Goal: Information Seeking & Learning: Find specific fact

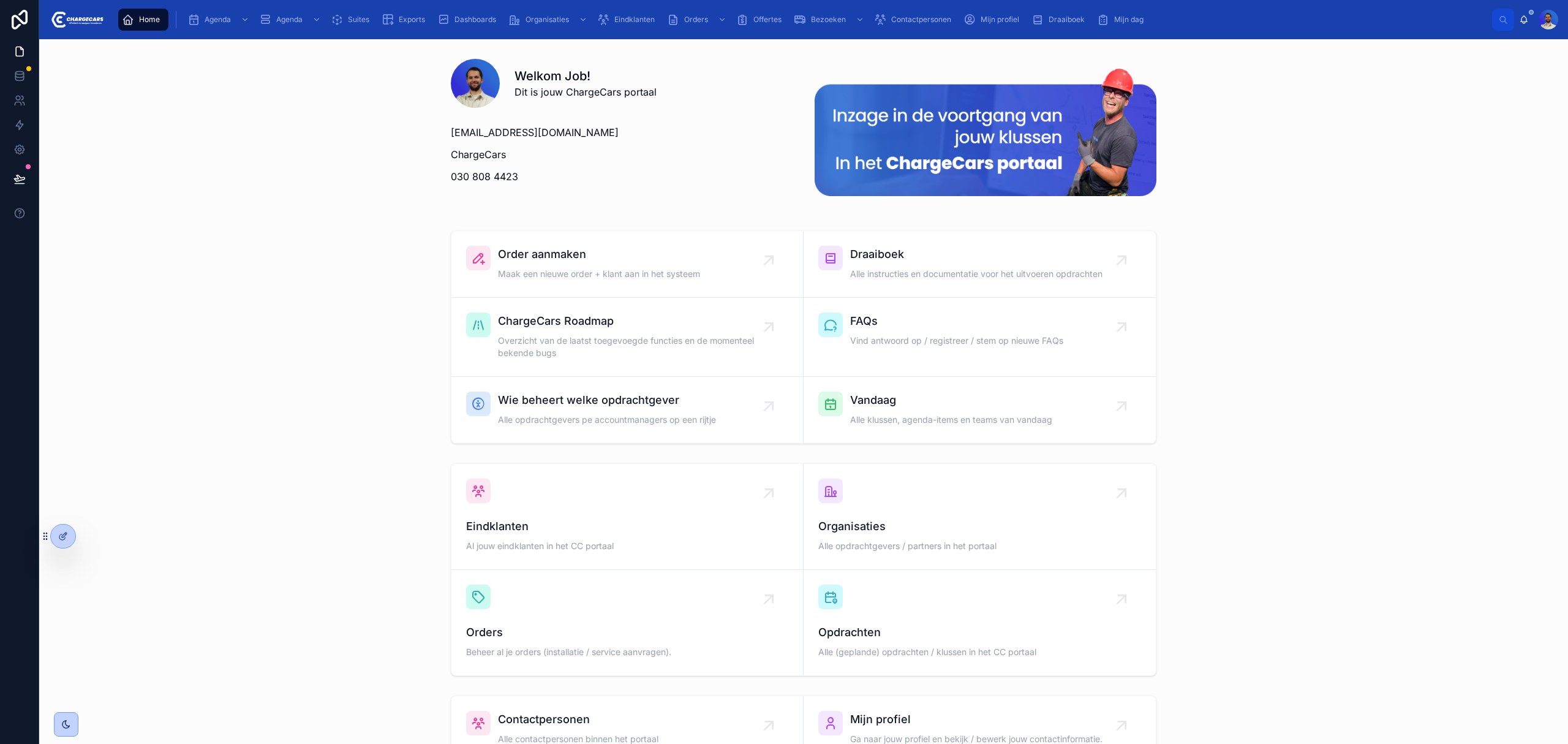
click at [615, 18] on span "Eindklanten" at bounding box center [635, 20] width 40 height 10
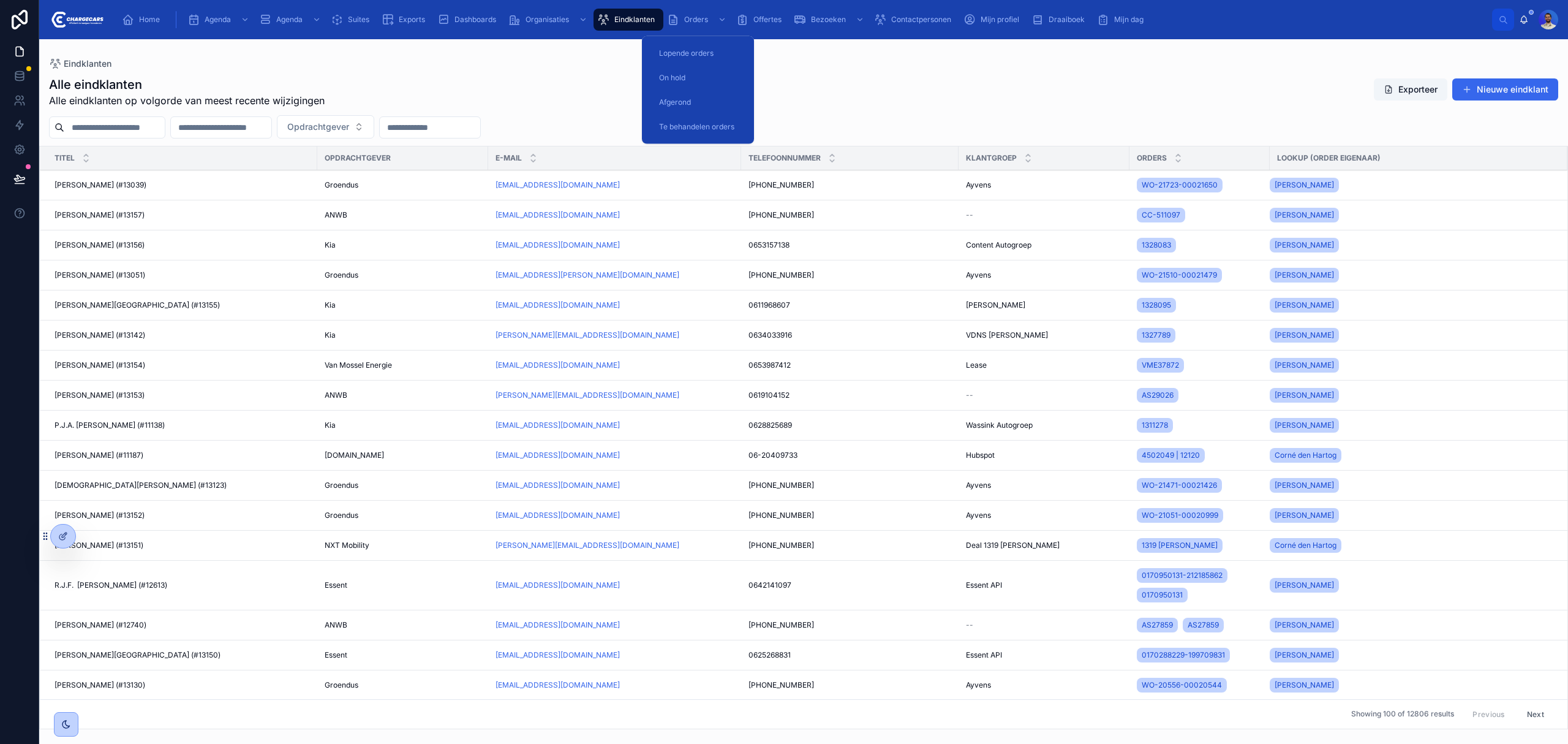
click at [724, 6] on div "Home Agenda Agenda Suites Exports Dashboards Organisaties Eindklanten Orders Of…" at bounding box center [803, 20] width 1379 height 27
click at [699, 13] on div "Orders" at bounding box center [698, 20] width 62 height 20
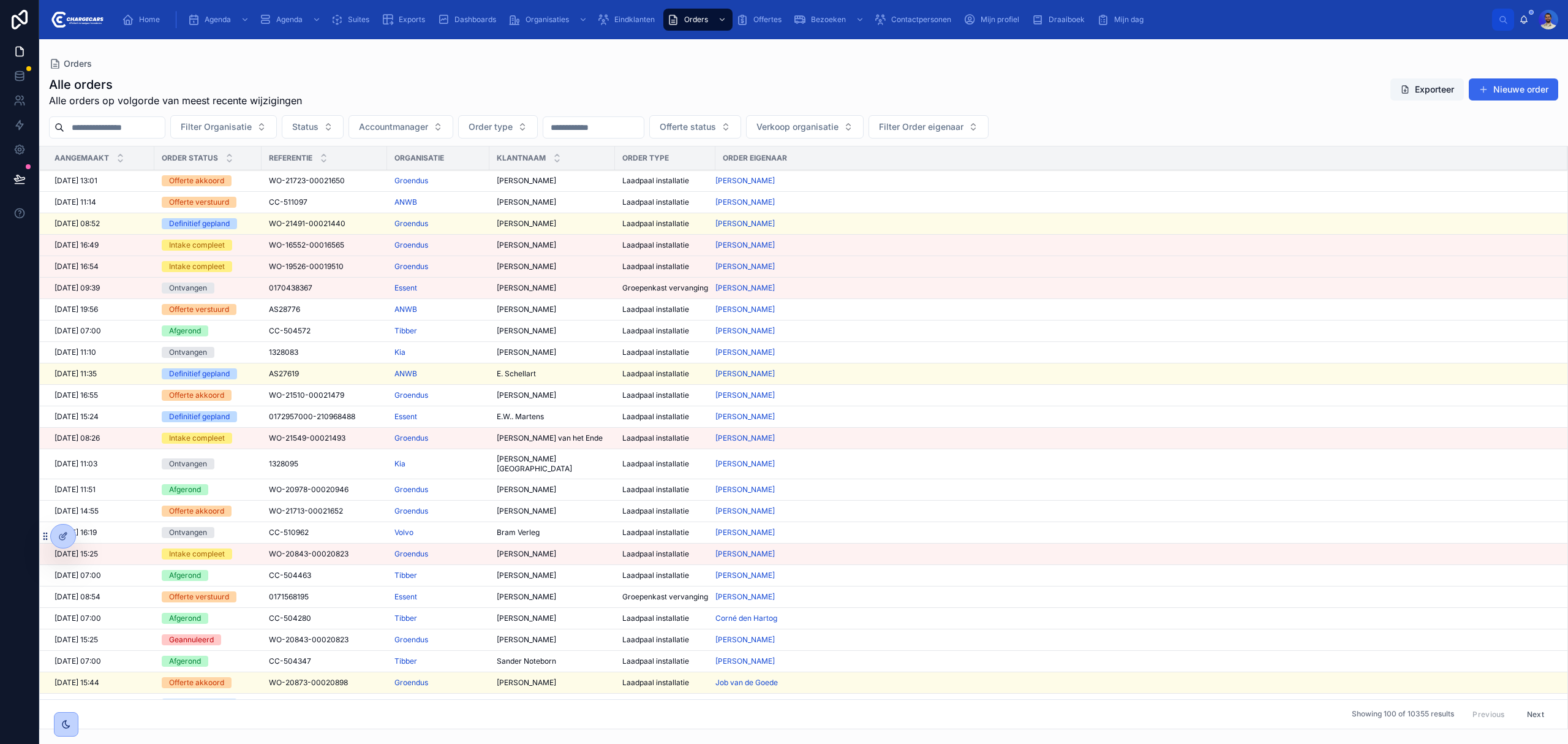
click at [116, 130] on input "text" at bounding box center [115, 127] width 101 height 17
type input "*****"
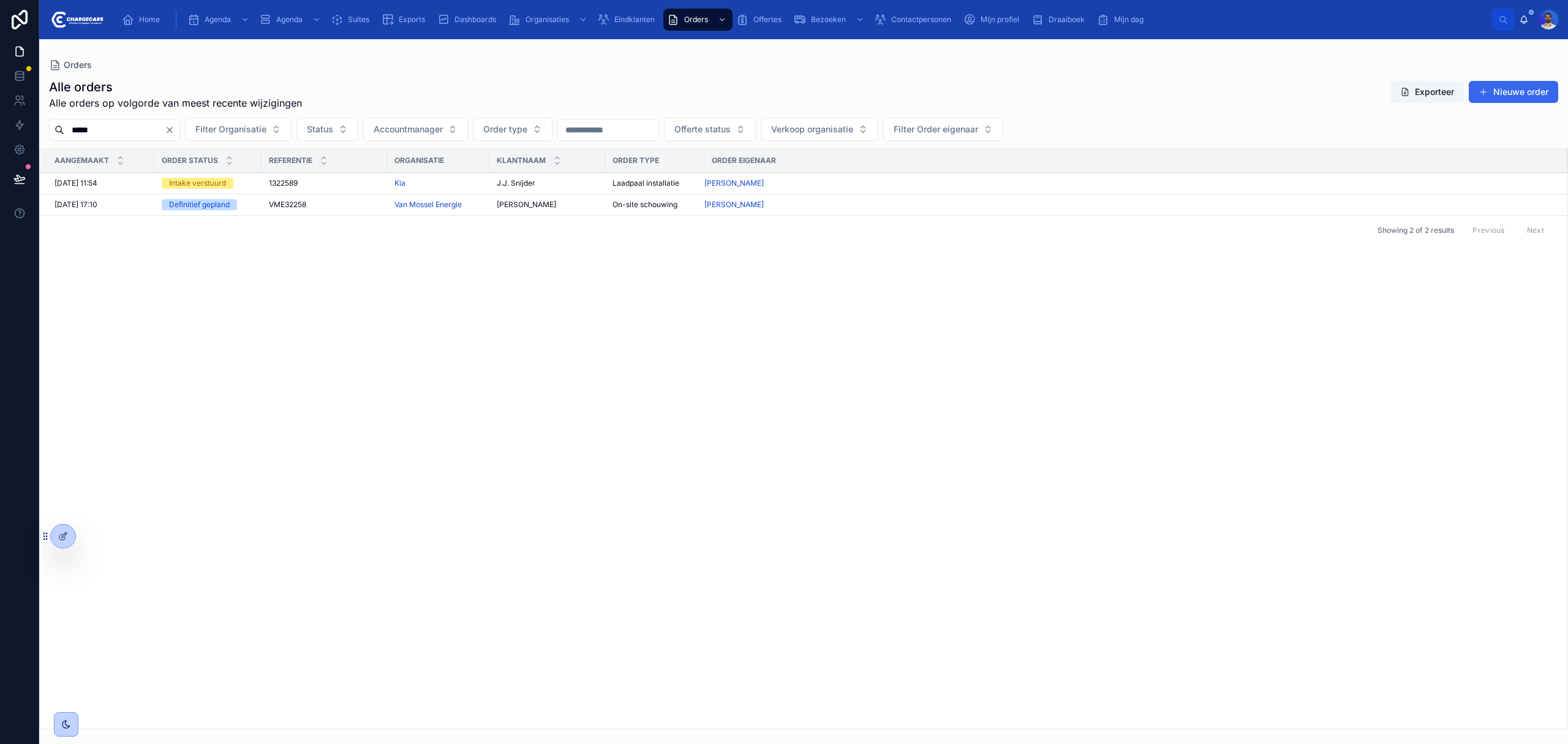
click at [295, 203] on span "VME32258" at bounding box center [287, 205] width 37 height 10
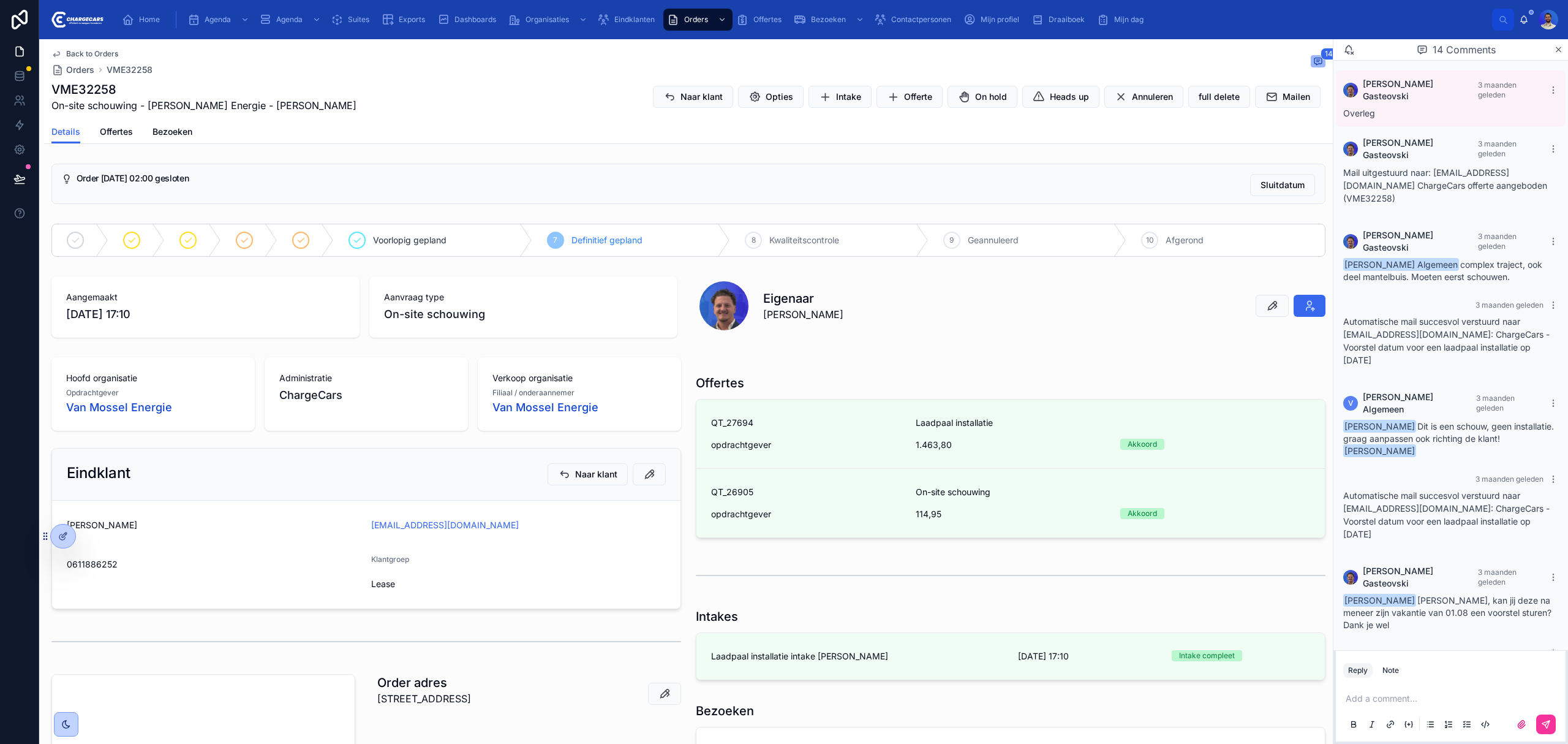
scroll to position [459, 0]
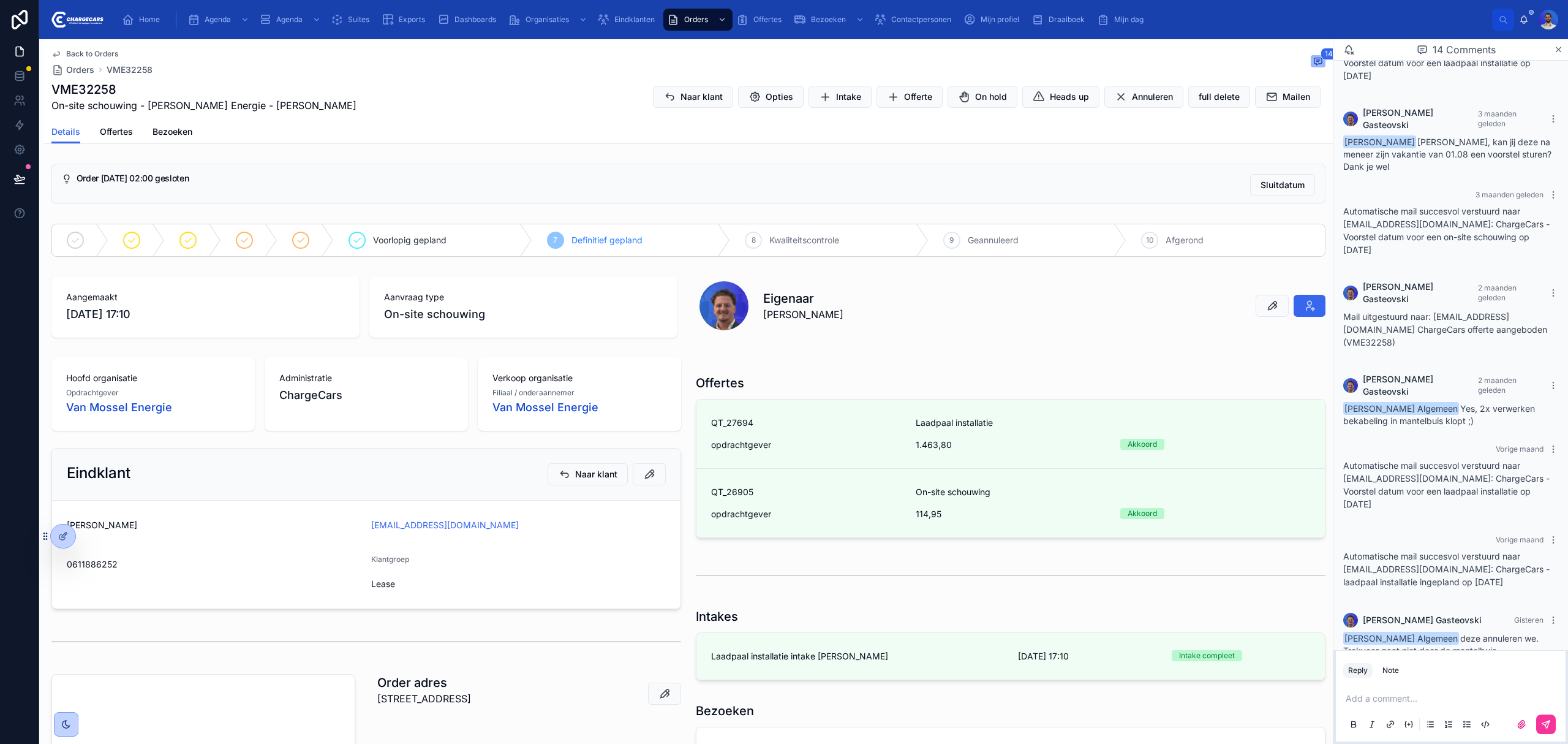
click at [1392, 700] on p at bounding box center [1453, 698] width 215 height 12
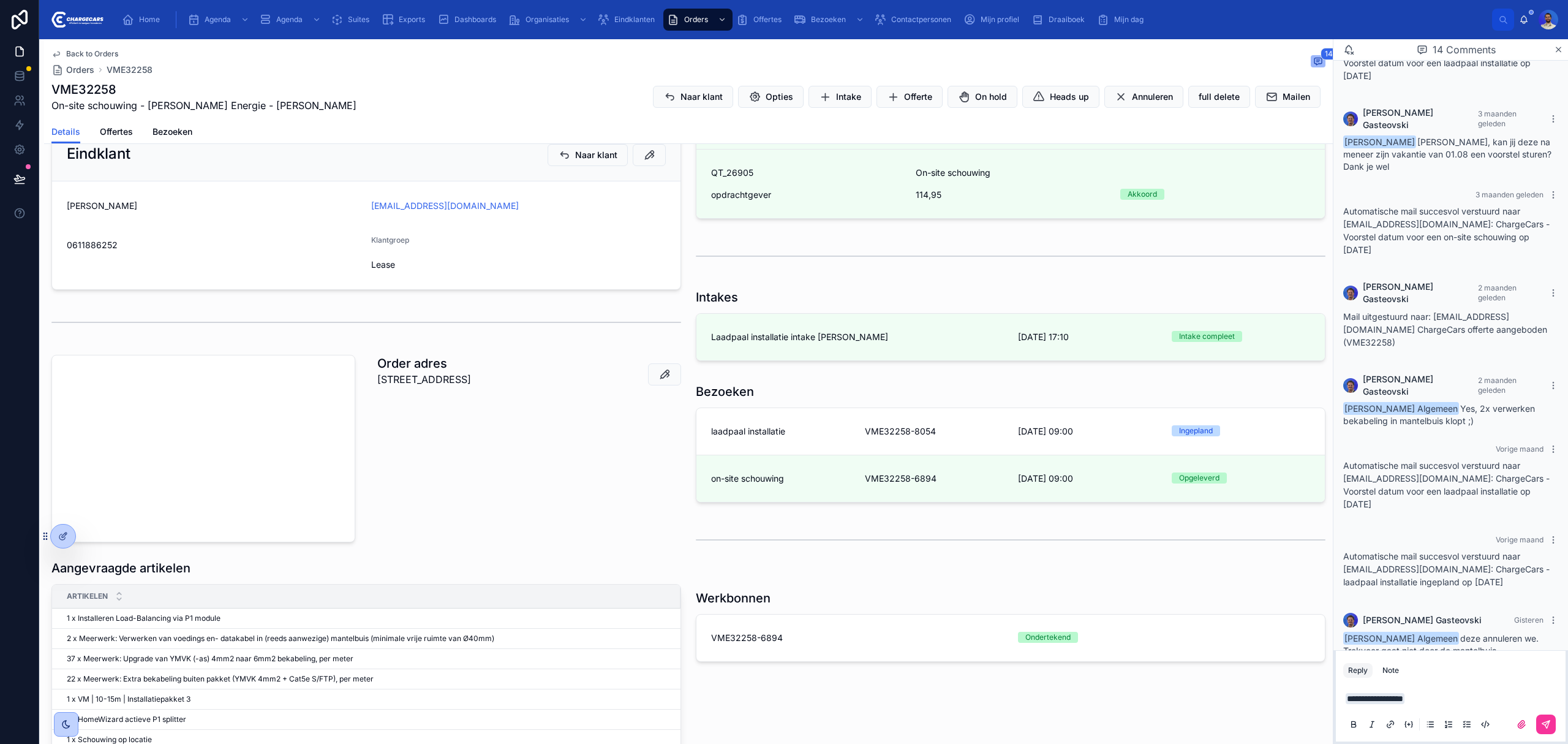
scroll to position [417, 0]
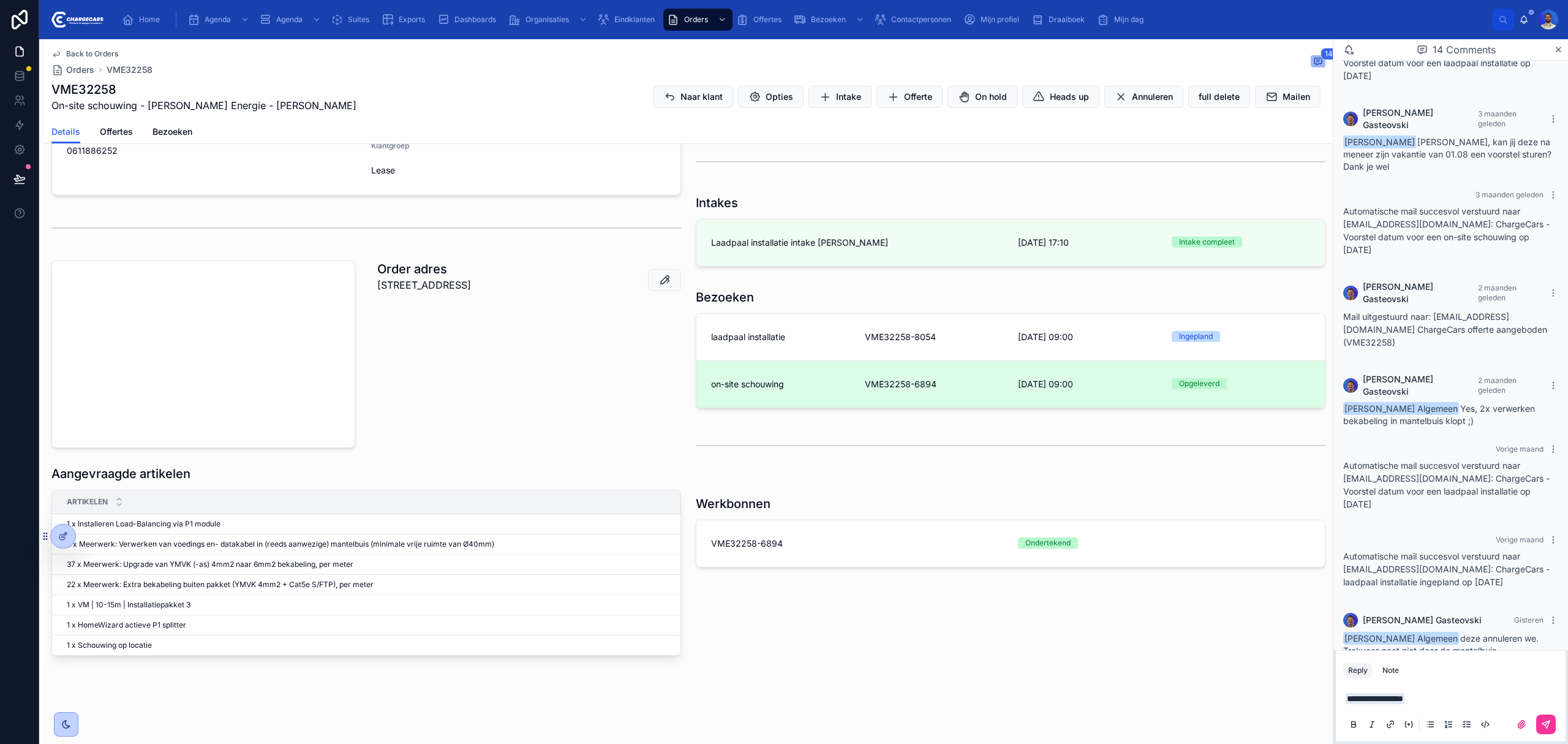
click at [880, 370] on link "on-site schouwing VME32258-6894 7-8-2025 09:00 Opgeleverd" at bounding box center [1011, 384] width 628 height 47
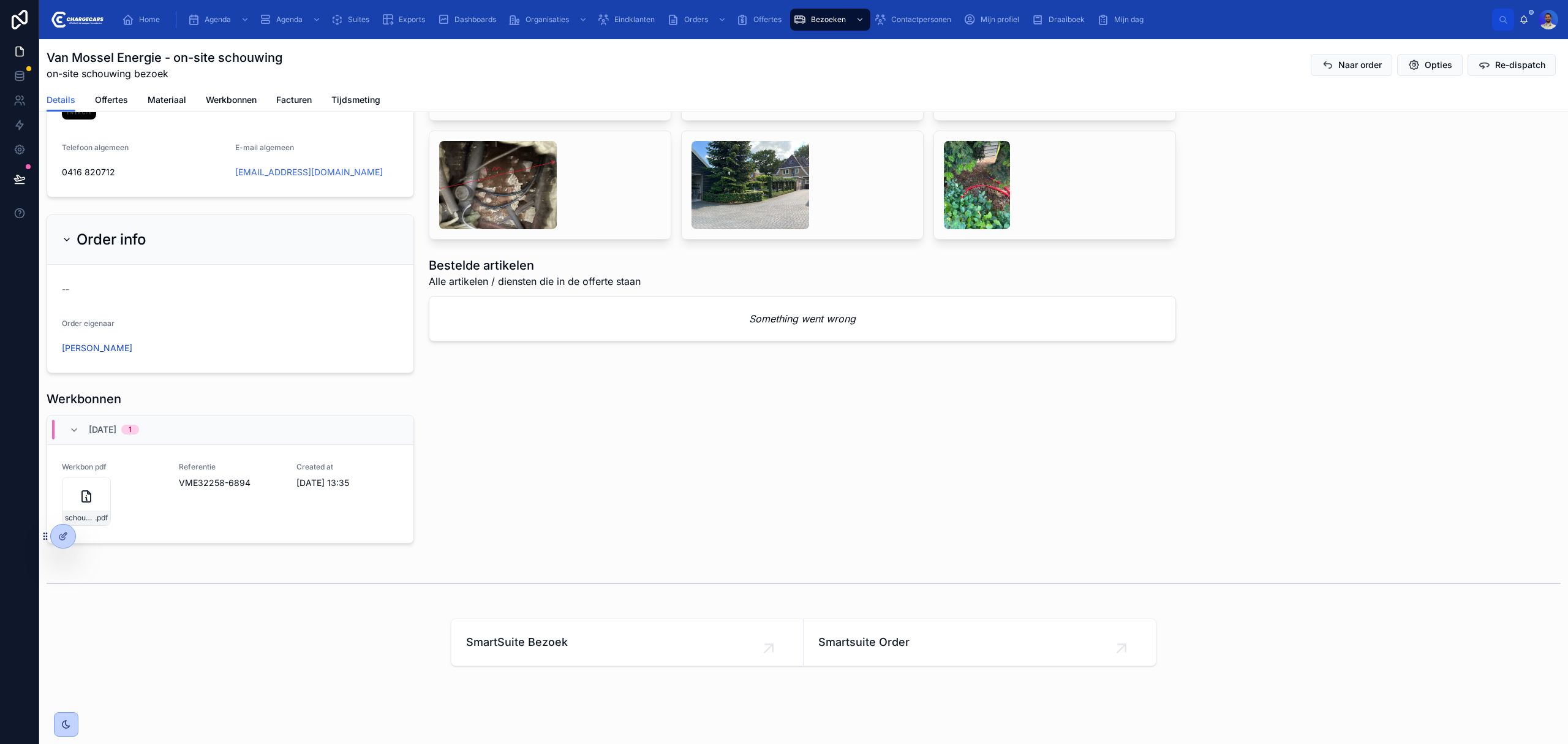
scroll to position [1160, 0]
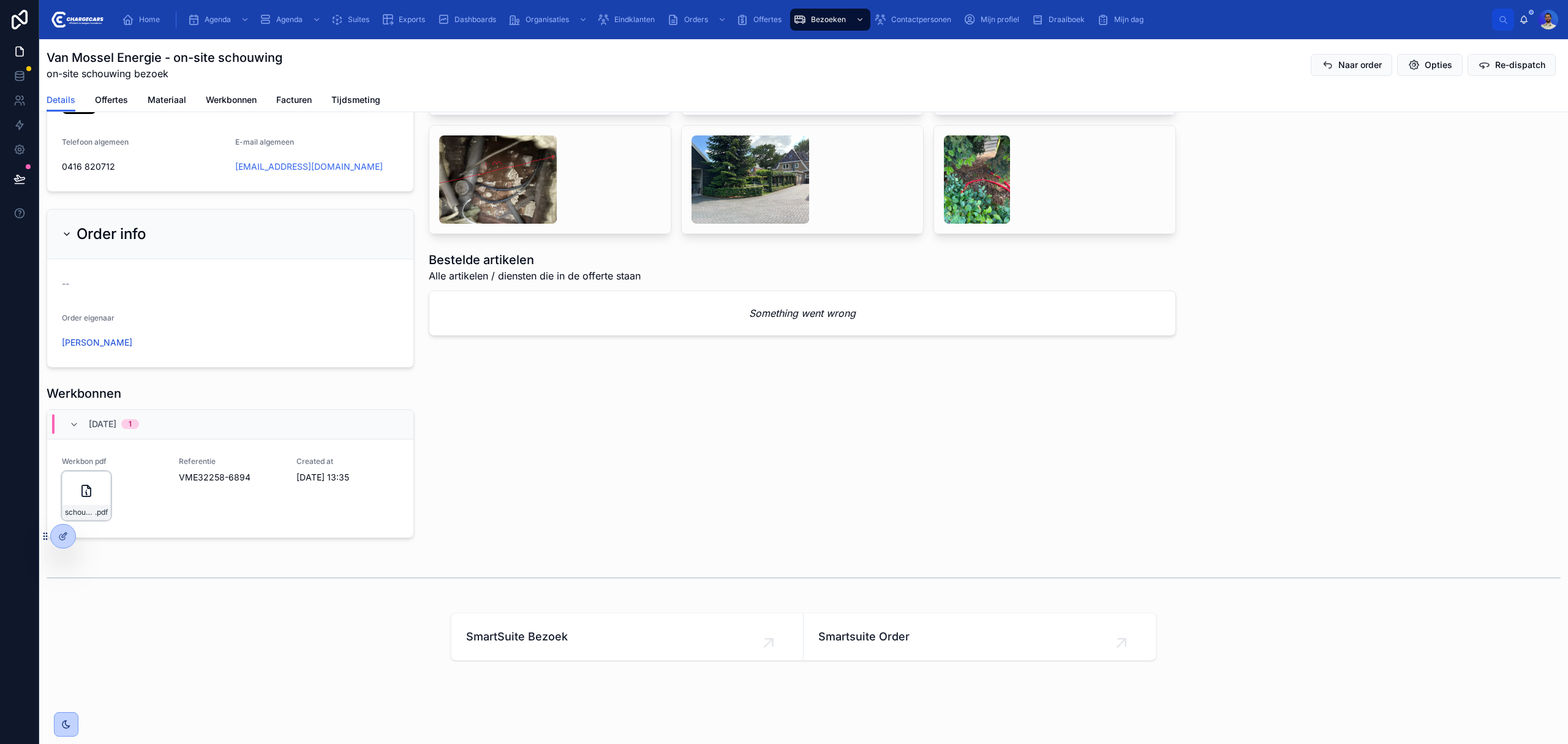
click at [86, 501] on div "schouwing-werkbon_vme32258-6894_undefined-daniel-loot_86c4au9y6 .pdf" at bounding box center [86, 496] width 49 height 49
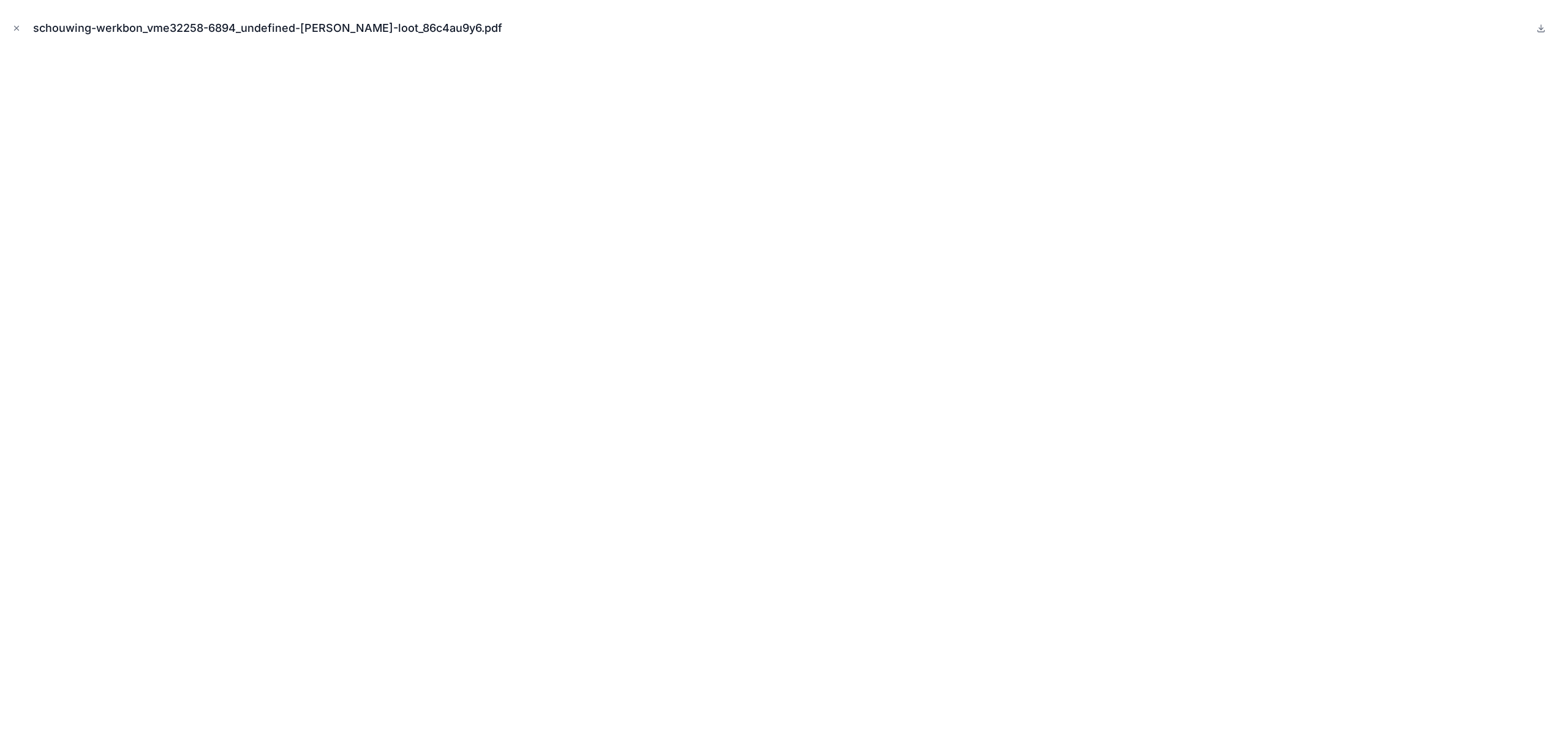
click at [200, 28] on div "schouwing-werkbon_vme32258-6894_undefined-daniel-loot_86c4au9y6.pdf" at bounding box center [273, 28] width 479 height 17
click at [195, 28] on div "schouwing-werkbon_vme32258-6894_undefined-daniel-loot_86c4au9y6.pdf" at bounding box center [273, 28] width 479 height 17
click at [227, 28] on div "schouwing-werkbon_vme32258-6894_undefined-daniel-loot_86c4au9y6.pdf" at bounding box center [273, 28] width 479 height 17
drag, startPoint x: 200, startPoint y: 28, endPoint x: 147, endPoint y: 34, distance: 53.3
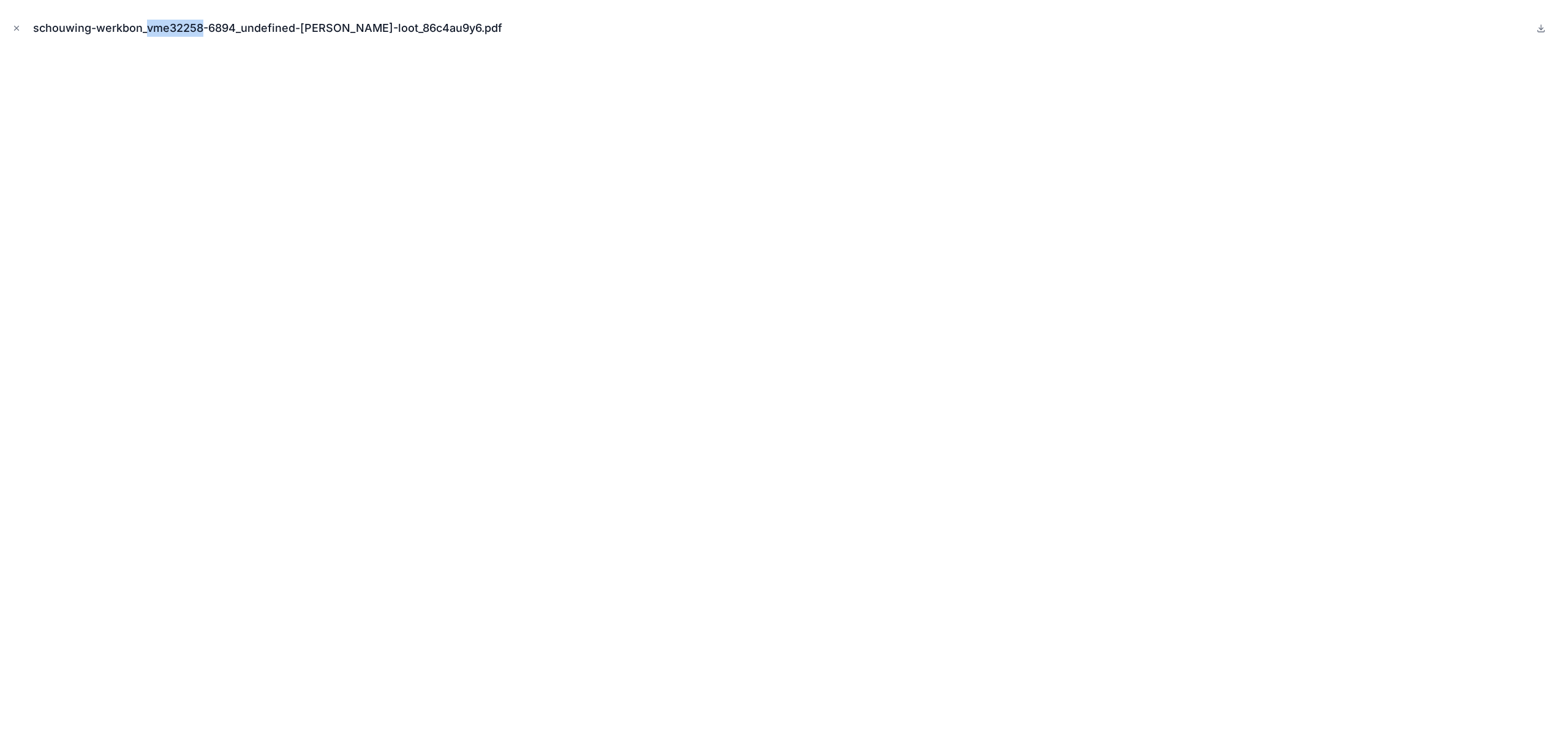
click at [147, 34] on div "schouwing-werkbon_vme32258-6894_undefined-daniel-loot_86c4au9y6.pdf" at bounding box center [273, 28] width 479 height 17
copy div "vme32258"
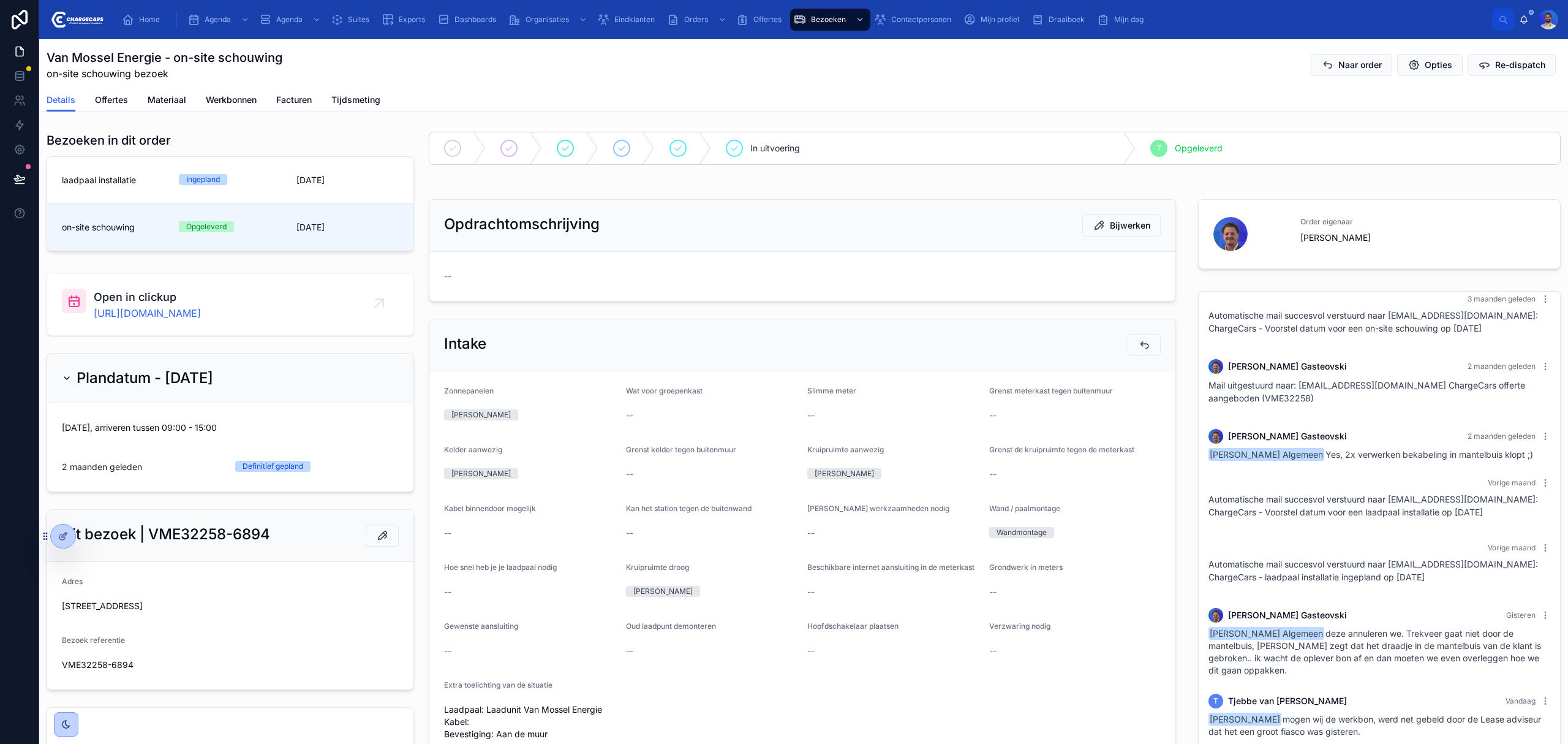
click at [304, 167] on link "laadpaal installatie Ingepland 9-10-2025" at bounding box center [230, 180] width 366 height 47
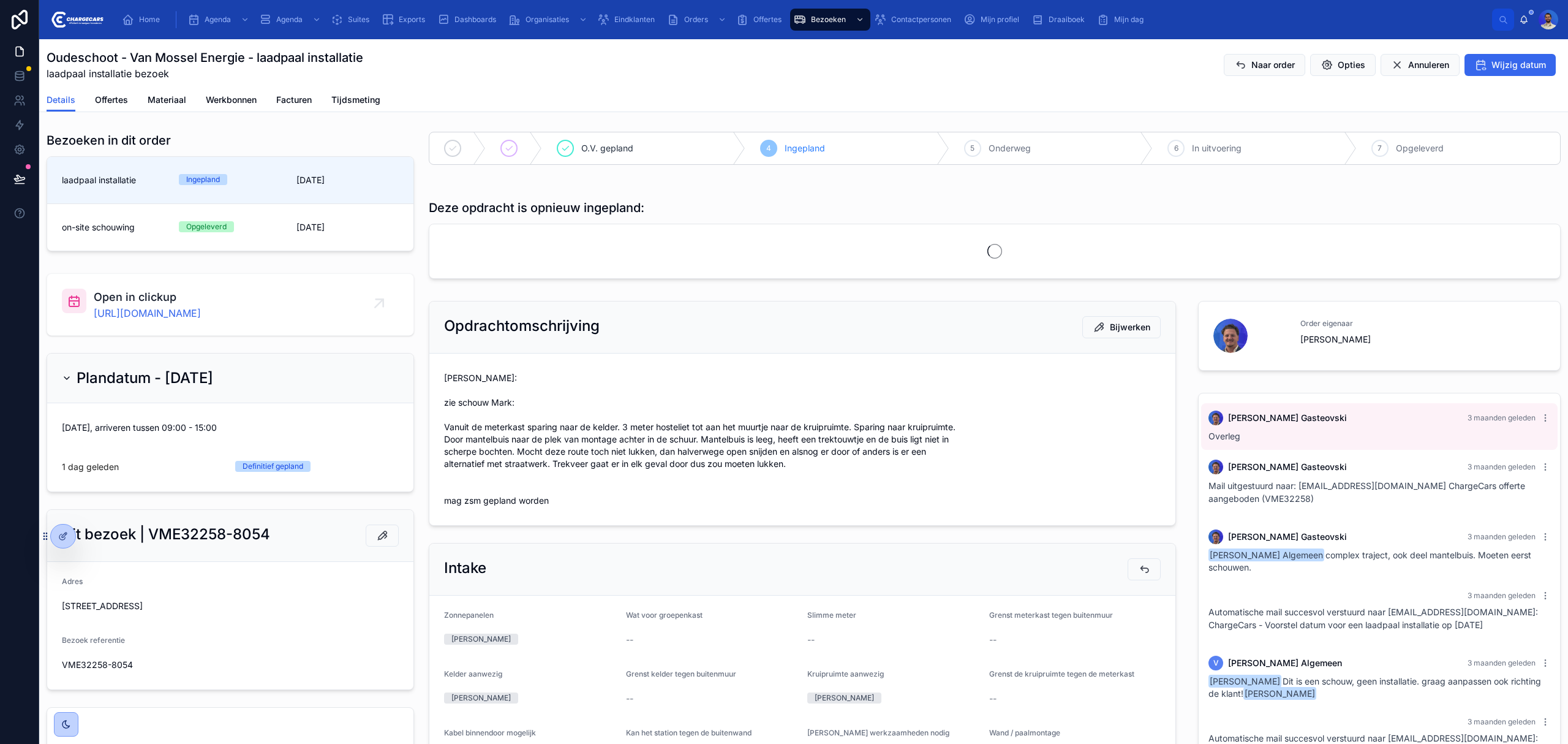
scroll to position [449, 0]
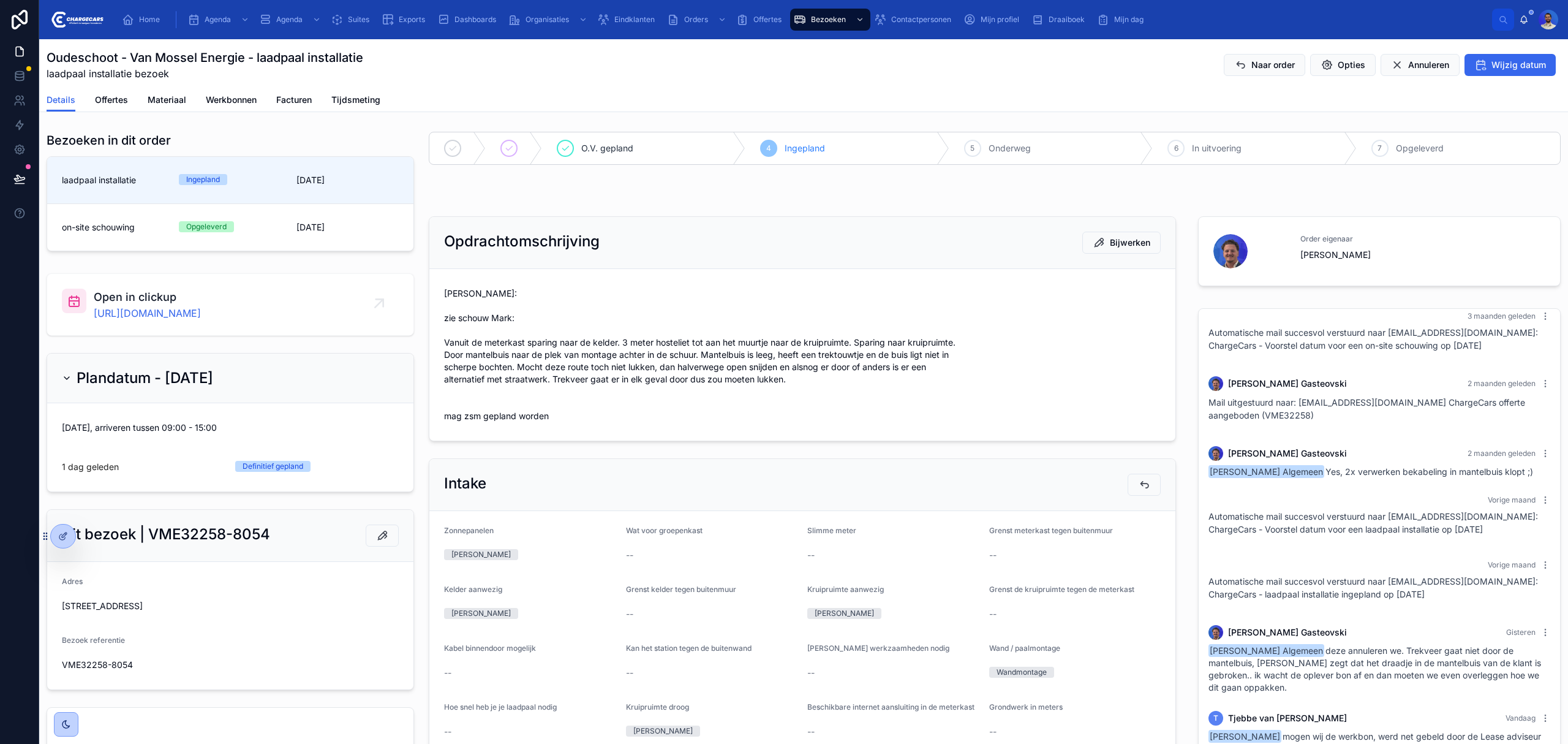
click at [582, 348] on span "Vasko: zie schouw Mark: Vanuit de meterkast sparing naar de kelder. 3 meter hos…" at bounding box center [802, 355] width 717 height 135
click at [582, 347] on span "Vasko: zie schouw Mark: Vanuit de meterkast sparing naar de kelder. 3 meter hos…" at bounding box center [802, 355] width 717 height 135
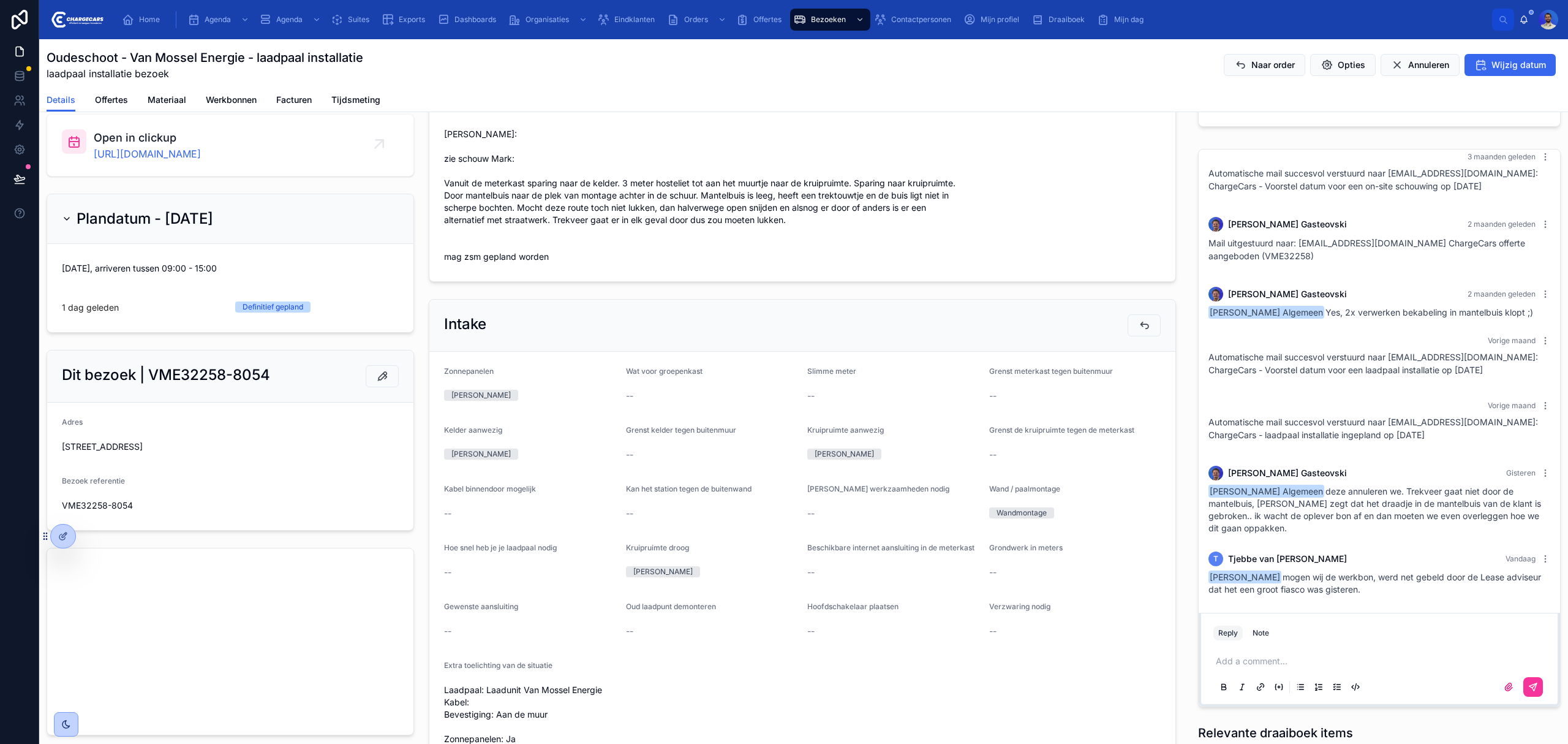
scroll to position [0, 0]
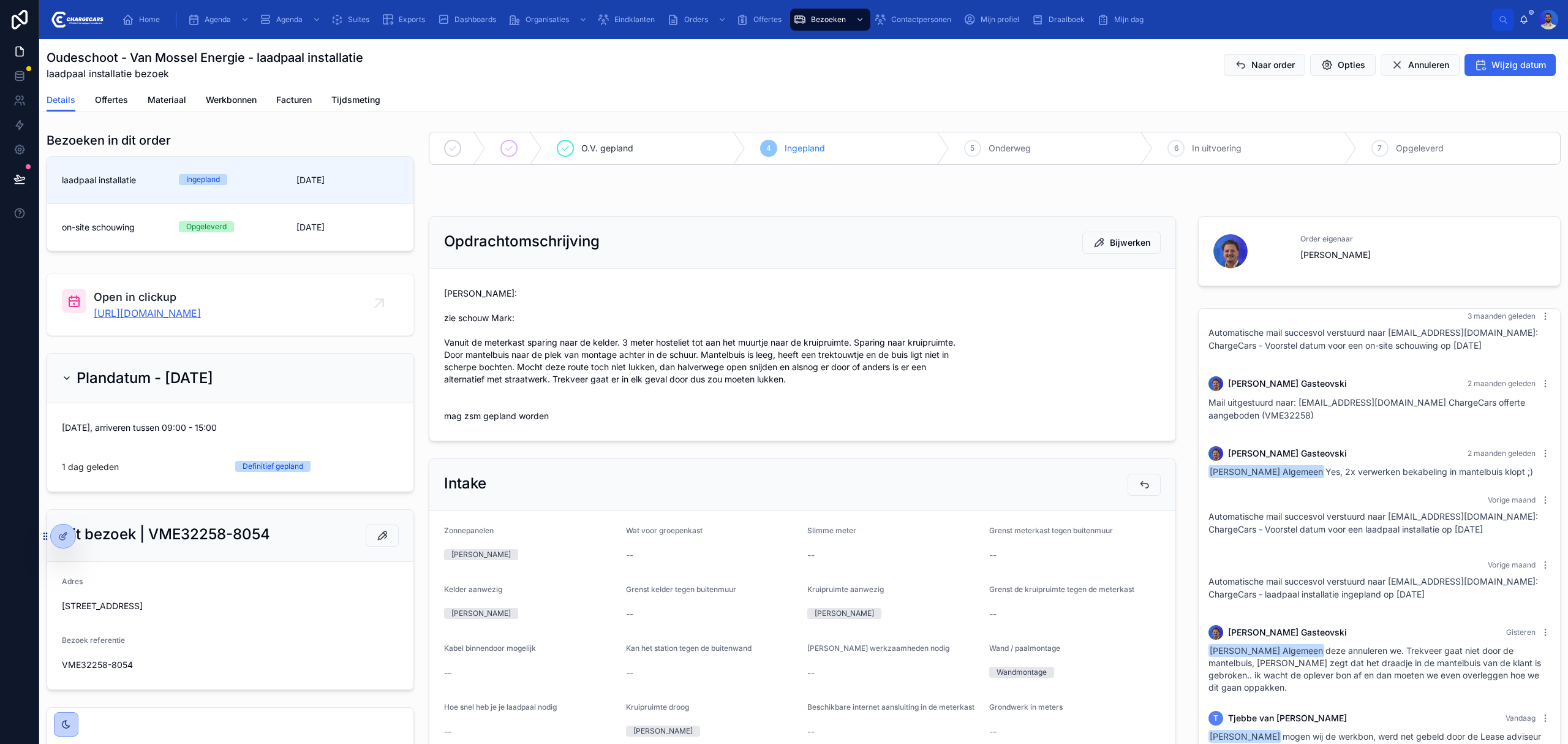
click at [200, 311] on link "https://app.clickup.com/t/86c5mhj1z" at bounding box center [147, 312] width 107 height 14
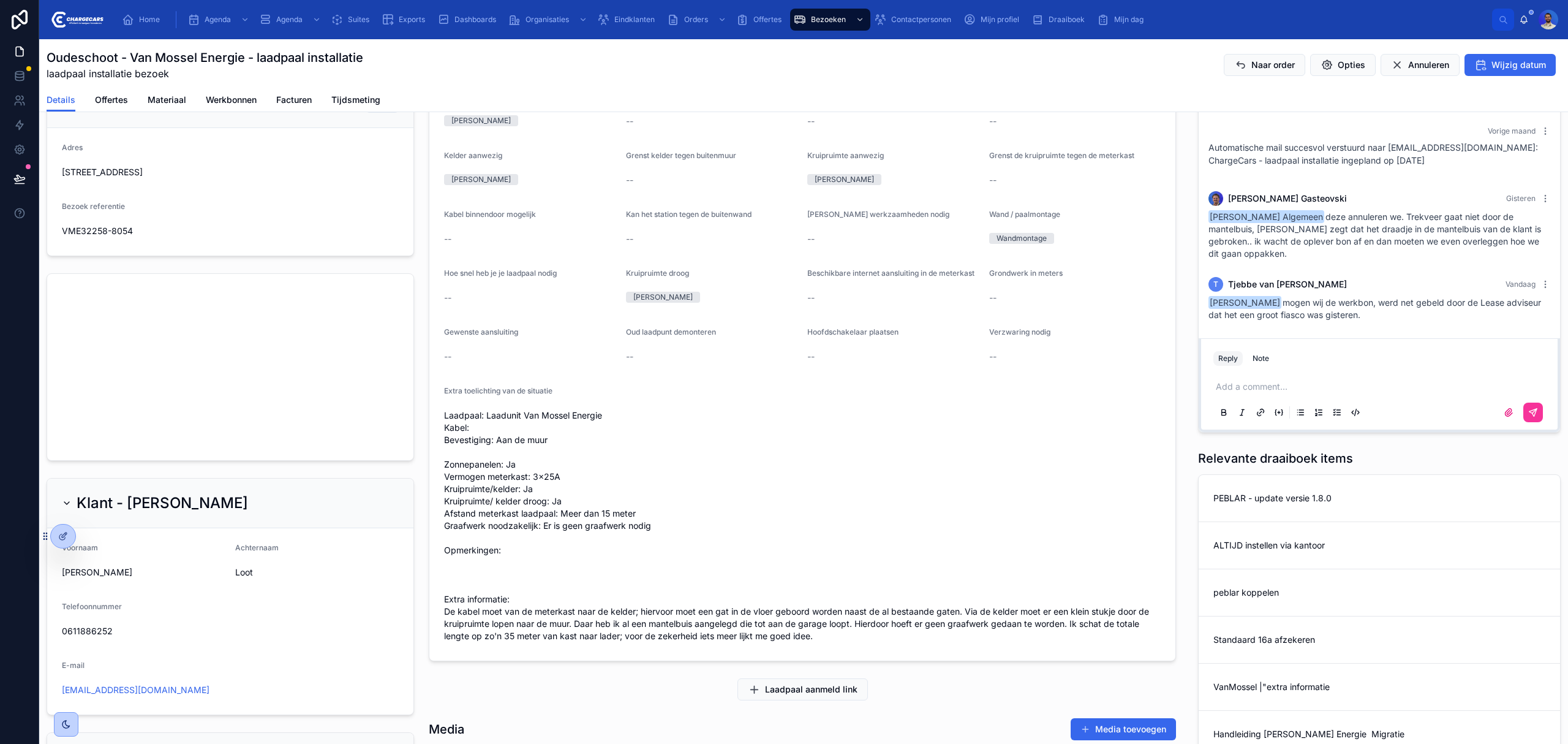
scroll to position [408, 0]
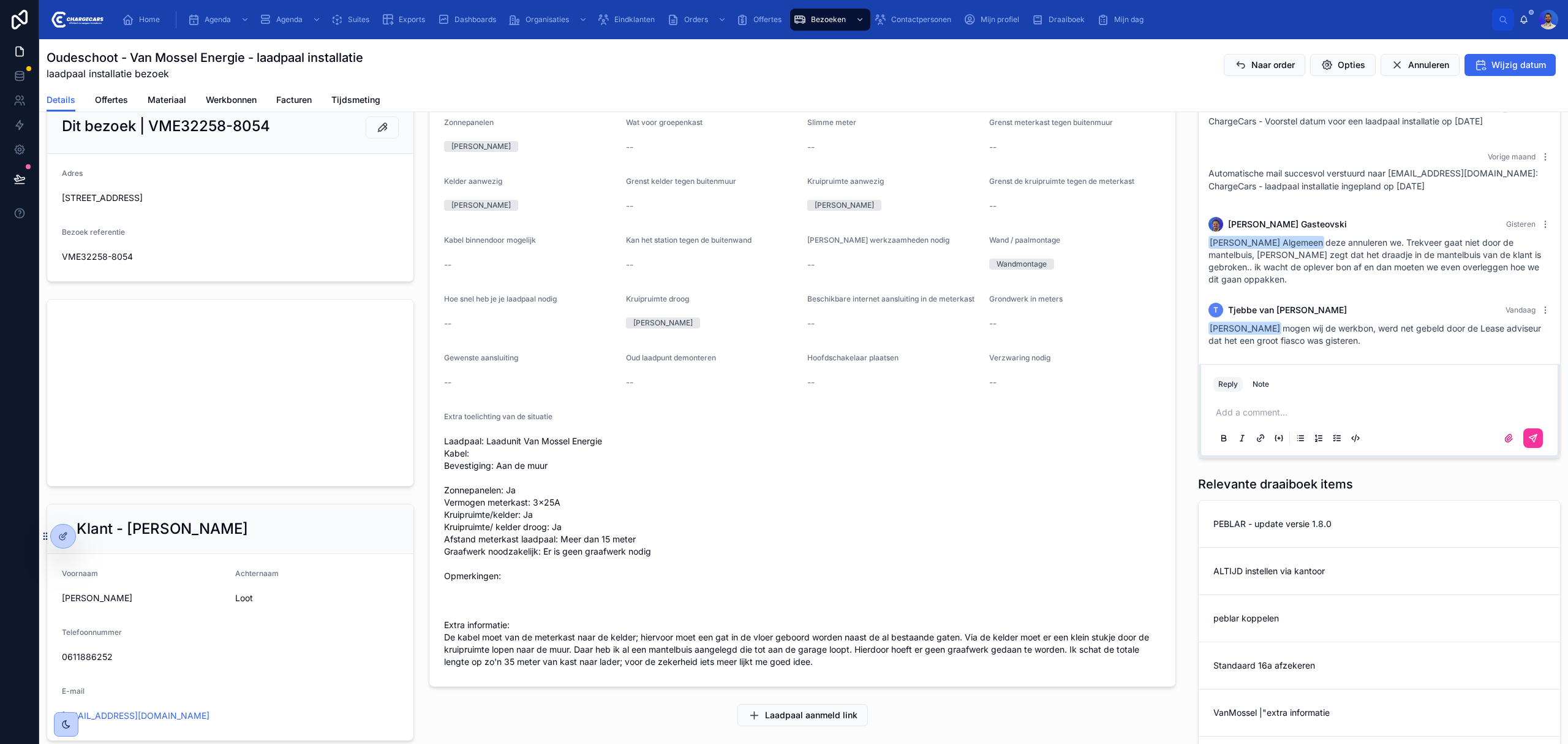
click at [1227, 410] on p at bounding box center [1382, 412] width 332 height 12
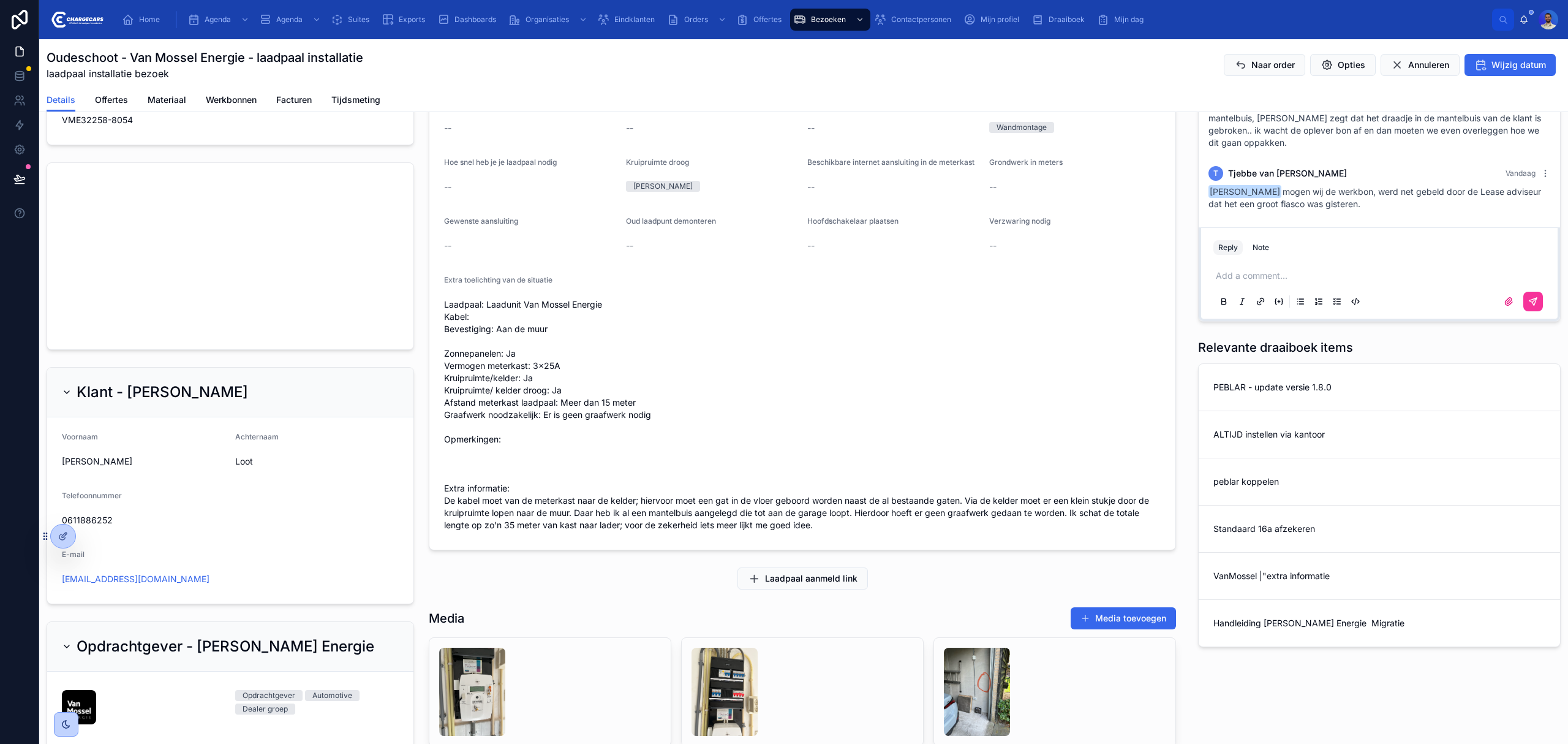
scroll to position [572, 0]
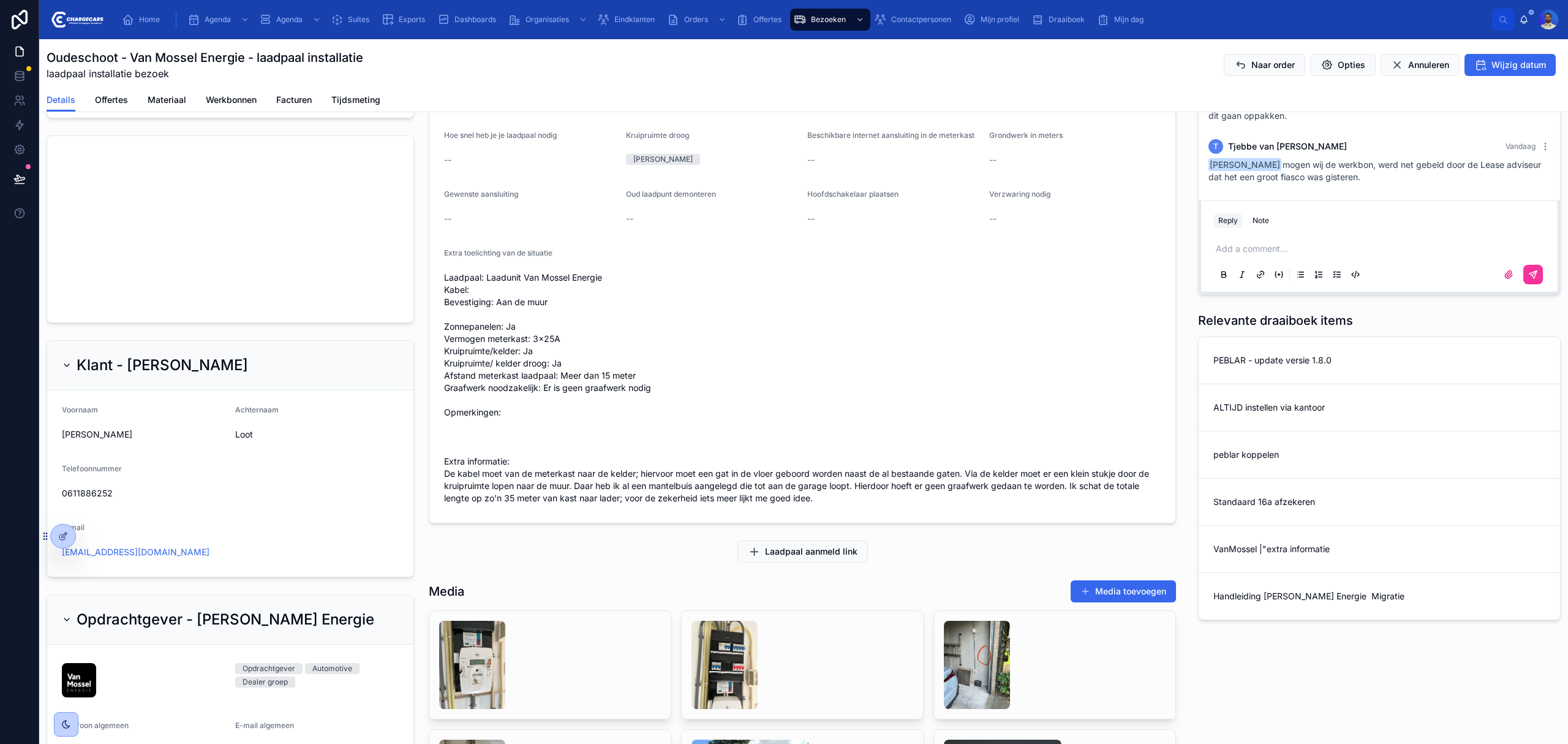
click at [1436, 179] on div "Vasko Gasteovski mogen wij de werkbon, werd net gebeld door de Lease adviseur d…" at bounding box center [1379, 171] width 342 height 25
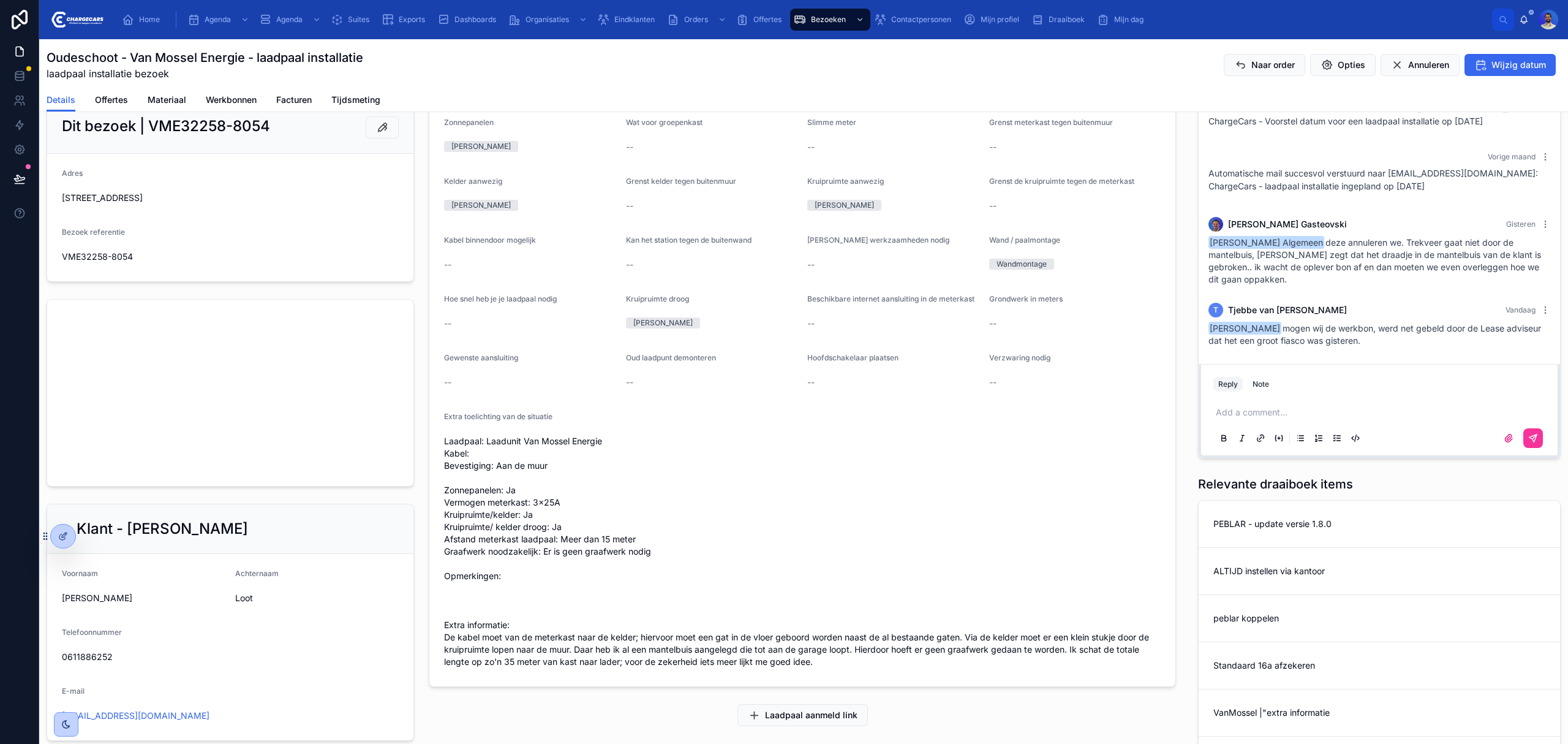
scroll to position [0, 0]
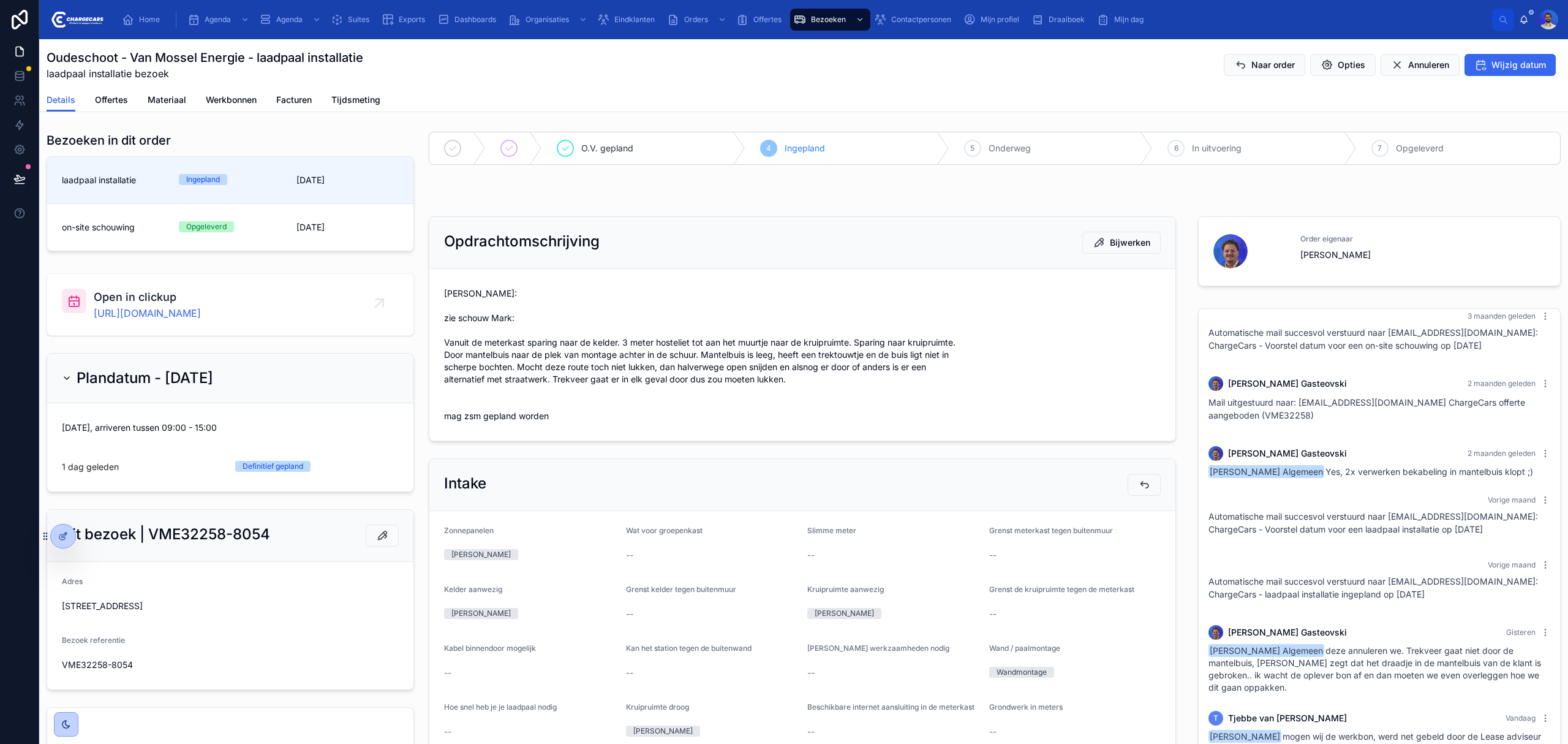
click at [560, 348] on span "Vasko: zie schouw Mark: Vanuit de meterkast sparing naar de kelder. 3 meter hos…" at bounding box center [802, 355] width 717 height 135
click at [688, 375] on span "Vasko: zie schouw Mark: Vanuit de meterkast sparing naar de kelder. 3 meter hos…" at bounding box center [802, 355] width 717 height 135
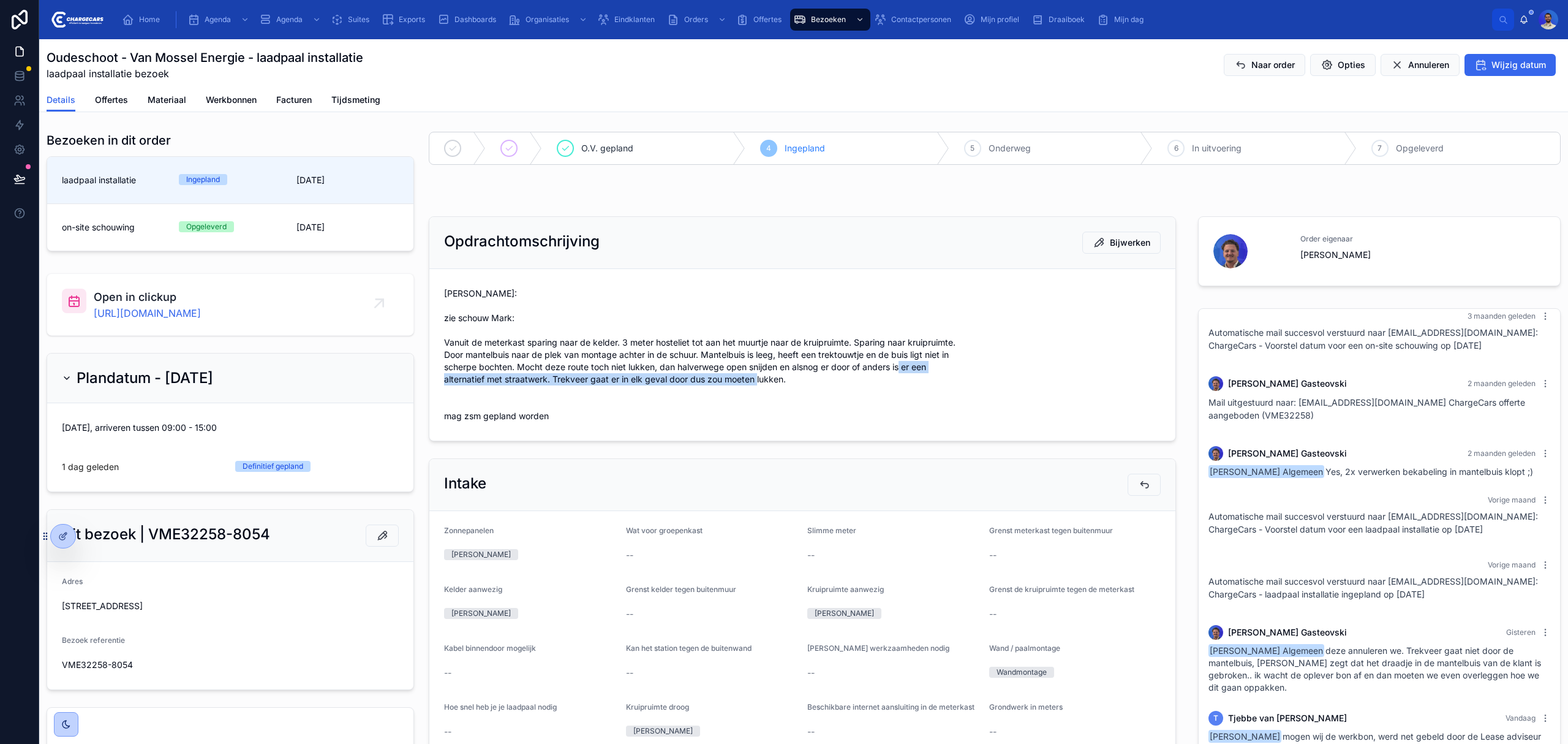
click at [688, 375] on span "Vasko: zie schouw Mark: Vanuit de meterkast sparing naar de kelder. 3 meter hos…" at bounding box center [802, 355] width 717 height 135
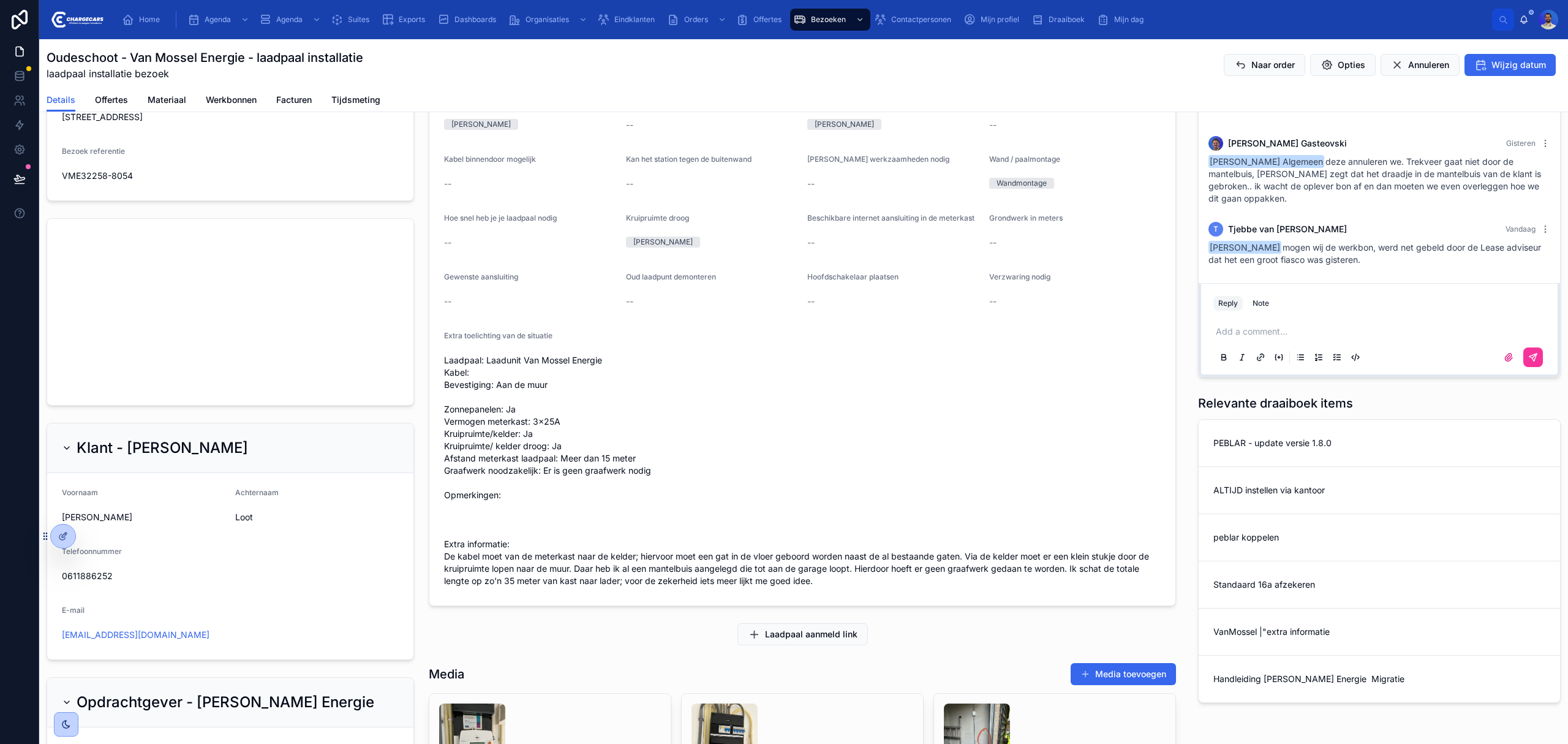
scroll to position [490, 0]
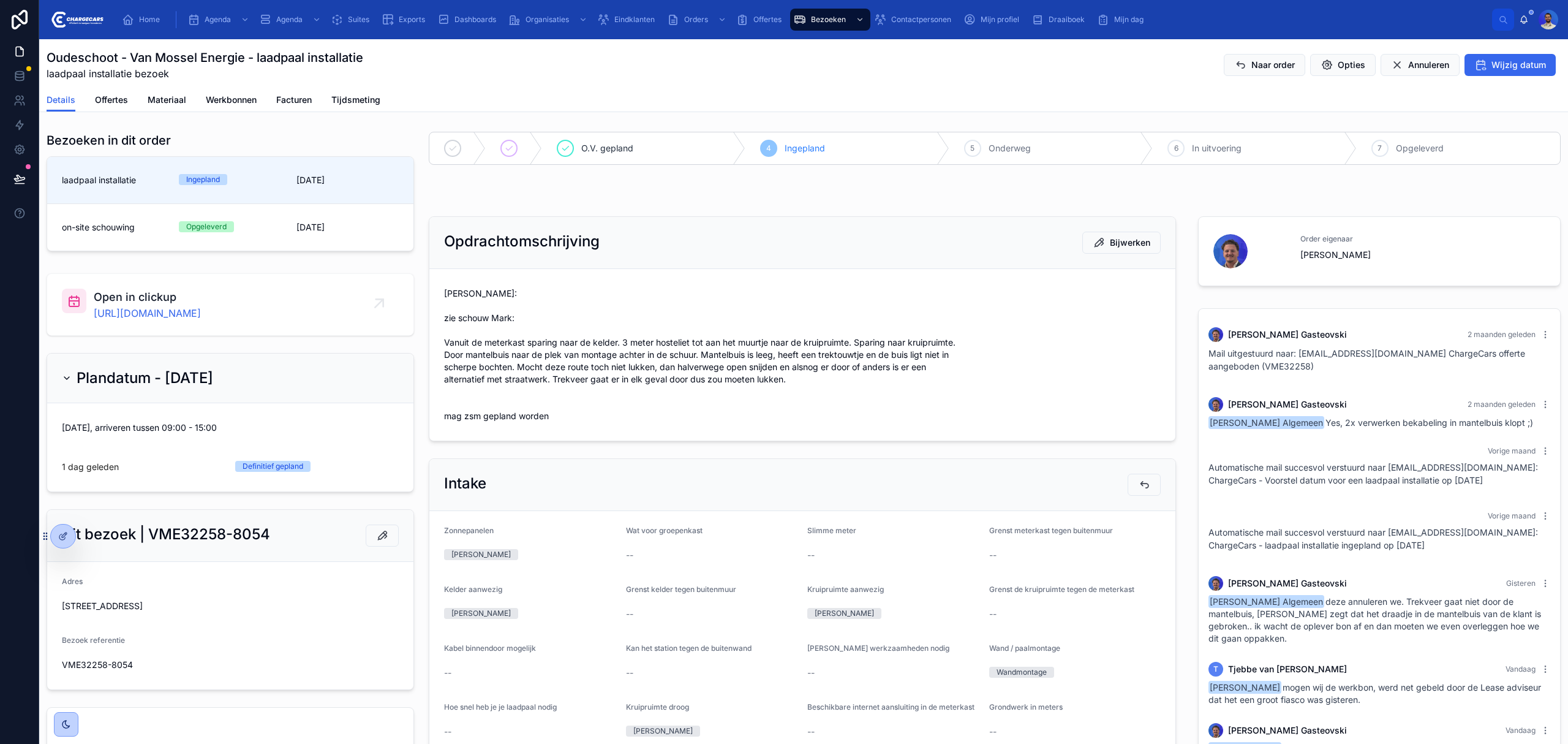
click at [579, 367] on span "[PERSON_NAME]: zie schouw Mark: Vanuit de meterkast sparing naar de kelder. 3 m…" at bounding box center [802, 355] width 717 height 135
click at [579, 367] on span "Vasko: zie schouw Mark: Vanuit de meterkast sparing naar de kelder. 3 meter hos…" at bounding box center [802, 355] width 717 height 135
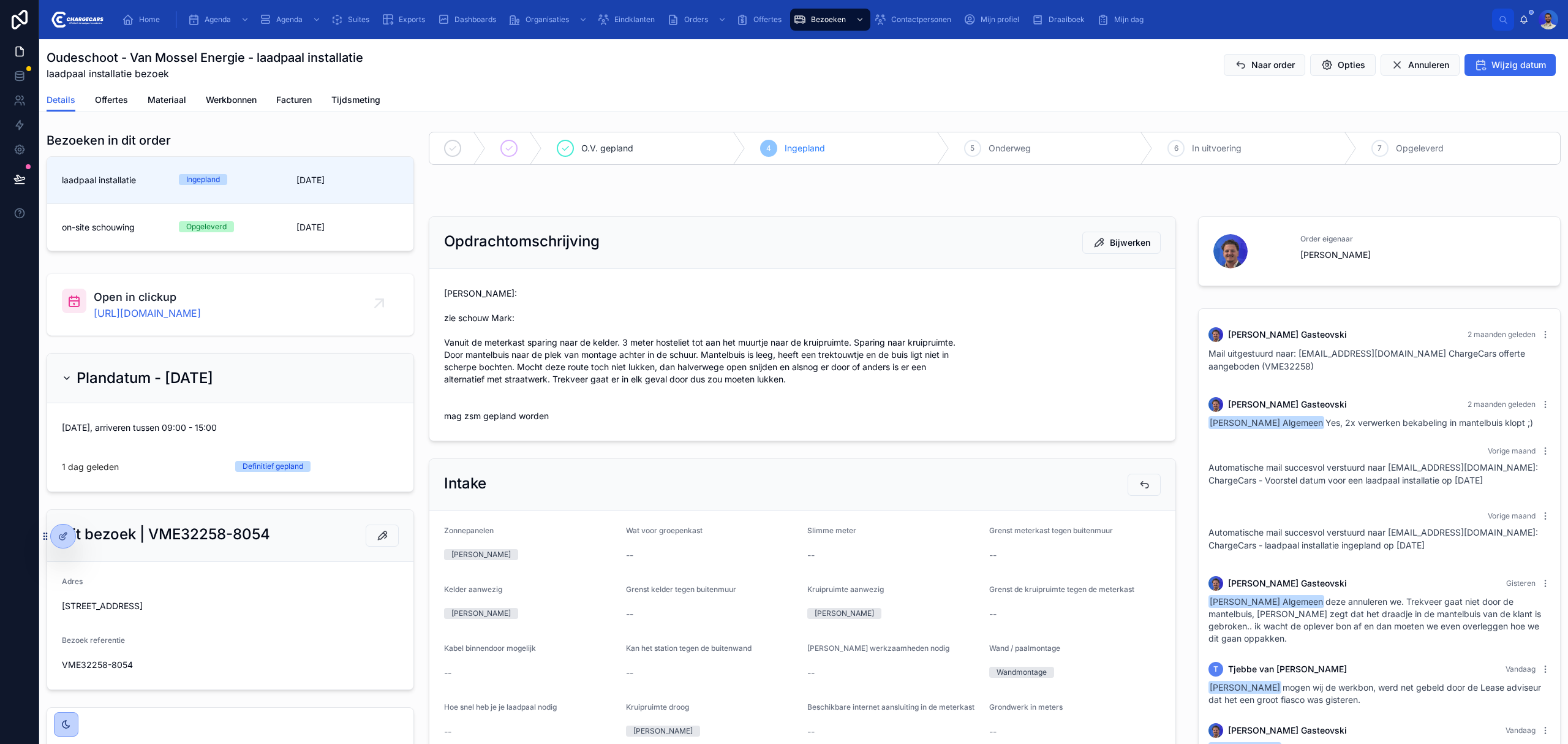
click at [680, 340] on span "Vasko: zie schouw Mark: Vanuit de meterkast sparing naar de kelder. 3 meter hos…" at bounding box center [802, 355] width 717 height 135
click at [669, 369] on span "Vasko: zie schouw Mark: Vanuit de meterkast sparing naar de kelder. 3 meter hos…" at bounding box center [802, 355] width 717 height 135
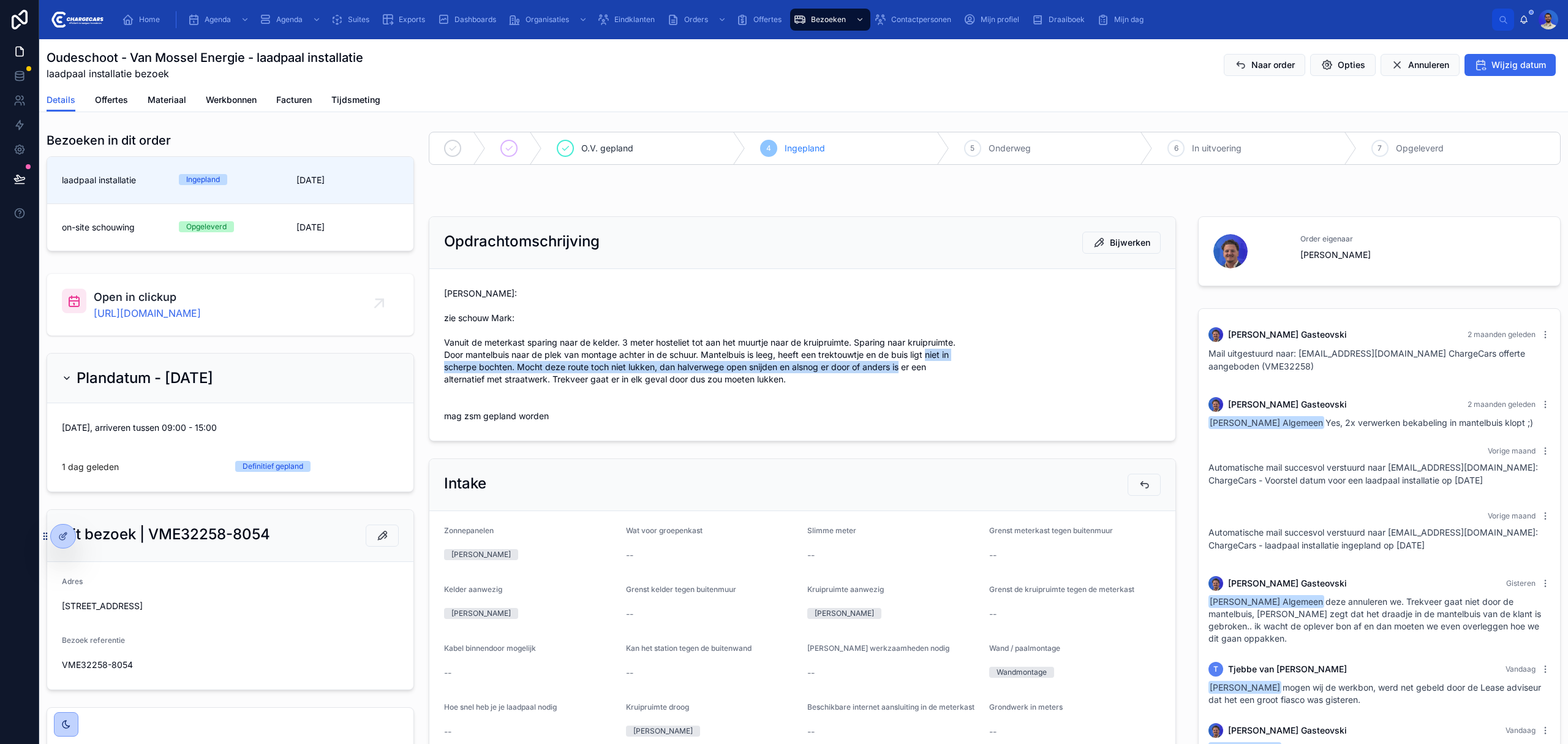
click at [669, 369] on span "Vasko: zie schouw Mark: Vanuit de meterkast sparing naar de kelder. 3 meter hos…" at bounding box center [802, 355] width 717 height 135
click at [677, 352] on span "Vasko: zie schouw Mark: Vanuit de meterkast sparing naar de kelder. 3 meter hos…" at bounding box center [802, 355] width 717 height 135
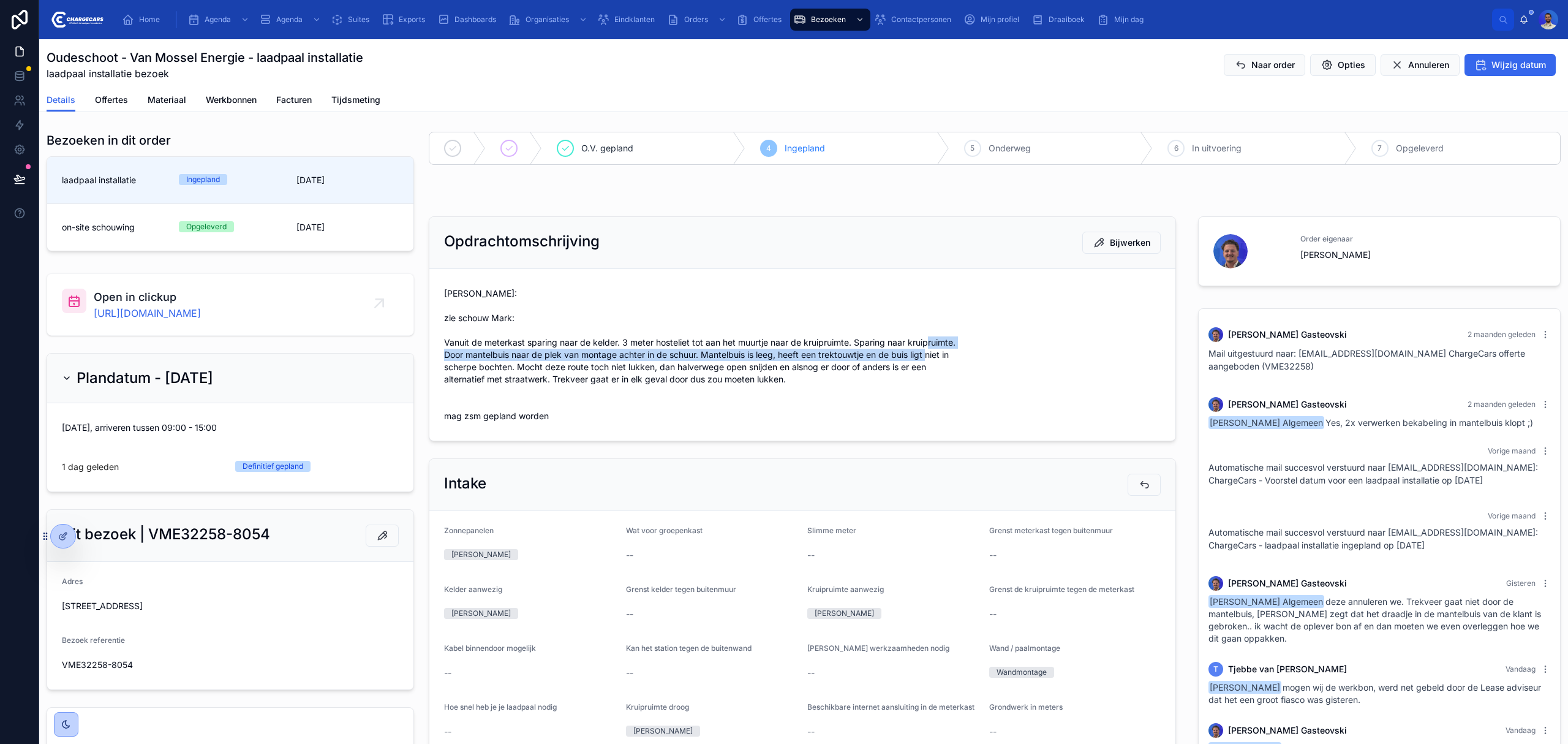
click at [677, 352] on span "Vasko: zie schouw Mark: Vanuit de meterkast sparing naar de kelder. 3 meter hos…" at bounding box center [802, 355] width 717 height 135
click at [640, 375] on span "Vasko: zie schouw Mark: Vanuit de meterkast sparing naar de kelder. 3 meter hos…" at bounding box center [802, 355] width 717 height 135
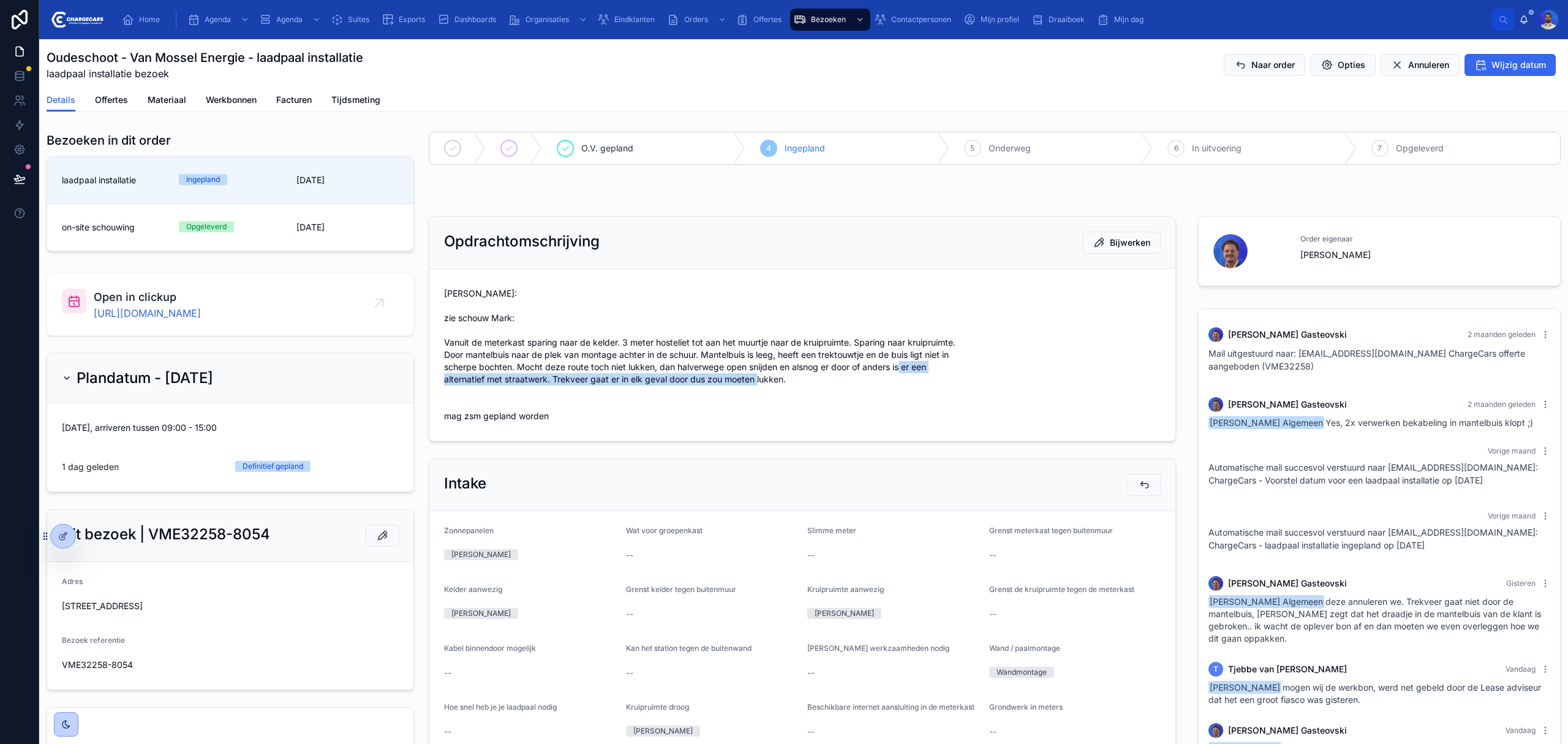
click at [640, 375] on span "Vasko: zie schouw Mark: Vanuit de meterkast sparing naar de kelder. 3 meter hos…" at bounding box center [802, 355] width 717 height 135
click at [638, 376] on span "Vasko: zie schouw Mark: Vanuit de meterkast sparing naar de kelder. 3 meter hos…" at bounding box center [802, 355] width 717 height 135
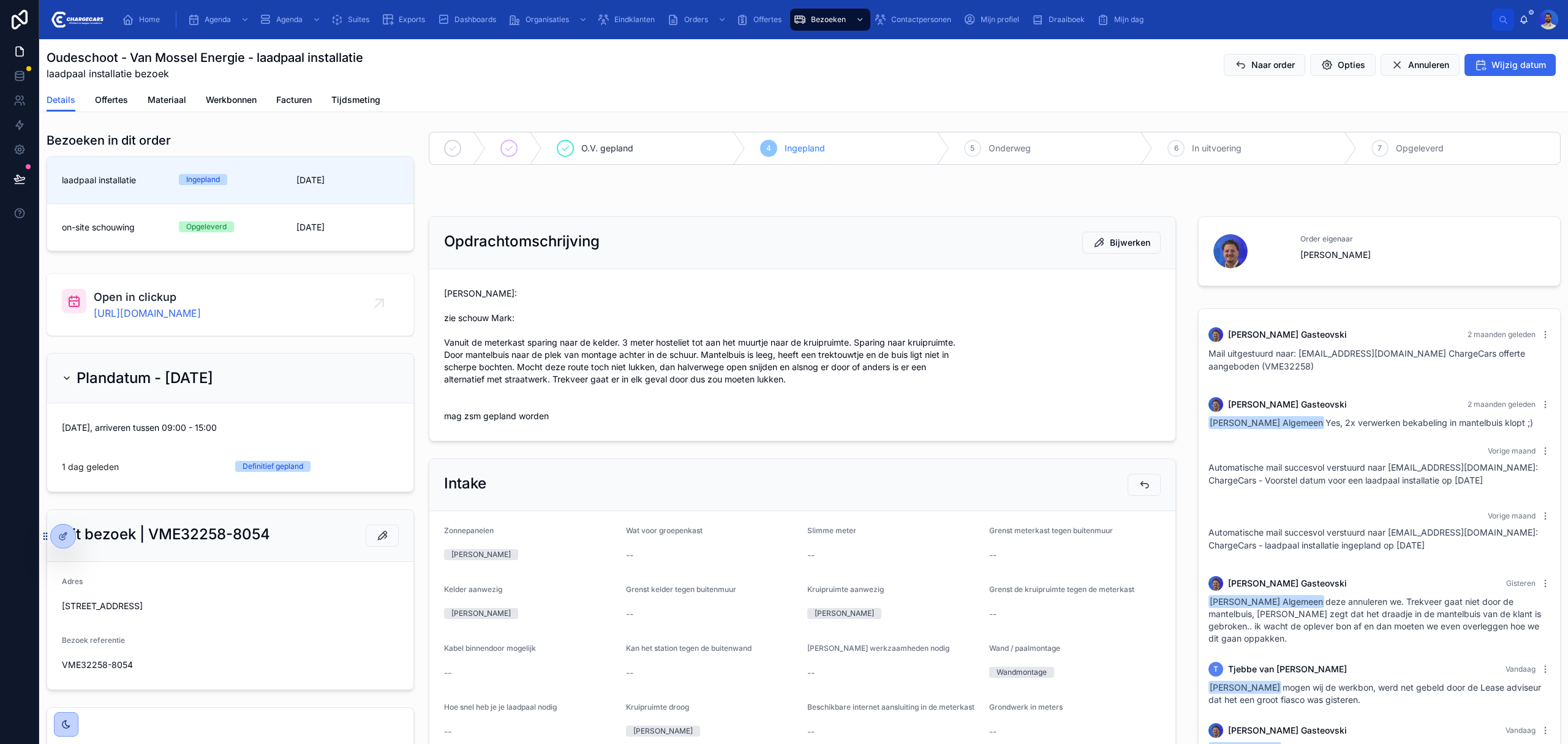
click at [652, 360] on span "Vasko: zie schouw Mark: Vanuit de meterkast sparing naar de kelder. 3 meter hos…" at bounding box center [802, 355] width 717 height 135
click at [664, 373] on span "Vasko: zie schouw Mark: Vanuit de meterkast sparing naar de kelder. 3 meter hos…" at bounding box center [802, 355] width 717 height 135
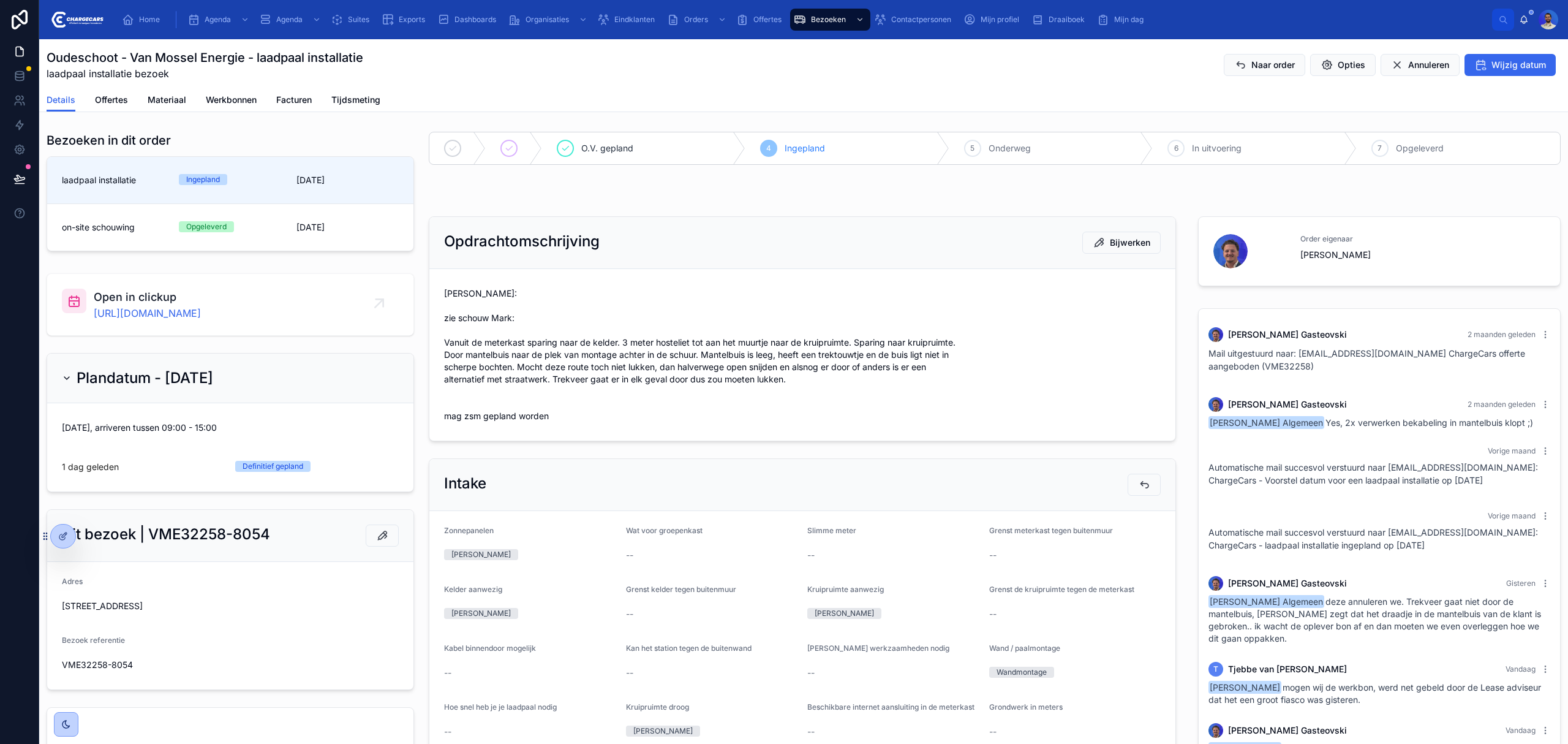
click at [507, 396] on span "Vasko: zie schouw Mark: Vanuit de meterkast sparing naar de kelder. 3 meter hos…" at bounding box center [802, 355] width 717 height 135
click at [474, 403] on span "Vasko: zie schouw Mark: Vanuit de meterkast sparing naar de kelder. 3 meter hos…" at bounding box center [802, 355] width 717 height 135
click at [470, 393] on span "Vasko: zie schouw Mark: Vanuit de meterkast sparing naar de kelder. 3 meter hos…" at bounding box center [802, 355] width 717 height 135
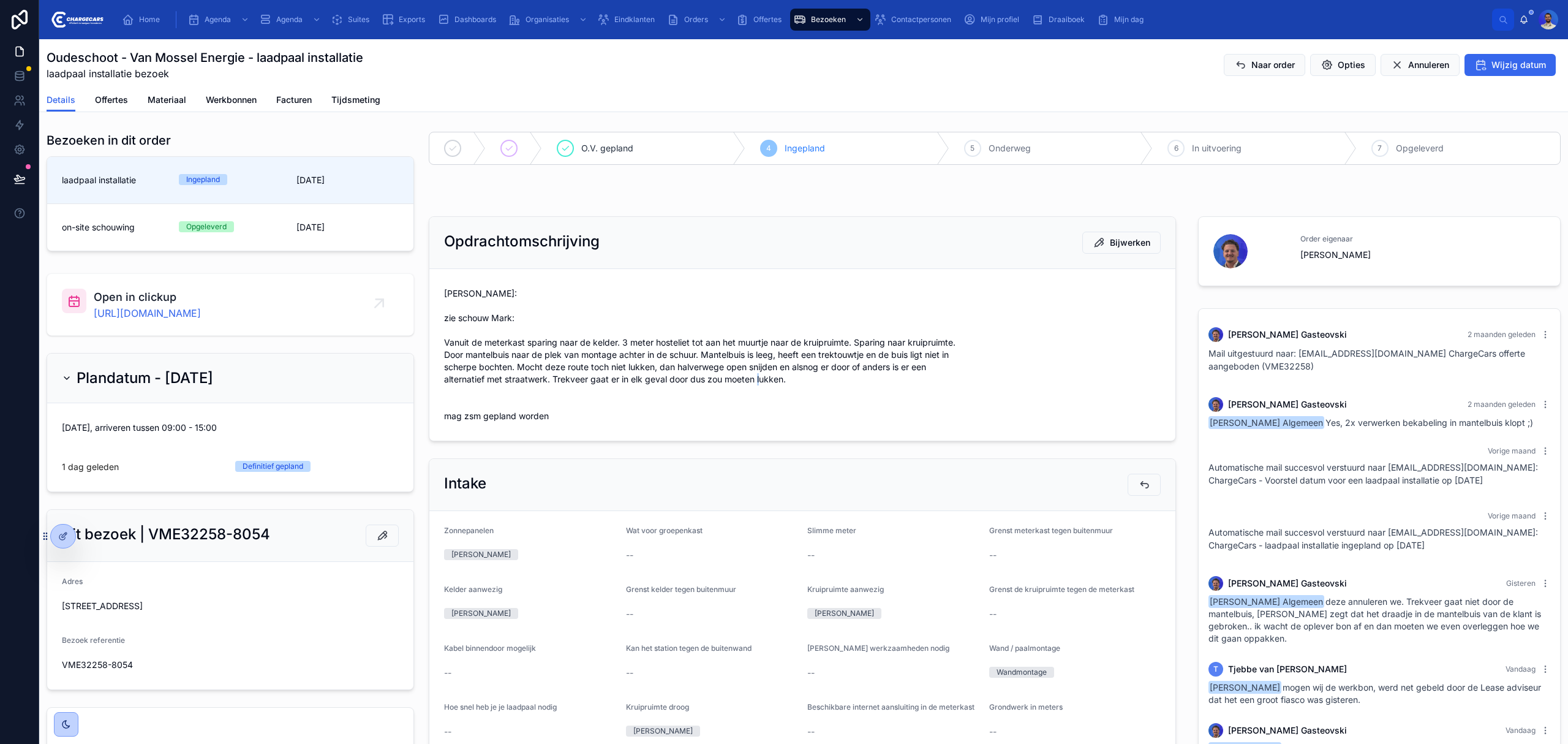
click at [470, 393] on span "Vasko: zie schouw Mark: Vanuit de meterkast sparing naar de kelder. 3 meter hos…" at bounding box center [802, 355] width 717 height 135
click at [452, 403] on span "Vasko: zie schouw Mark: Vanuit de meterkast sparing naar de kelder. 3 meter hos…" at bounding box center [802, 355] width 717 height 135
click at [463, 393] on span "Vasko: zie schouw Mark: Vanuit de meterkast sparing naar de kelder. 3 meter hos…" at bounding box center [802, 355] width 717 height 135
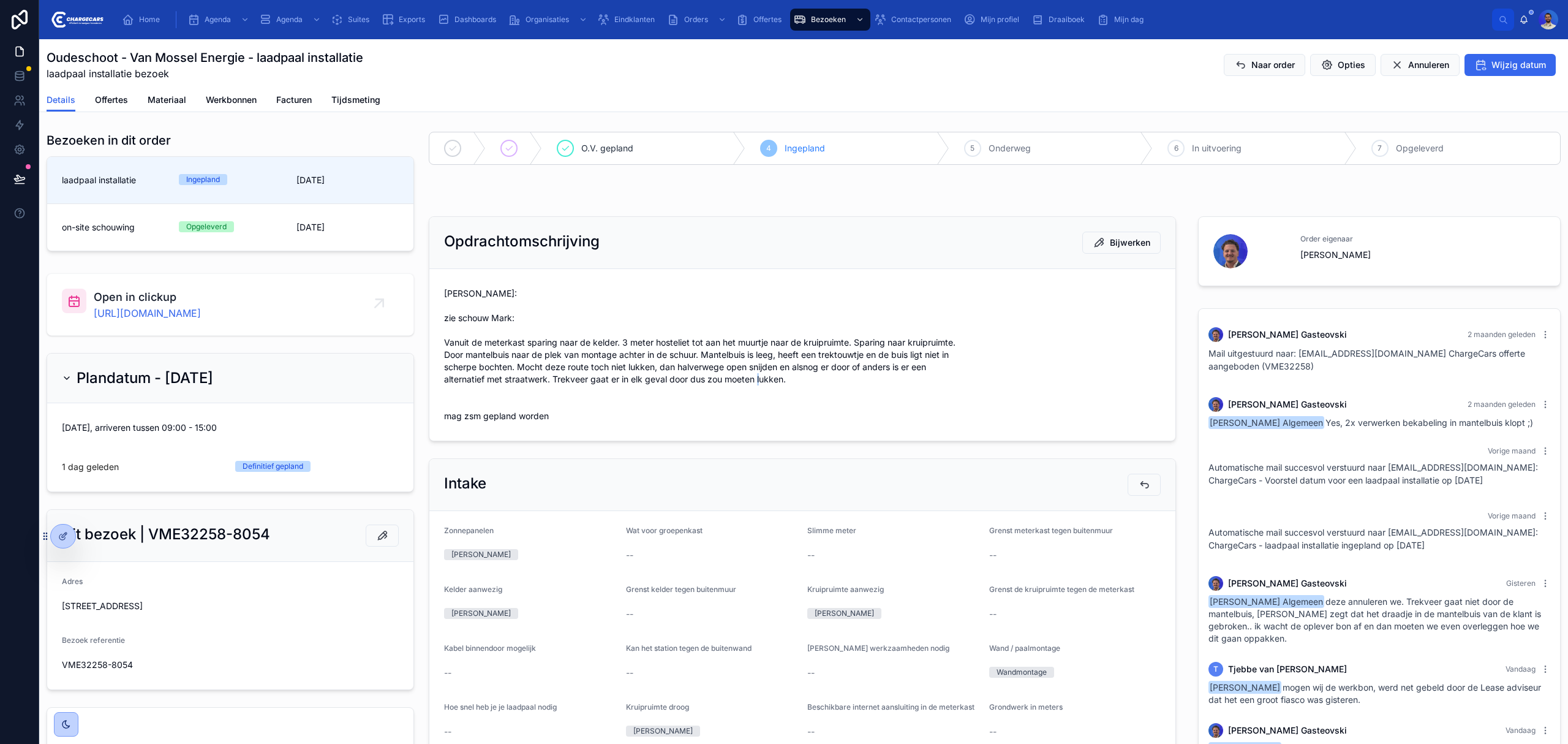
click at [449, 408] on span "Vasko: zie schouw Mark: Vanuit de meterkast sparing naar de kelder. 3 meter hos…" at bounding box center [802, 355] width 717 height 135
click at [469, 394] on span "Vasko: zie schouw Mark: Vanuit de meterkast sparing naar de kelder. 3 meter hos…" at bounding box center [802, 355] width 717 height 135
click at [449, 403] on span "Vasko: zie schouw Mark: Vanuit de meterkast sparing naar de kelder. 3 meter hos…" at bounding box center [802, 355] width 717 height 135
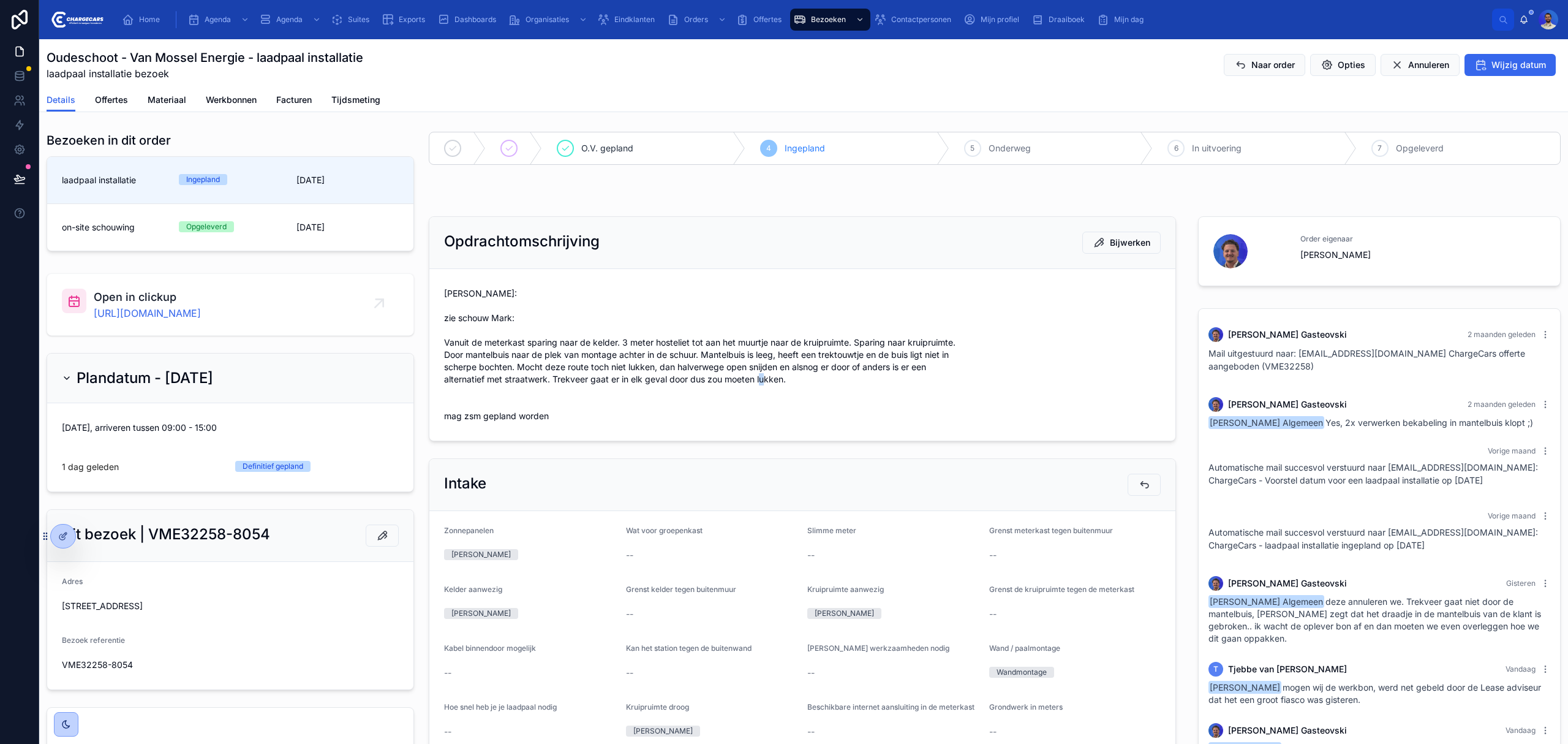
click at [449, 403] on span "Vasko: zie schouw Mark: Vanuit de meterkast sparing naar de kelder. 3 meter hos…" at bounding box center [802, 355] width 717 height 135
click at [461, 387] on span "Vasko: zie schouw Mark: Vanuit de meterkast sparing naar de kelder. 3 meter hos…" at bounding box center [802, 355] width 717 height 135
click at [452, 402] on span "Vasko: zie schouw Mark: Vanuit de meterkast sparing naar de kelder. 3 meter hos…" at bounding box center [802, 355] width 717 height 135
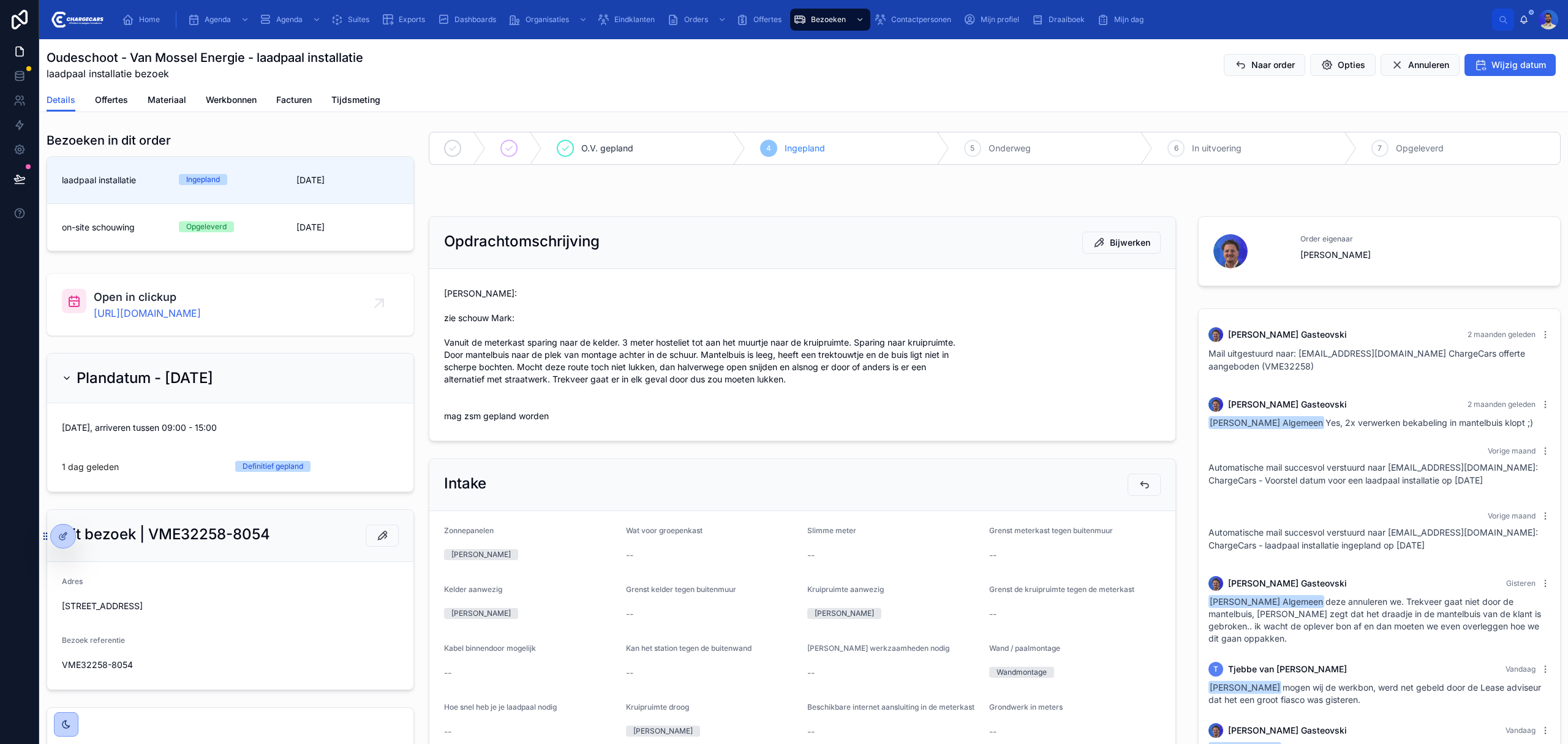
click at [458, 391] on span "Vasko: zie schouw Mark: Vanuit de meterkast sparing naar de kelder. 3 meter hos…" at bounding box center [802, 355] width 717 height 135
click at [450, 403] on span "Vasko: zie schouw Mark: Vanuit de meterkast sparing naar de kelder. 3 meter hos…" at bounding box center [802, 355] width 717 height 135
click at [462, 386] on span "Vasko: zie schouw Mark: Vanuit de meterkast sparing naar de kelder. 3 meter hos…" at bounding box center [802, 355] width 717 height 135
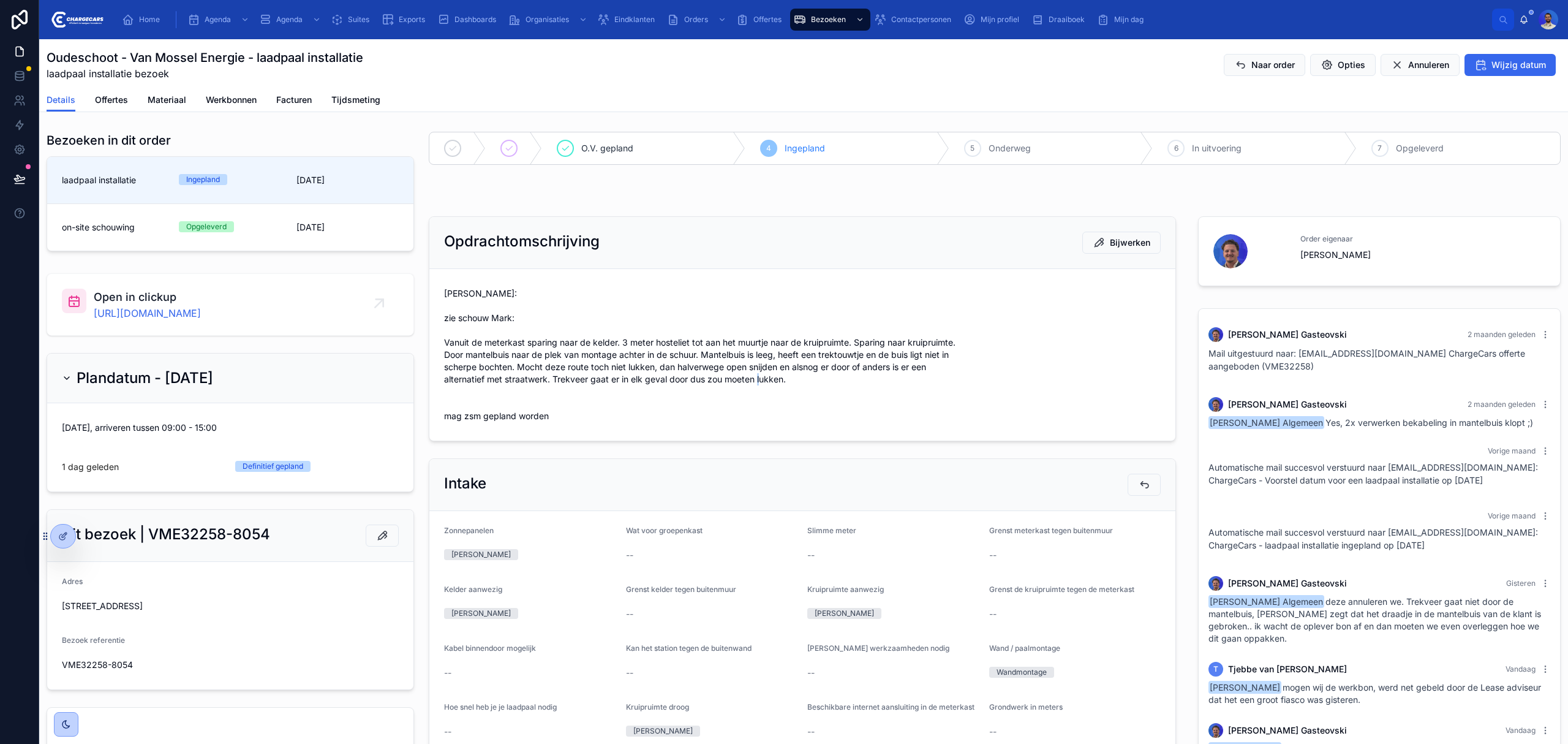
click at [462, 386] on span "Vasko: zie schouw Mark: Vanuit de meterkast sparing naar de kelder. 3 meter hos…" at bounding box center [802, 355] width 717 height 135
click at [451, 400] on span "Vasko: zie schouw Mark: Vanuit de meterkast sparing naar de kelder. 3 meter hos…" at bounding box center [802, 355] width 717 height 135
click at [429, 283] on form "Vasko: zie schouw Mark: Vanuit de meterkast sparing naar de kelder. 3 meter hos…" at bounding box center [802, 355] width 746 height 171
click at [461, 278] on form "Vasko: zie schouw Mark: Vanuit de meterkast sparing naar de kelder. 3 meter hos…" at bounding box center [802, 355] width 746 height 171
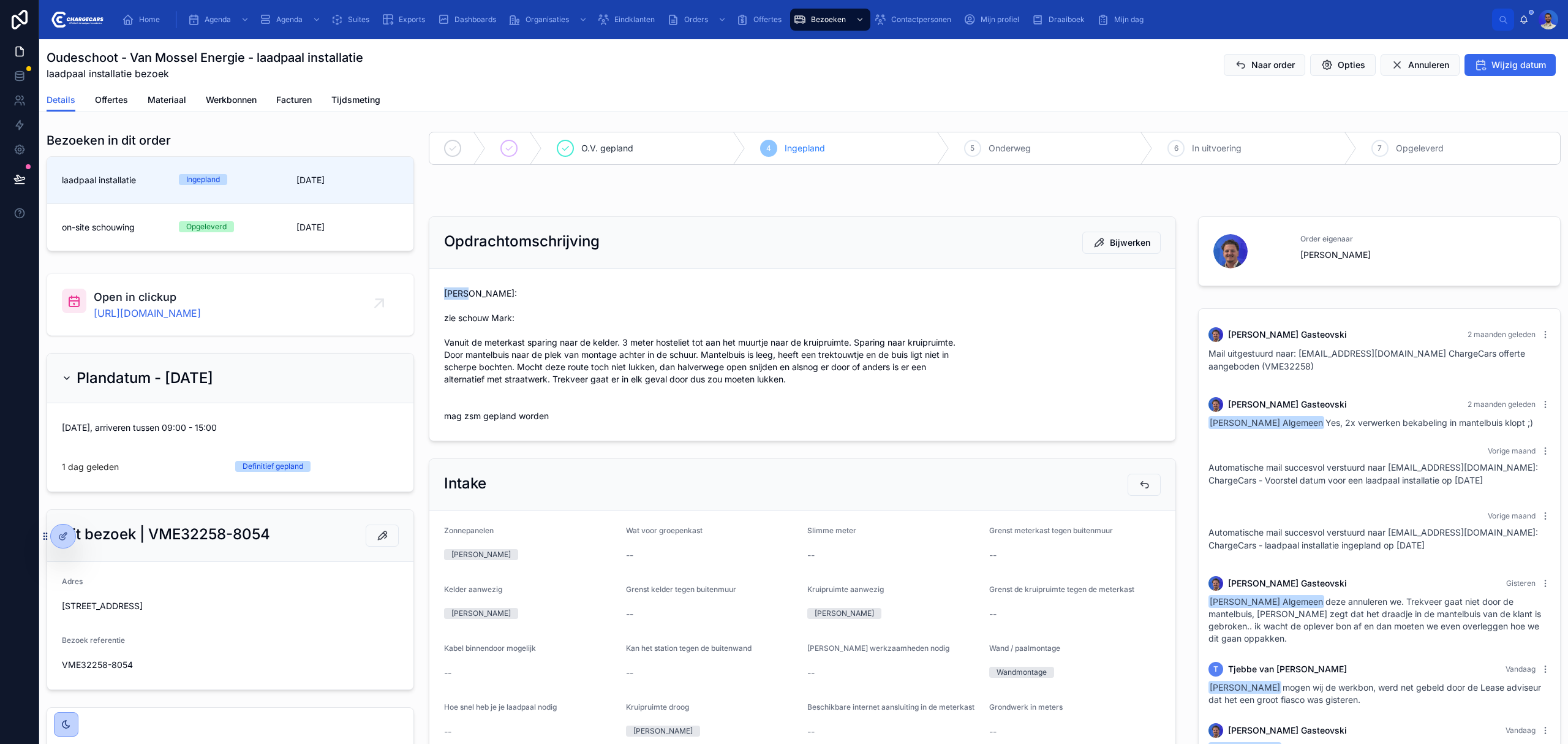
click at [461, 280] on form "Vasko: zie schouw Mark: Vanuit de meterkast sparing naar de kelder. 3 meter hos…" at bounding box center [802, 355] width 746 height 171
click at [455, 309] on span "Vasko: zie schouw Mark: Vanuit de meterkast sparing naar de kelder. 3 meter hos…" at bounding box center [802, 355] width 717 height 135
click at [454, 307] on span "Vasko: zie schouw Mark: Vanuit de meterkast sparing naar de kelder. 3 meter hos…" at bounding box center [802, 355] width 717 height 135
click at [452, 327] on span "Vasko: zie schouw Mark: Vanuit de meterkast sparing naar de kelder. 3 meter hos…" at bounding box center [802, 355] width 717 height 135
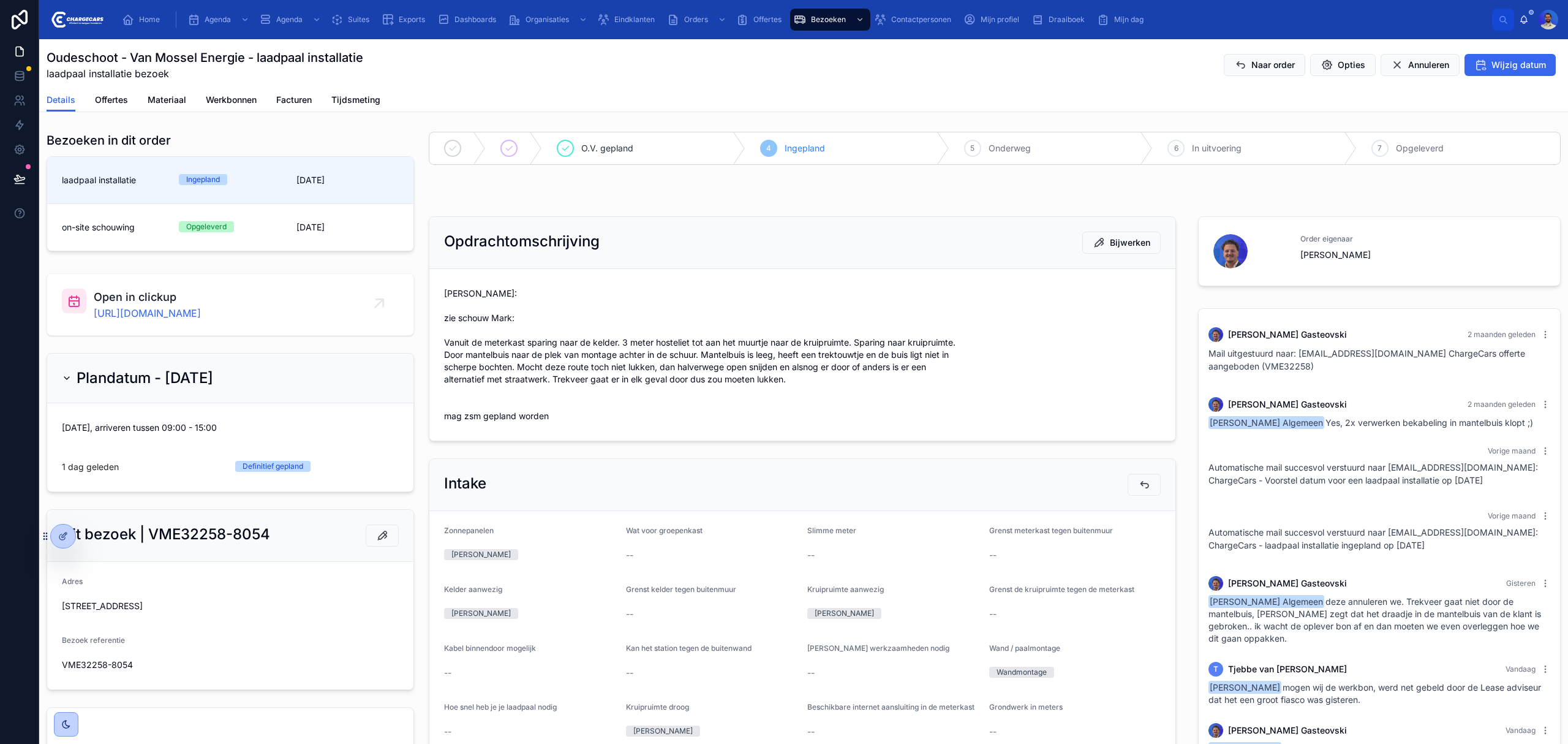
click at [459, 307] on span "Vasko: zie schouw Mark: Vanuit de meterkast sparing naar de kelder. 3 meter hos…" at bounding box center [802, 355] width 717 height 135
click at [452, 320] on span "Vasko: zie schouw Mark: Vanuit de meterkast sparing naar de kelder. 3 meter hos…" at bounding box center [802, 355] width 717 height 135
click at [454, 324] on span "Vasko: zie schouw Mark: Vanuit de meterkast sparing naar de kelder. 3 meter hos…" at bounding box center [802, 355] width 717 height 135
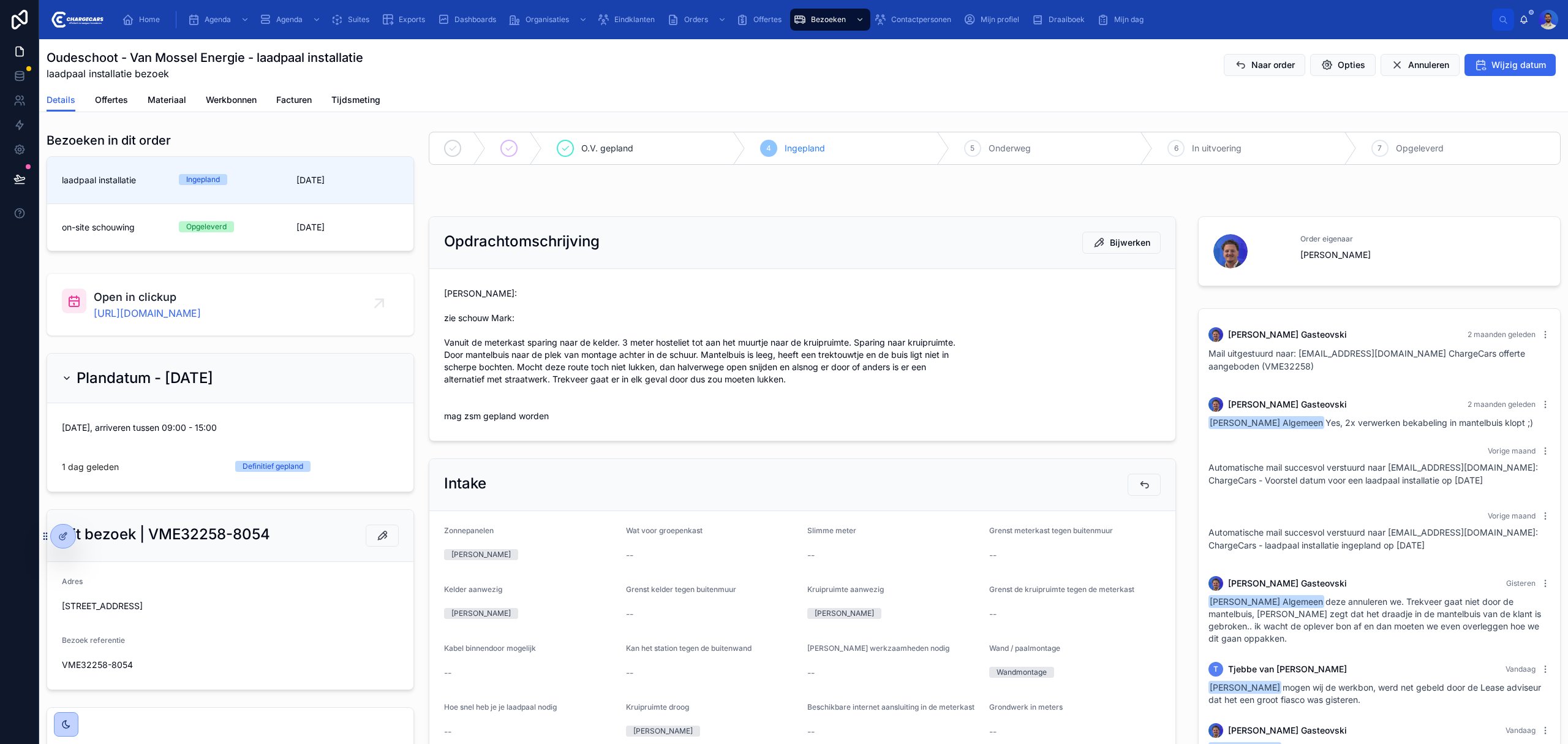
click at [457, 325] on span "Vasko: zie schouw Mark: Vanuit de meterkast sparing naar de kelder. 3 meter hos…" at bounding box center [802, 355] width 717 height 135
click at [456, 328] on span "Vasko: zie schouw Mark: Vanuit de meterkast sparing naar de kelder. 3 meter hos…" at bounding box center [802, 355] width 717 height 135
click at [457, 307] on span "Vasko: zie schouw Mark: Vanuit de meterkast sparing naar de kelder. 3 meter hos…" at bounding box center [802, 355] width 717 height 135
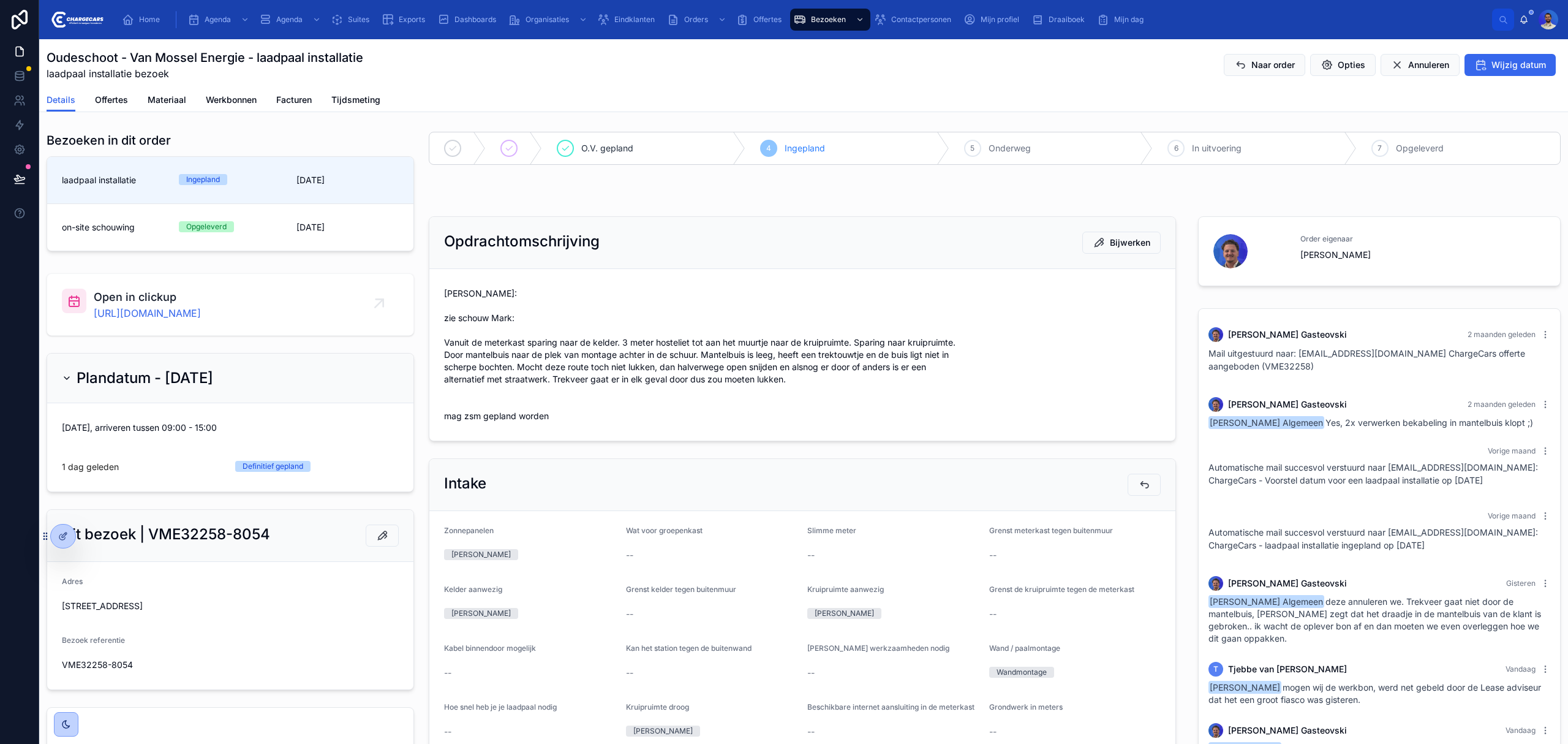
click at [450, 327] on span "Vasko: zie schouw Mark: Vanuit de meterkast sparing naar de kelder. 3 meter hos…" at bounding box center [802, 355] width 717 height 135
click at [450, 328] on span "Vasko: zie schouw Mark: Vanuit de meterkast sparing naar de kelder. 3 meter hos…" at bounding box center [802, 355] width 717 height 135
click at [457, 383] on span "Vasko: zie schouw Mark: Vanuit de meterkast sparing naar de kelder. 3 meter hos…" at bounding box center [802, 355] width 717 height 135
click at [453, 392] on span "Vasko: zie schouw Mark: Vanuit de meterkast sparing naar de kelder. 3 meter hos…" at bounding box center [802, 355] width 717 height 135
click at [453, 391] on span "Vasko: zie schouw Mark: Vanuit de meterkast sparing naar de kelder. 3 meter hos…" at bounding box center [802, 355] width 717 height 135
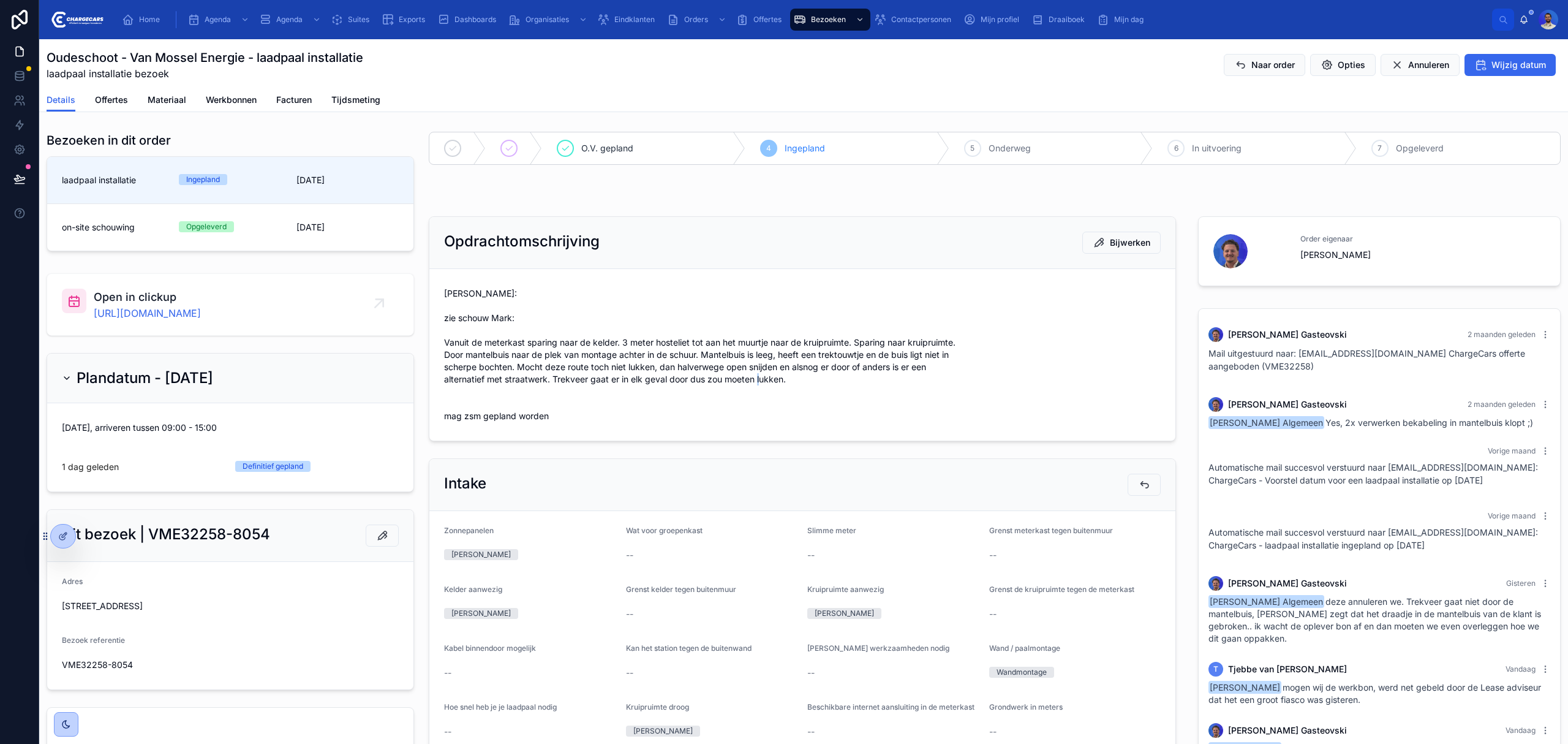
click at [450, 403] on span "Vasko: zie schouw Mark: Vanuit de meterkast sparing naar de kelder. 3 meter hos…" at bounding box center [802, 355] width 717 height 135
click at [451, 422] on span "Vasko: zie schouw Mark: Vanuit de meterkast sparing naar de kelder. 3 meter hos…" at bounding box center [802, 355] width 717 height 135
click at [457, 433] on form "Vasko: zie schouw Mark: Vanuit de meterkast sparing naar de kelder. 3 meter hos…" at bounding box center [802, 355] width 746 height 171
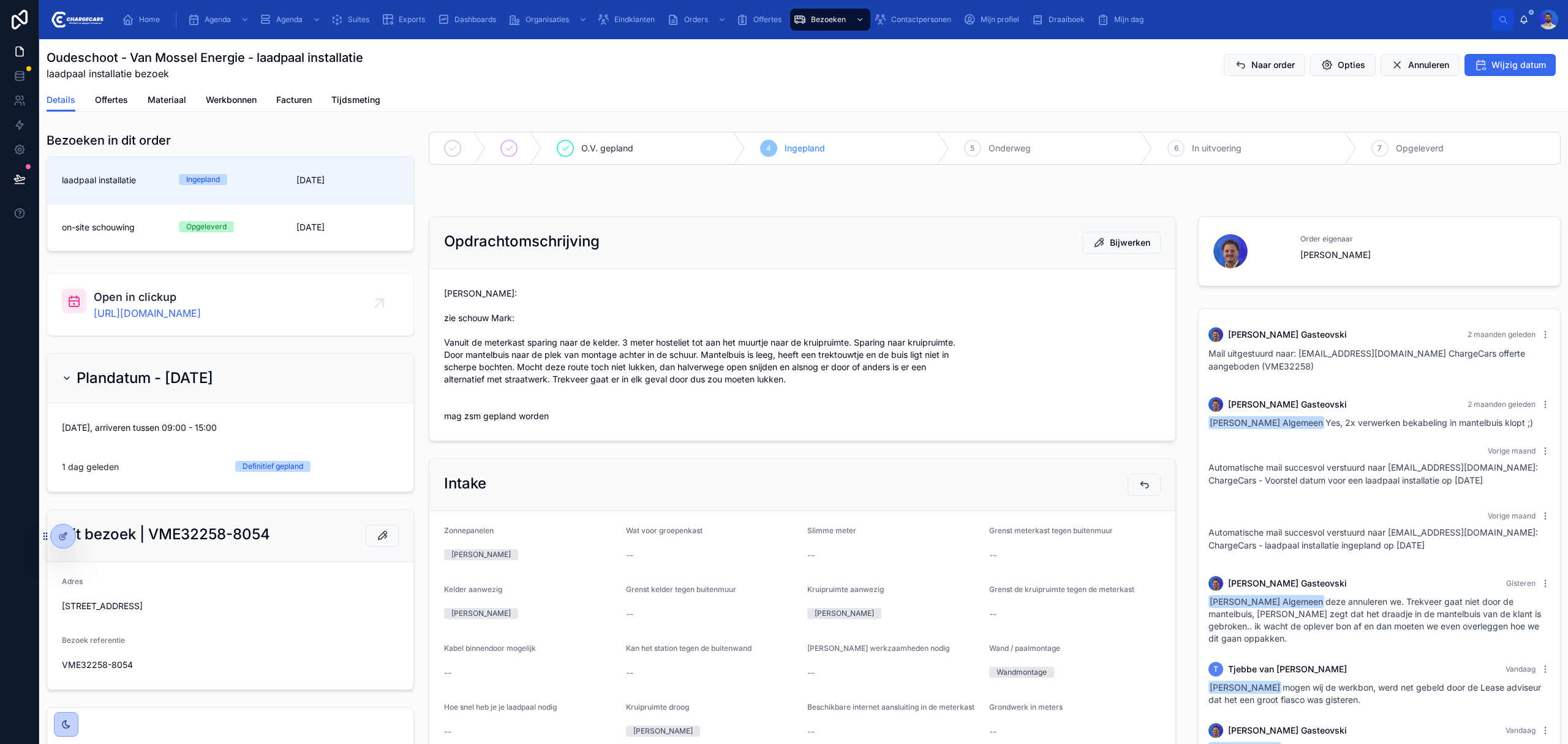
click at [447, 395] on span "Vasko: zie schouw Mark: Vanuit de meterkast sparing naar de kelder. 3 meter hos…" at bounding box center [802, 355] width 717 height 135
click at [447, 406] on span "Vasko: zie schouw Mark: Vanuit de meterkast sparing naar de kelder. 3 meter hos…" at bounding box center [802, 355] width 717 height 135
click at [447, 389] on span "Vasko: zie schouw Mark: Vanuit de meterkast sparing naar de kelder. 3 meter hos…" at bounding box center [802, 355] width 717 height 135
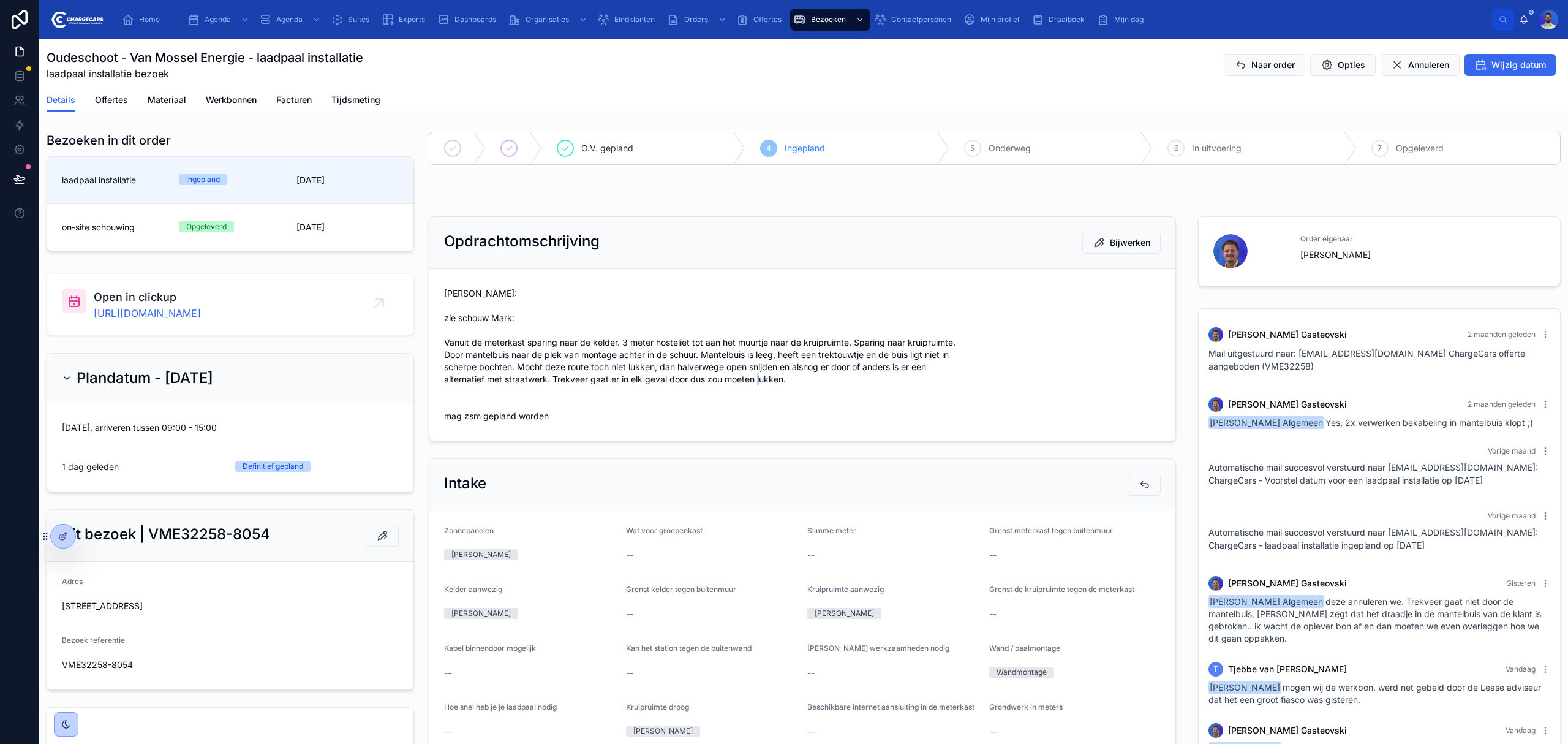
click at [447, 388] on span "Vasko: zie schouw Mark: Vanuit de meterkast sparing naar de kelder. 3 meter hos…" at bounding box center [802, 355] width 717 height 135
click at [444, 403] on span "Vasko: zie schouw Mark: Vanuit de meterkast sparing naar de kelder. 3 meter hos…" at bounding box center [802, 355] width 717 height 135
click at [452, 396] on span "Vasko: zie schouw Mark: Vanuit de meterkast sparing naar de kelder. 3 meter hos…" at bounding box center [802, 355] width 717 height 135
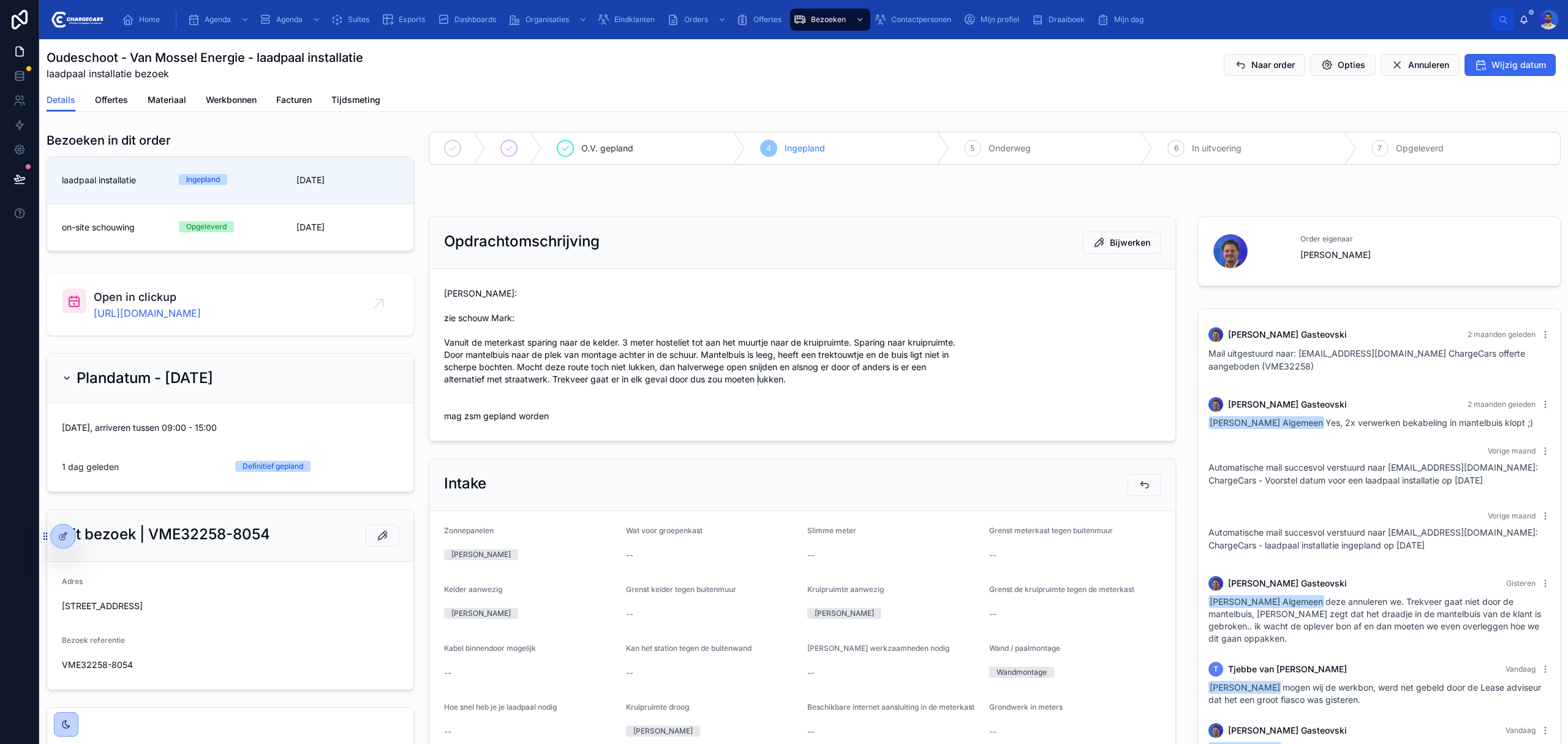
click at [445, 408] on span "Vasko: zie schouw Mark: Vanuit de meterkast sparing naar de kelder. 3 meter hos…" at bounding box center [802, 355] width 717 height 135
click at [454, 395] on span "Vasko: zie schouw Mark: Vanuit de meterkast sparing naar de kelder. 3 meter hos…" at bounding box center [802, 355] width 717 height 135
click at [452, 331] on span "Vasko: zie schouw Mark: Vanuit de meterkast sparing naar de kelder. 3 meter hos…" at bounding box center [802, 355] width 717 height 135
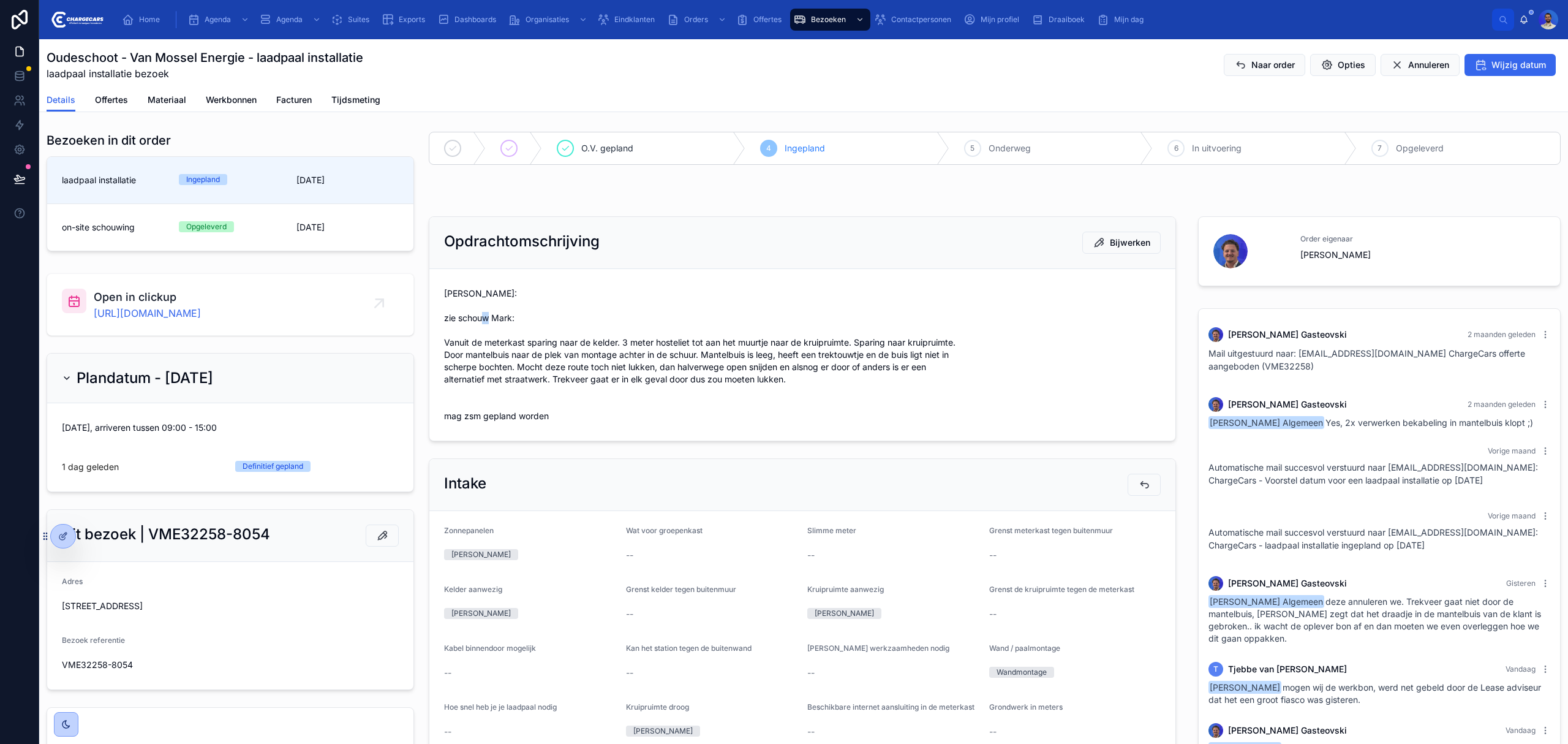
click at [452, 331] on span "Vasko: zie schouw Mark: Vanuit de meterkast sparing naar de kelder. 3 meter hos…" at bounding box center [802, 355] width 717 height 135
click at [451, 300] on span "Vasko: zie schouw Mark: Vanuit de meterkast sparing naar de kelder. 3 meter hos…" at bounding box center [802, 355] width 717 height 135
click at [489, 298] on span "Vasko: zie schouw Mark: Vanuit de meterkast sparing naar de kelder. 3 meter hos…" at bounding box center [802, 355] width 717 height 135
drag, startPoint x: 489, startPoint y: 298, endPoint x: 465, endPoint y: 299, distance: 24.0
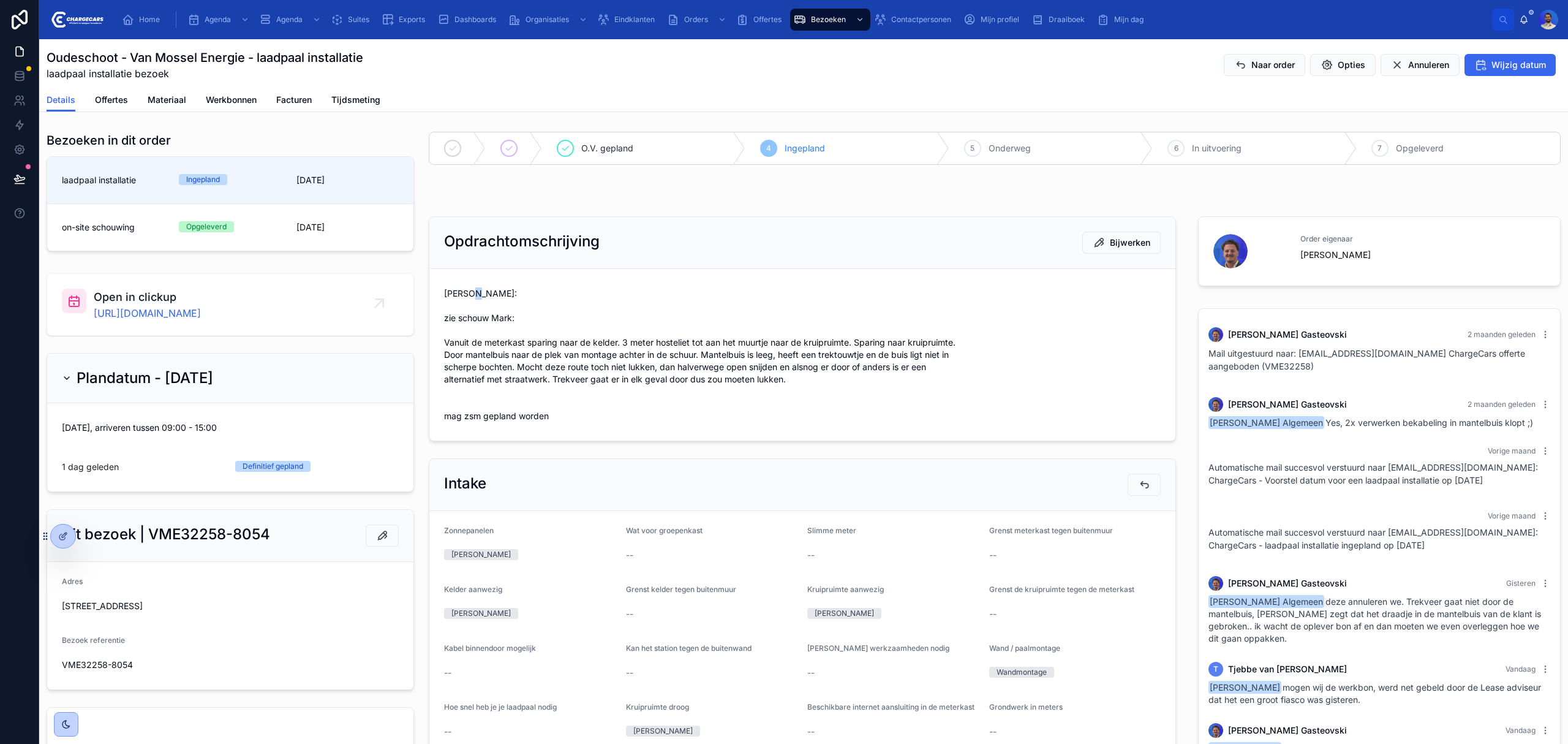
click at [487, 298] on span "Vasko: zie schouw Mark: Vanuit de meterkast sparing naar de kelder. 3 meter hos…" at bounding box center [802, 355] width 717 height 135
click at [465, 299] on span "Vasko: zie schouw Mark: Vanuit de meterkast sparing naar de kelder. 3 meter hos…" at bounding box center [802, 355] width 717 height 135
click at [466, 304] on span "Vasko: zie schouw Mark: Vanuit de meterkast sparing naar de kelder. 3 meter hos…" at bounding box center [802, 355] width 717 height 135
click at [466, 303] on span "[PERSON_NAME]: zie schouw Mark: Vanuit de meterkast sparing naar de kelder. 3 m…" at bounding box center [802, 355] width 717 height 135
click at [451, 324] on span "[PERSON_NAME]: zie schouw Mark: Vanuit de meterkast sparing naar de kelder. 3 m…" at bounding box center [802, 355] width 717 height 135
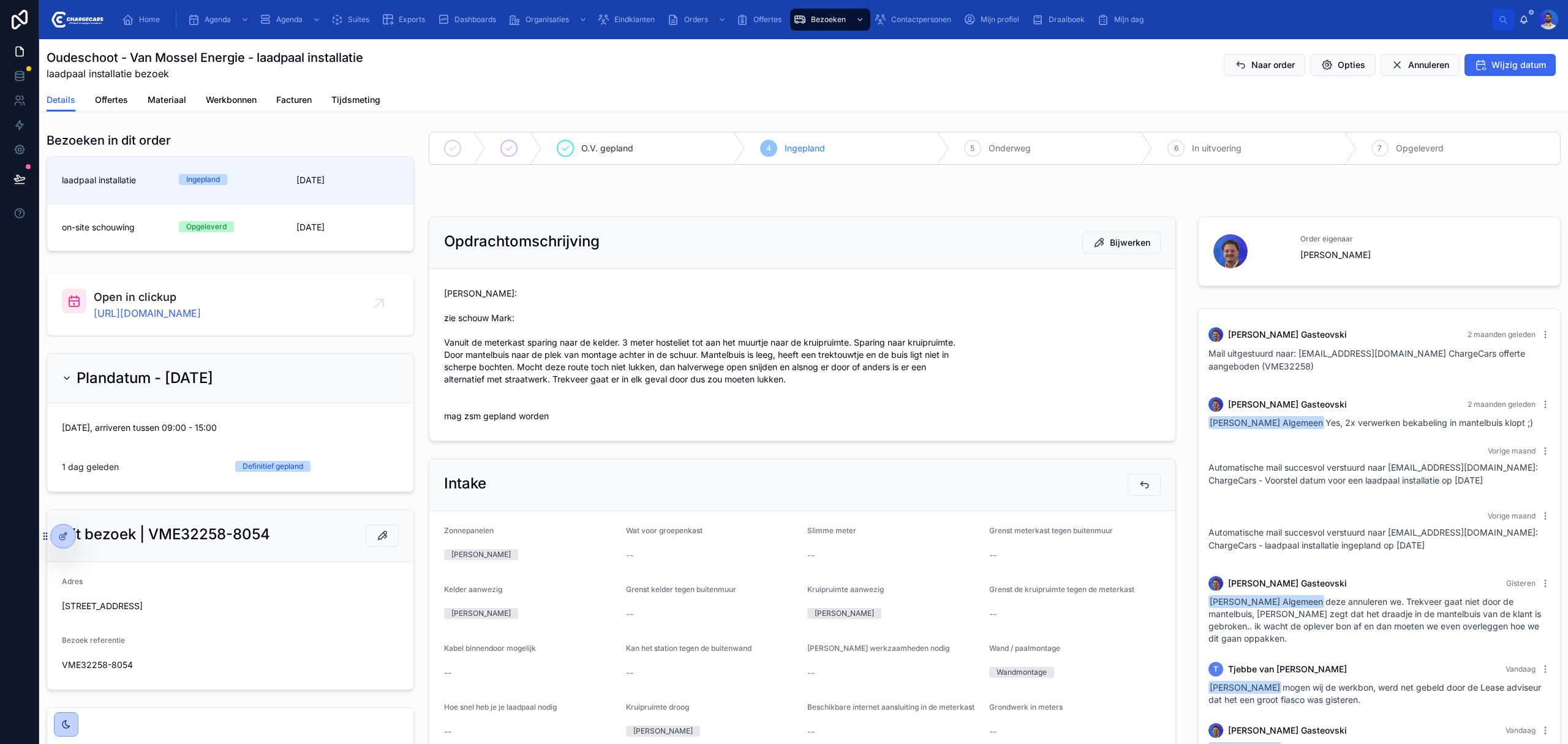
click at [450, 331] on span "[PERSON_NAME]: zie schouw Mark: Vanuit de meterkast sparing naar de kelder. 3 m…" at bounding box center [802, 355] width 717 height 135
click at [517, 316] on span "[PERSON_NAME]: zie schouw Mark: Vanuit de meterkast sparing naar de kelder. 3 m…" at bounding box center [802, 355] width 717 height 135
click at [517, 316] on span "Vasko: zie schouw Mark: Vanuit de meterkast sparing naar de kelder. 3 meter hos…" at bounding box center [802, 355] width 717 height 135
click at [500, 306] on span "Vasko: zie schouw Mark: Vanuit de meterkast sparing naar de kelder. 3 meter hos…" at bounding box center [802, 355] width 717 height 135
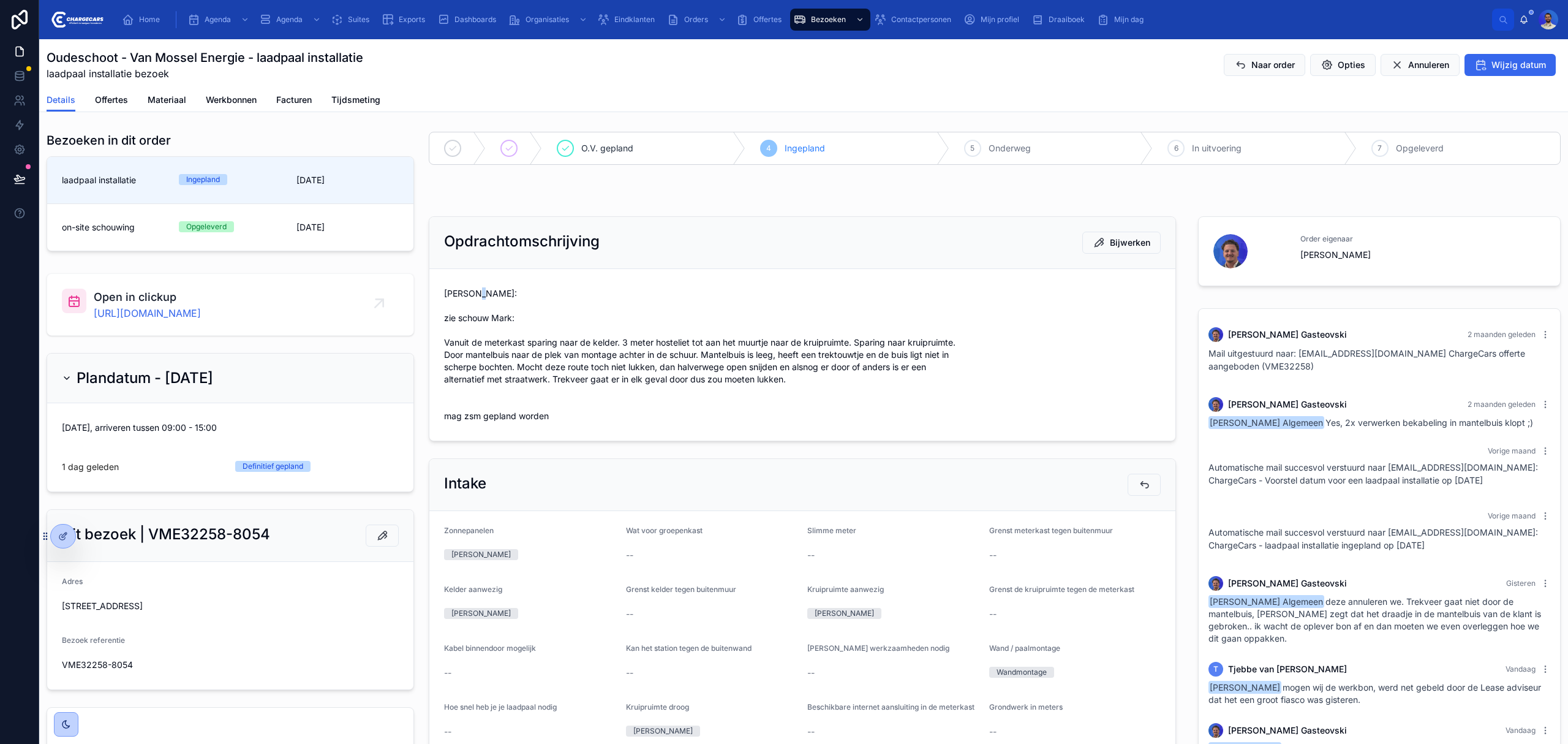
click at [500, 306] on span "Vasko: zie schouw Mark: Vanuit de meterkast sparing naar de kelder. 3 meter hos…" at bounding box center [802, 355] width 717 height 135
click at [540, 319] on span "Vasko: zie schouw Mark: Vanuit de meterkast sparing naar de kelder. 3 meter hos…" at bounding box center [802, 355] width 717 height 135
click at [490, 331] on span "Vasko: zie schouw Mark: Vanuit de meterkast sparing naar de kelder. 3 meter hos…" at bounding box center [802, 355] width 717 height 135
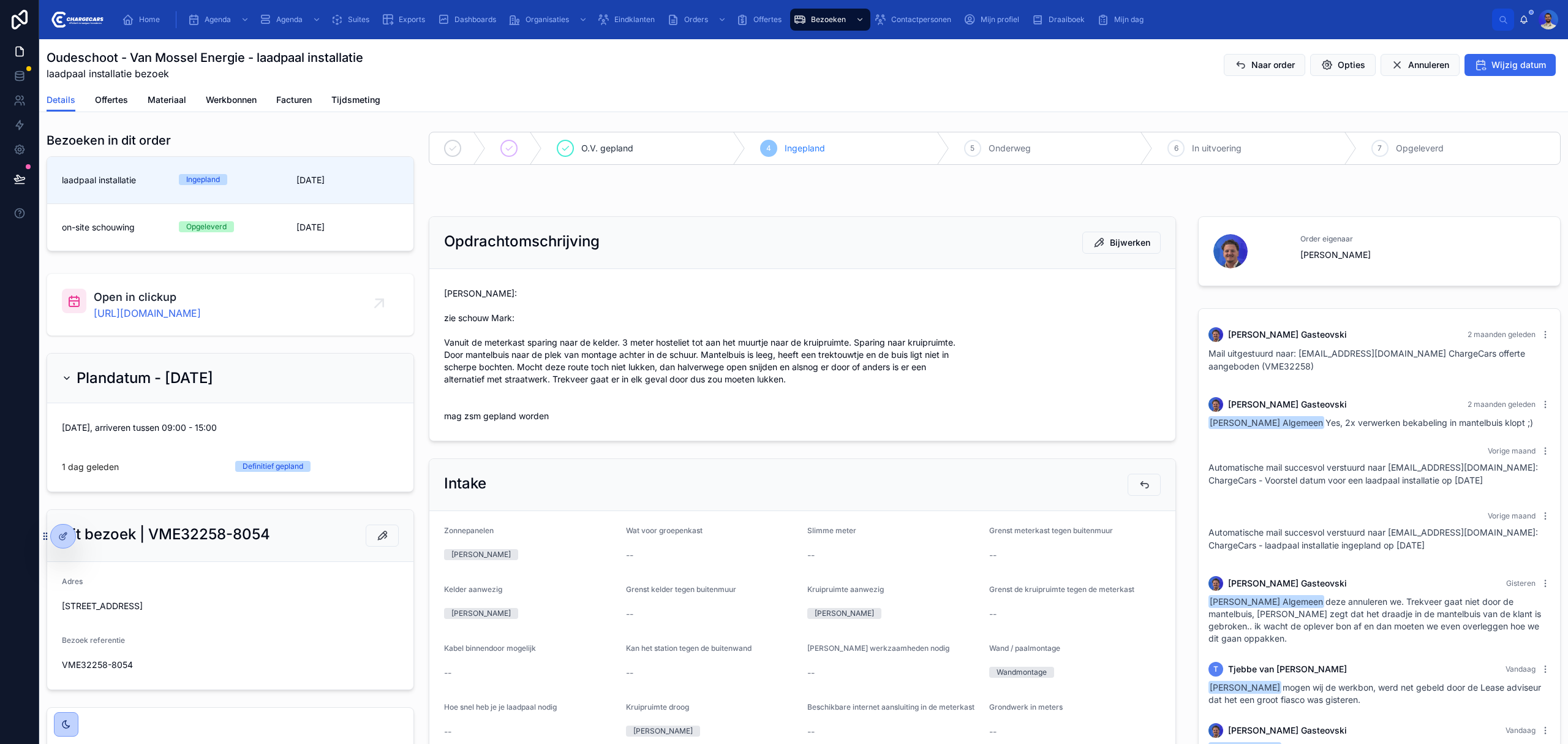
click at [461, 303] on span "Vasko: zie schouw Mark: Vanuit de meterkast sparing naar de kelder. 3 meter hos…" at bounding box center [802, 355] width 717 height 135
click at [530, 320] on span "Vasko: zie schouw Mark: Vanuit de meterkast sparing naar de kelder. 3 meter hos…" at bounding box center [802, 355] width 717 height 135
click at [496, 322] on span "Vasko: zie schouw Mark: Vanuit de meterkast sparing naar de kelder. 3 meter hos…" at bounding box center [802, 355] width 717 height 135
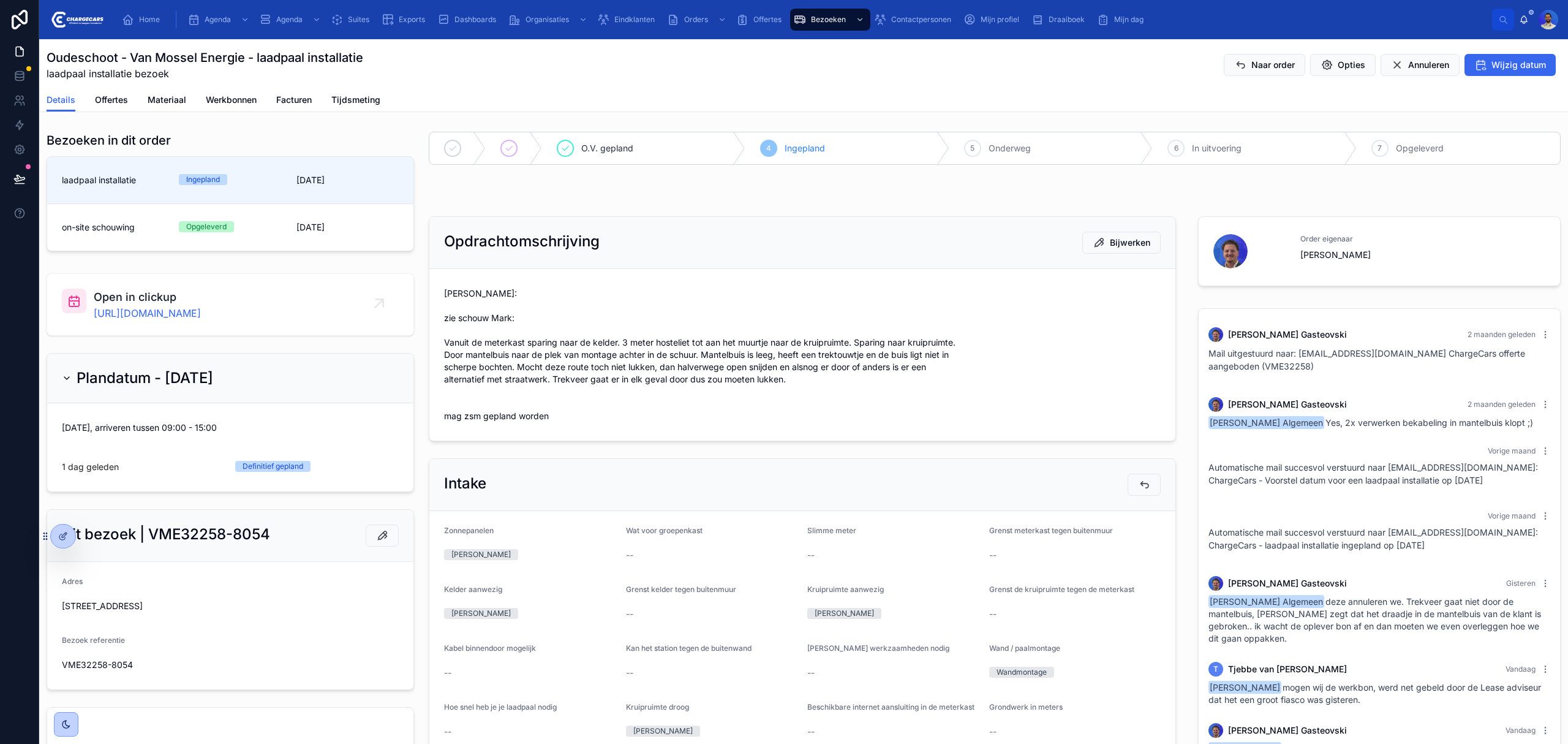
click at [500, 327] on span "Vasko: zie schouw Mark: Vanuit de meterkast sparing naar de kelder. 3 meter hos…" at bounding box center [802, 355] width 717 height 135
click at [456, 307] on span "Vasko: zie schouw Mark: Vanuit de meterkast sparing naar de kelder. 3 meter hos…" at bounding box center [802, 355] width 717 height 135
click at [548, 323] on span "Vasko: zie schouw Mark: Vanuit de meterkast sparing naar de kelder. 3 meter hos…" at bounding box center [802, 355] width 717 height 135
click at [528, 315] on span "Vasko: zie schouw Mark: Vanuit de meterkast sparing naar de kelder. 3 meter hos…" at bounding box center [802, 355] width 717 height 135
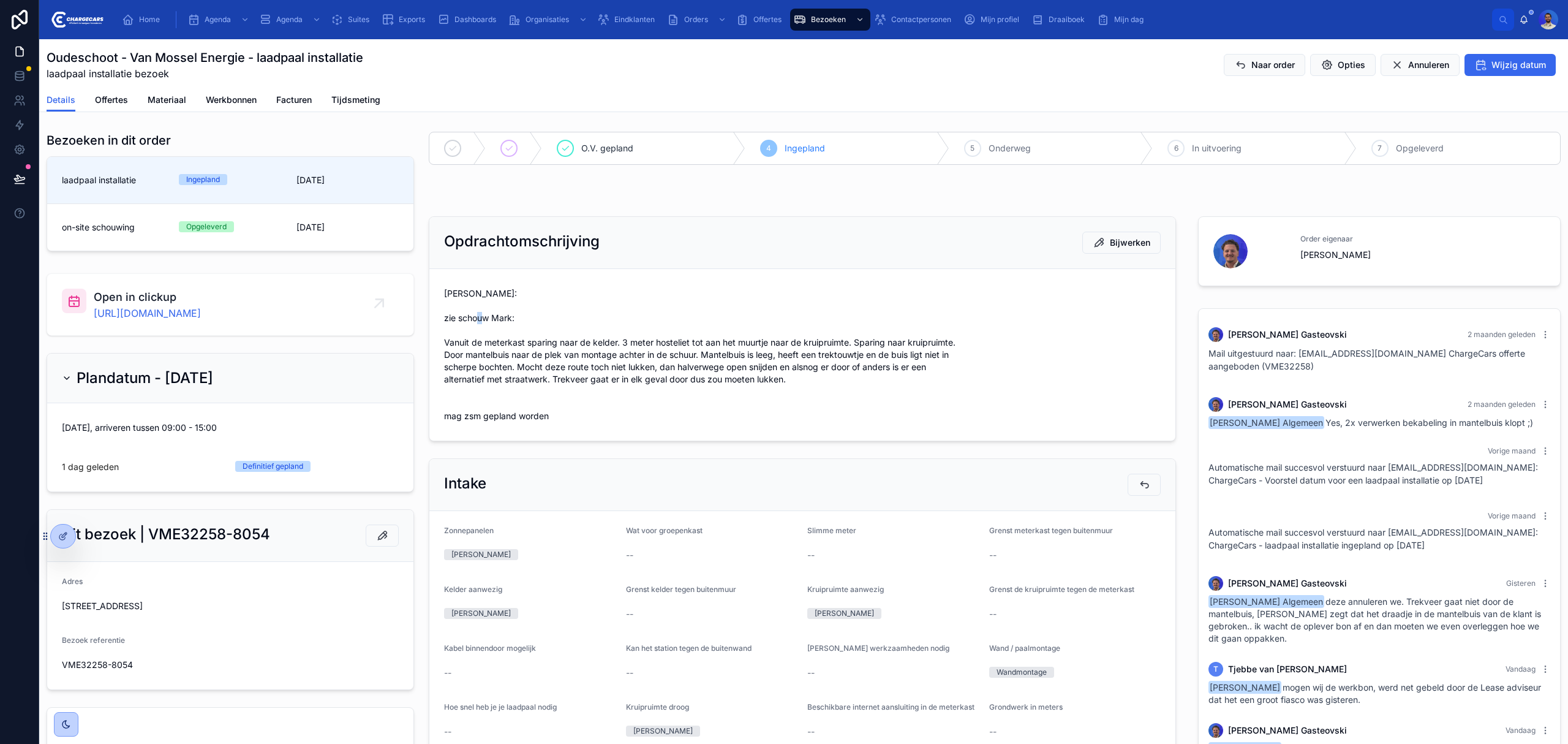
click at [506, 329] on span "Vasko: zie schouw Mark: Vanuit de meterkast sparing naar de kelder. 3 meter hos…" at bounding box center [802, 355] width 717 height 135
click at [526, 320] on span "Vasko: zie schouw Mark: Vanuit de meterkast sparing naar de kelder. 3 meter hos…" at bounding box center [802, 355] width 717 height 135
click at [489, 307] on span "Vasko: zie schouw Mark: Vanuit de meterkast sparing naar de kelder. 3 meter hos…" at bounding box center [802, 355] width 717 height 135
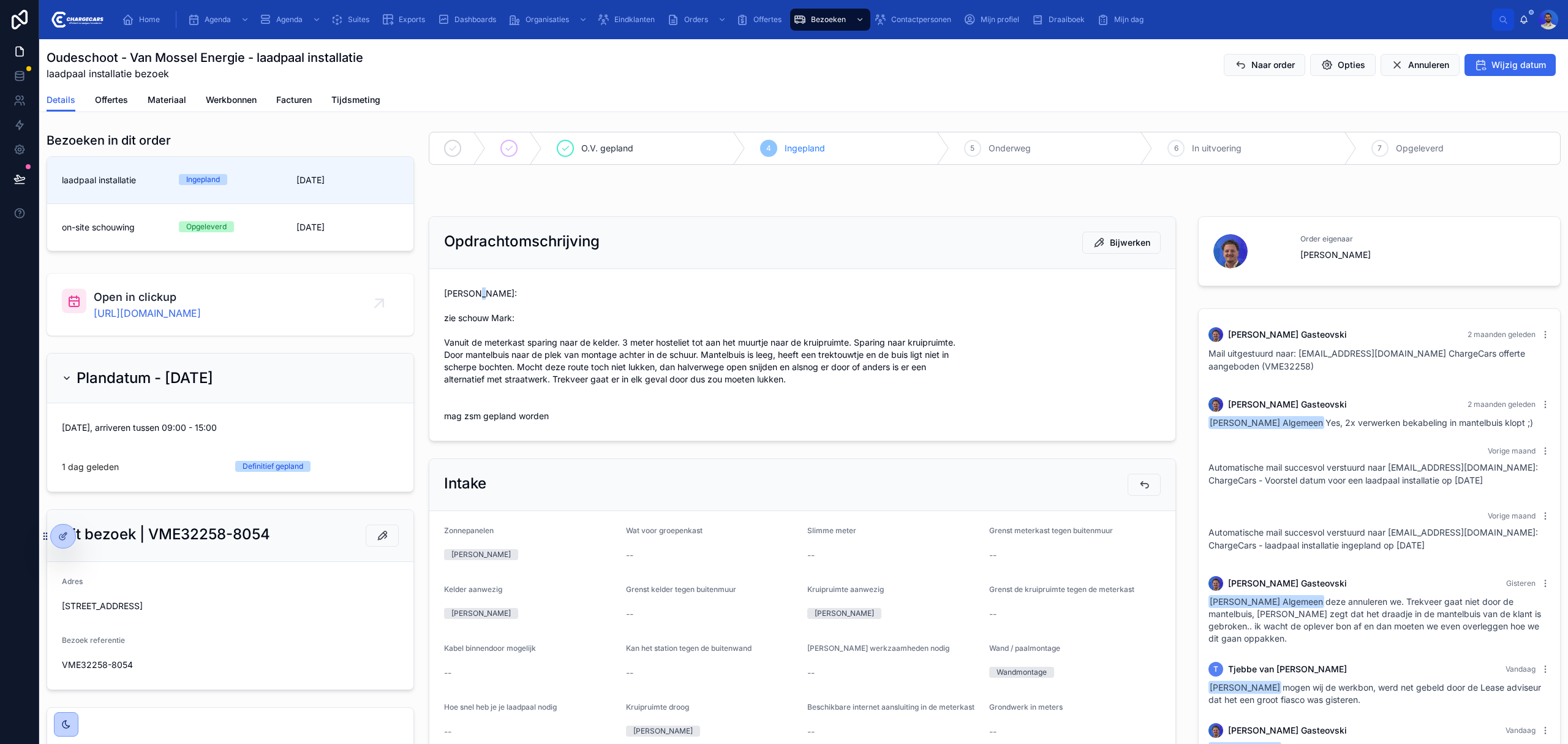
click at [489, 307] on span "Vasko: zie schouw Mark: Vanuit de meterkast sparing naar de kelder. 3 meter hos…" at bounding box center [802, 355] width 717 height 135
click at [530, 318] on span "Vasko: zie schouw Mark: Vanuit de meterkast sparing naar de kelder. 3 meter hos…" at bounding box center [802, 355] width 717 height 135
click at [509, 303] on span "Vasko: zie schouw Mark: Vanuit de meterkast sparing naar de kelder. 3 meter hos…" at bounding box center [802, 355] width 717 height 135
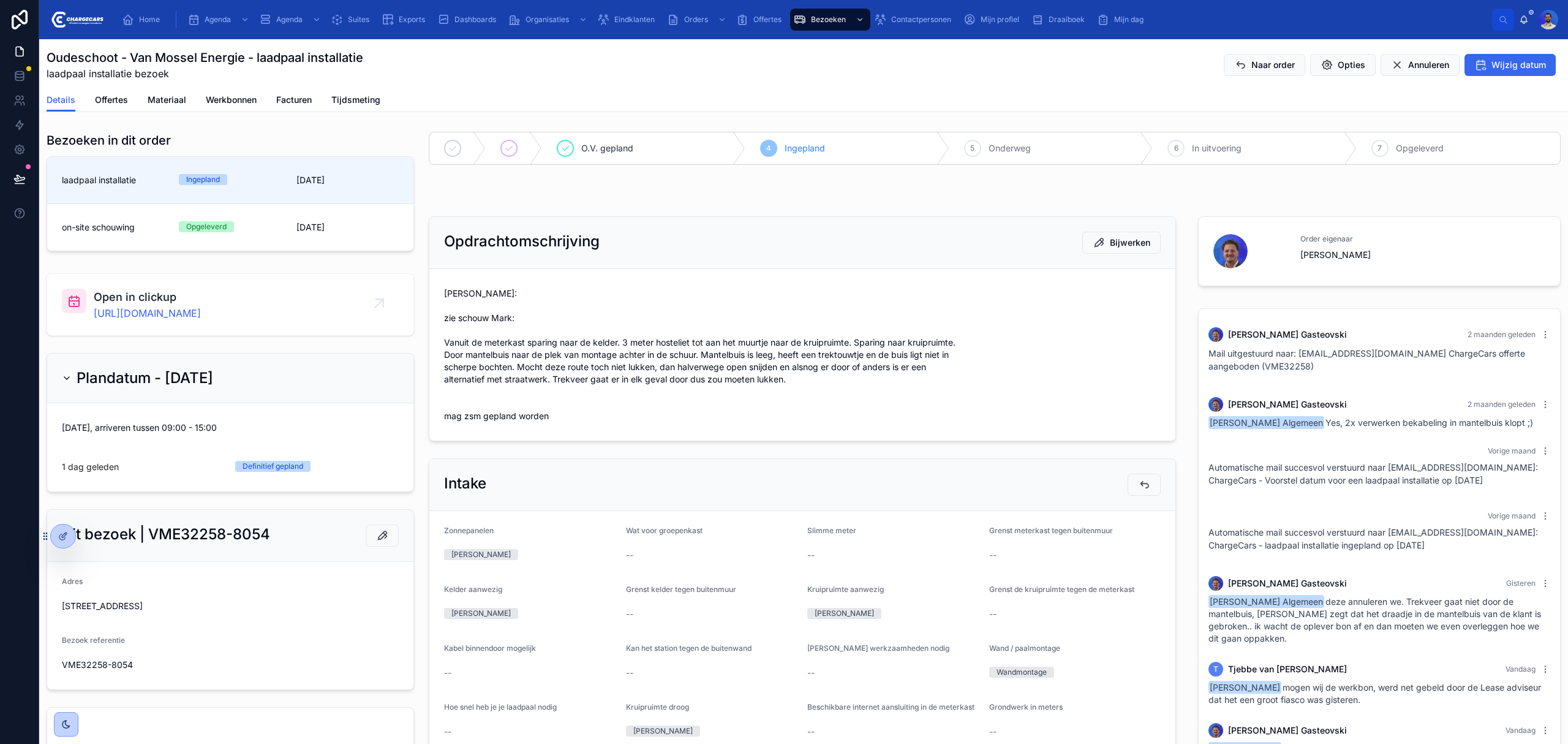
click at [512, 290] on span "Vasko: zie schouw Mark: Vanuit de meterkast sparing naar de kelder. 3 meter hos…" at bounding box center [802, 355] width 717 height 135
click at [494, 304] on span "Vasko: zie schouw Mark: Vanuit de meterkast sparing naar de kelder. 3 meter hos…" at bounding box center [802, 355] width 717 height 135
click at [542, 315] on span "Vasko: zie schouw Mark: Vanuit de meterkast sparing naar de kelder. 3 meter hos…" at bounding box center [802, 355] width 717 height 135
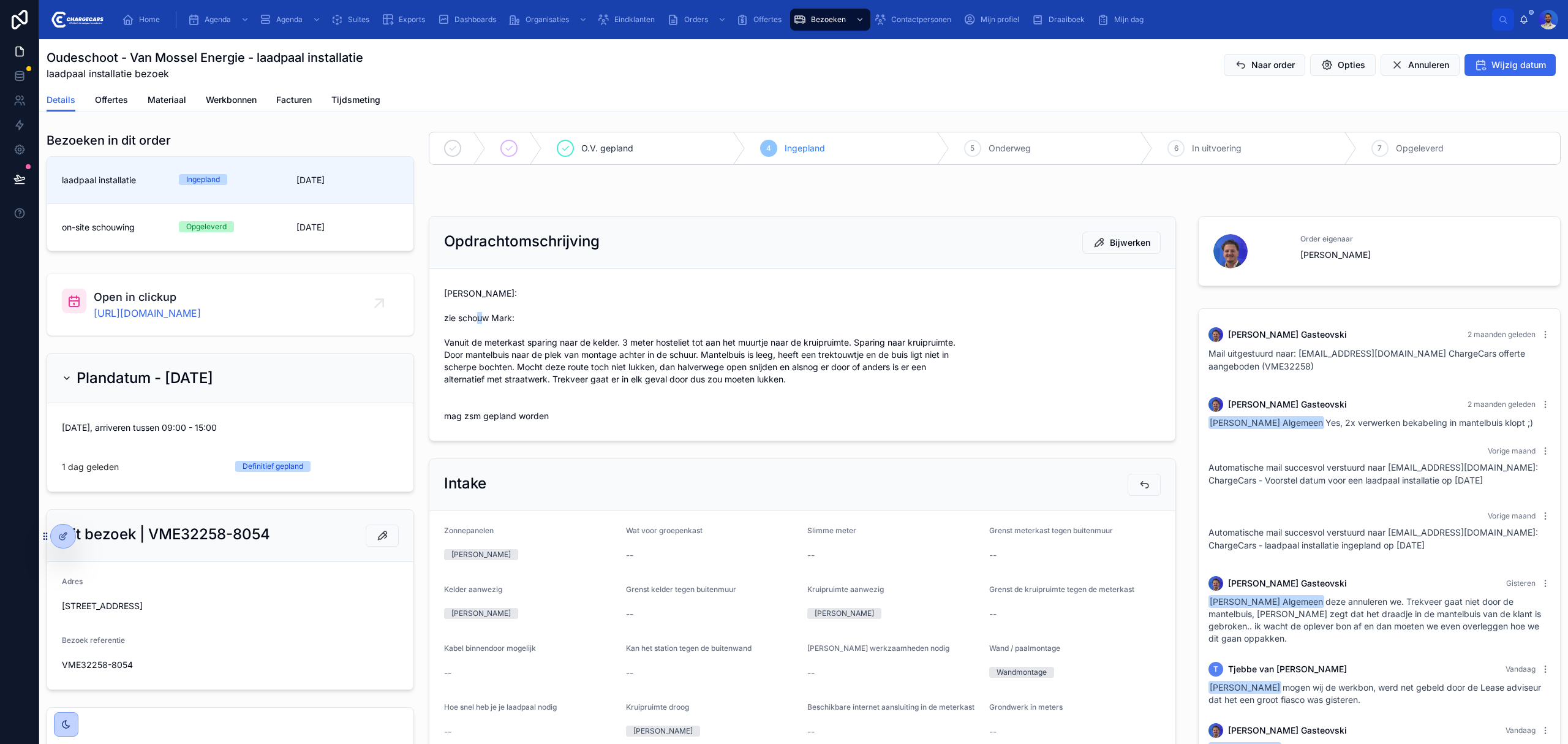
click at [542, 315] on span "Vasko: zie schouw Mark: Vanuit de meterkast sparing naar de kelder. 3 meter hos…" at bounding box center [802, 355] width 717 height 135
click at [520, 304] on span "Vasko: zie schouw Mark: Vanuit de meterkast sparing naar de kelder. 3 meter hos…" at bounding box center [802, 355] width 717 height 135
click at [518, 295] on span "Vasko: zie schouw Mark: Vanuit de meterkast sparing naar de kelder. 3 meter hos…" at bounding box center [802, 355] width 717 height 135
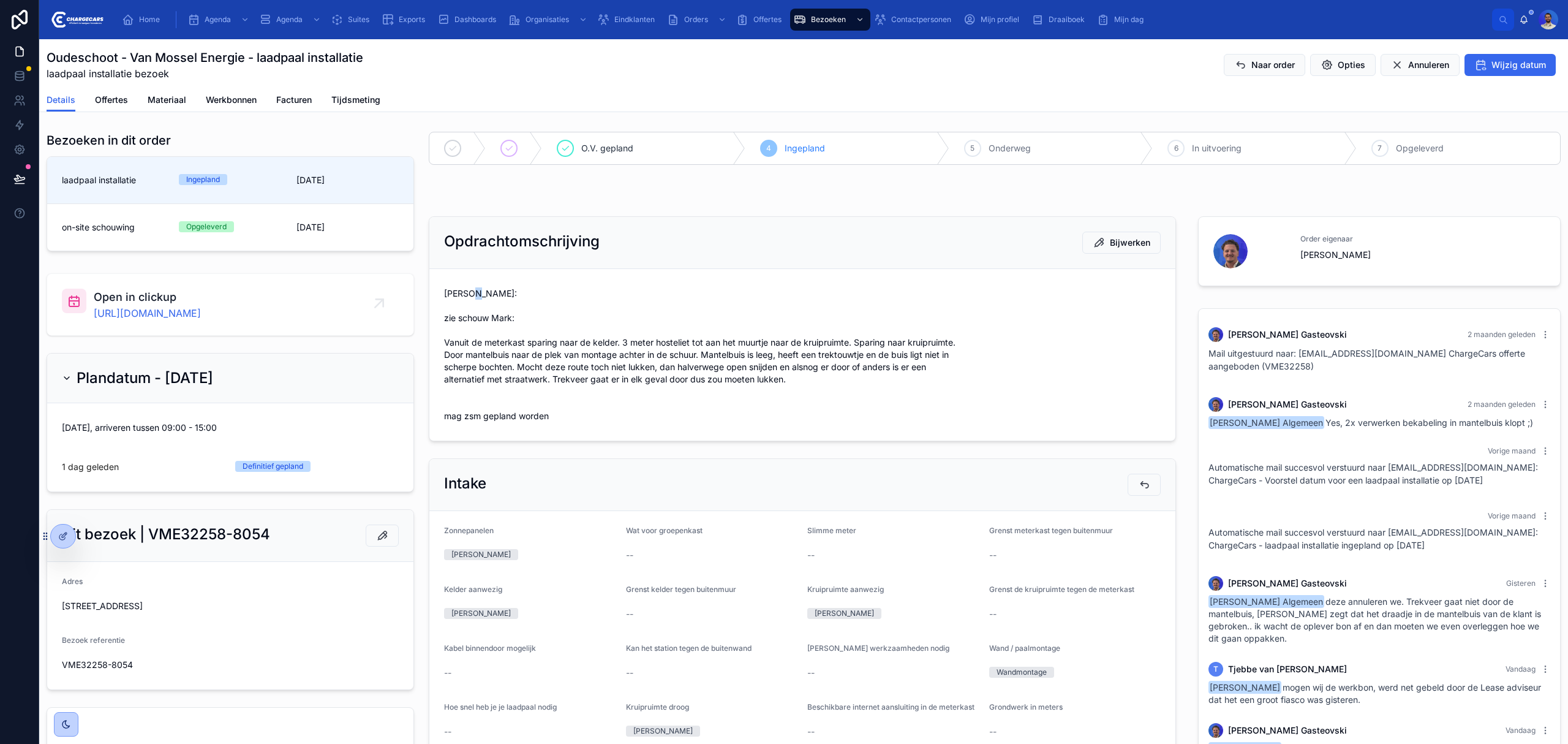
click at [518, 312] on span "Vasko: zie schouw Mark: Vanuit de meterkast sparing naar de kelder. 3 meter hos…" at bounding box center [802, 355] width 717 height 135
click at [542, 319] on span "Vasko: zie schouw Mark: Vanuit de meterkast sparing naar de kelder. 3 meter hos…" at bounding box center [802, 355] width 717 height 135
click at [505, 329] on span "Vasko: zie schouw Mark: Vanuit de meterkast sparing naar de kelder. 3 meter hos…" at bounding box center [802, 355] width 717 height 135
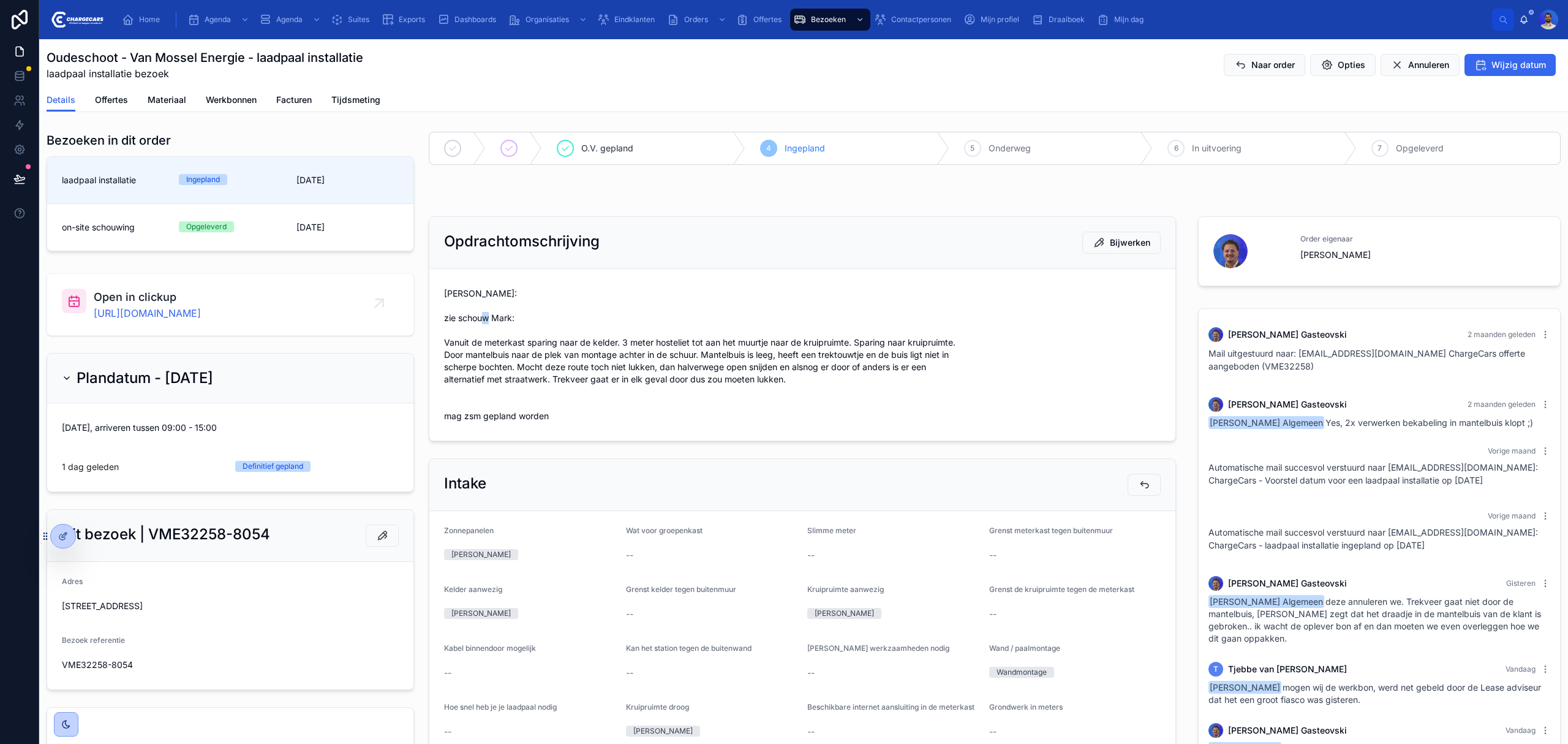
click at [505, 329] on span "Vasko: zie schouw Mark: Vanuit de meterkast sparing naar de kelder. 3 meter hos…" at bounding box center [802, 355] width 717 height 135
click at [548, 315] on span "Vasko: zie schouw Mark: Vanuit de meterkast sparing naar de kelder. 3 meter hos…" at bounding box center [802, 355] width 717 height 135
click at [508, 300] on span "Vasko: zie schouw Mark: Vanuit de meterkast sparing naar de kelder. 3 meter hos…" at bounding box center [802, 355] width 717 height 135
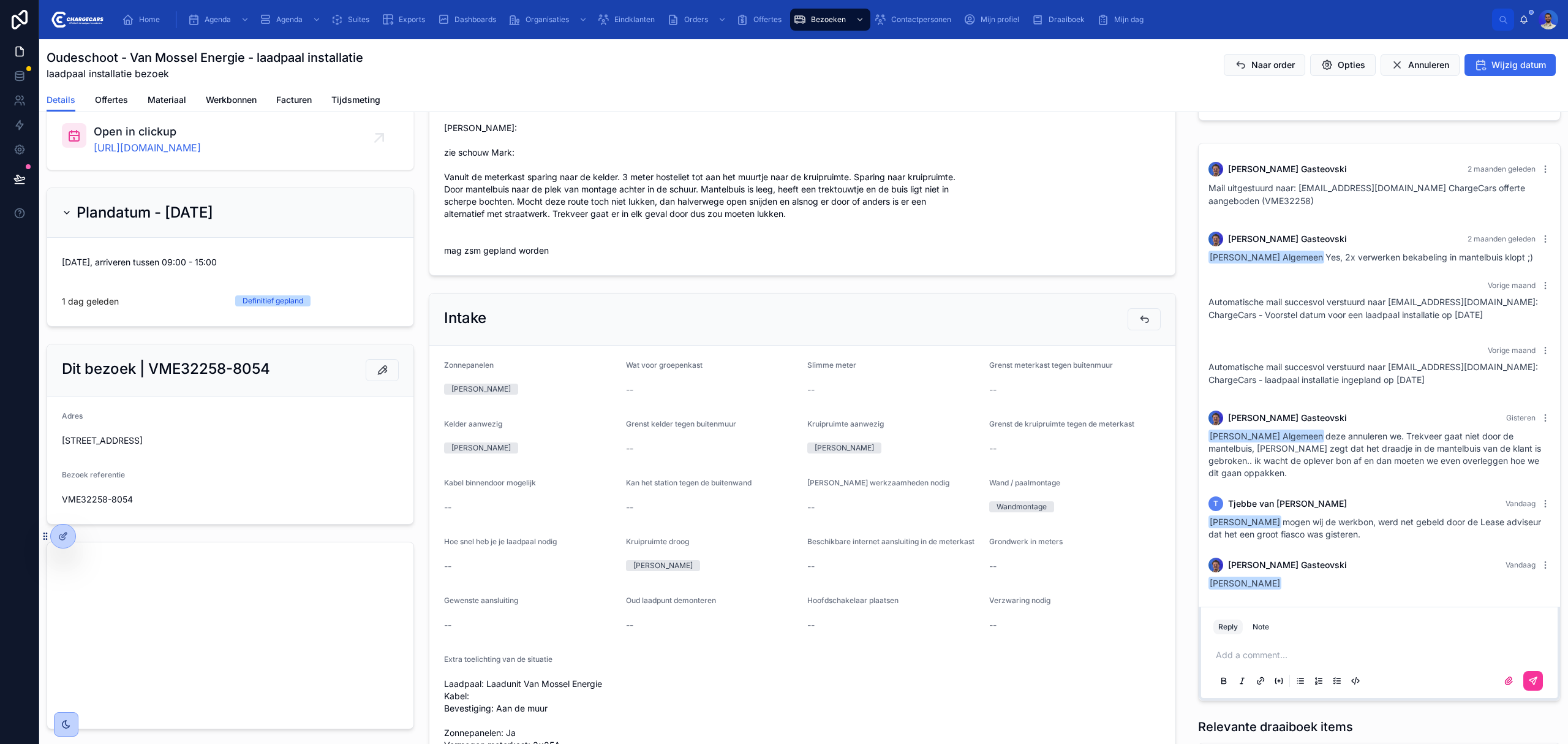
scroll to position [327, 0]
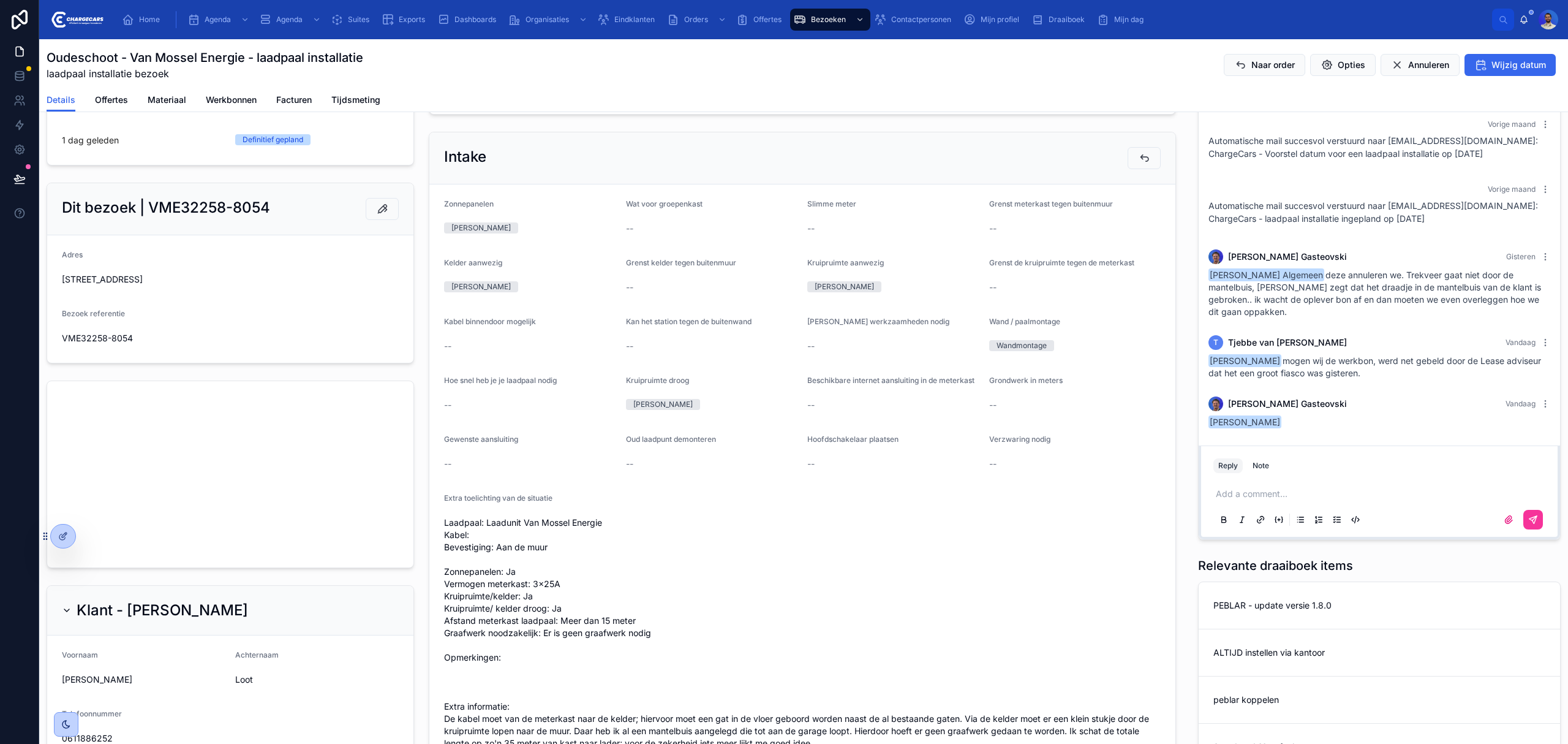
click at [1267, 486] on div "Add a comment..." at bounding box center [1379, 506] width 332 height 52
click at [1261, 496] on p at bounding box center [1382, 493] width 332 height 12
click at [1230, 488] on p at bounding box center [1382, 493] width 332 height 12
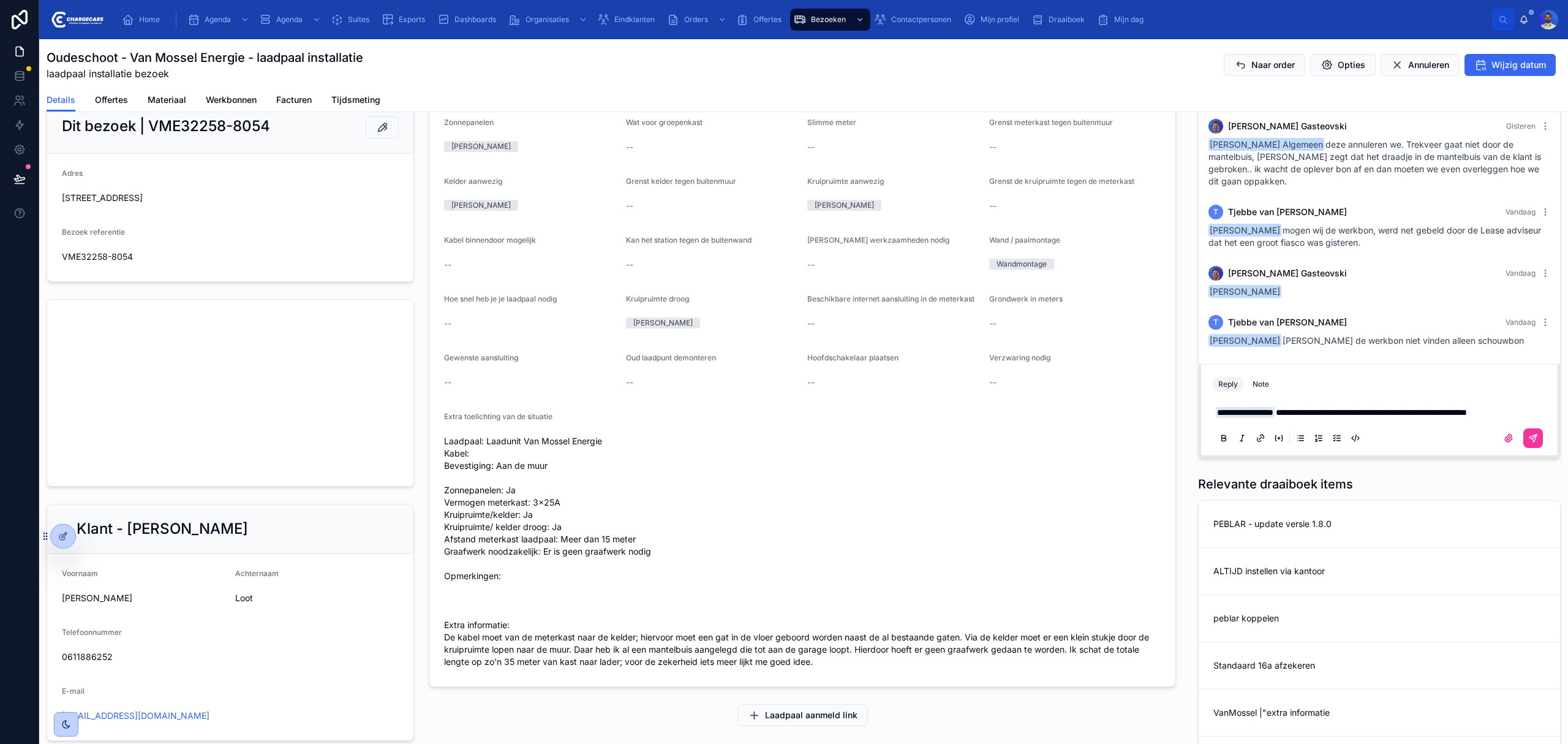
scroll to position [396, 0]
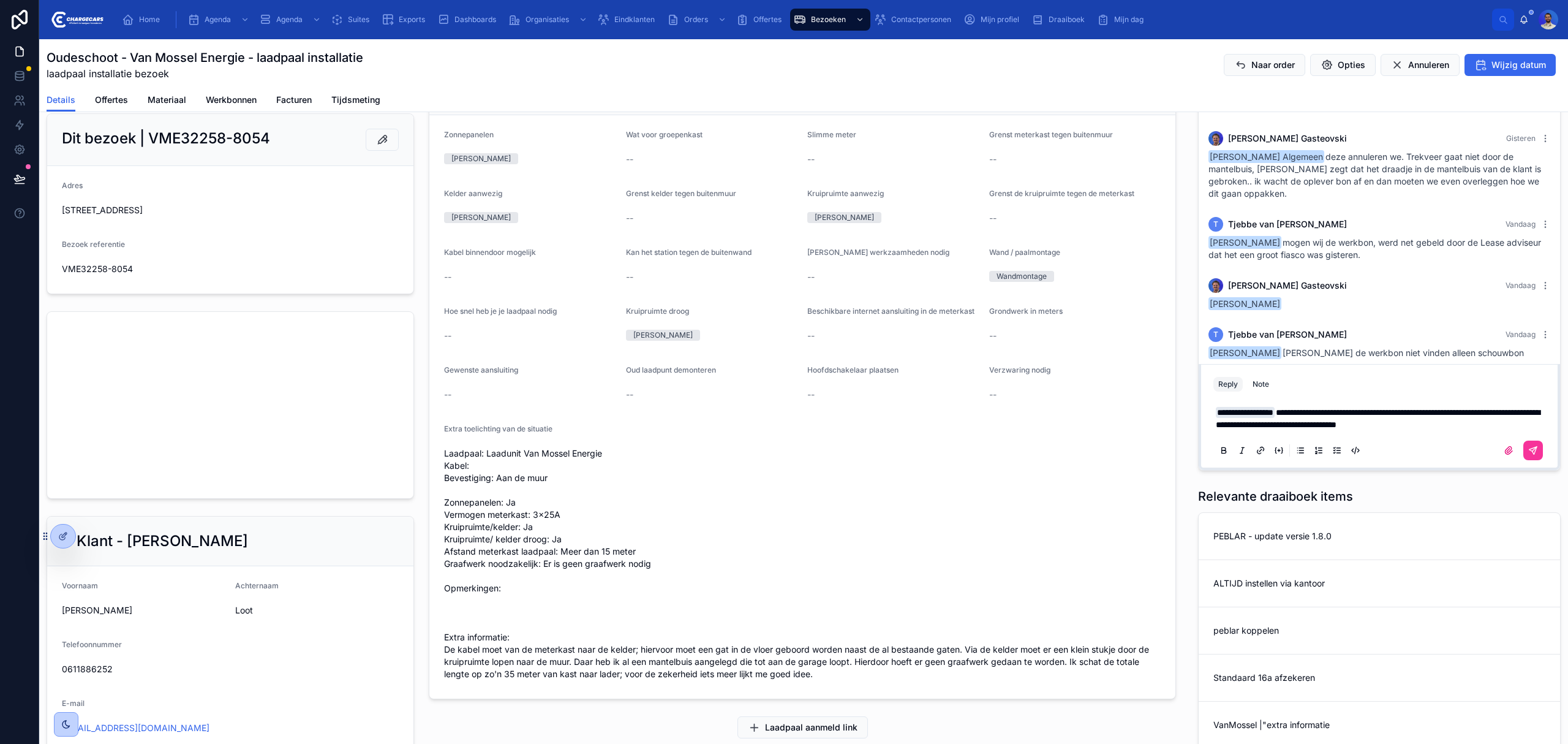
click at [1487, 433] on div "**********" at bounding box center [1379, 430] width 332 height 64
click at [1485, 418] on p "**********" at bounding box center [1382, 418] width 332 height 25
click at [1489, 427] on p "**********" at bounding box center [1382, 418] width 332 height 25
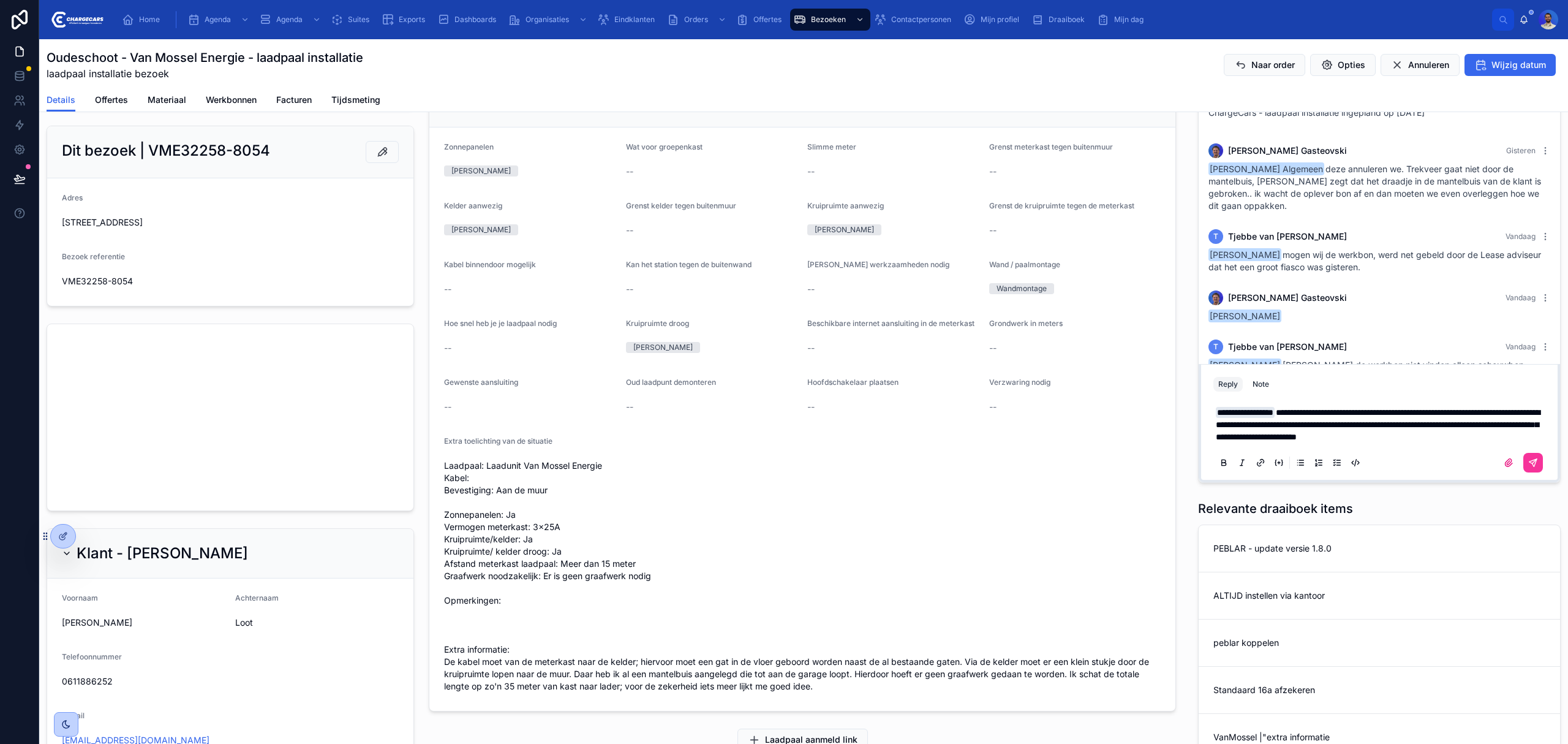
scroll to position [372, 0]
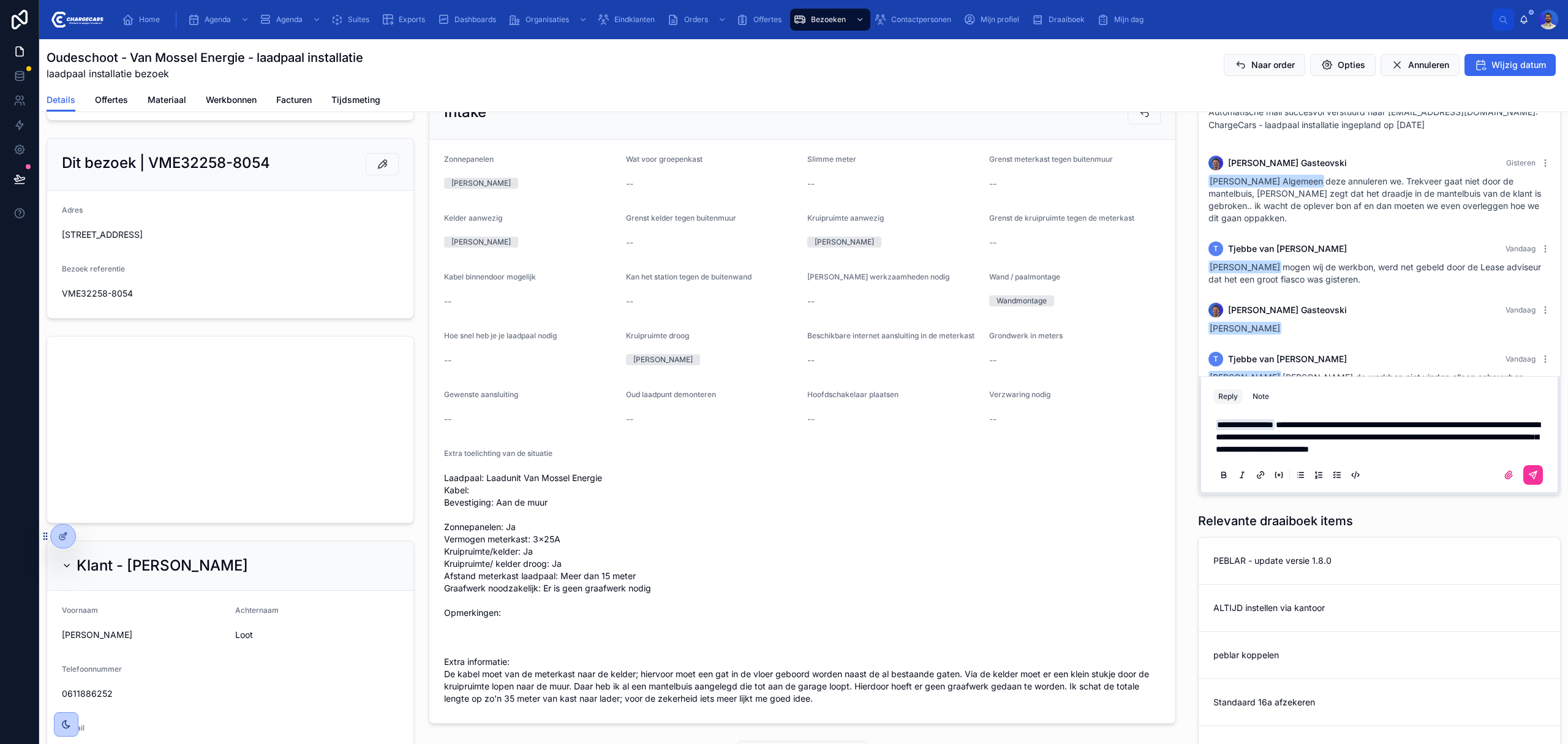
click at [1259, 444] on span "**********" at bounding box center [1378, 437] width 324 height 33
click at [1298, 444] on p "**********" at bounding box center [1382, 437] width 332 height 37
click at [1304, 437] on span "**********" at bounding box center [1378, 437] width 324 height 33
click at [1499, 474] on label at bounding box center [1508, 474] width 20 height 20
click at [0, 0] on input "file" at bounding box center [0, 0] width 0 height 0
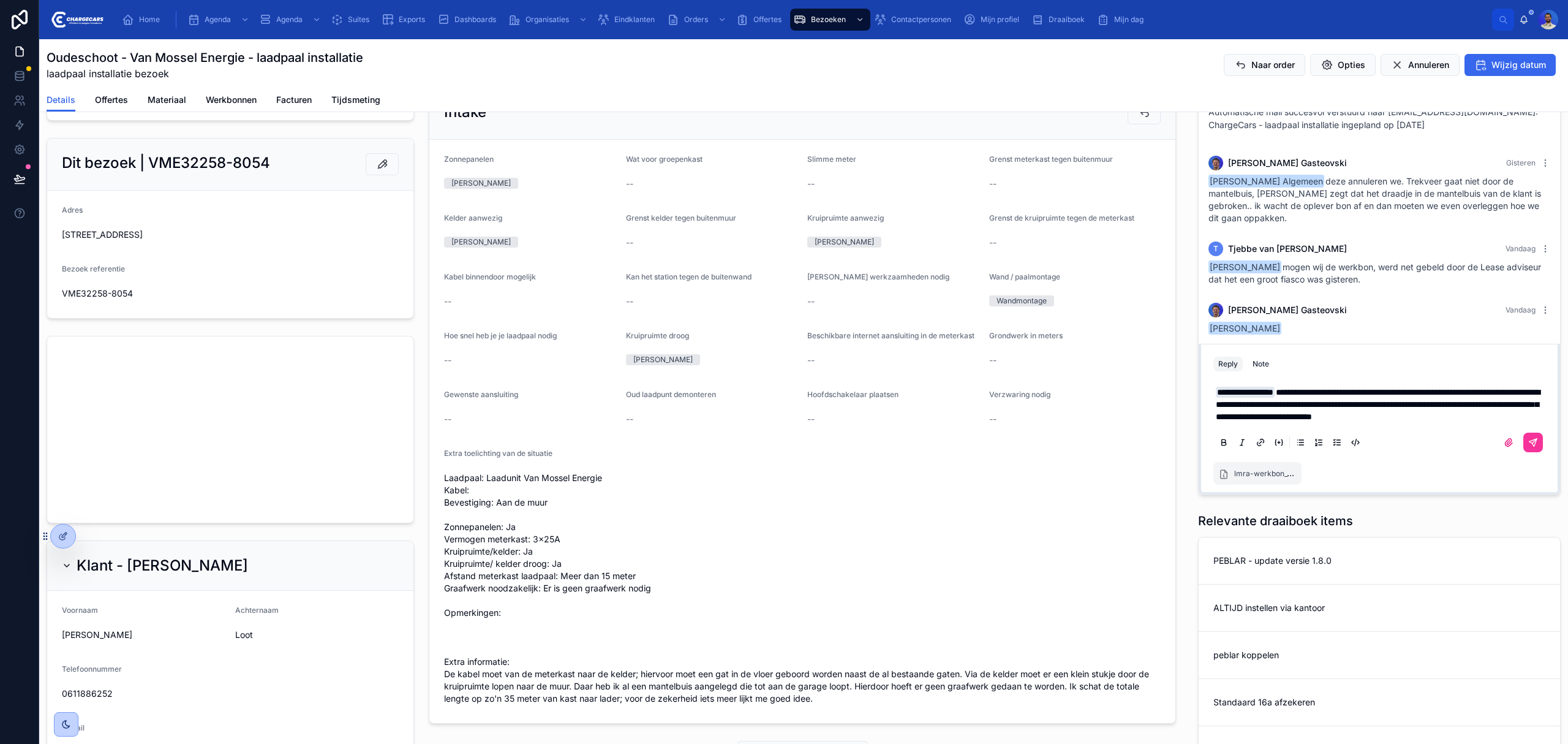
drag, startPoint x: 1264, startPoint y: 424, endPoint x: 1274, endPoint y: 413, distance: 14.9
click at [1274, 413] on div "**********" at bounding box center [1379, 416] width 332 height 76
drag, startPoint x: 1321, startPoint y: 394, endPoint x: 1298, endPoint y: 383, distance: 25.5
click at [1298, 386] on p "**********" at bounding box center [1382, 404] width 332 height 37
click at [1339, 399] on span "**********" at bounding box center [1378, 404] width 324 height 33
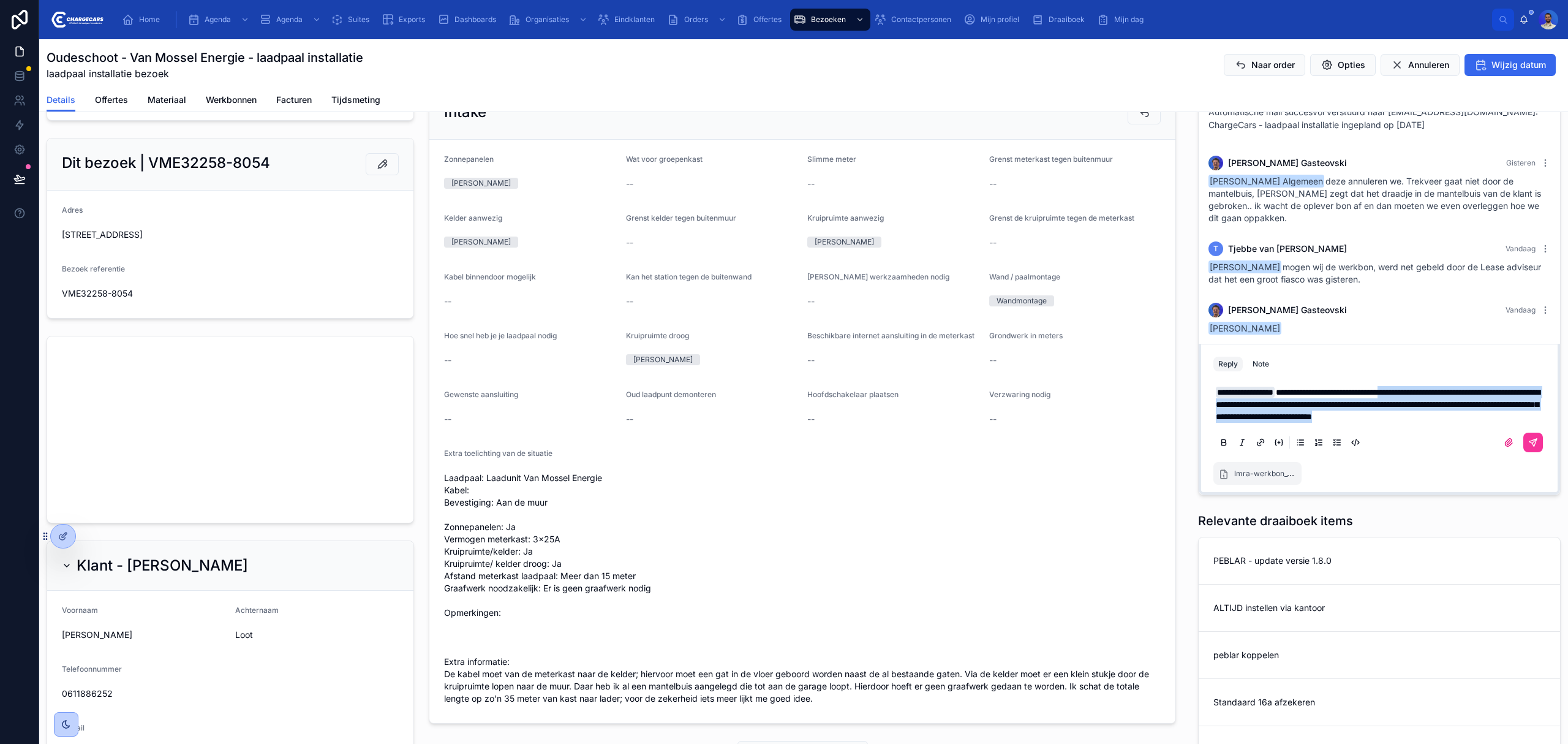
drag, startPoint x: 1317, startPoint y: 413, endPoint x: 1419, endPoint y: 378, distance: 107.8
click at [1419, 386] on p "**********" at bounding box center [1382, 404] width 332 height 37
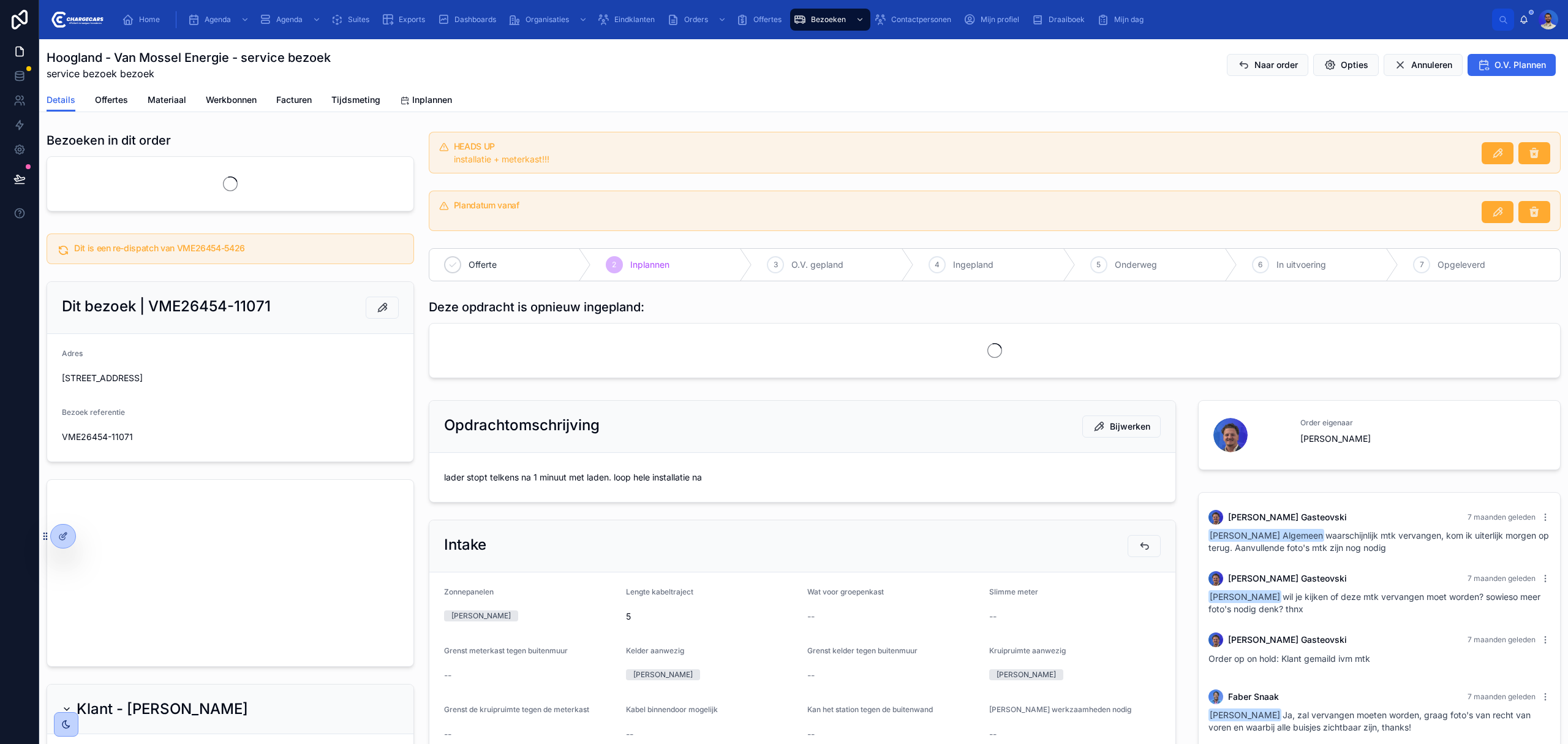
scroll to position [430, 0]
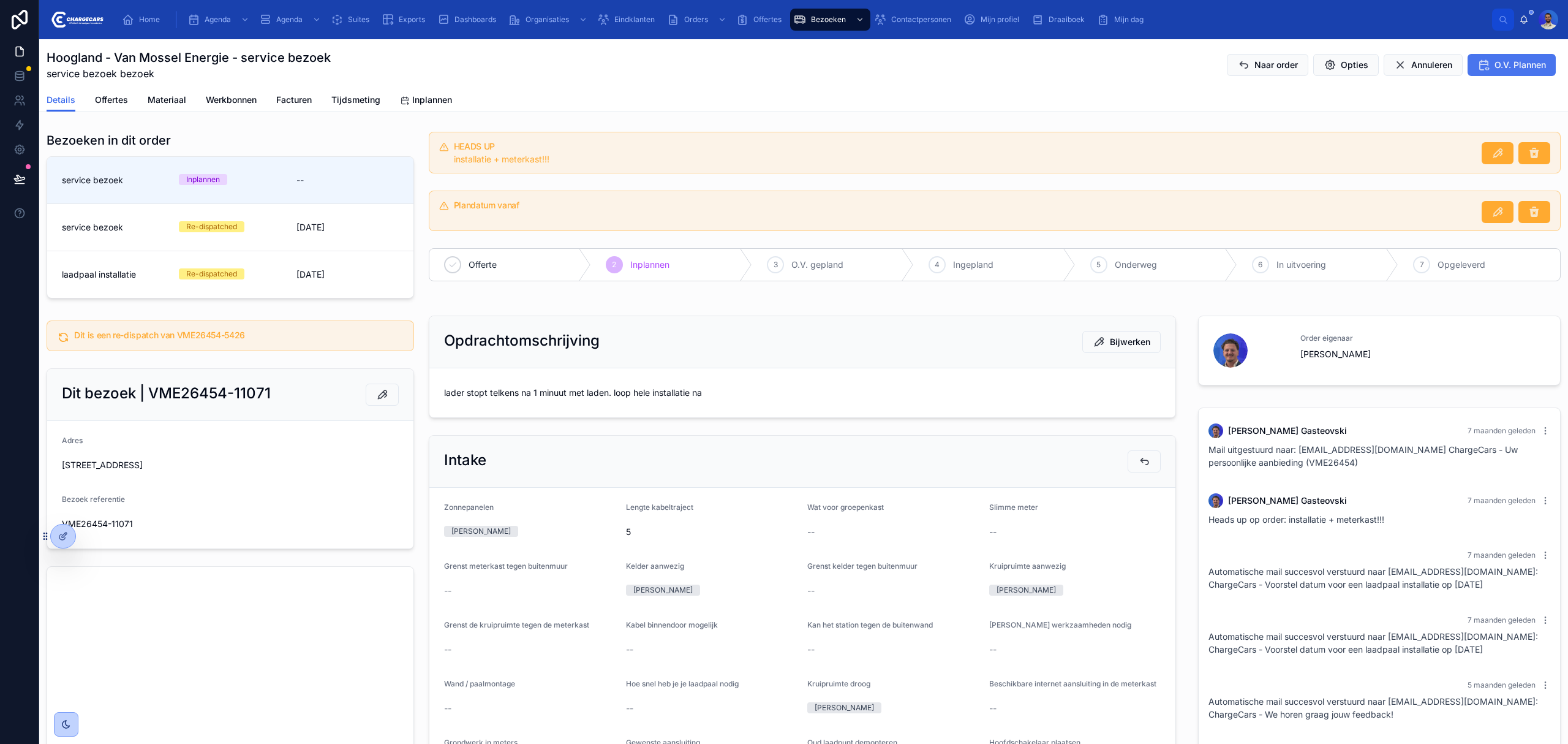
click at [1503, 56] on button "O.V. Plannen" at bounding box center [1512, 65] width 88 height 22
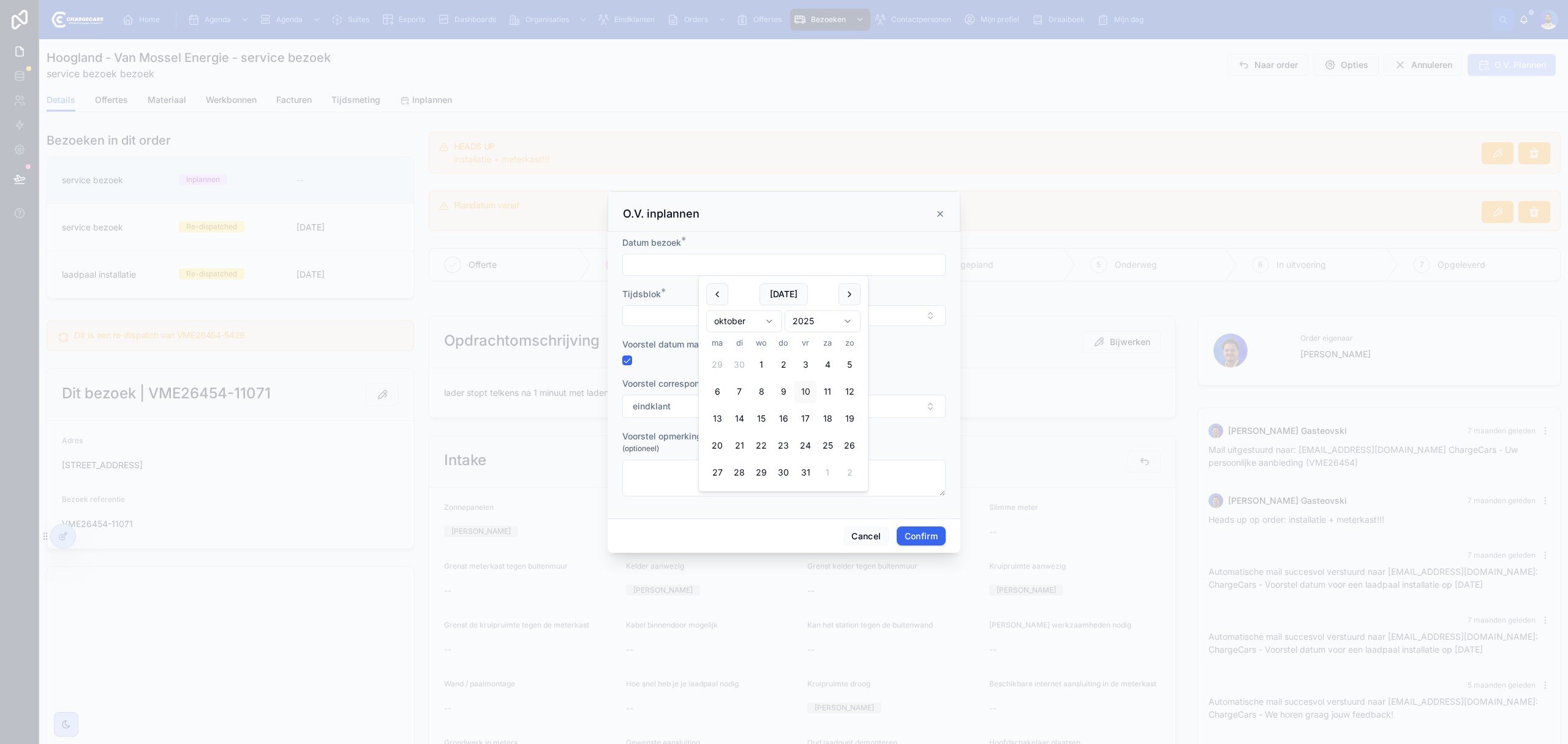
click at [832, 268] on input "text" at bounding box center [784, 265] width 322 height 17
click at [853, 292] on button at bounding box center [849, 294] width 22 height 22
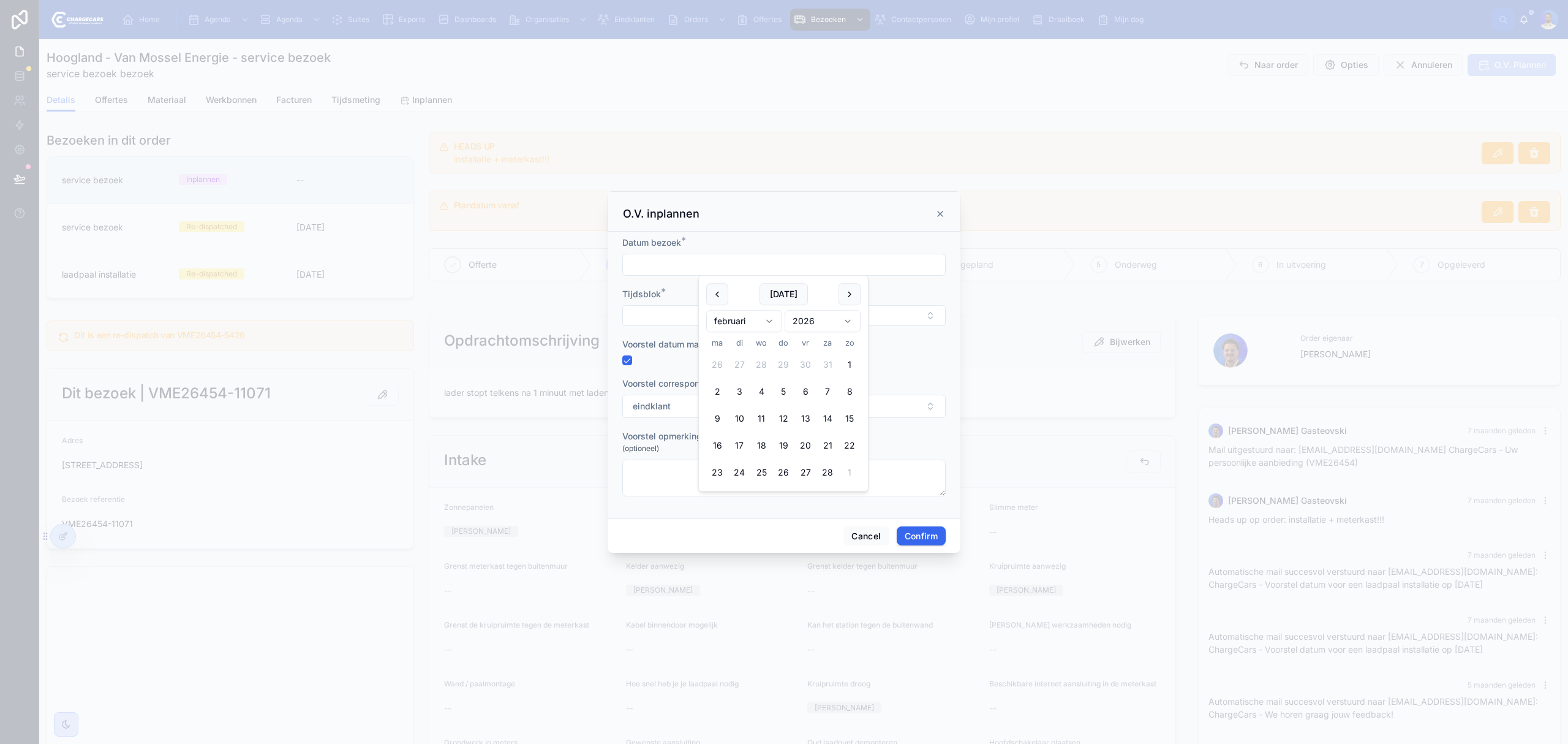
click at [853, 292] on button at bounding box center [849, 294] width 22 height 22
click at [782, 417] on button "14" at bounding box center [783, 419] width 22 height 22
type input "*********"
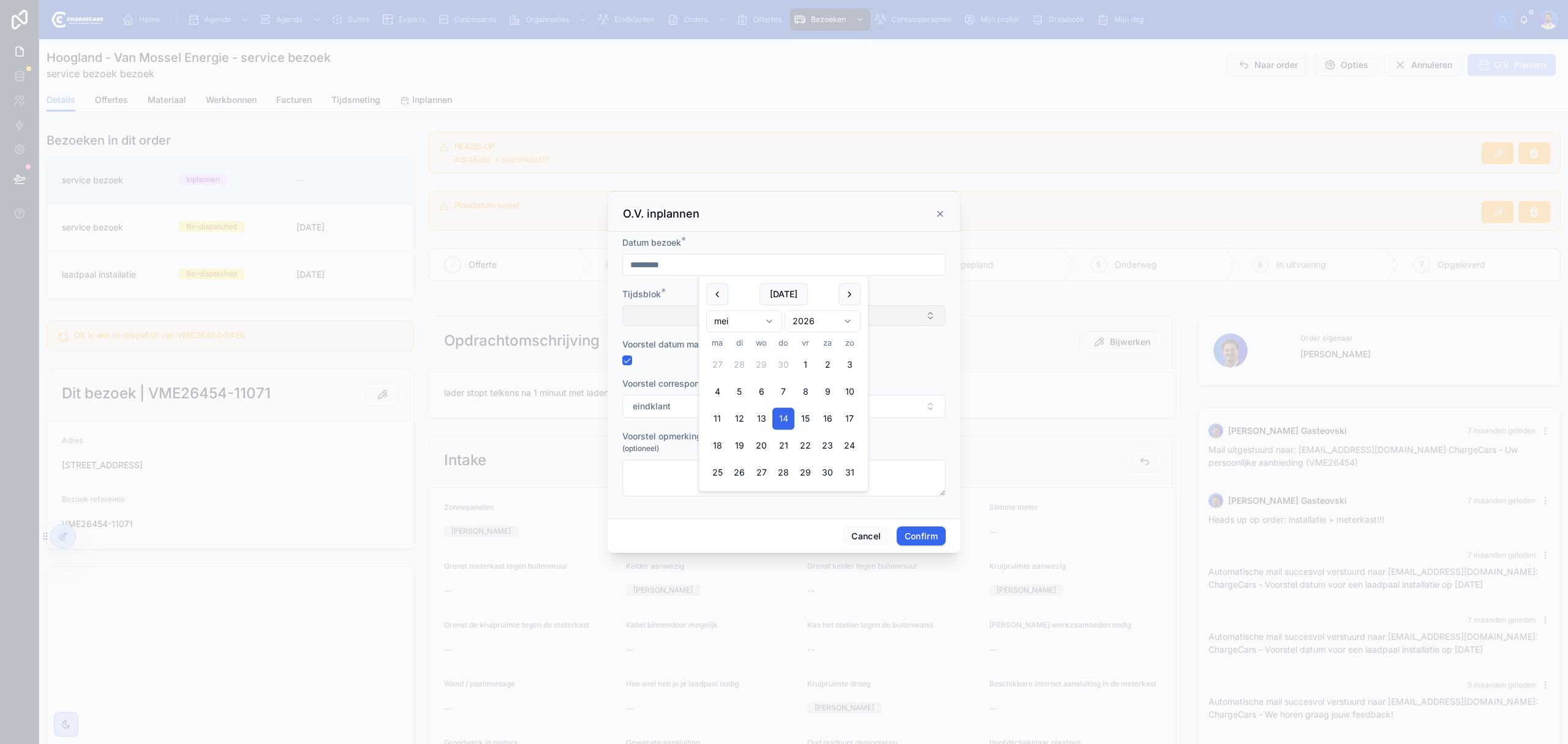
click at [647, 324] on button "Select Button" at bounding box center [784, 315] width 324 height 21
click at [741, 405] on span "9.00 - 15.00" at bounding box center [729, 403] width 50 height 12
click at [910, 535] on button "Confirm" at bounding box center [921, 537] width 49 height 20
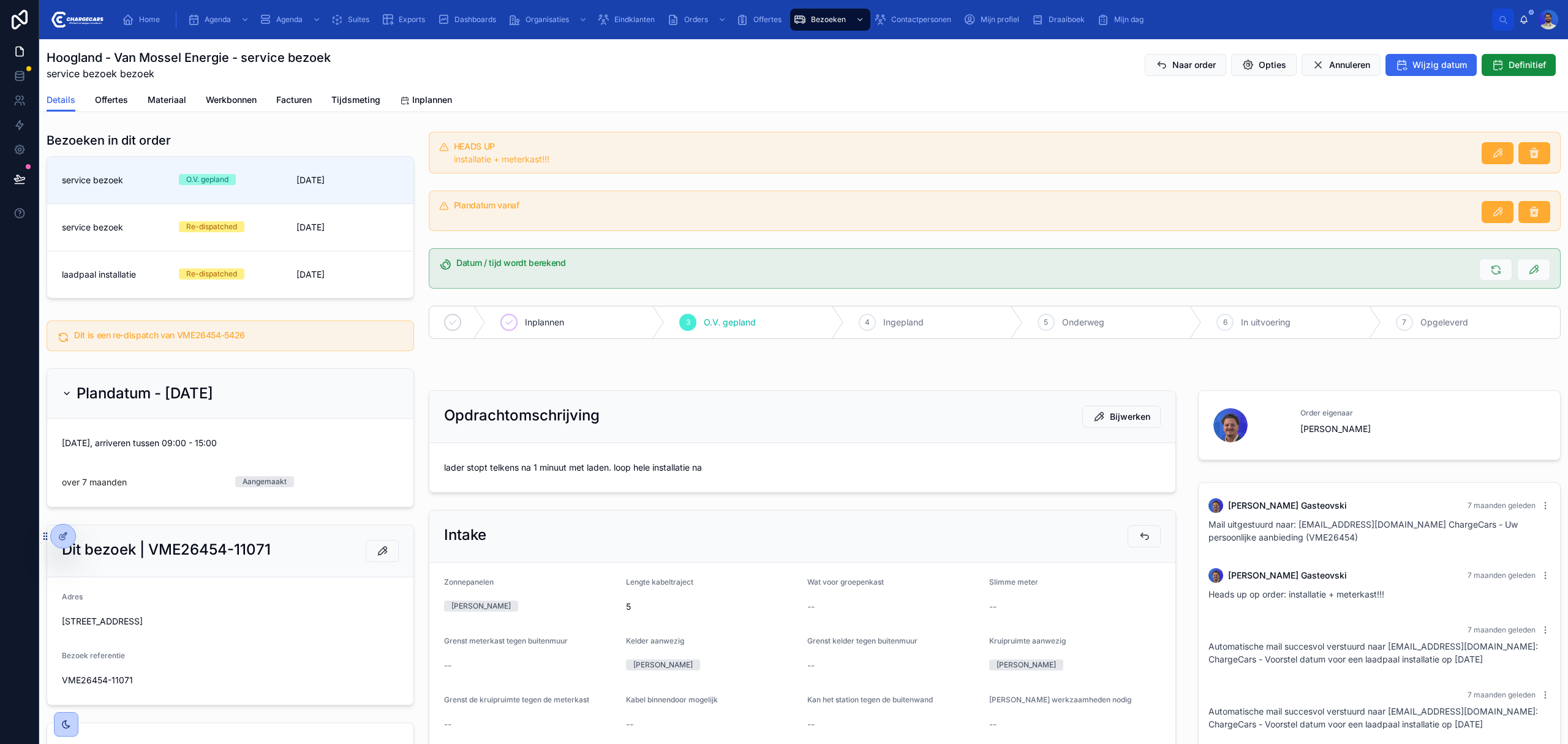
click at [487, 482] on form "lader stopt telkens na 1 minuut met laden. loop hele installatie na" at bounding box center [802, 467] width 746 height 49
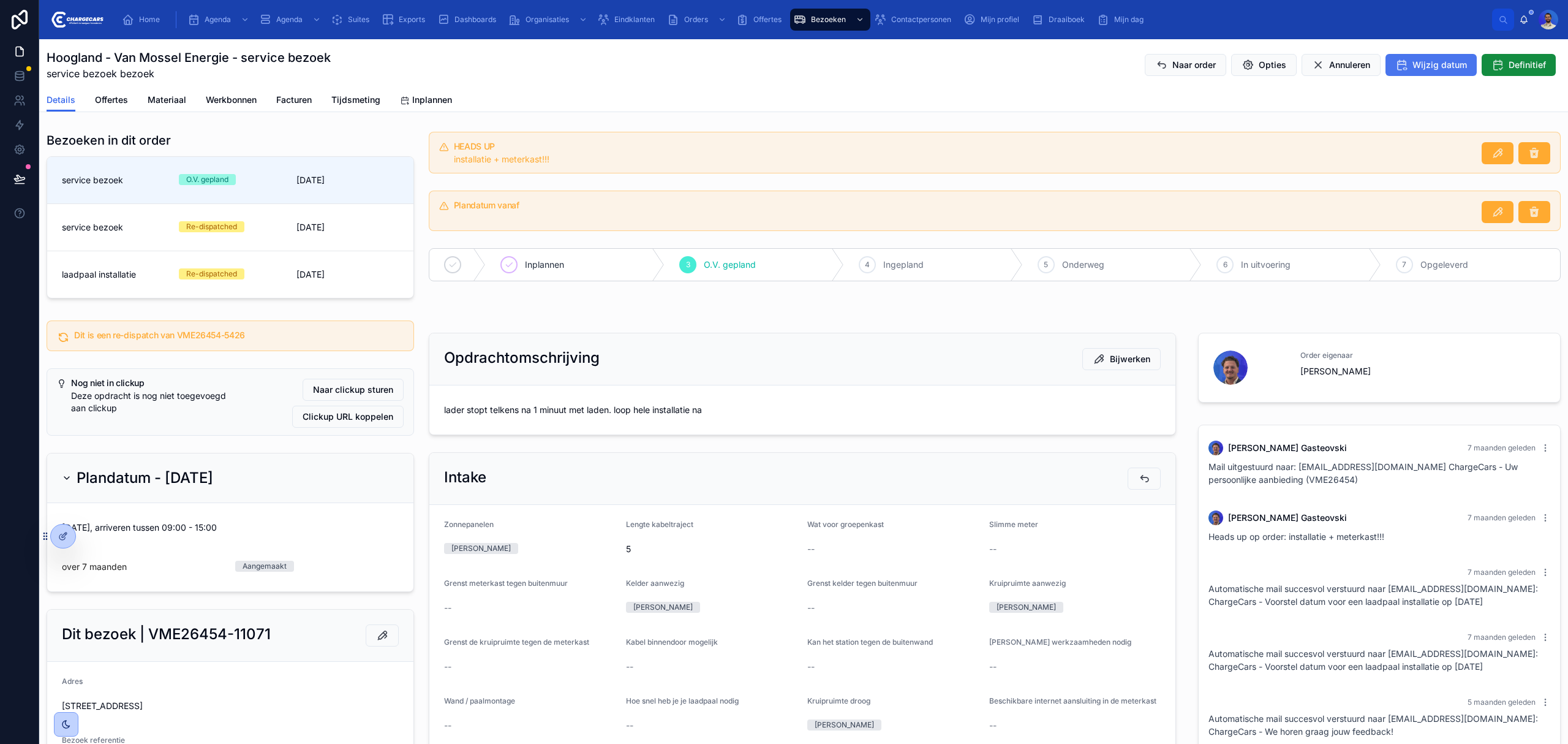
click at [1429, 62] on span "Wijzig datum" at bounding box center [1440, 64] width 55 height 12
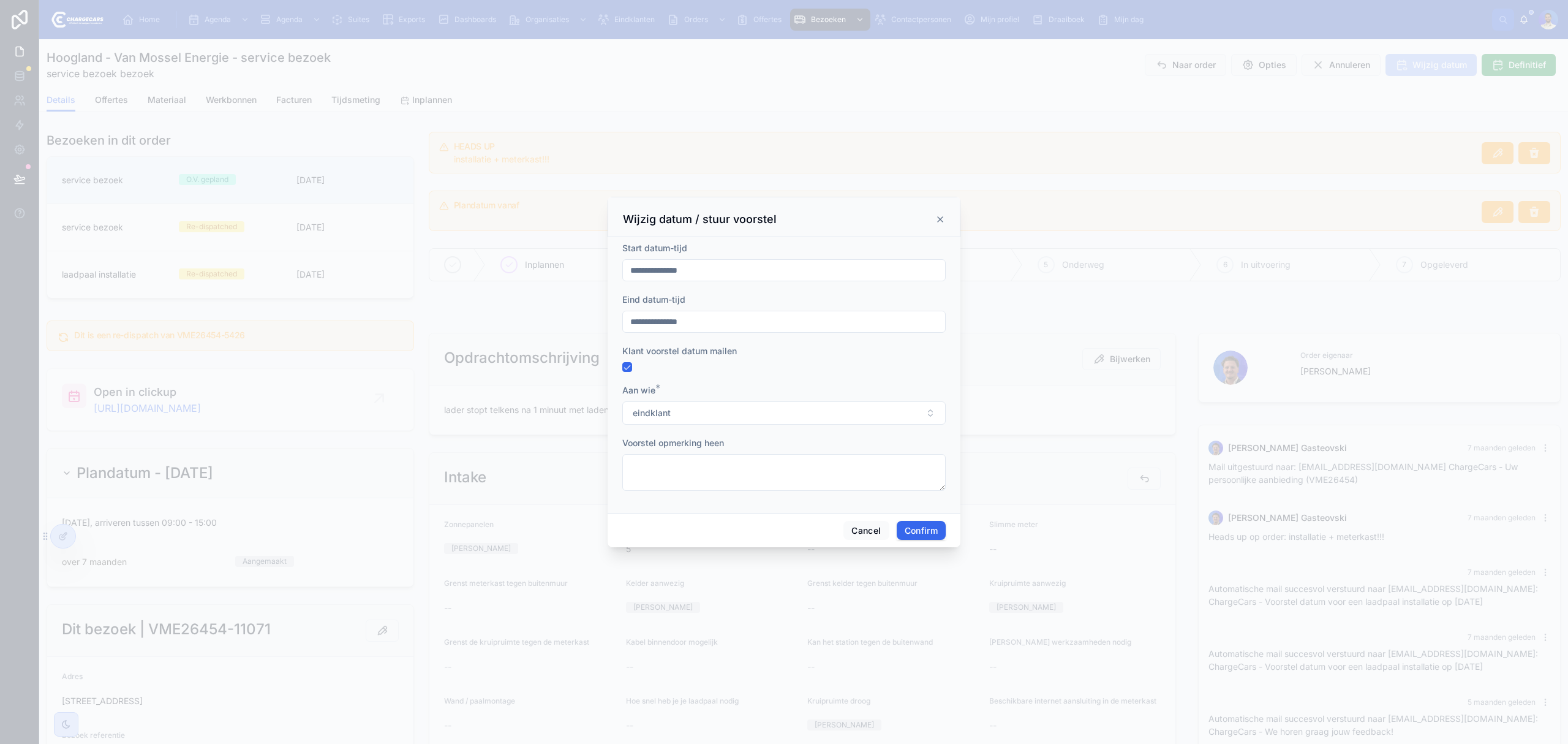
click at [935, 226] on div "Wijzig datum / stuur voorstel" at bounding box center [784, 217] width 353 height 40
click at [944, 217] on icon at bounding box center [940, 219] width 10 height 10
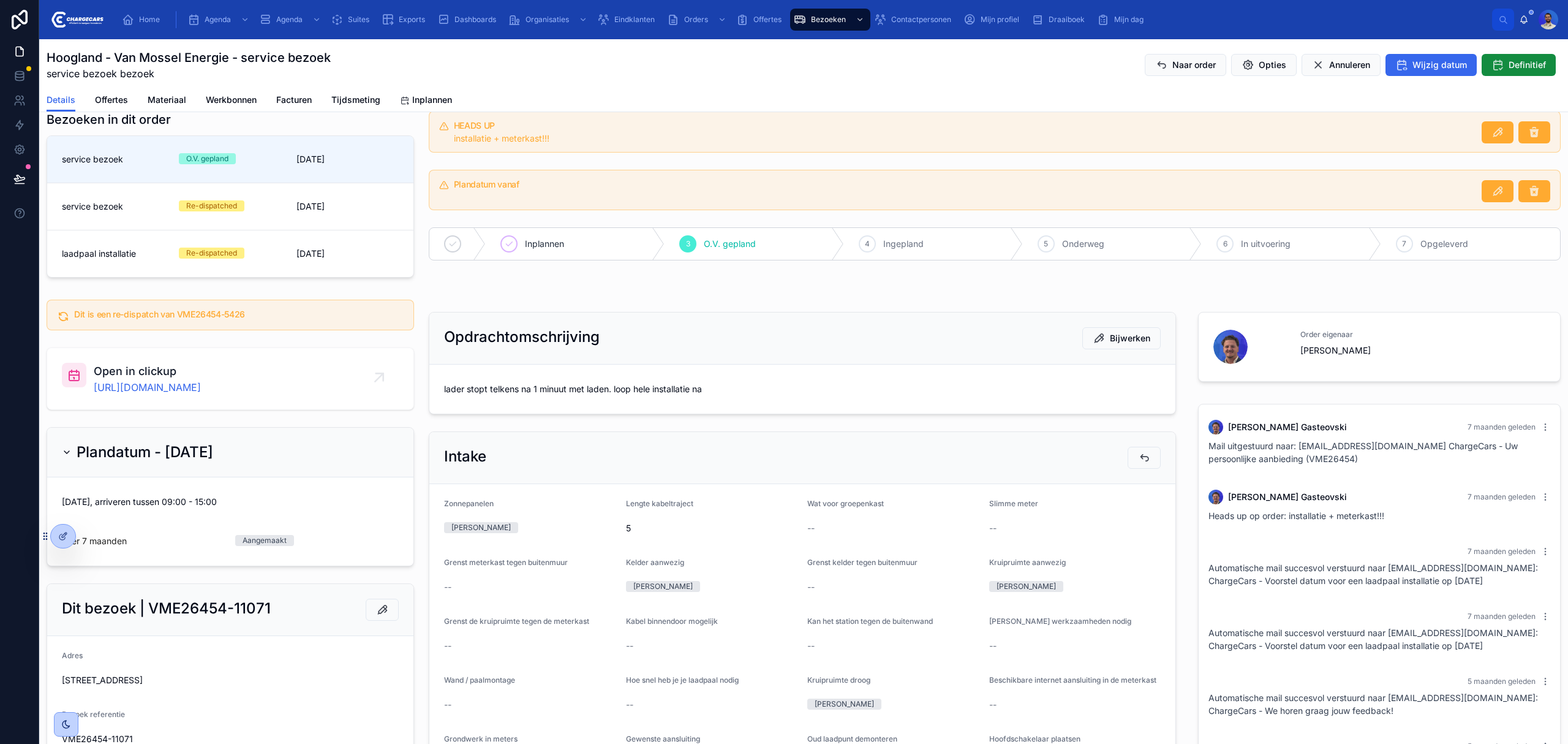
scroll to position [0, 0]
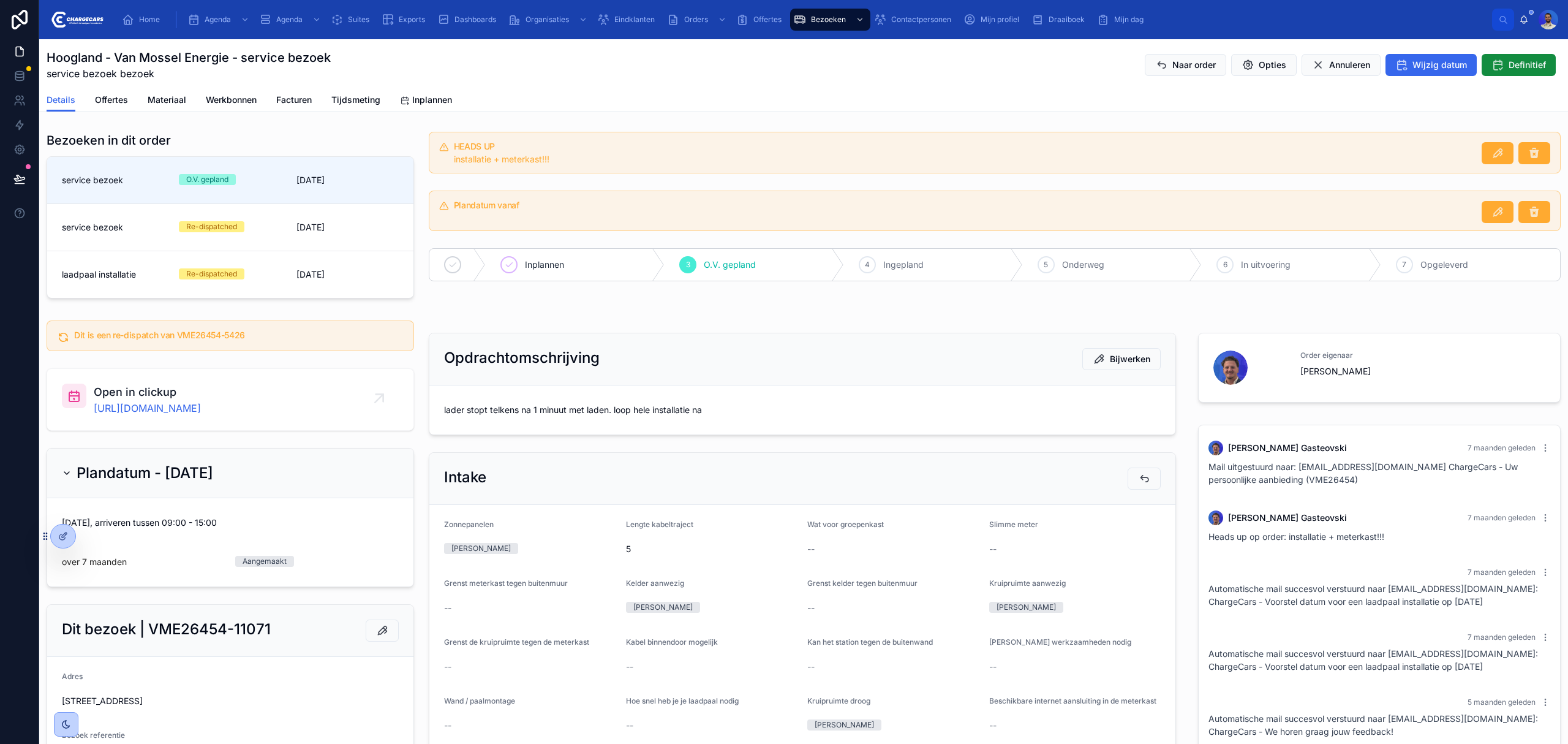
click at [606, 413] on span "lader stopt telkens na 1 minuut met laden. loop hele installatie na" at bounding box center [802, 409] width 717 height 12
click at [611, 407] on span "lader stopt telkens na 1 minuut met laden. loop hele installatie na" at bounding box center [802, 409] width 717 height 12
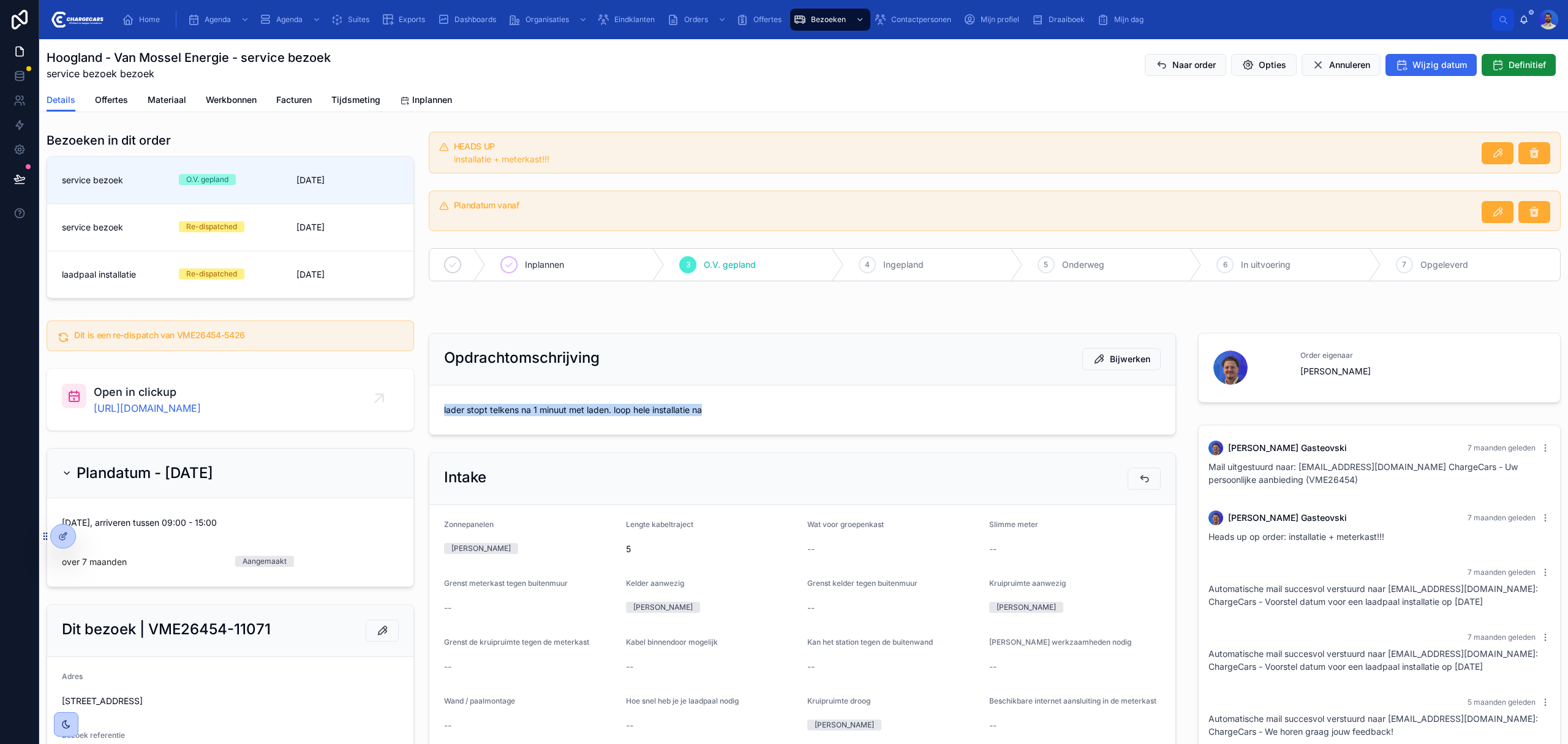
click at [611, 407] on span "lader stopt telkens na 1 minuut met laden. loop hele installatie na" at bounding box center [802, 409] width 717 height 12
click at [572, 402] on div "lader stopt telkens na 1 minuut met laden. loop hele installatie na" at bounding box center [802, 409] width 717 height 20
click at [557, 413] on span "lader stopt telkens na 1 minuut met laden. loop hele installatie na" at bounding box center [802, 409] width 717 height 12
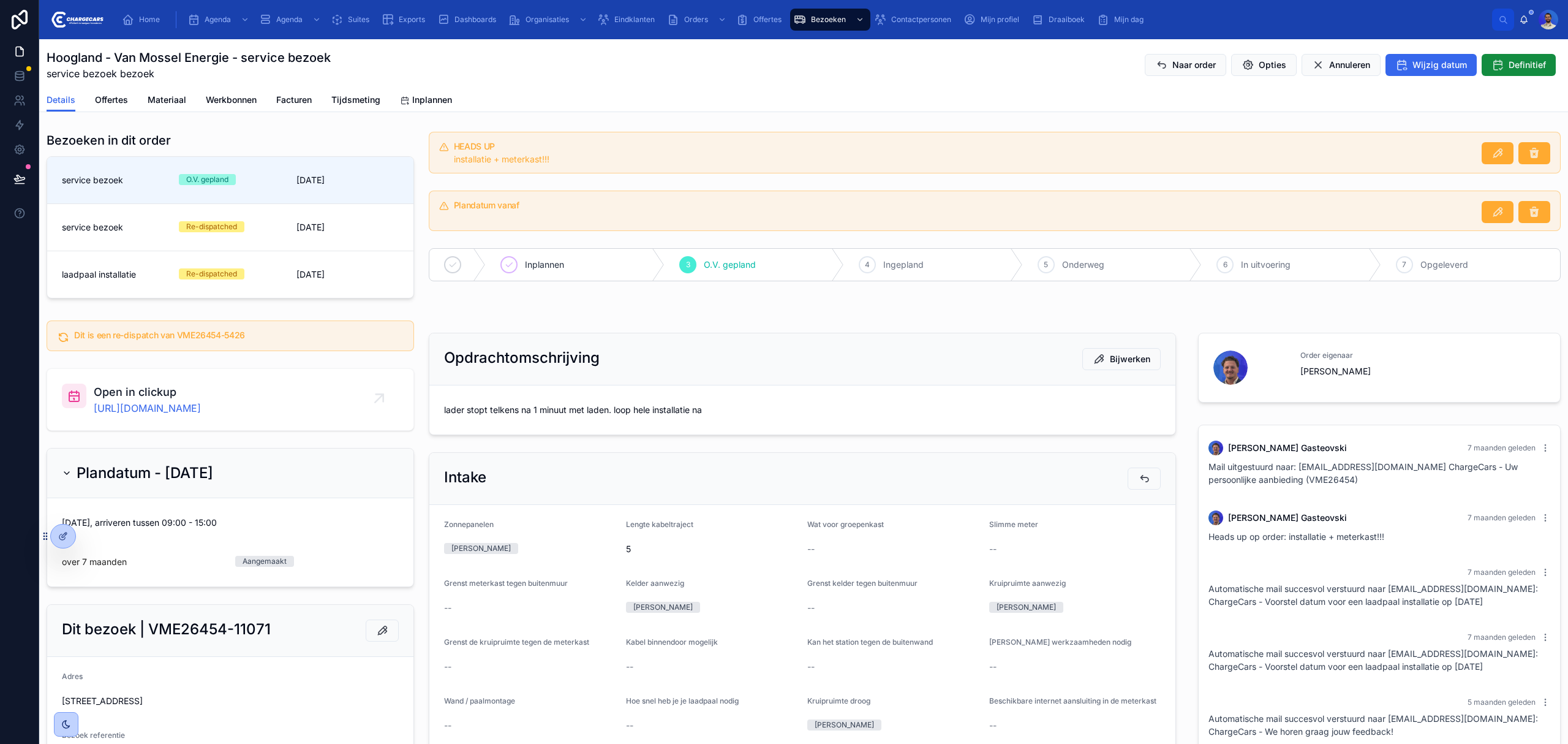
click at [753, 418] on div "lader stopt telkens na 1 minuut met laden. loop hele installatie na" at bounding box center [802, 409] width 717 height 20
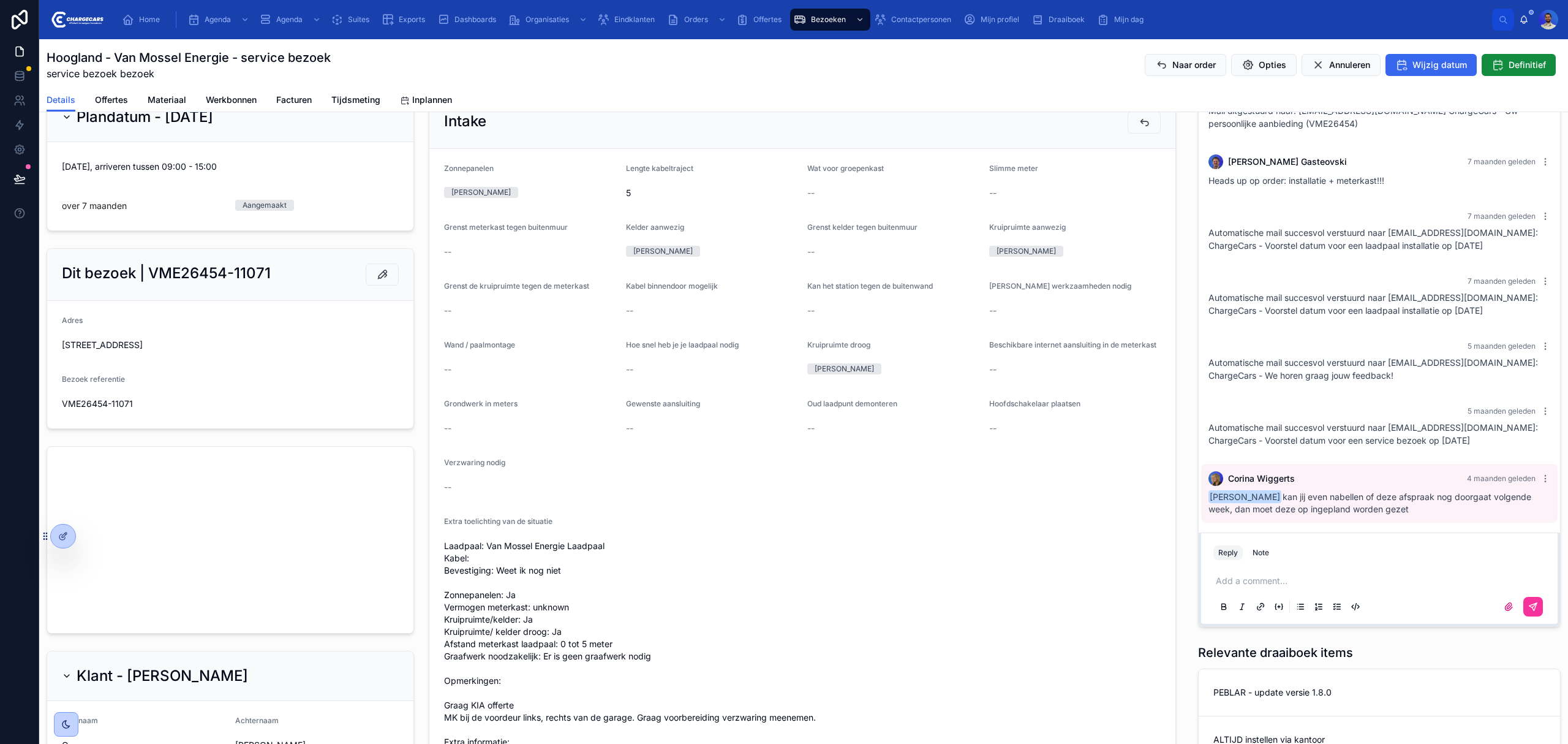
scroll to position [327, 0]
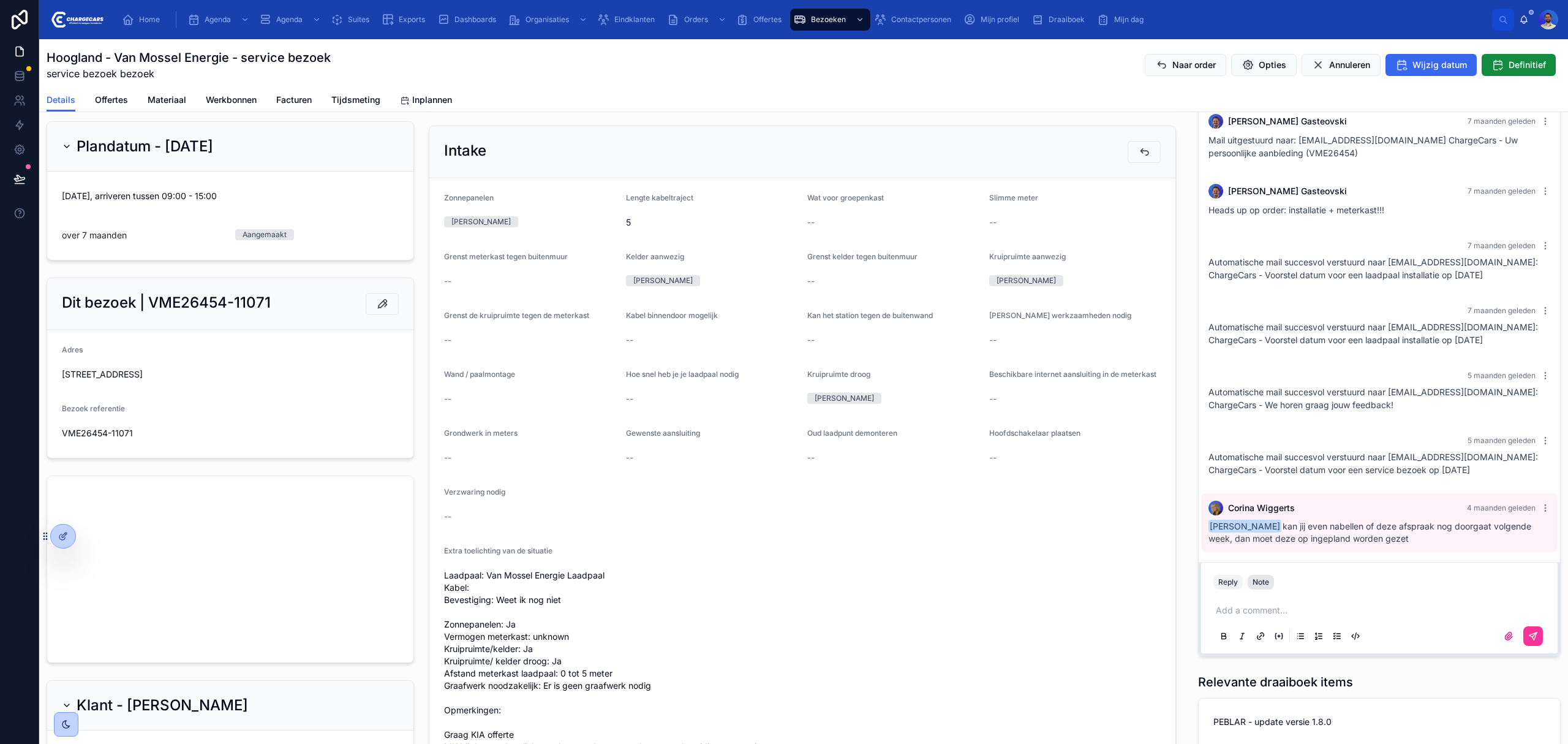
click at [1262, 587] on button "Note" at bounding box center [1261, 581] width 26 height 14
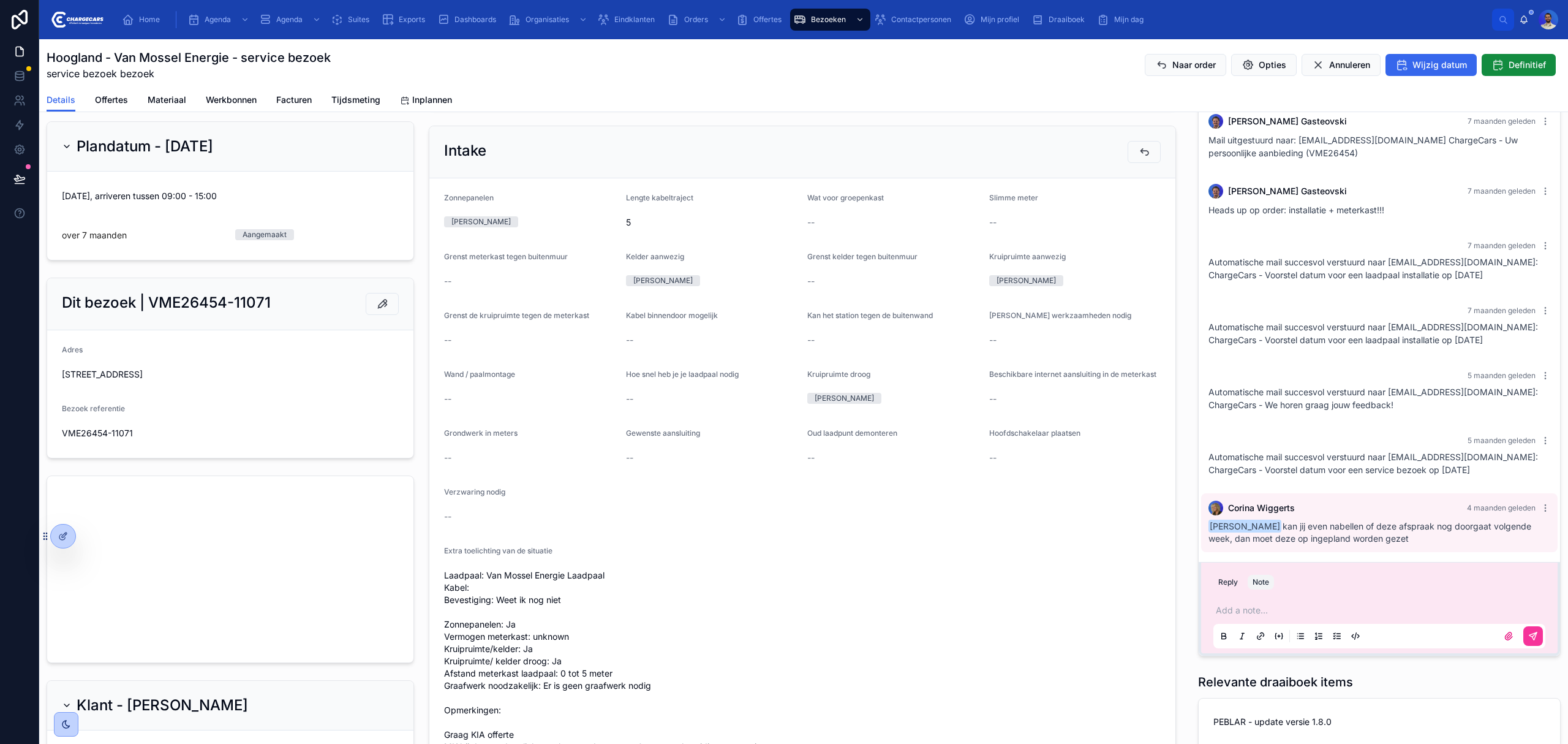
click at [1276, 615] on p at bounding box center [1382, 610] width 332 height 12
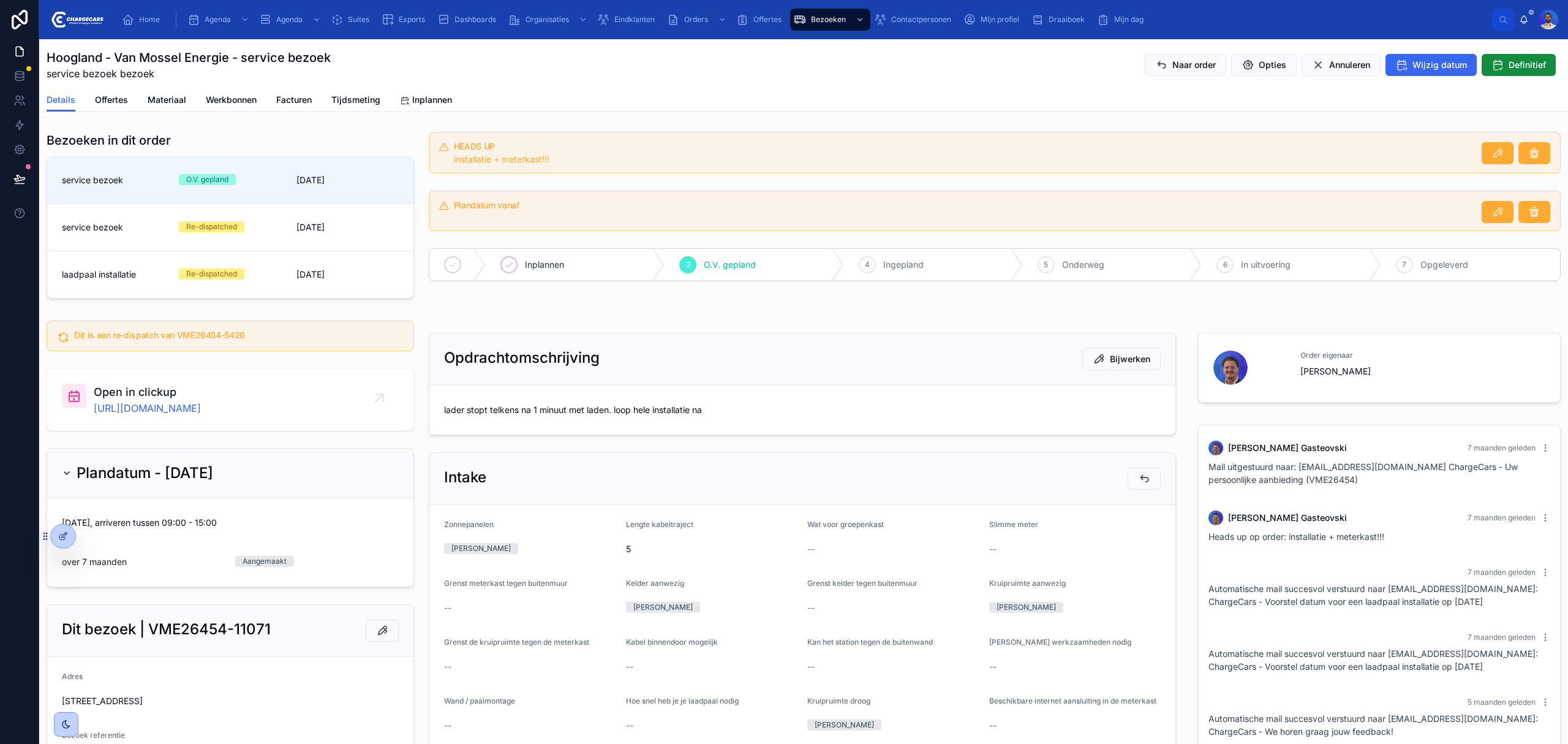
click at [637, 413] on span "lader stopt telkens na 1 minuut met laden. loop hele installatie na" at bounding box center [802, 409] width 717 height 12
click at [695, 418] on div "lader stopt telkens na 1 minuut met laden. loop hele installatie na" at bounding box center [802, 409] width 717 height 20
click at [704, 418] on div "lader stopt telkens na 1 minuut met laden. loop hele installatie na" at bounding box center [802, 409] width 717 height 20
click at [635, 413] on span "lader stopt telkens na 1 minuut met laden. loop hele installatie na" at bounding box center [802, 409] width 717 height 12
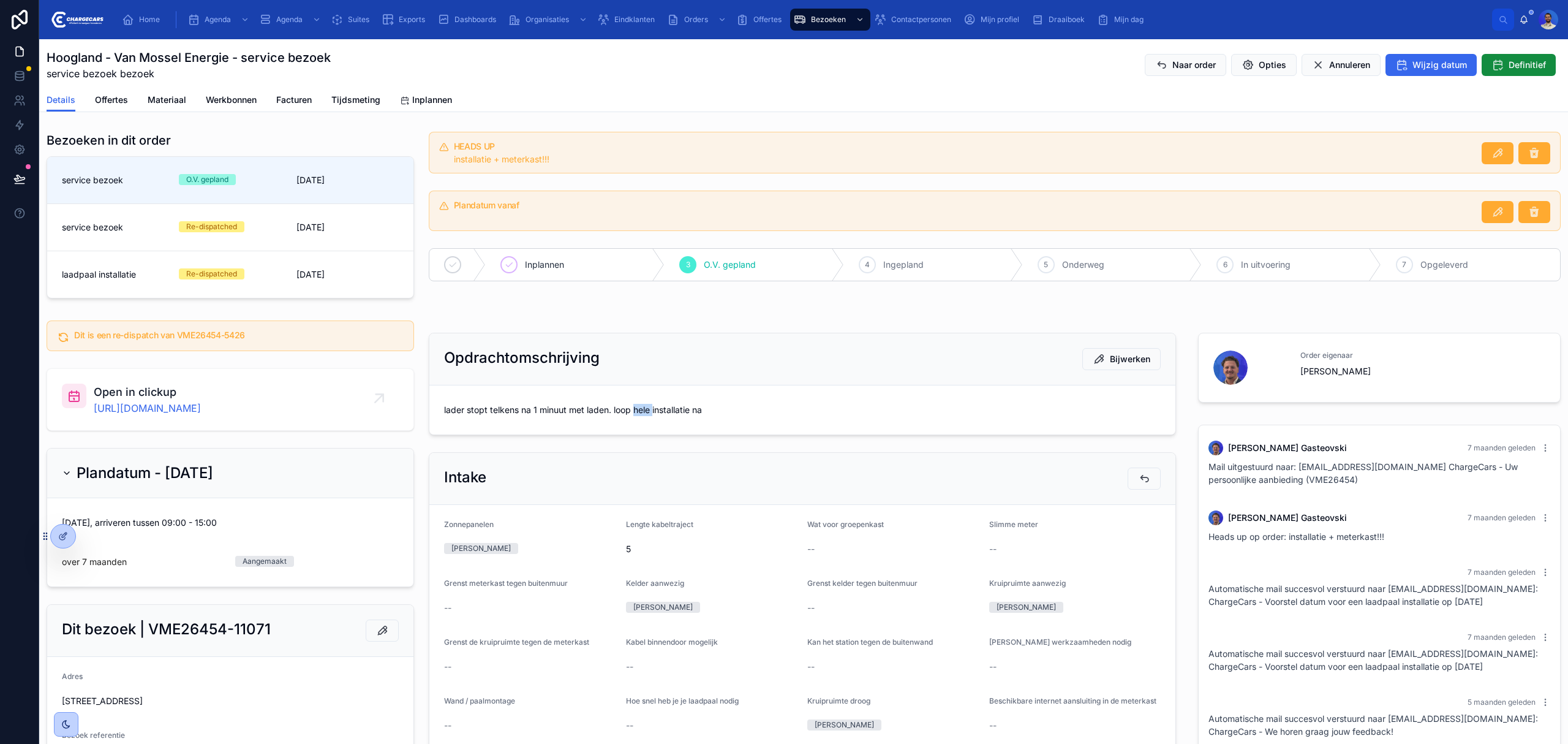
click at [635, 413] on span "lader stopt telkens na 1 minuut met laden. loop hele installatie na" at bounding box center [802, 409] width 717 height 12
click at [920, 373] on div "Opdrachtomschrijving Bijwerken" at bounding box center [802, 359] width 746 height 52
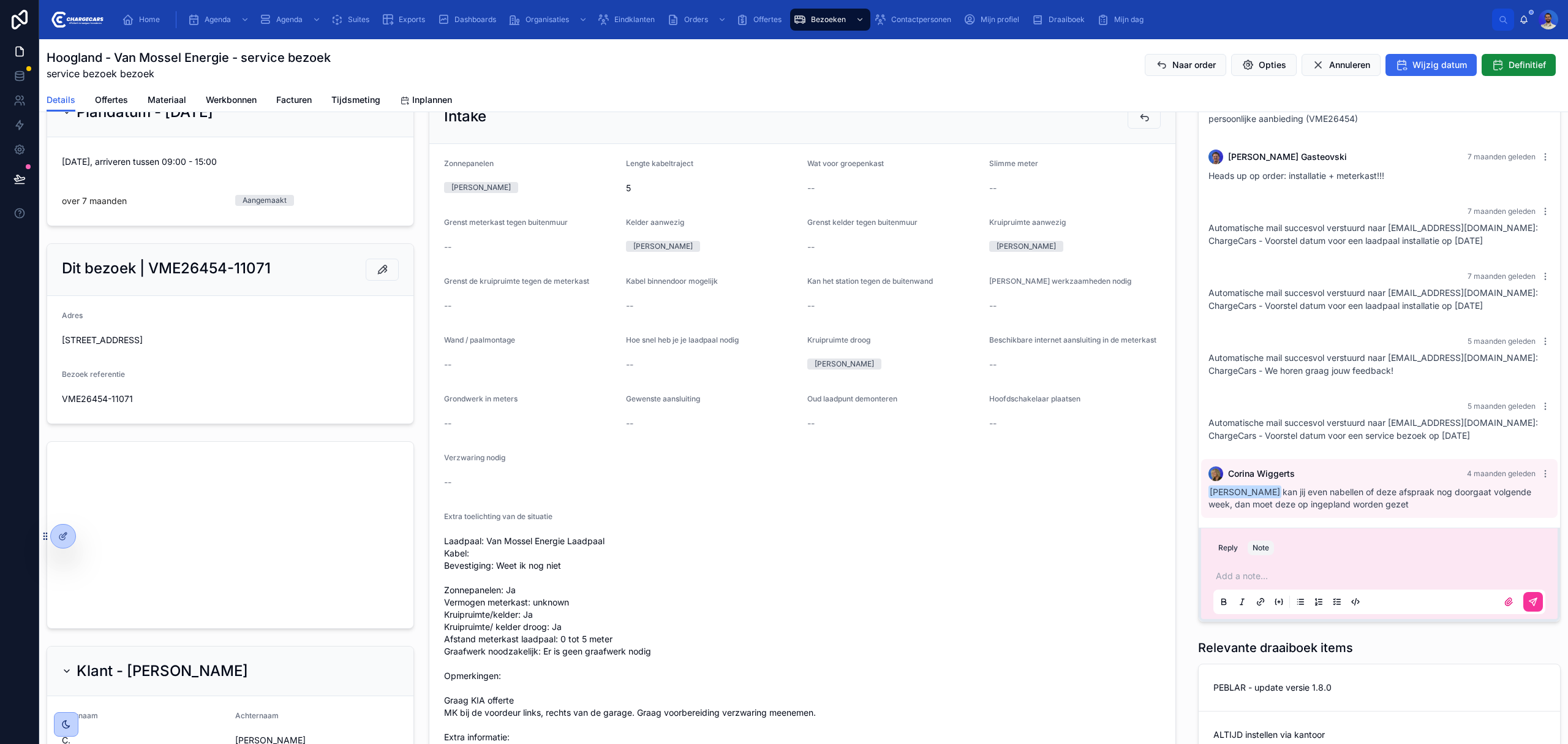
scroll to position [490, 0]
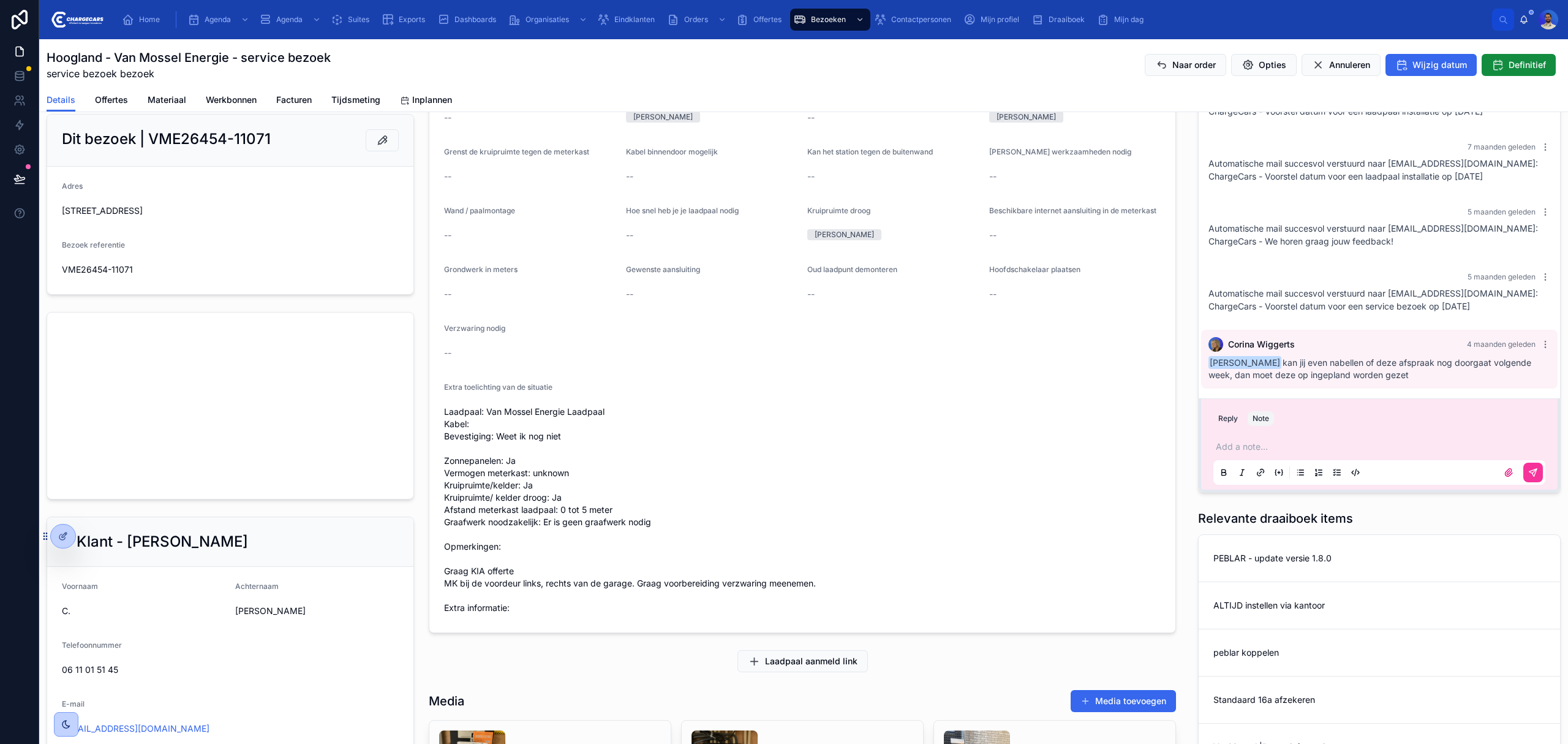
click at [484, 456] on span "Laadpaal: Van Mossel Energie Laadpaal Kabel: Bevestiging: Weet ik nog niet Zonn…" at bounding box center [802, 510] width 717 height 209
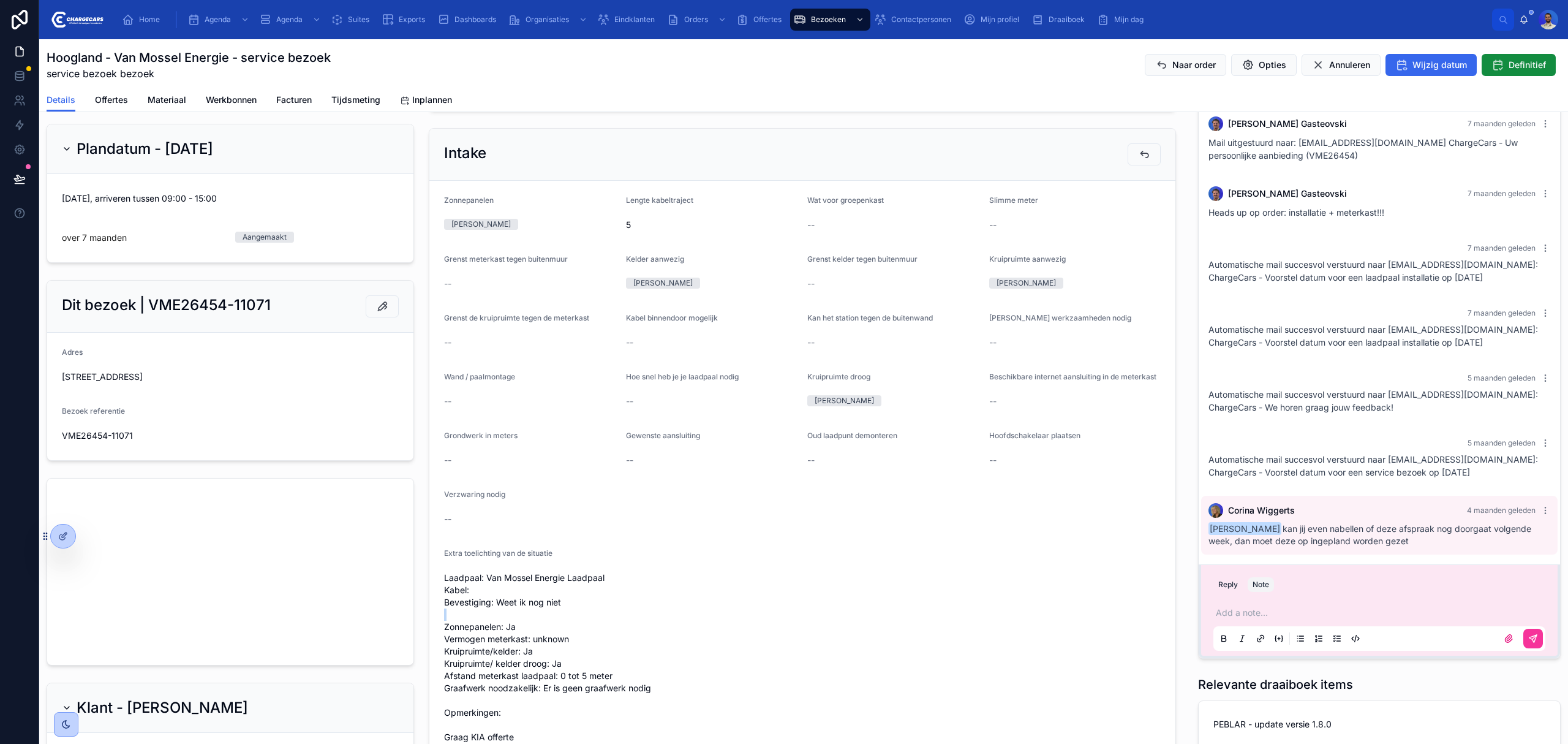
scroll to position [0, 0]
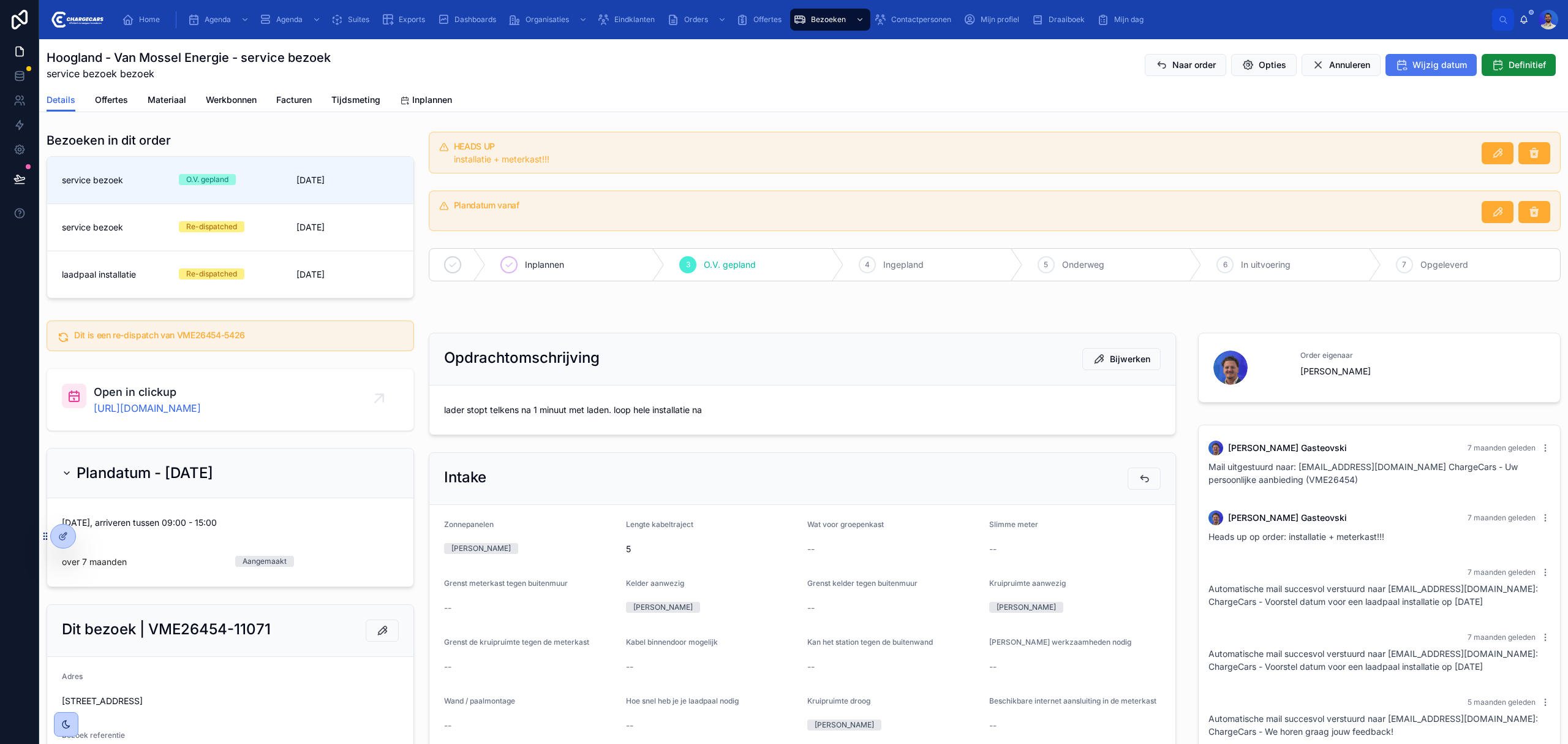
click at [1395, 60] on icon at bounding box center [1401, 64] width 12 height 12
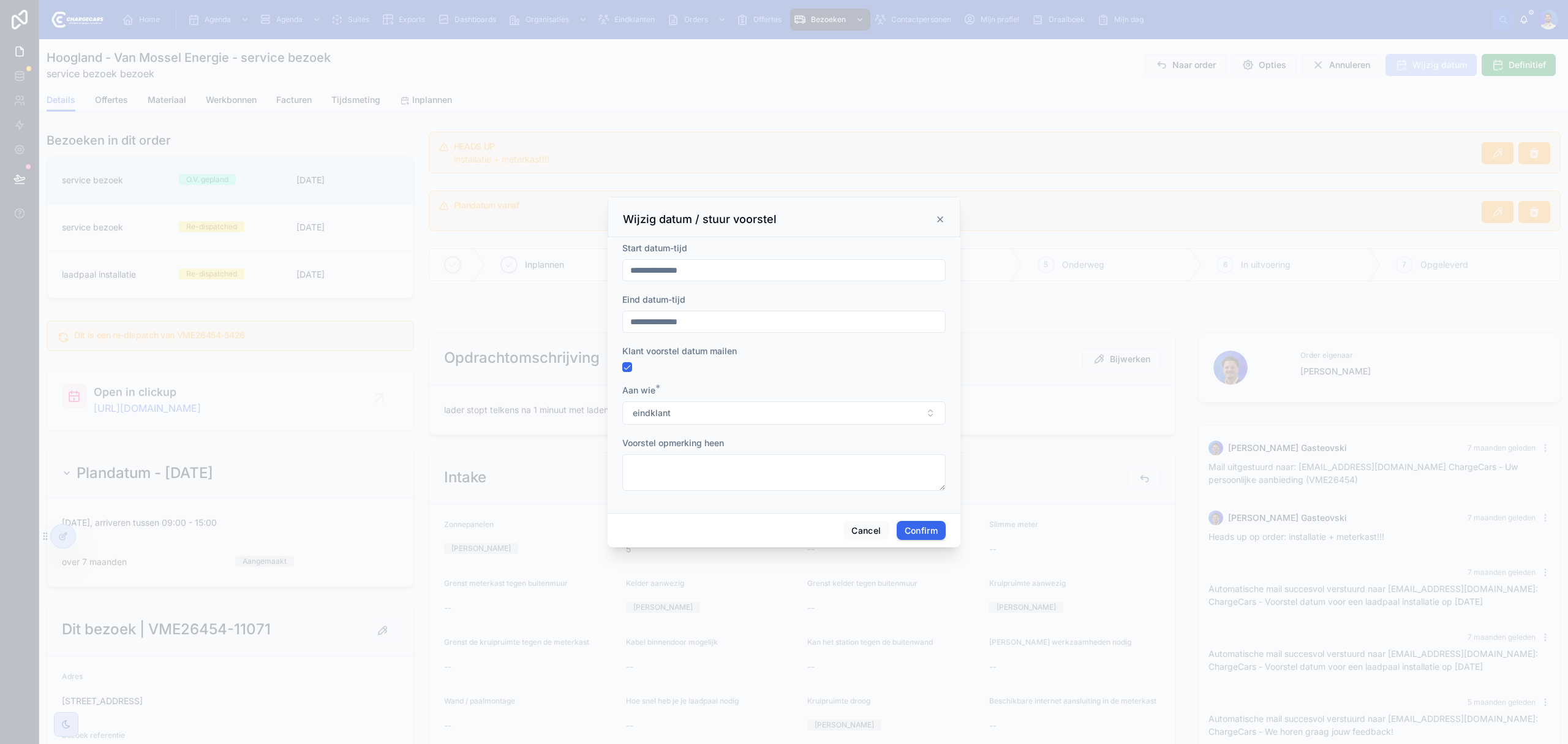
click at [652, 270] on input "**********" at bounding box center [784, 270] width 322 height 17
click at [784, 303] on button "Today" at bounding box center [783, 300] width 48 height 22
click at [759, 423] on button "15" at bounding box center [761, 425] width 22 height 22
type input "**********"
click at [661, 319] on input "**********" at bounding box center [784, 321] width 322 height 17
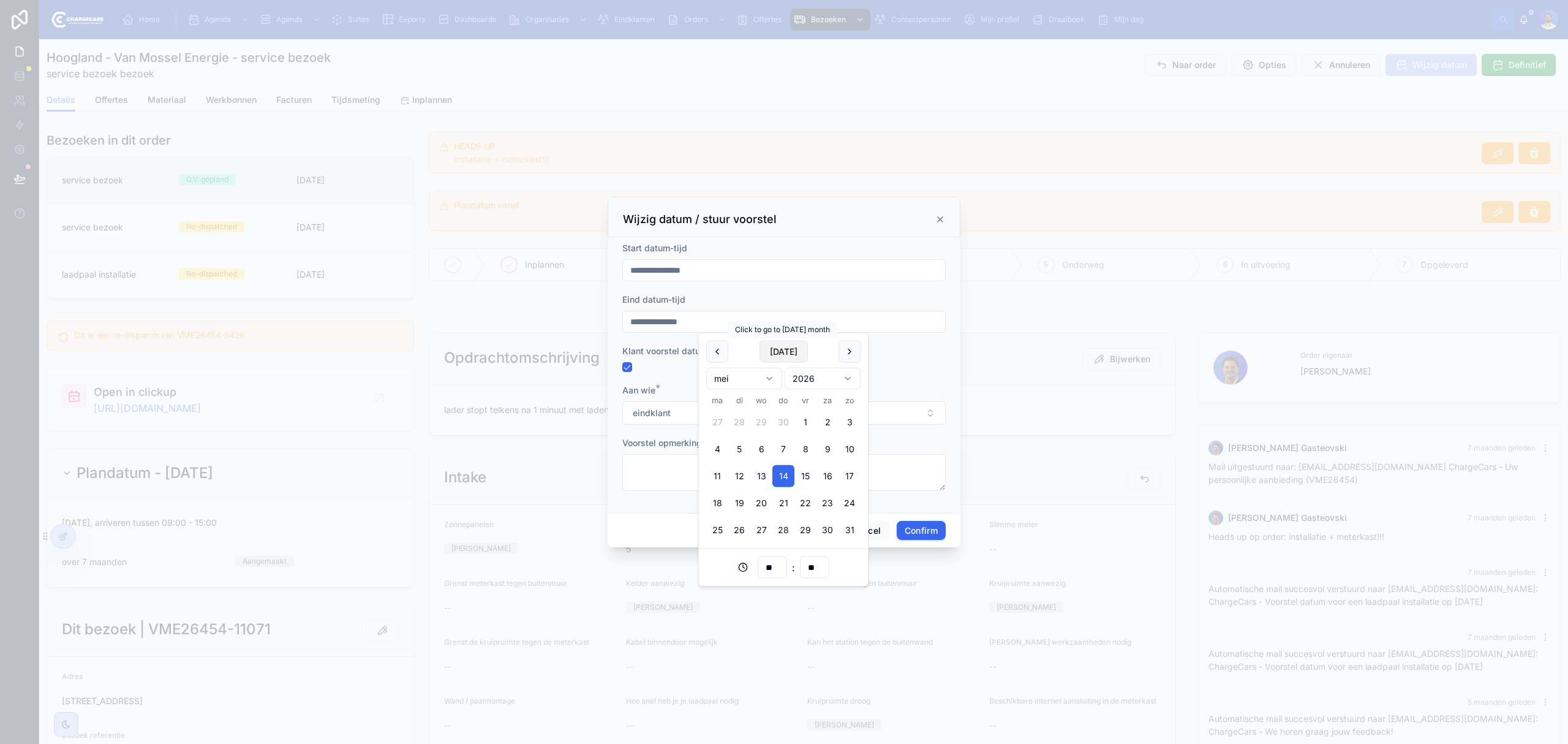
click at [783, 347] on button "Today" at bounding box center [783, 352] width 48 height 22
click at [763, 474] on button "15" at bounding box center [761, 476] width 22 height 22
type input "**********"
drag, startPoint x: 758, startPoint y: 248, endPoint x: 754, endPoint y: 275, distance: 27.3
click at [759, 248] on div "Start datum-tijd" at bounding box center [784, 248] width 324 height 12
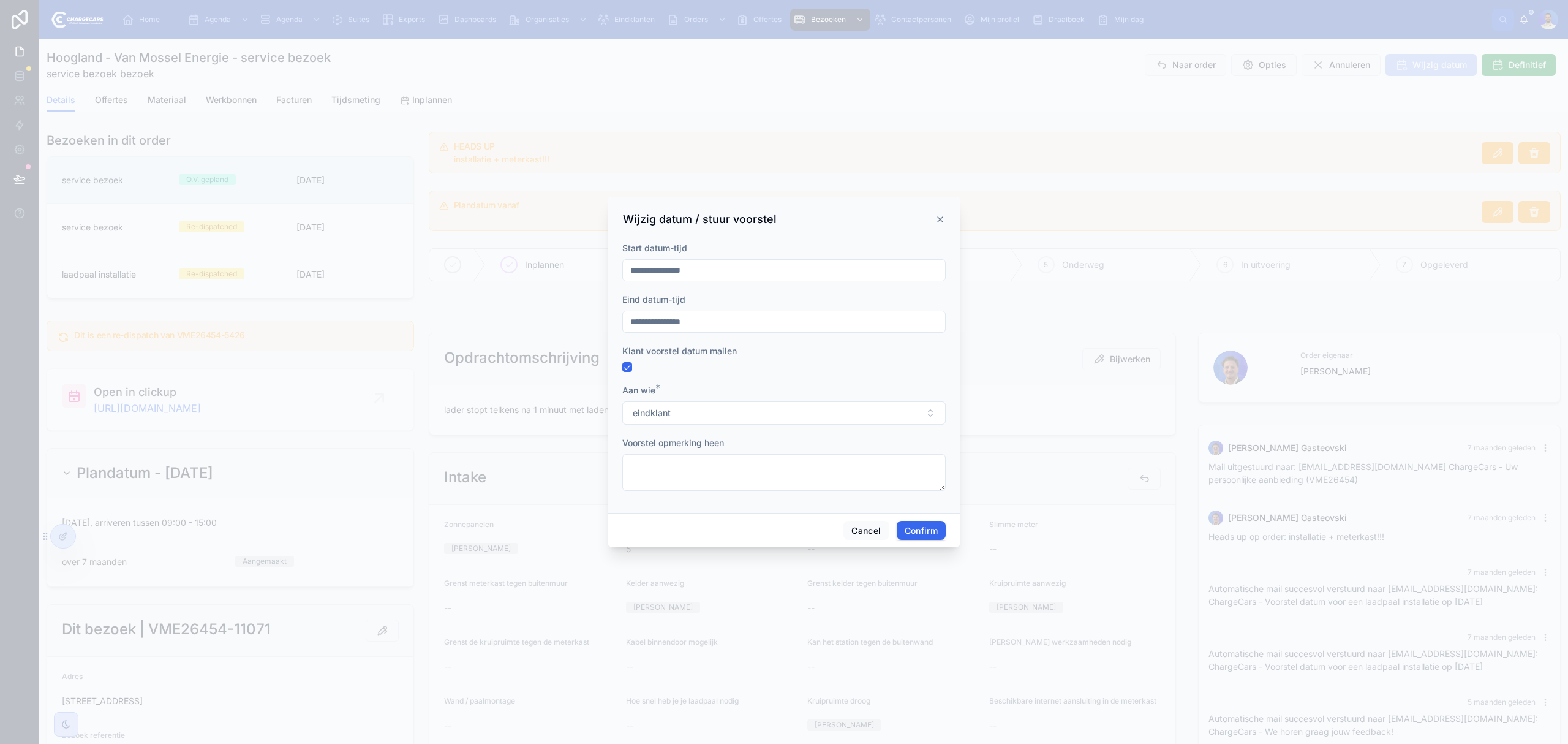
click at [754, 275] on input "**********" at bounding box center [784, 270] width 322 height 17
click at [782, 516] on input "**" at bounding box center [772, 515] width 28 height 17
click at [706, 598] on div "07" at bounding box center [772, 595] width 170 height 20
type input "**********"
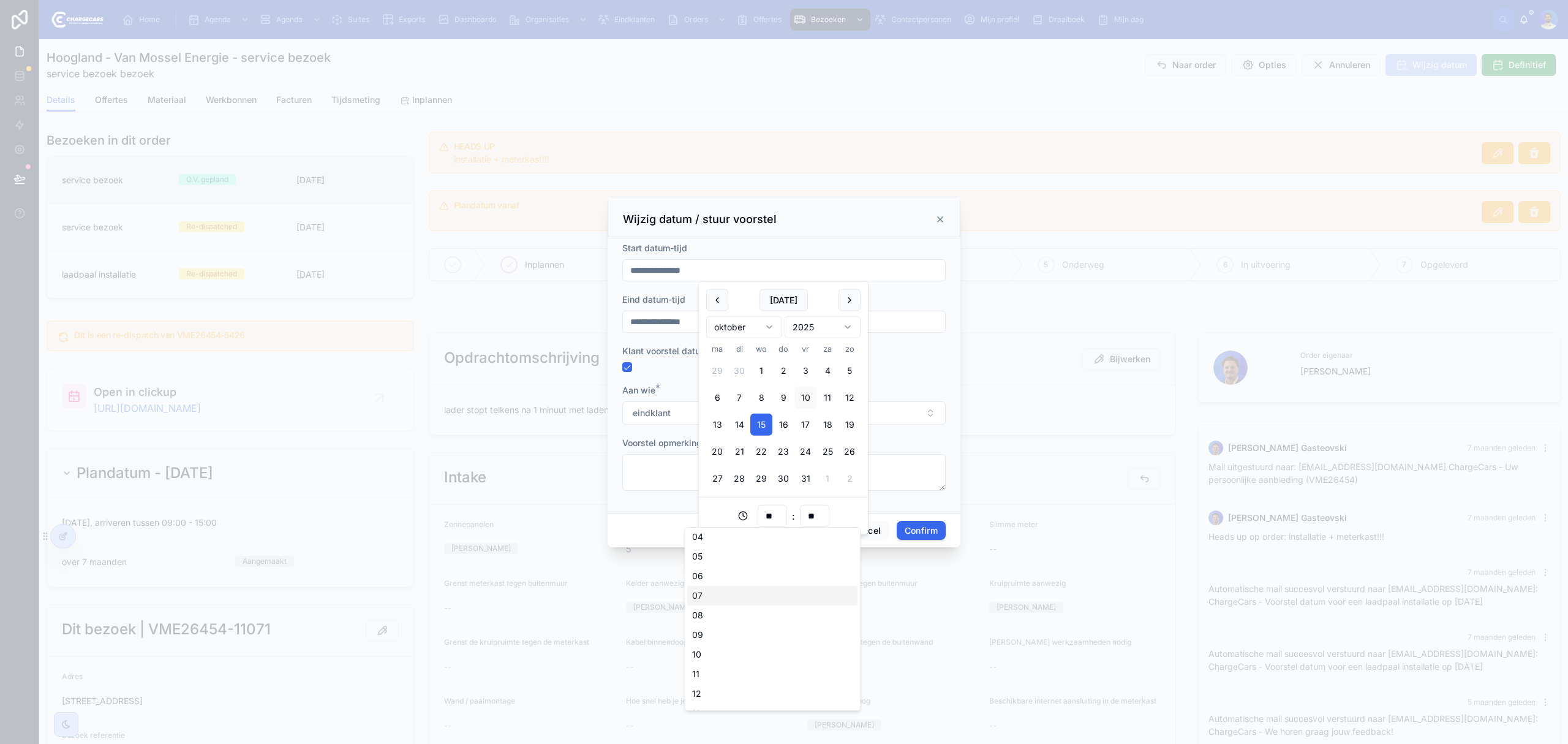
type input "**"
click at [811, 520] on input "**" at bounding box center [814, 515] width 28 height 17
click at [751, 597] on div "30" at bounding box center [814, 600] width 170 height 20
type input "**********"
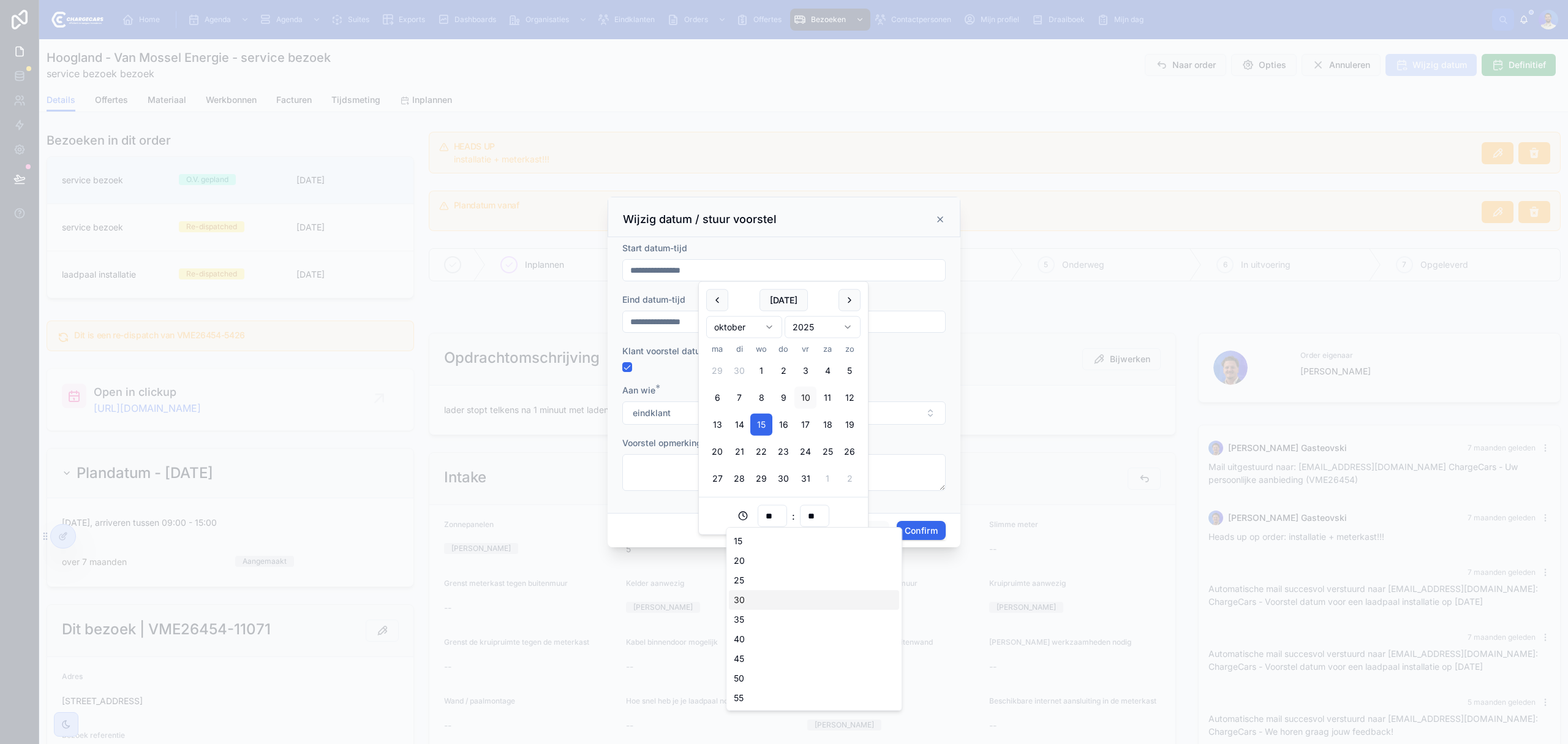
type input "**"
click at [906, 376] on form "**********" at bounding box center [784, 372] width 324 height 261
click at [743, 328] on input "**********" at bounding box center [784, 321] width 322 height 17
click at [776, 570] on input "**" at bounding box center [772, 567] width 28 height 17
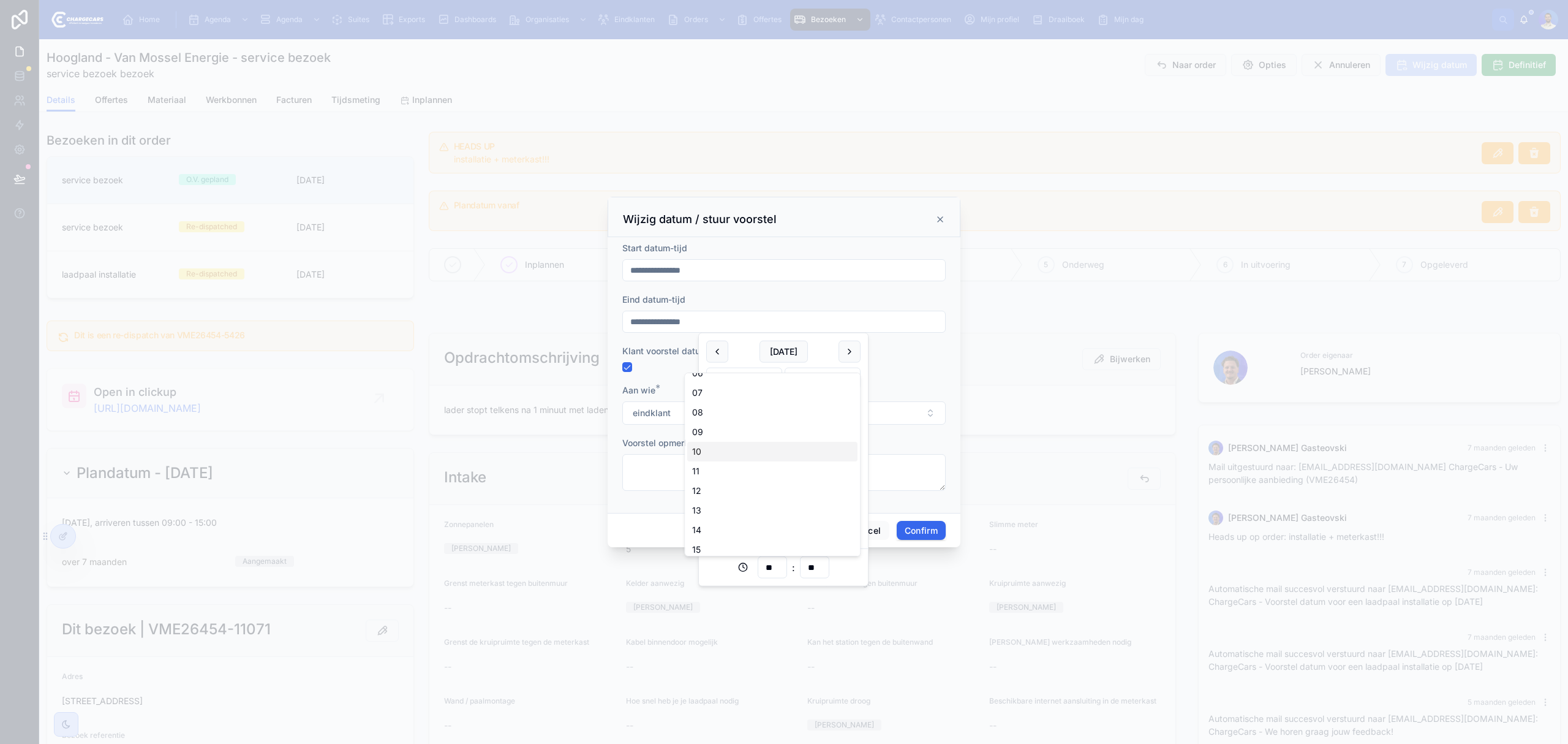
click at [713, 452] on div "10" at bounding box center [772, 451] width 170 height 20
type input "**********"
type input "**"
click at [934, 354] on div "Klant voorstel datum mailen" at bounding box center [784, 351] width 324 height 12
click at [920, 525] on button "Confirm" at bounding box center [921, 530] width 49 height 20
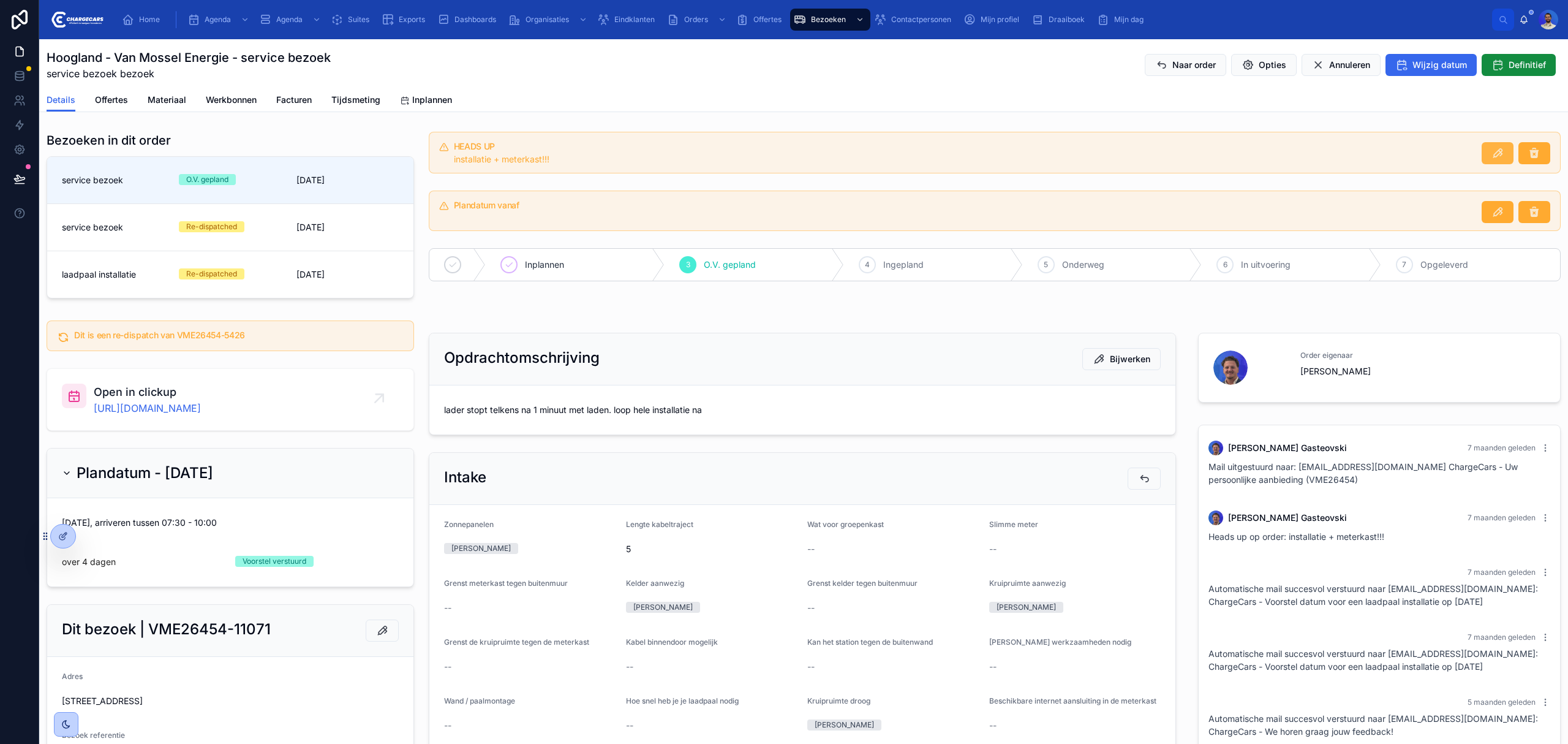
click at [1492, 153] on icon at bounding box center [1497, 152] width 12 height 12
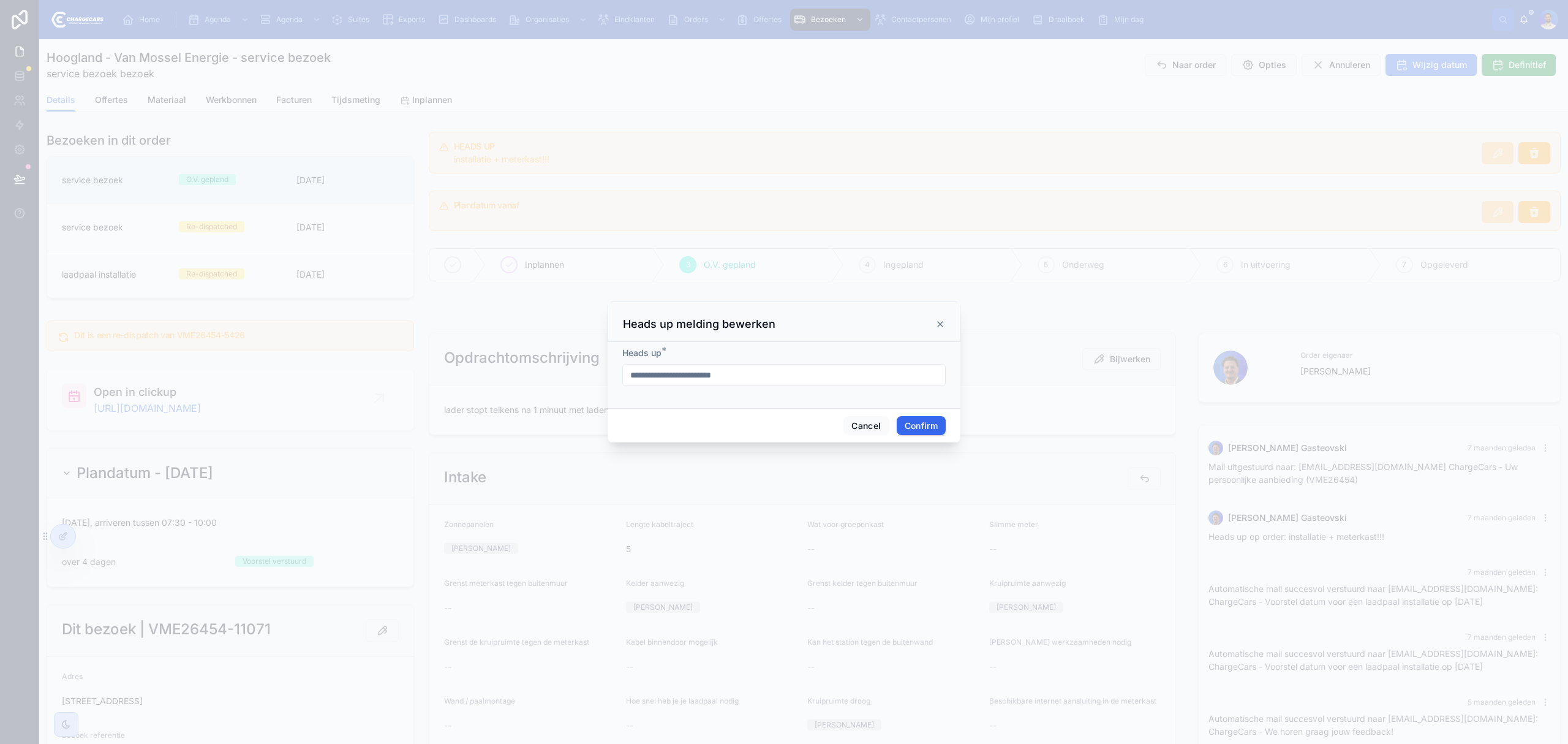
click at [736, 372] on input "**********" at bounding box center [784, 375] width 322 height 17
type input "**********"
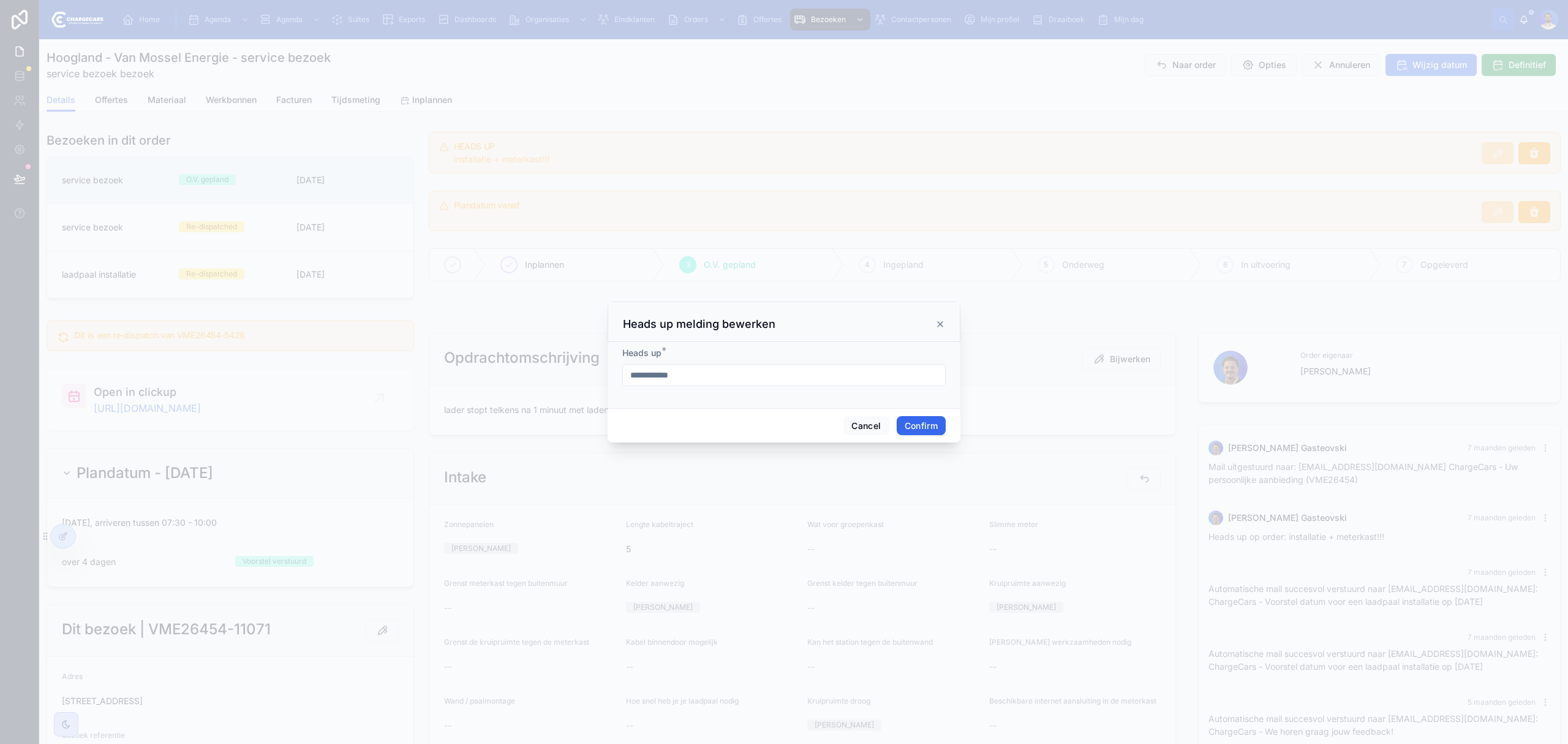
click at [897, 425] on button "Confirm" at bounding box center [921, 426] width 49 height 20
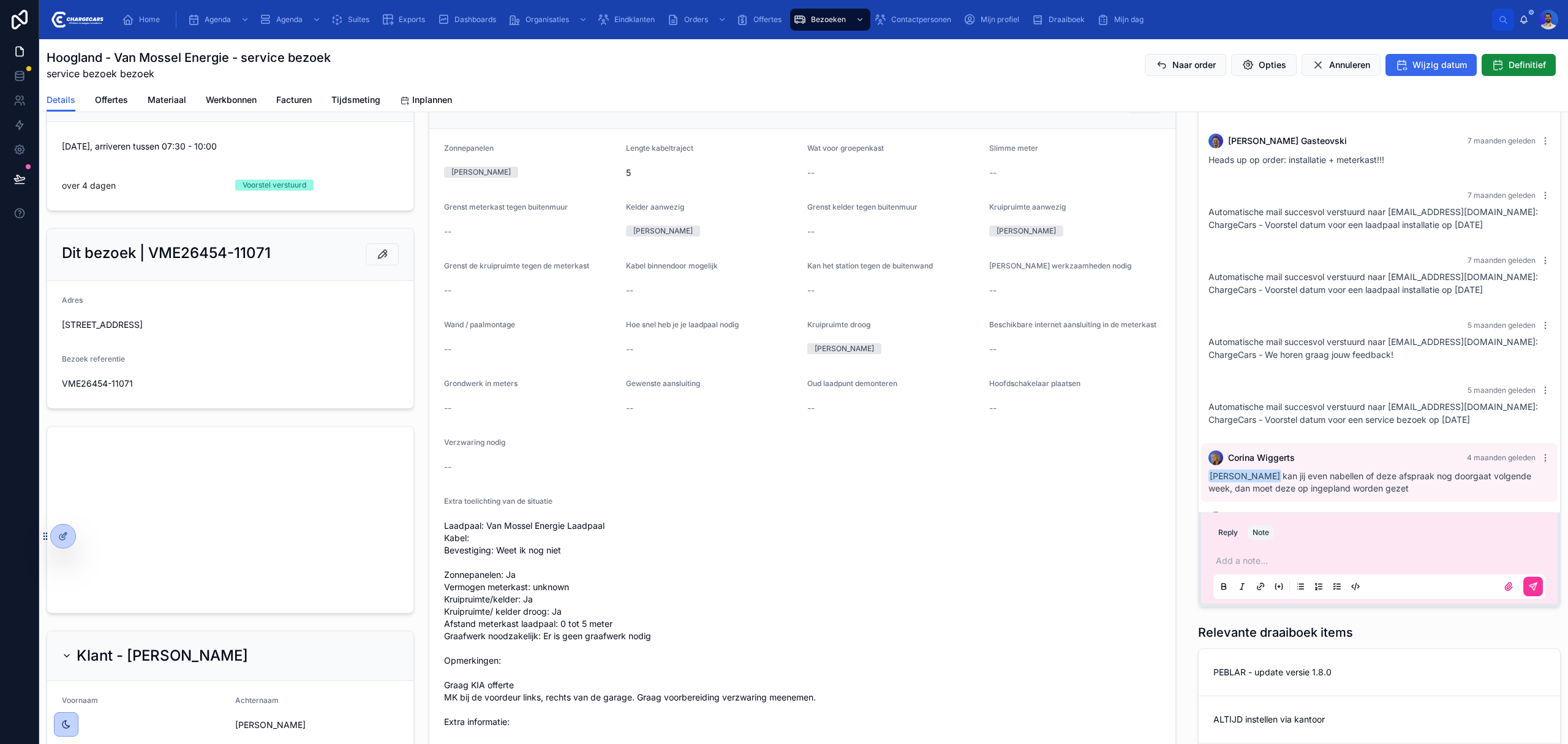
scroll to position [490, 0]
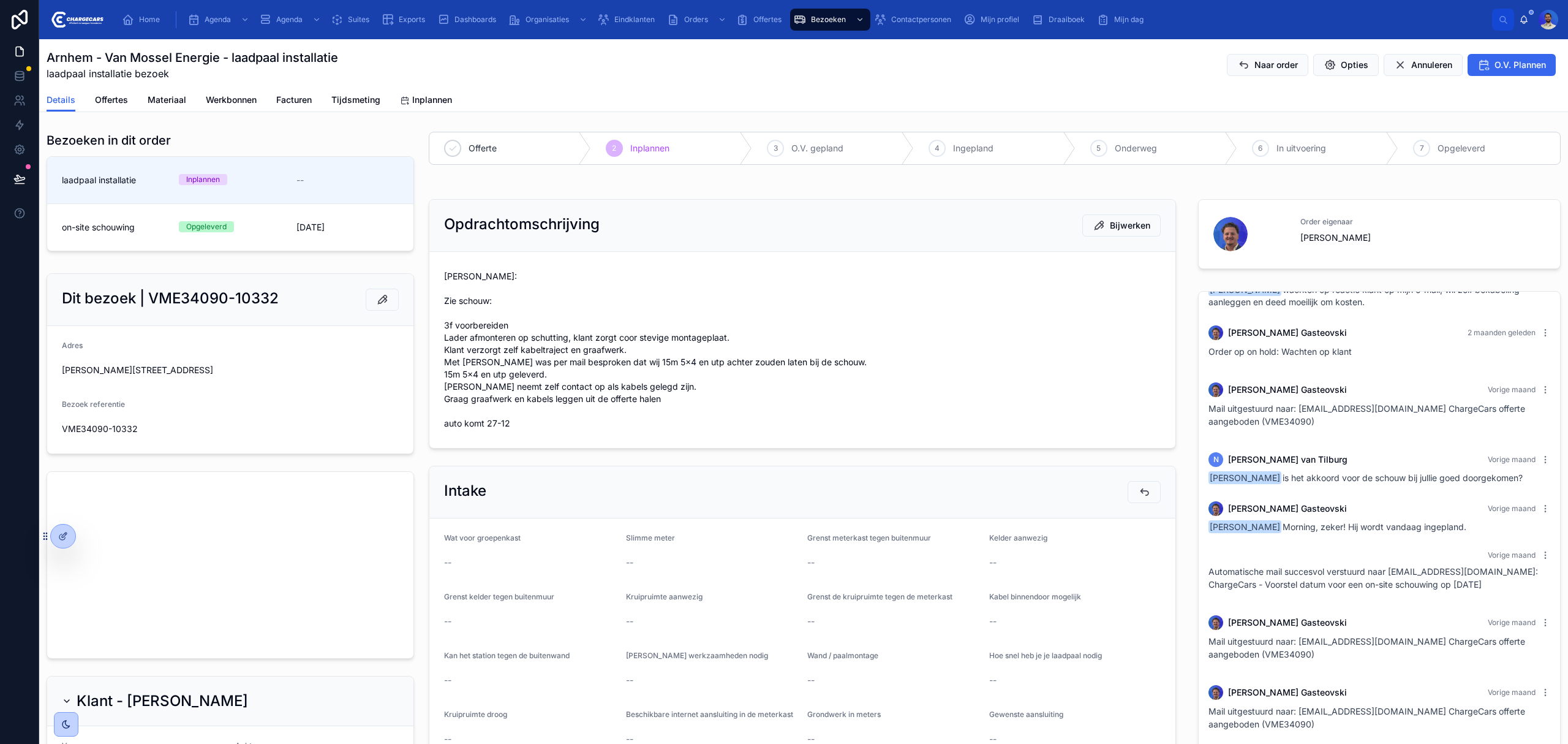
scroll to position [327, 0]
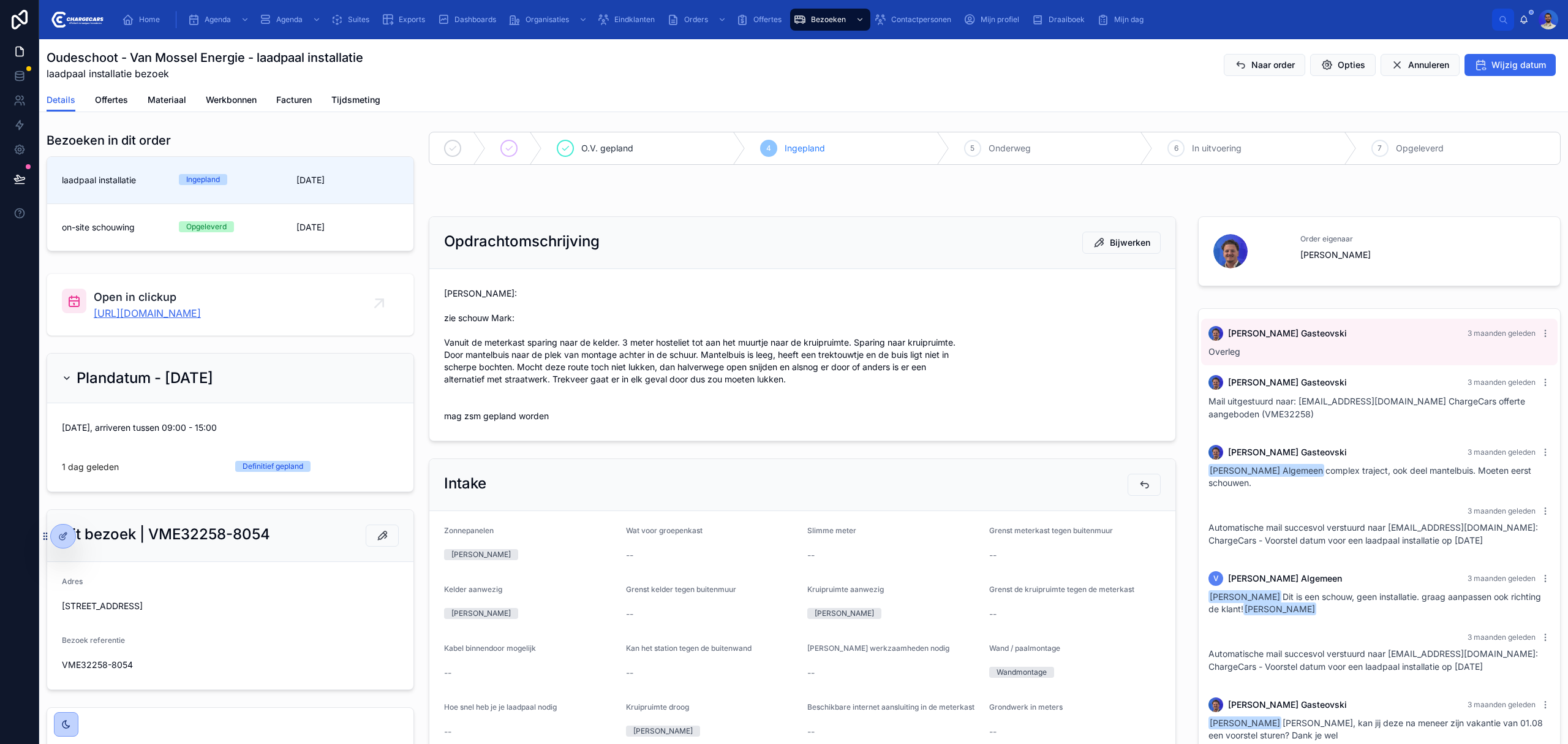
scroll to position [547, 0]
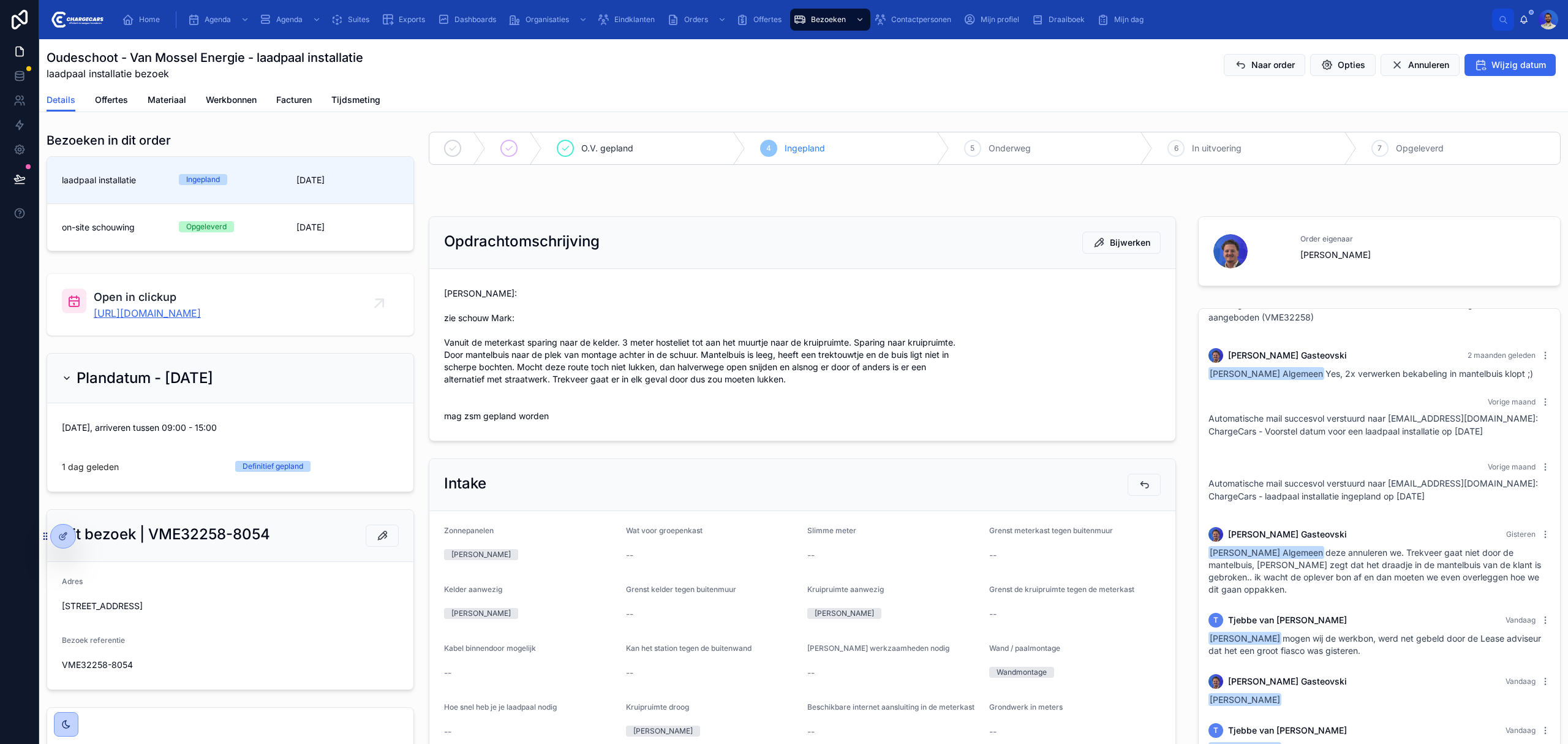
click at [189, 317] on link "https://app.clickup.com/t/86c5mhj1z" at bounding box center [147, 312] width 107 height 14
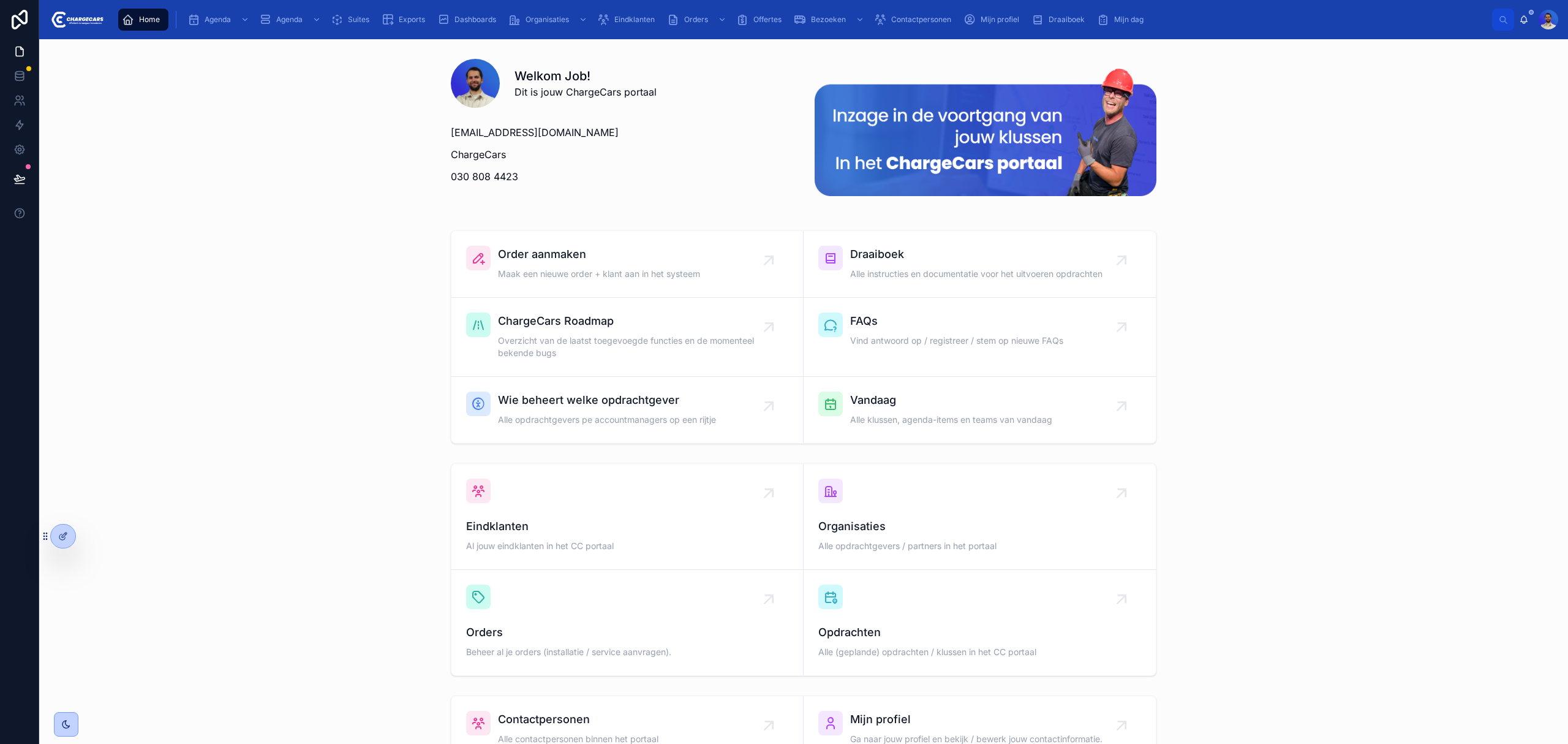
click at [640, 20] on span "Eindklanten" at bounding box center [635, 20] width 40 height 10
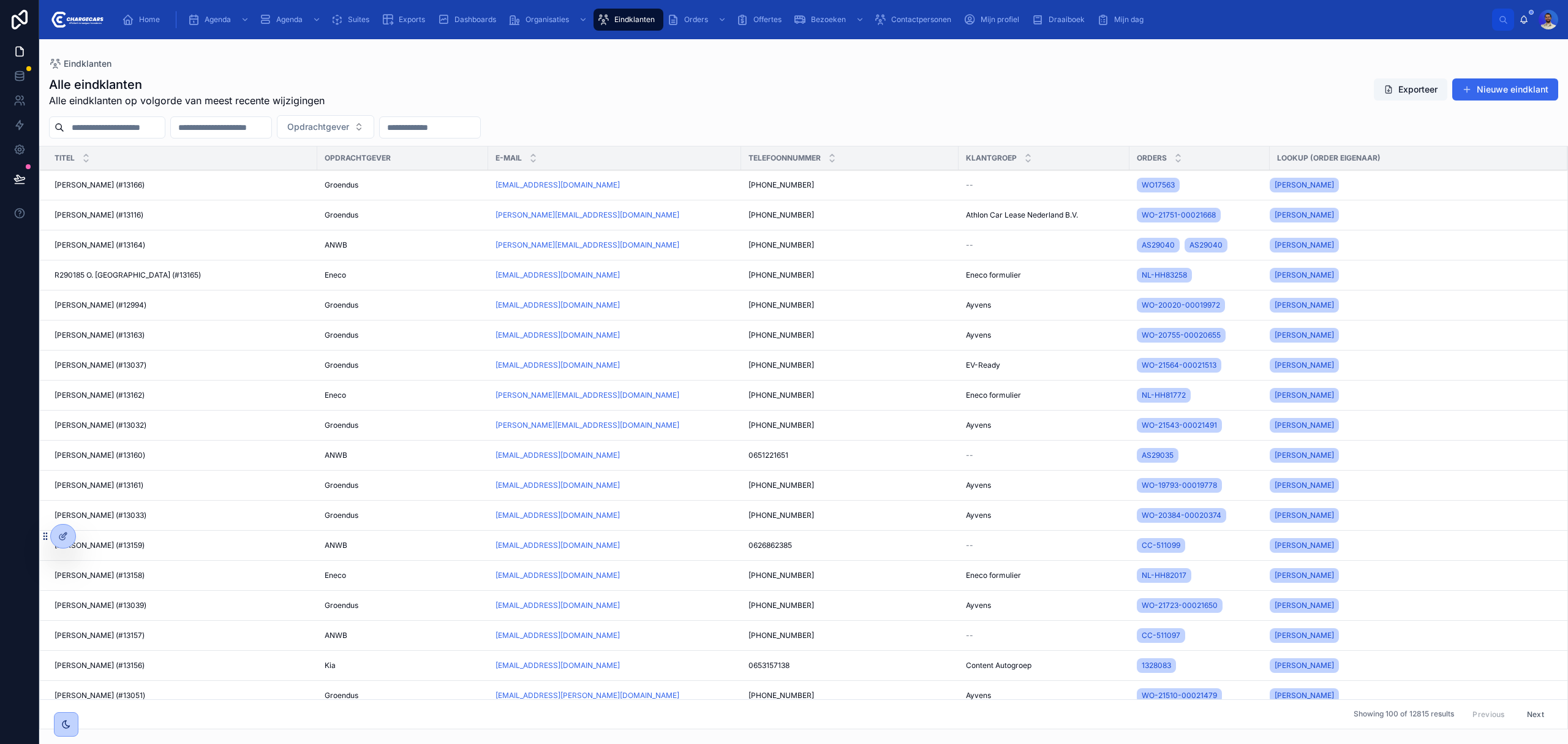
click at [135, 133] on input "text" at bounding box center [115, 127] width 101 height 17
type input "**********"
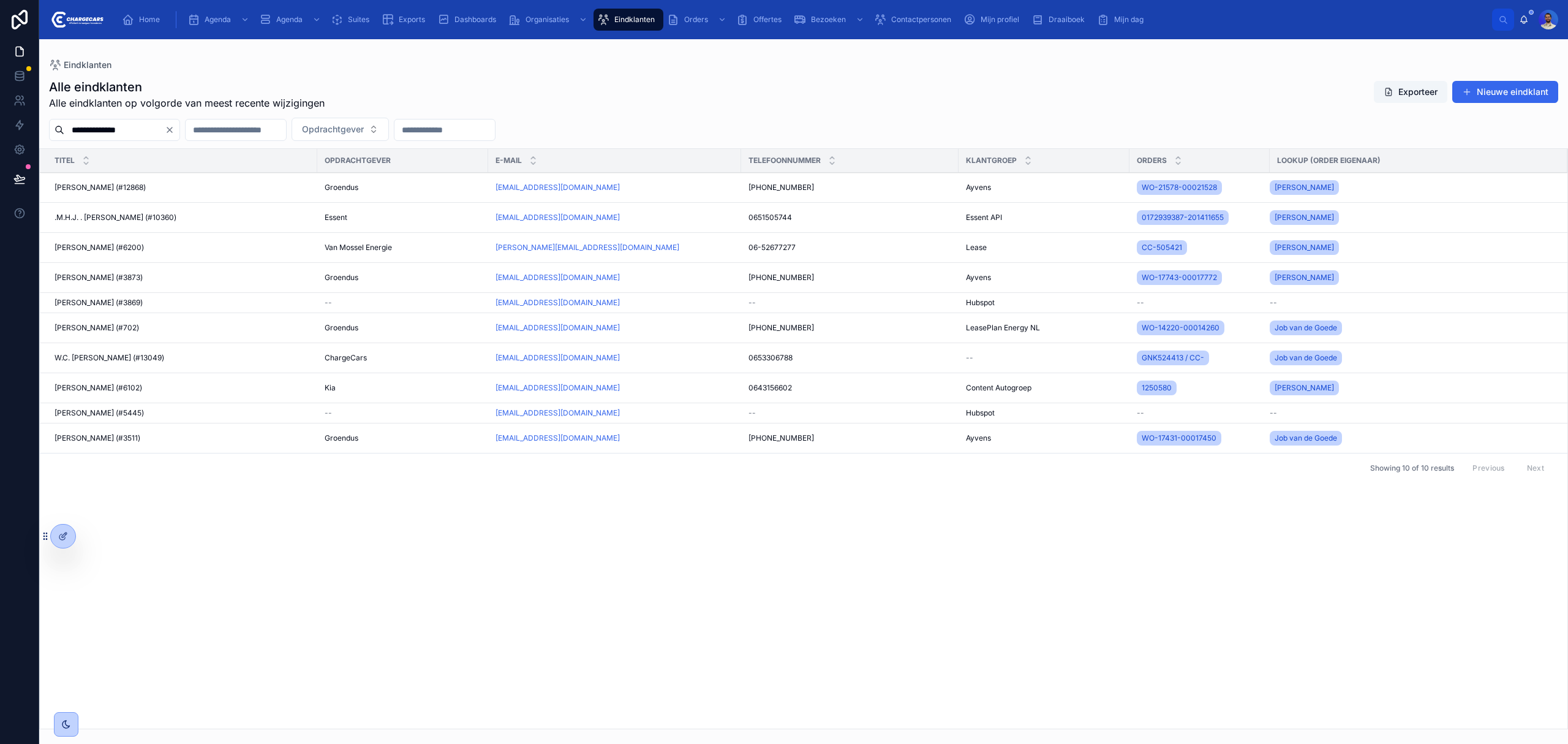
click at [187, 358] on div "W.C. [PERSON_NAME] (#13049) W.C. [PERSON_NAME] (#13049)" at bounding box center [183, 358] width 256 height 10
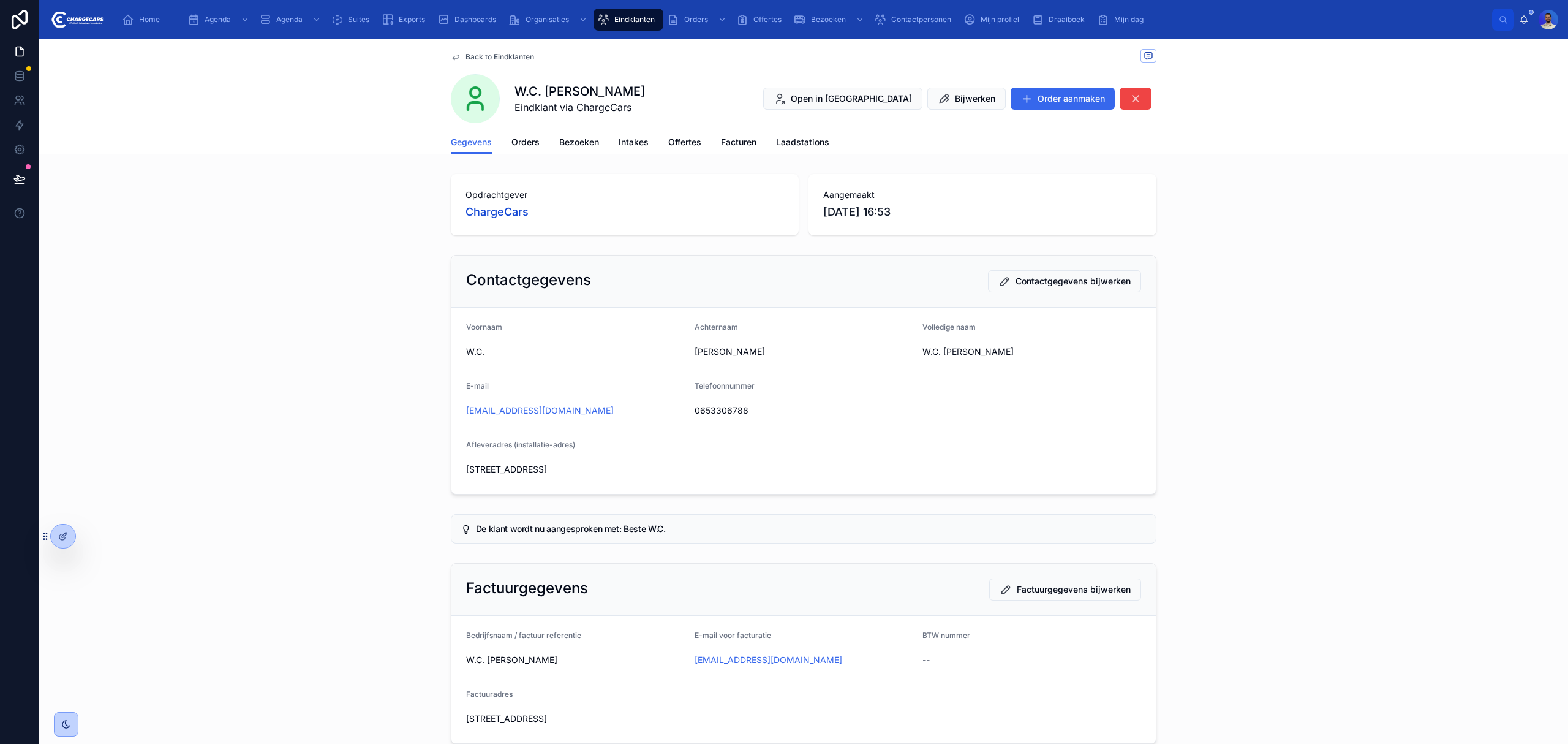
click at [581, 146] on span "Bezoeken" at bounding box center [579, 142] width 40 height 12
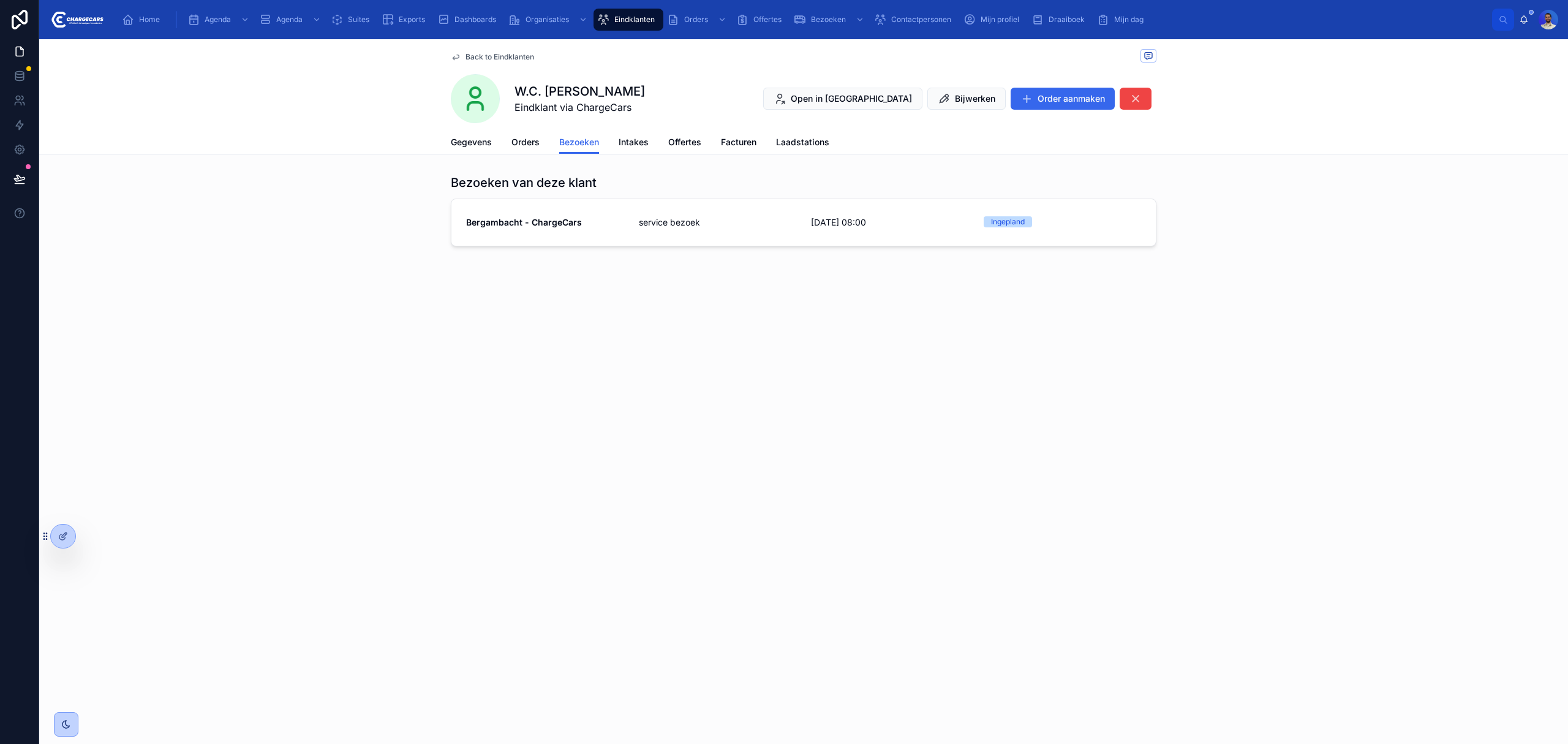
click at [691, 231] on link "Bergambacht - ChargeCars service bezoek [DATE] 08:00 [GEOGRAPHIC_DATA]" at bounding box center [804, 222] width 705 height 47
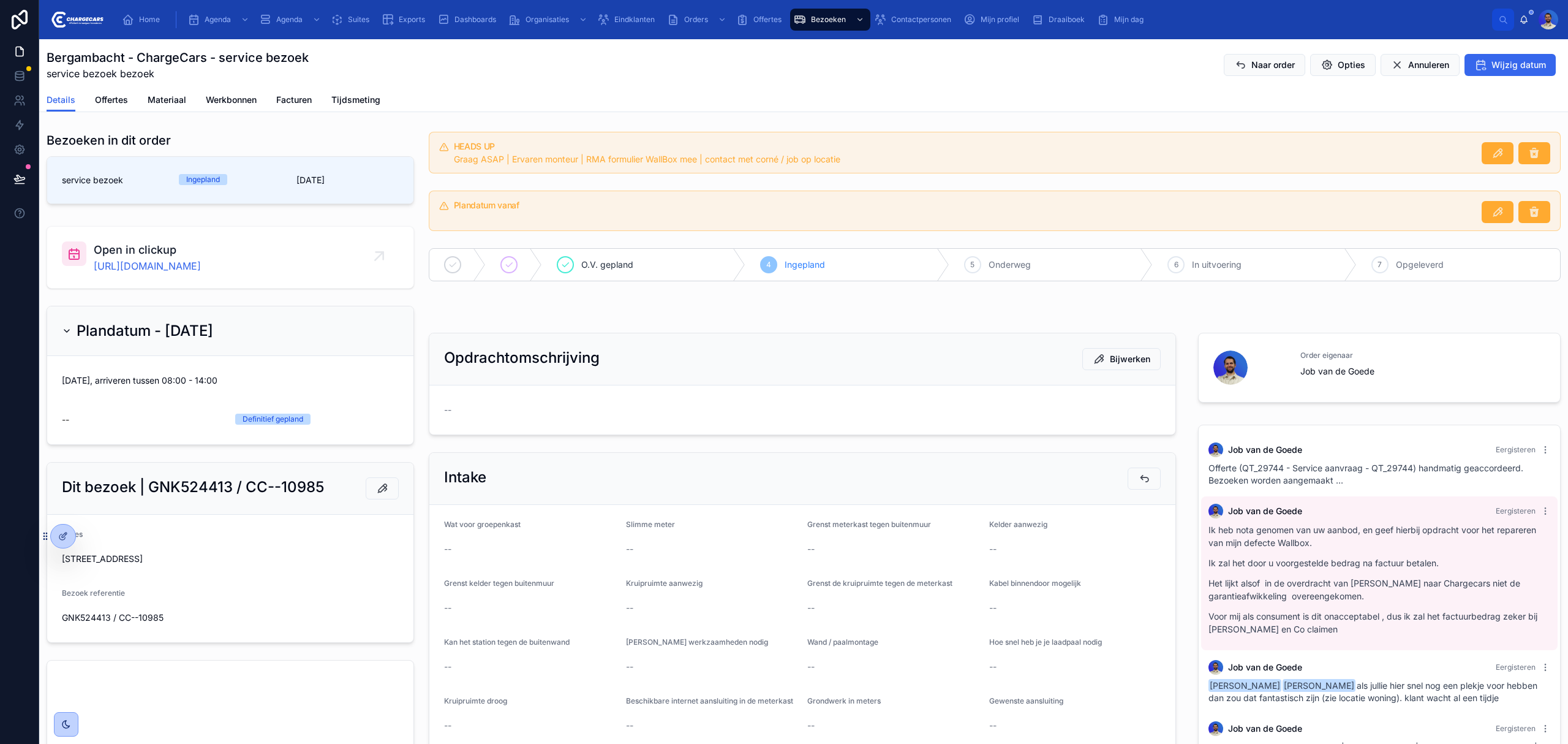
scroll to position [33, 0]
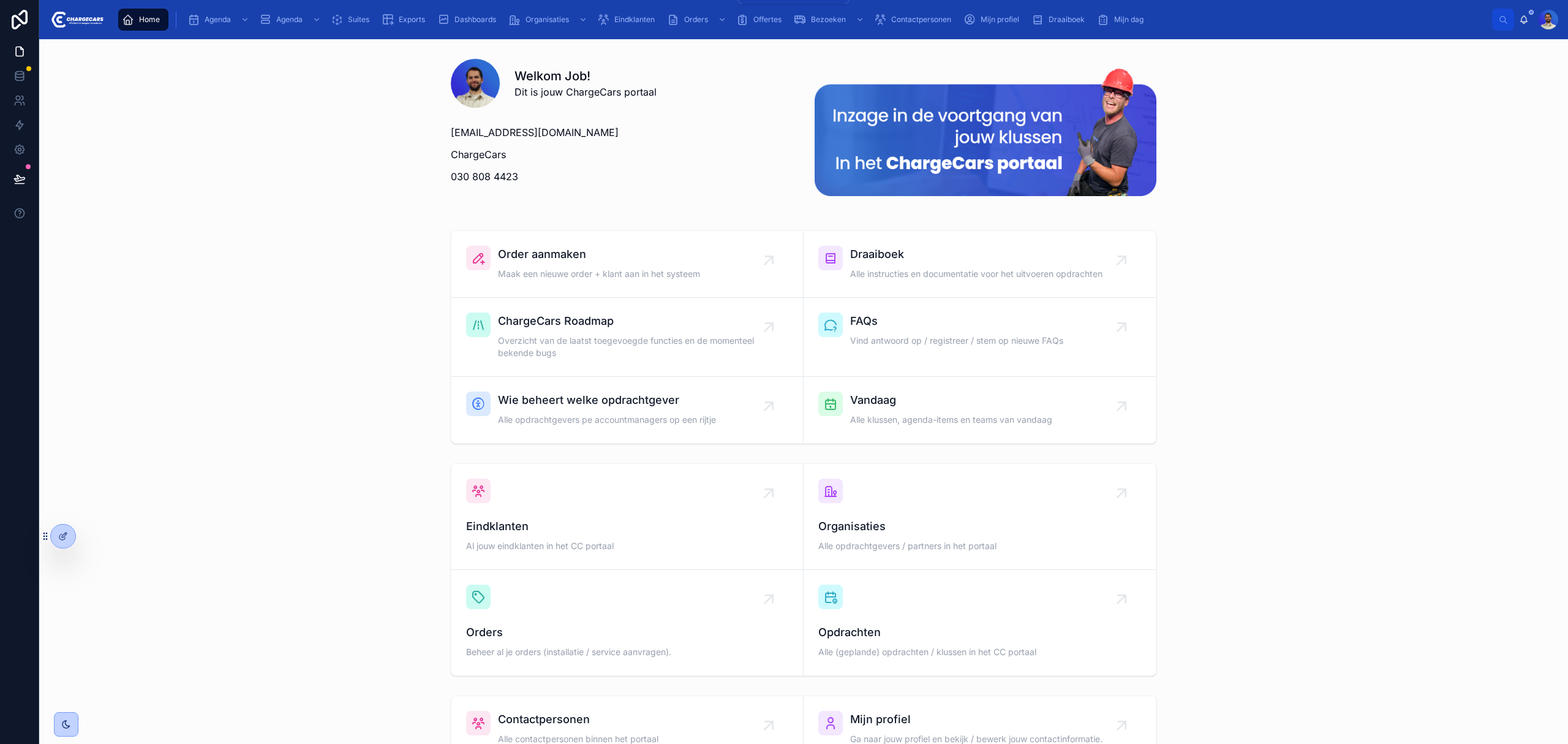
click at [628, 15] on span "Eindklanten" at bounding box center [635, 20] width 40 height 10
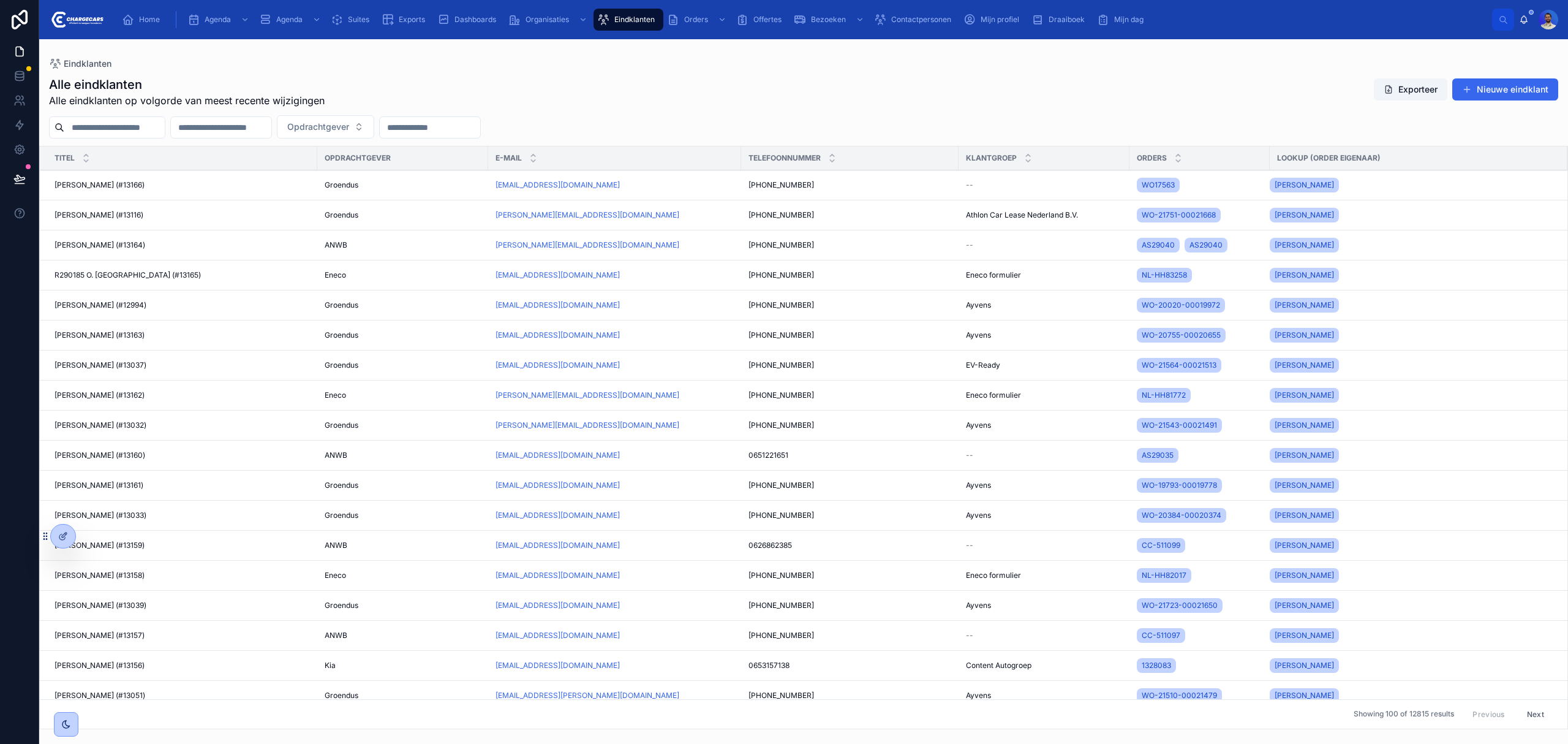
click at [146, 128] on input "text" at bounding box center [115, 127] width 101 height 17
type input "******"
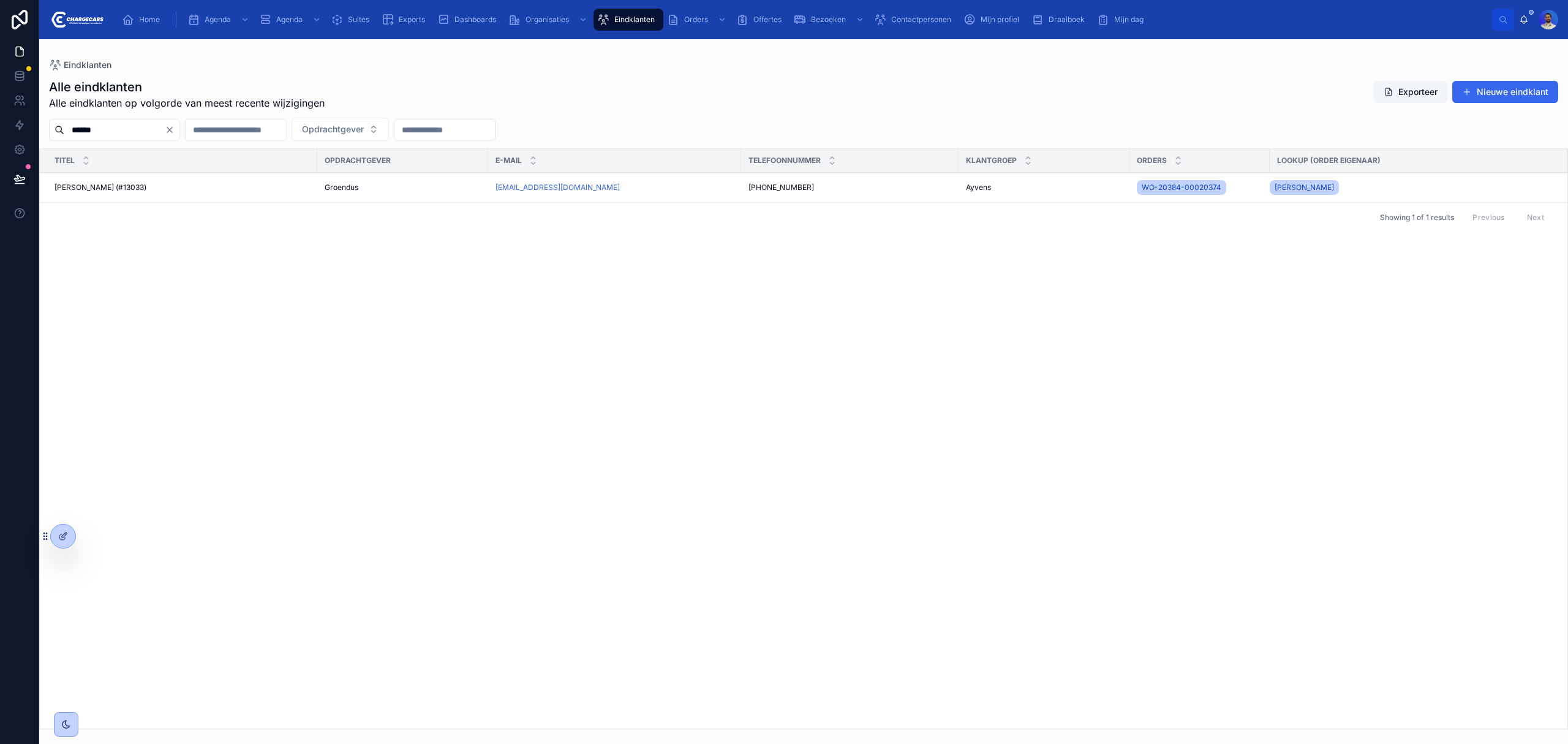
click at [140, 192] on span "[PERSON_NAME] (#13033)" at bounding box center [101, 188] width 92 height 10
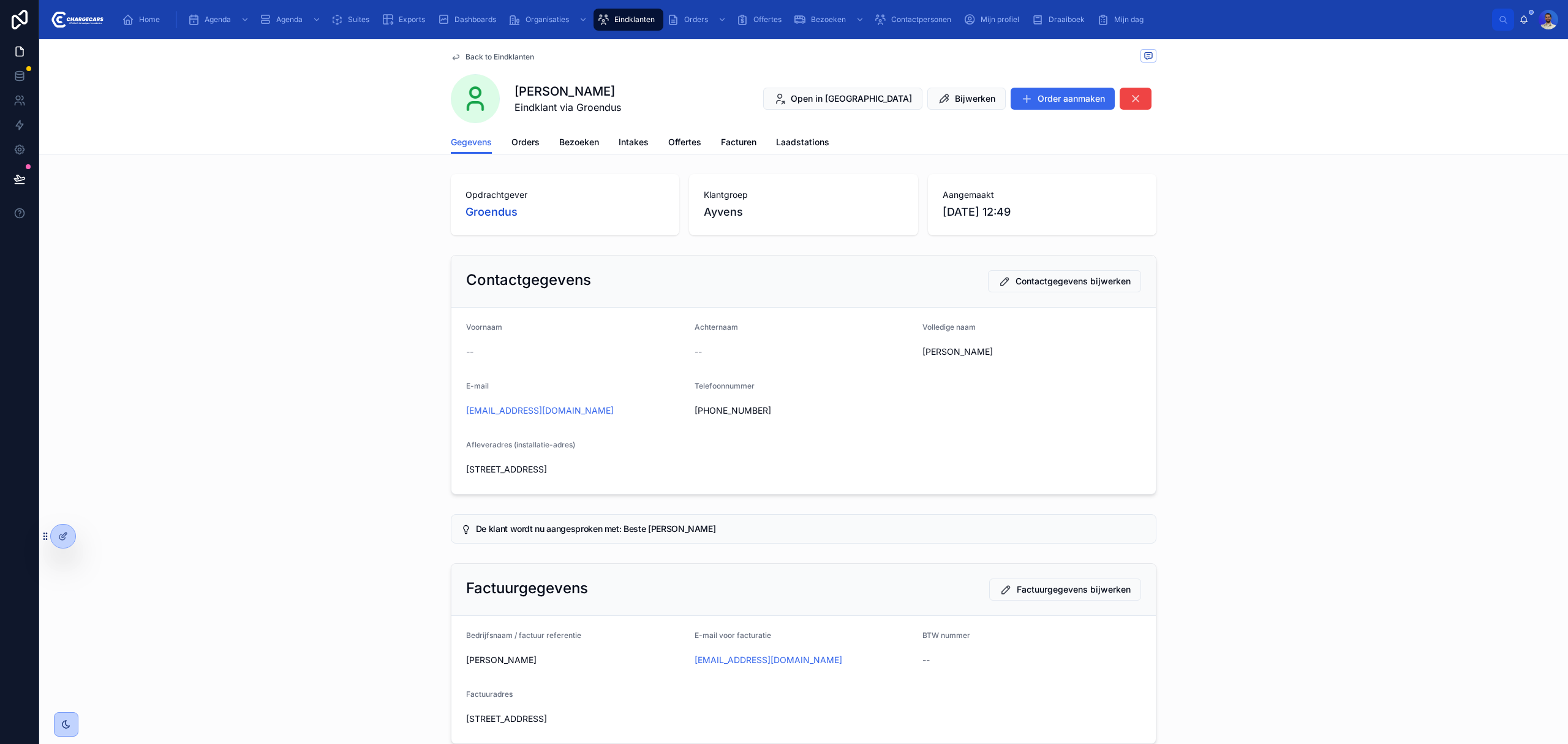
click at [515, 146] on span "Orders" at bounding box center [525, 142] width 28 height 12
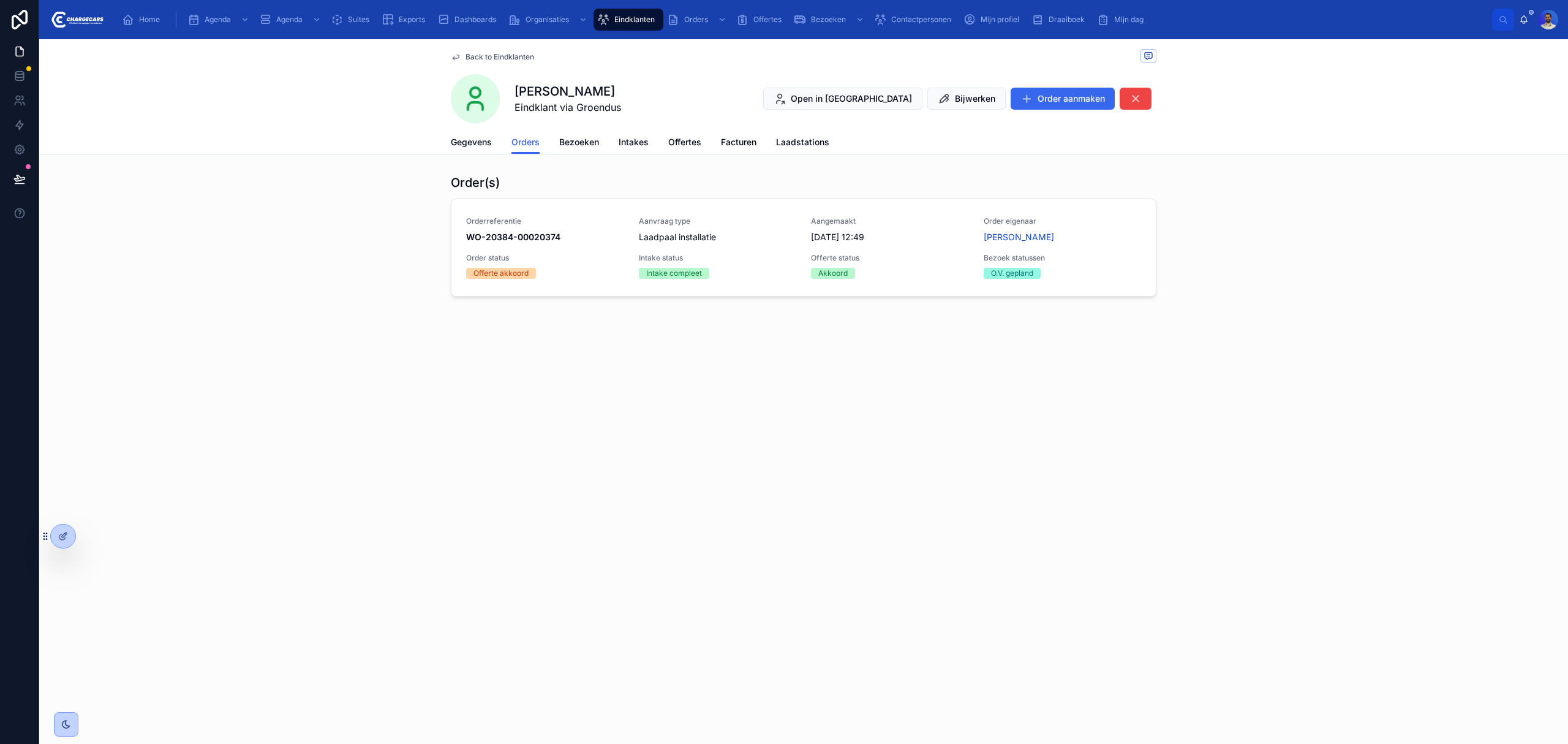
click at [754, 243] on div "Laadpaal installatie" at bounding box center [718, 237] width 158 height 12
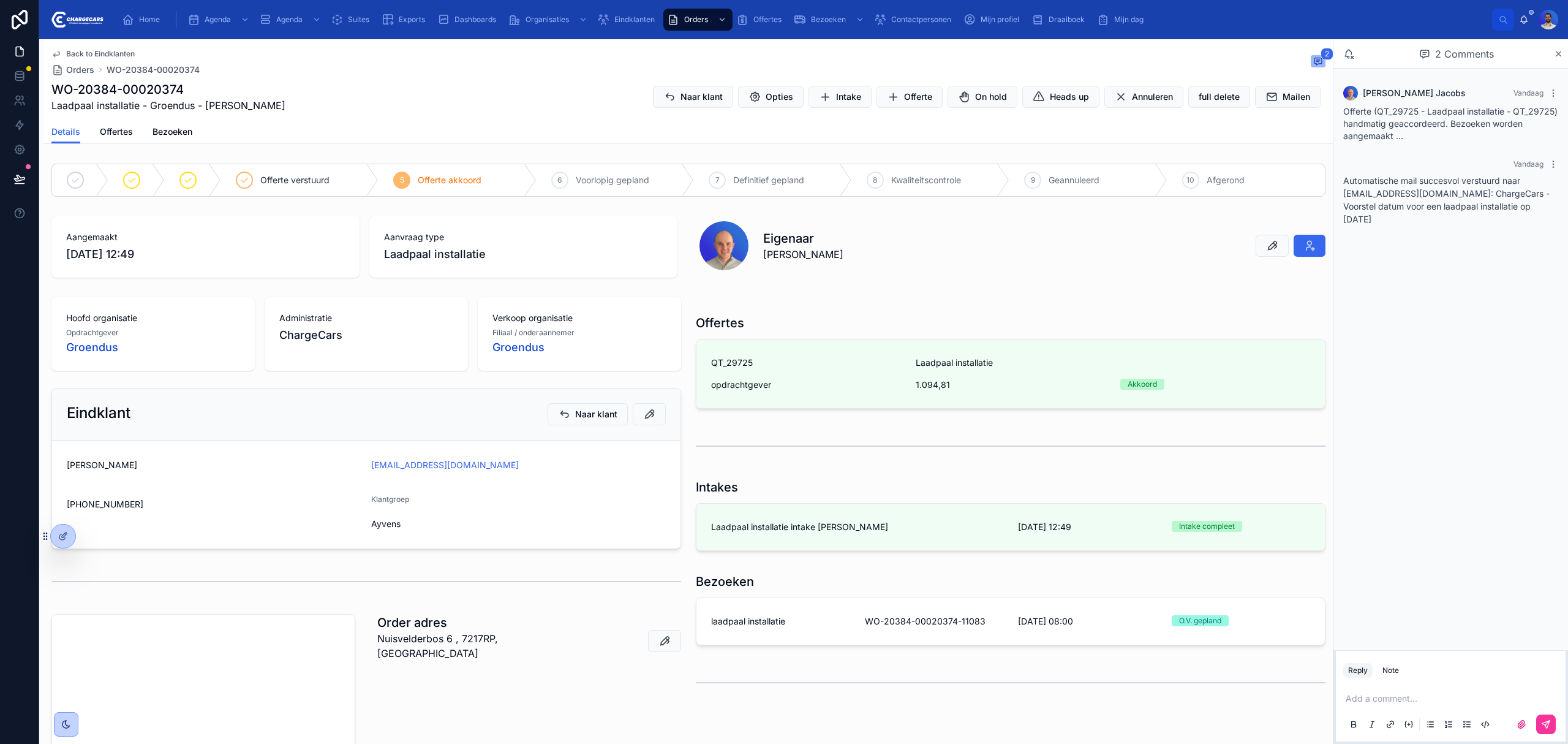
click at [1306, 620] on div "Add a comment..." at bounding box center [1450, 711] width 215 height 52
click at [1306, 620] on p at bounding box center [1453, 698] width 215 height 12
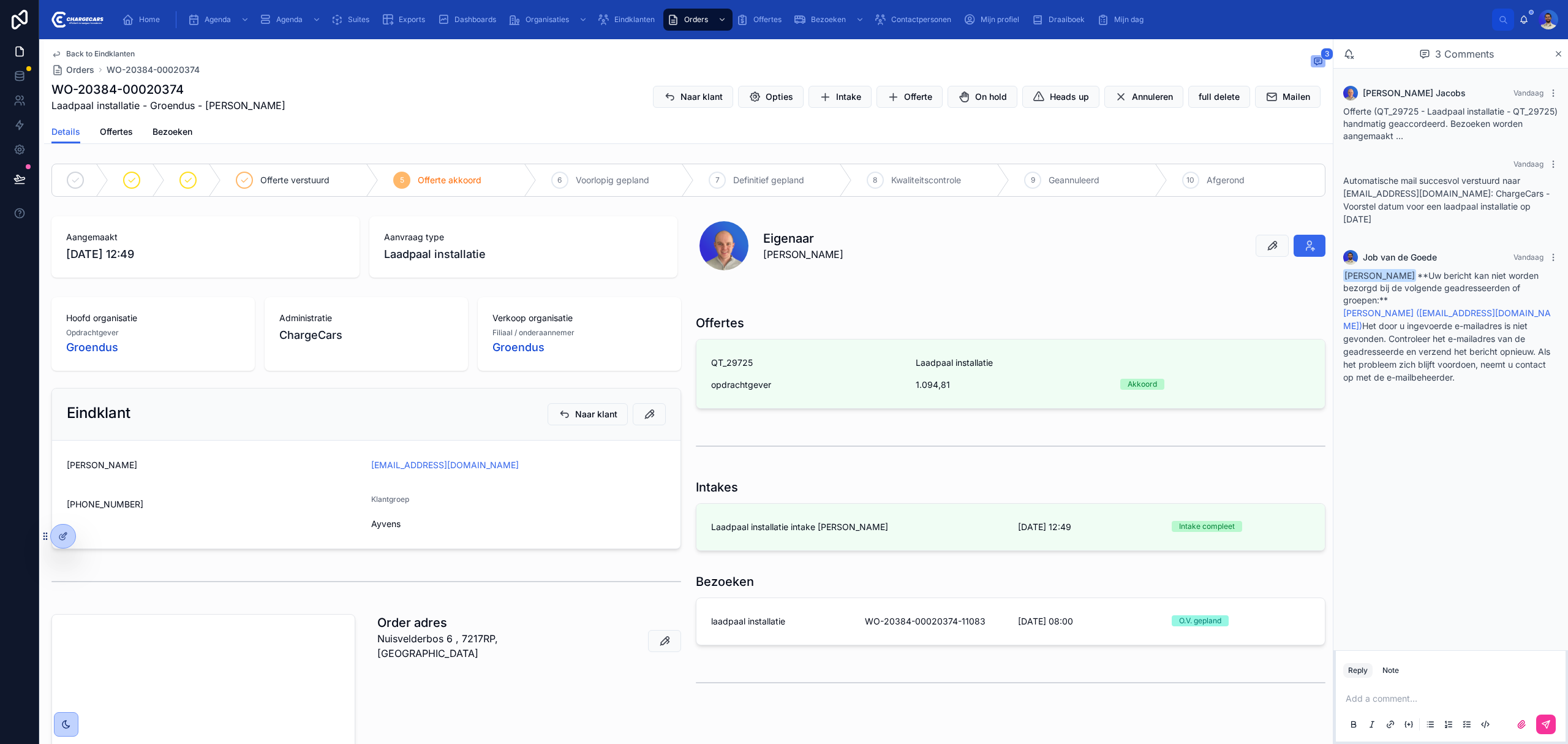
click at [630, 12] on div "Eindklanten" at bounding box center [628, 20] width 62 height 20
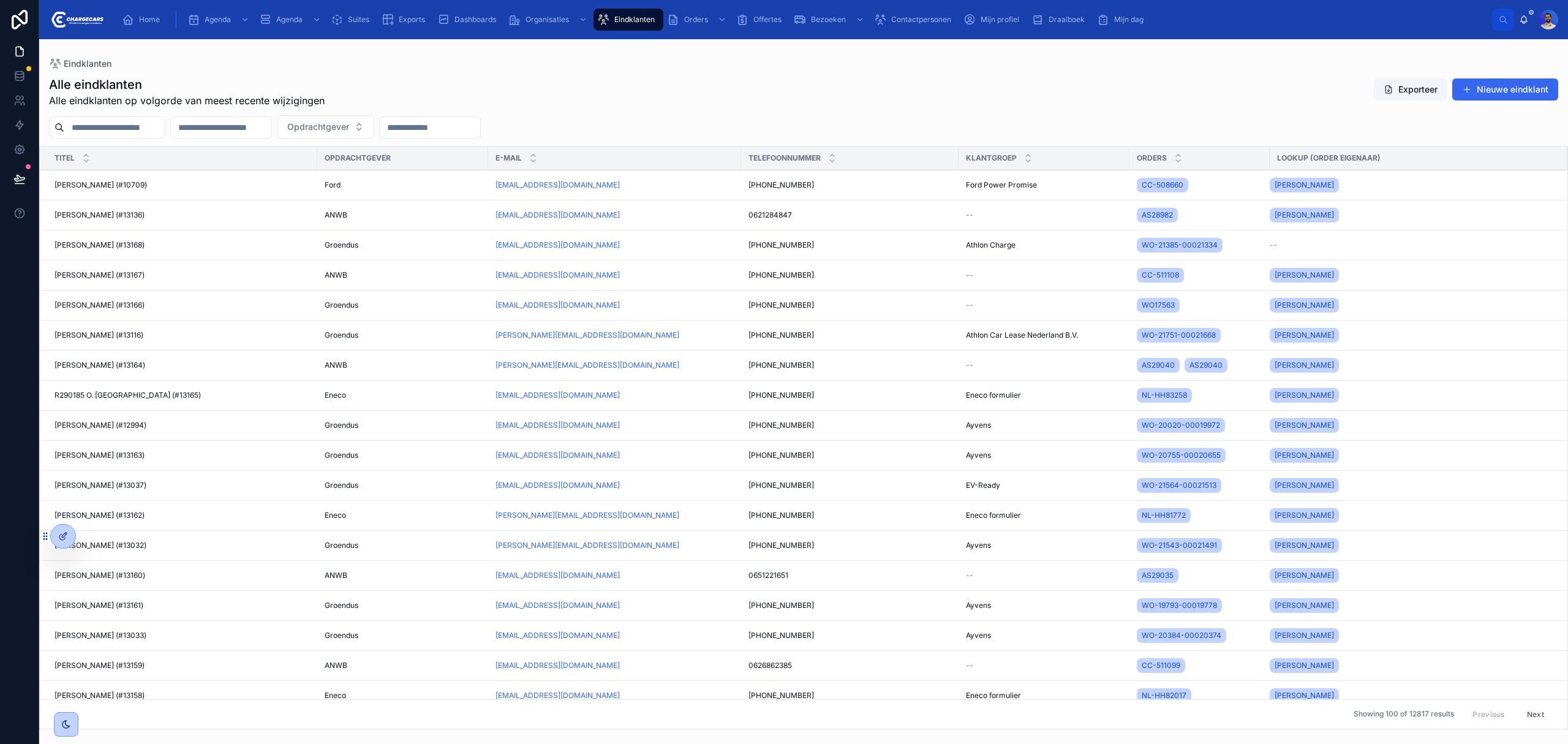
click at [165, 127] on input "text" at bounding box center [115, 127] width 101 height 17
type input "*********"
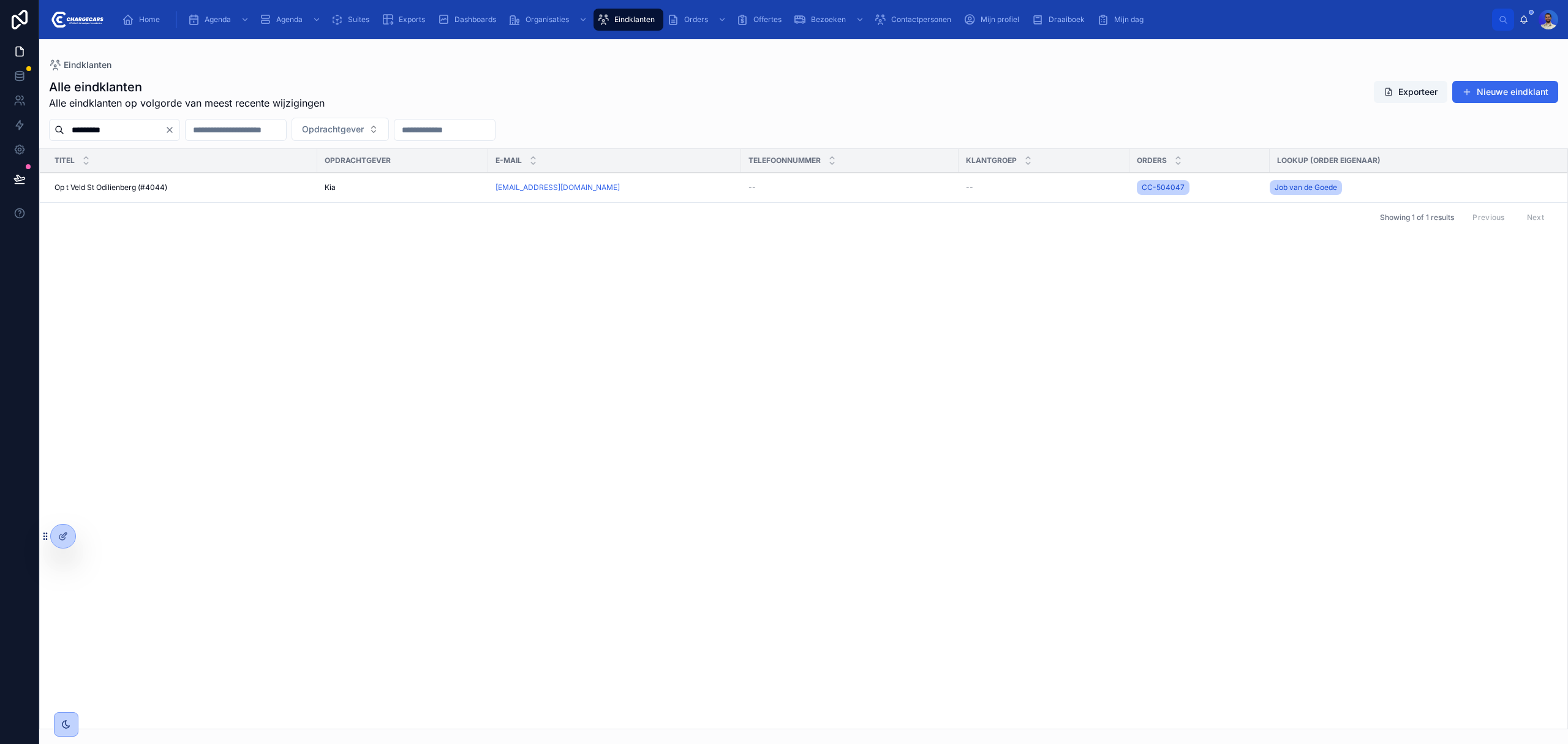
click at [162, 189] on span "Op t Veld St Odilienberg (#4044)" at bounding box center [111, 188] width 113 height 10
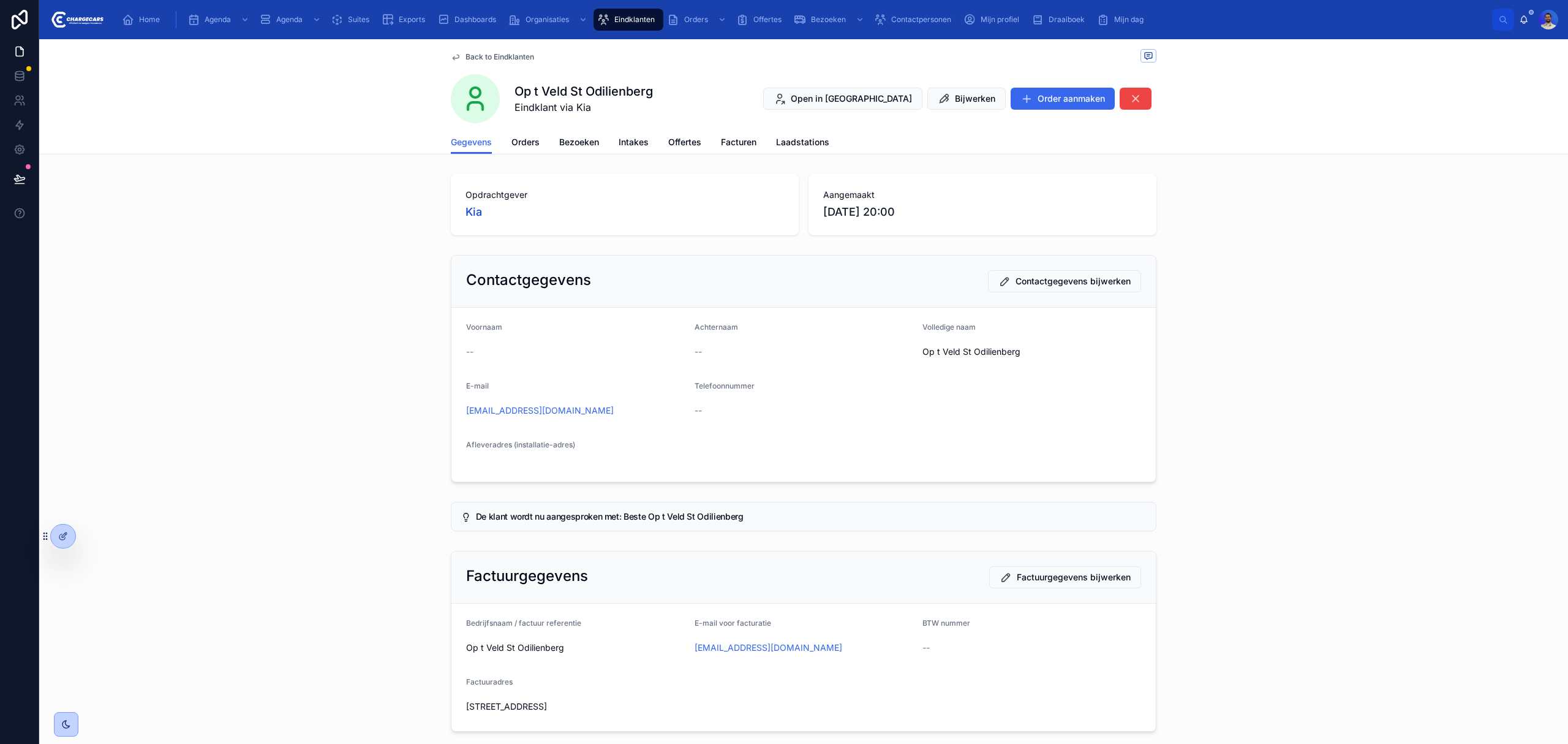
click at [511, 136] on span "Orders" at bounding box center [525, 142] width 28 height 12
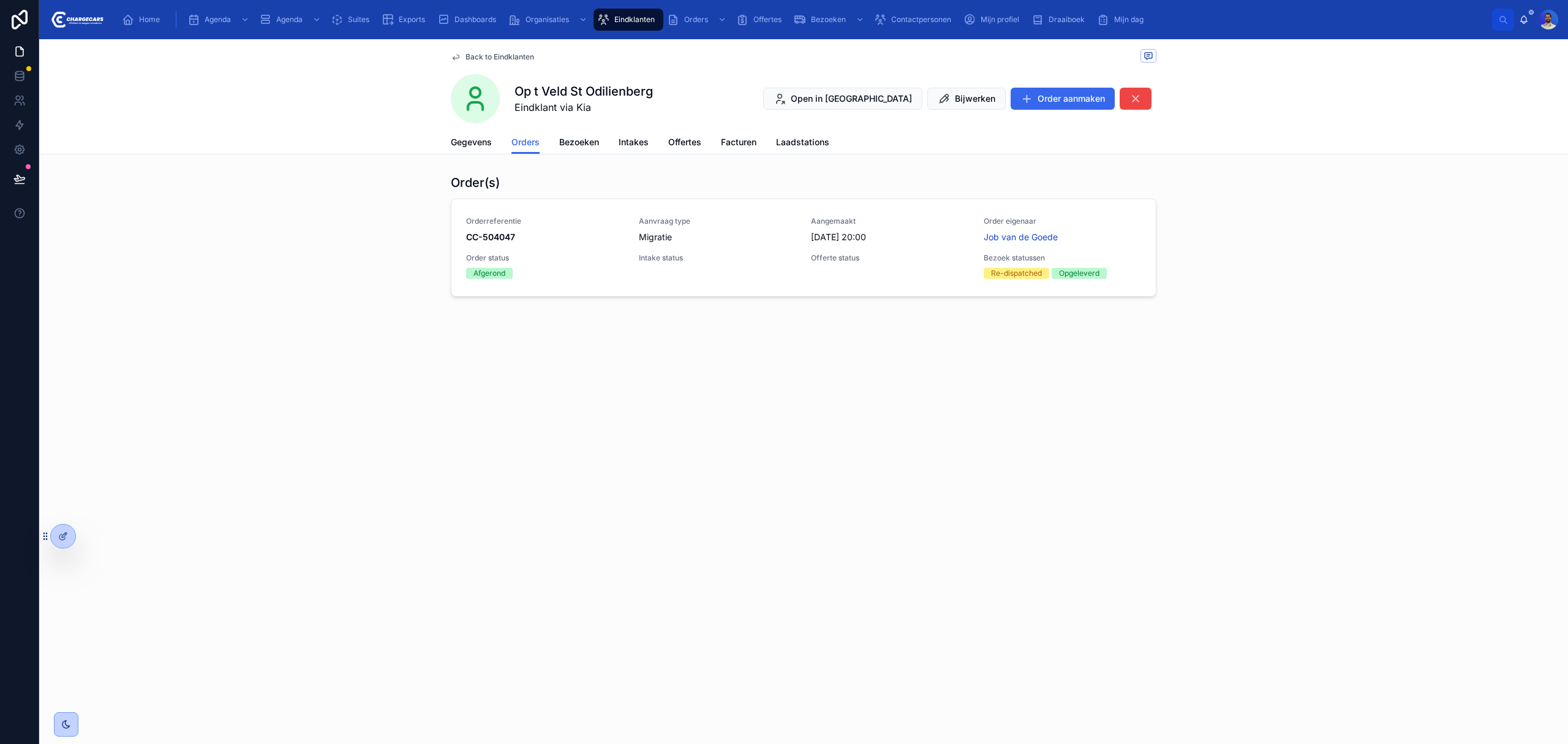
click at [598, 234] on span "CC-504047" at bounding box center [545, 237] width 158 height 12
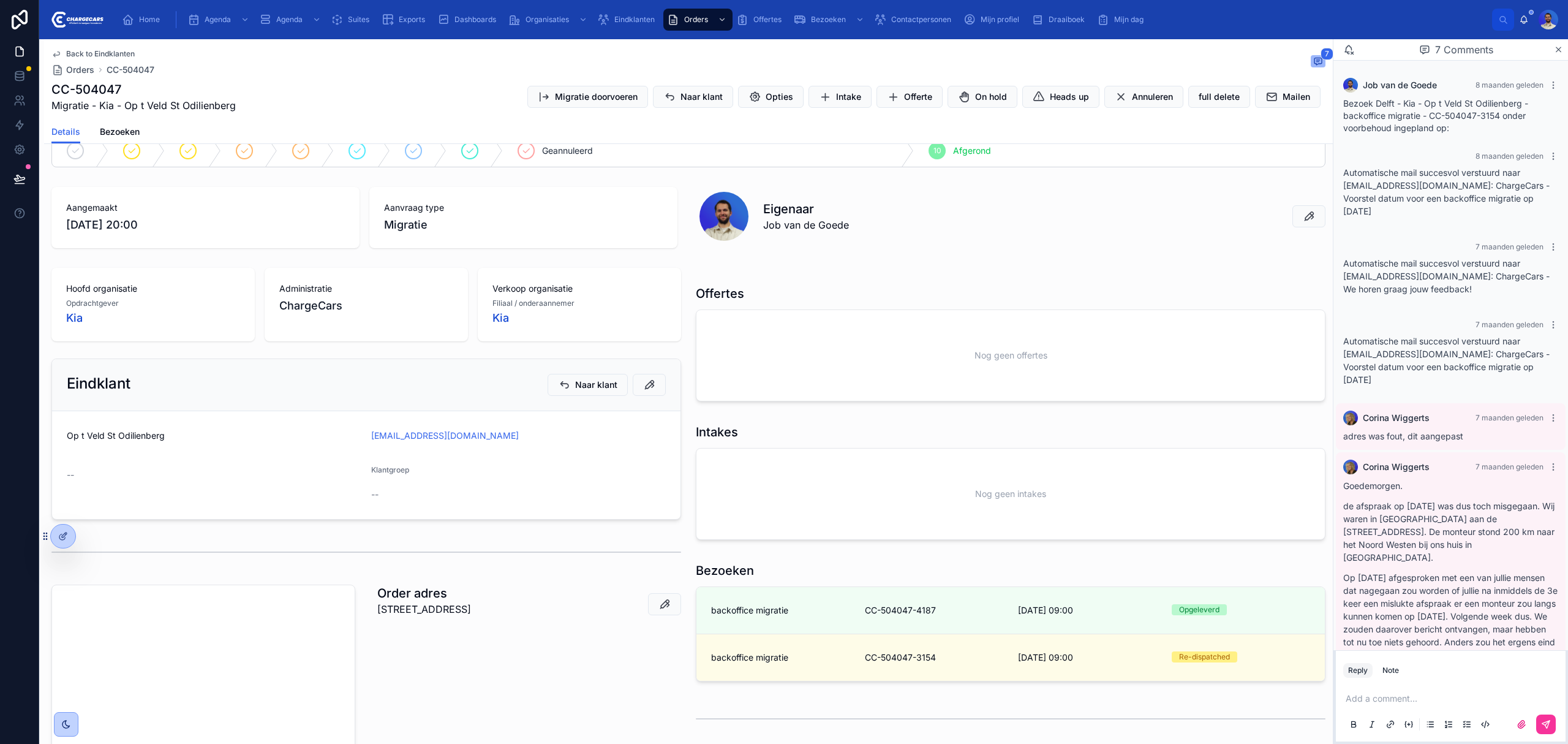
scroll to position [248, 0]
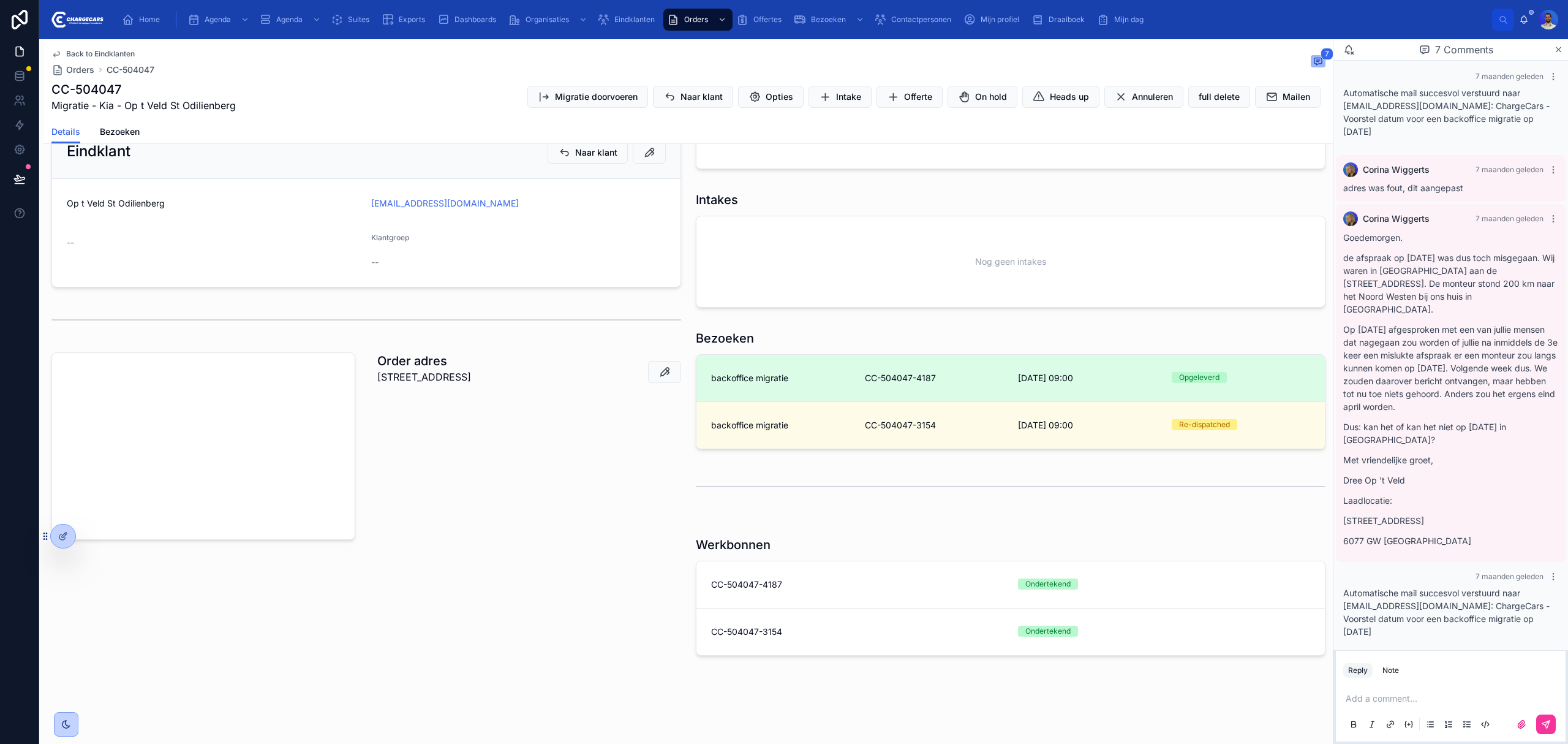
click at [782, 375] on span "backoffice migratie" at bounding box center [749, 377] width 77 height 12
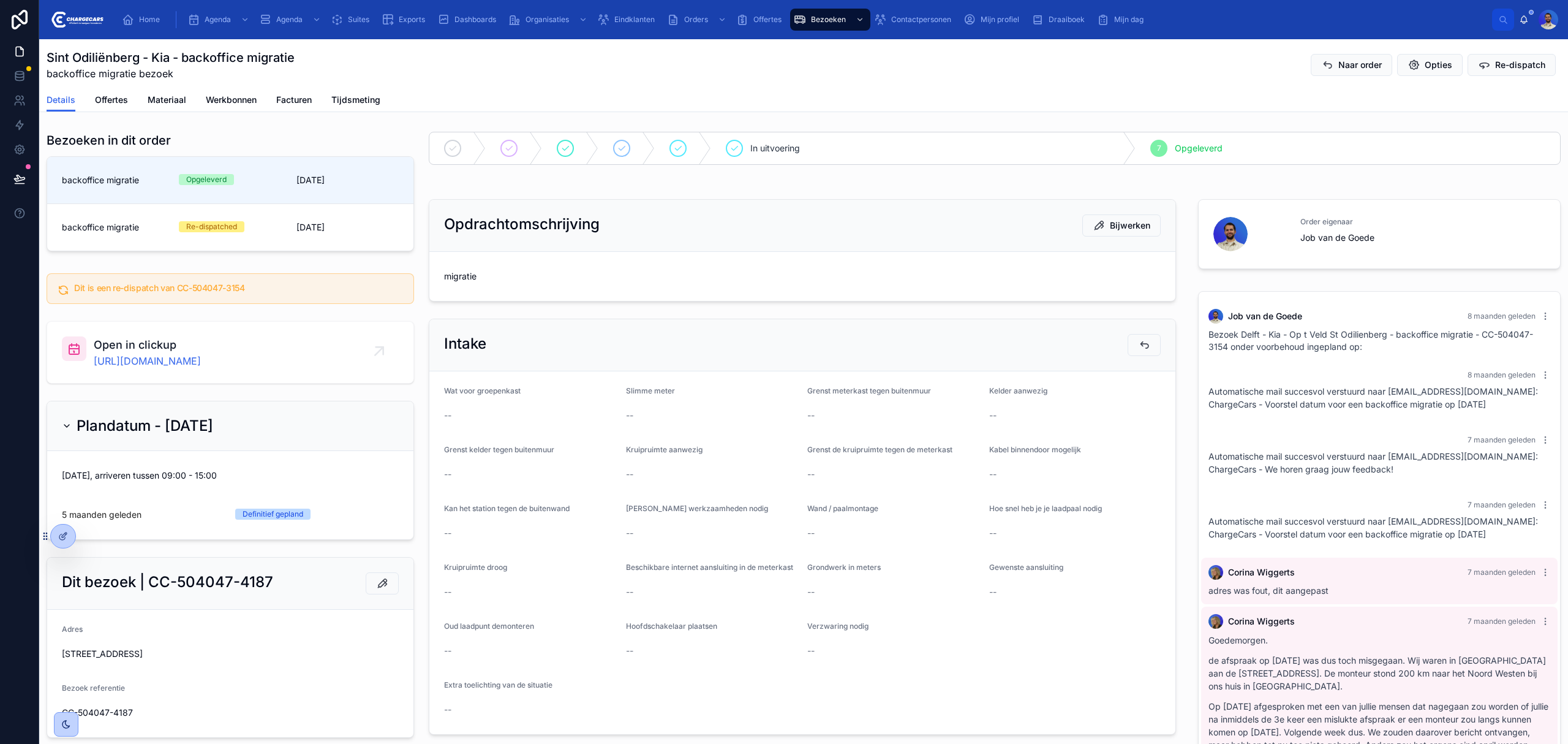
scroll to position [220, 0]
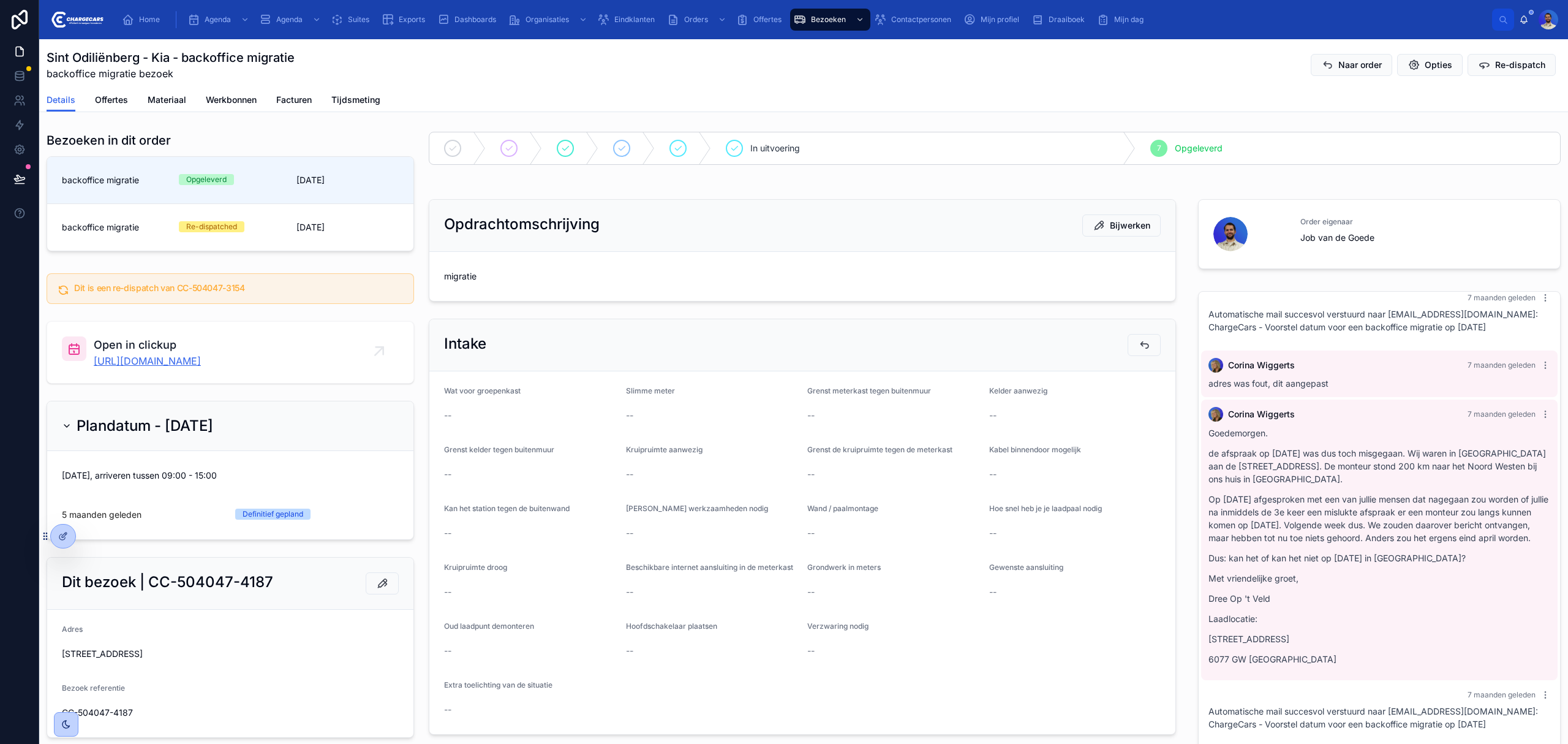
click at [193, 358] on link "https://app.clickup.com/t/86c2qecvu" at bounding box center [147, 360] width 107 height 14
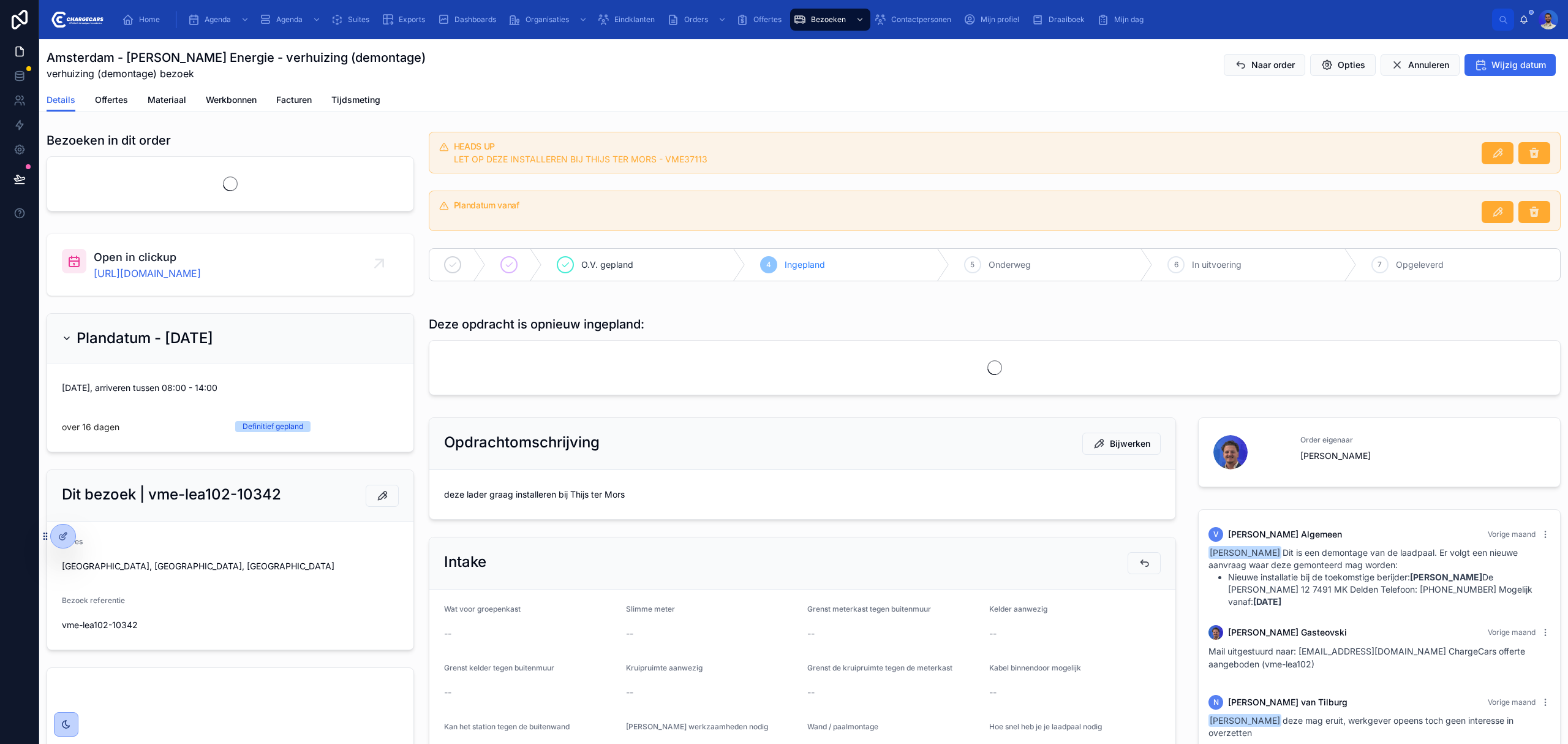
scroll to position [375, 0]
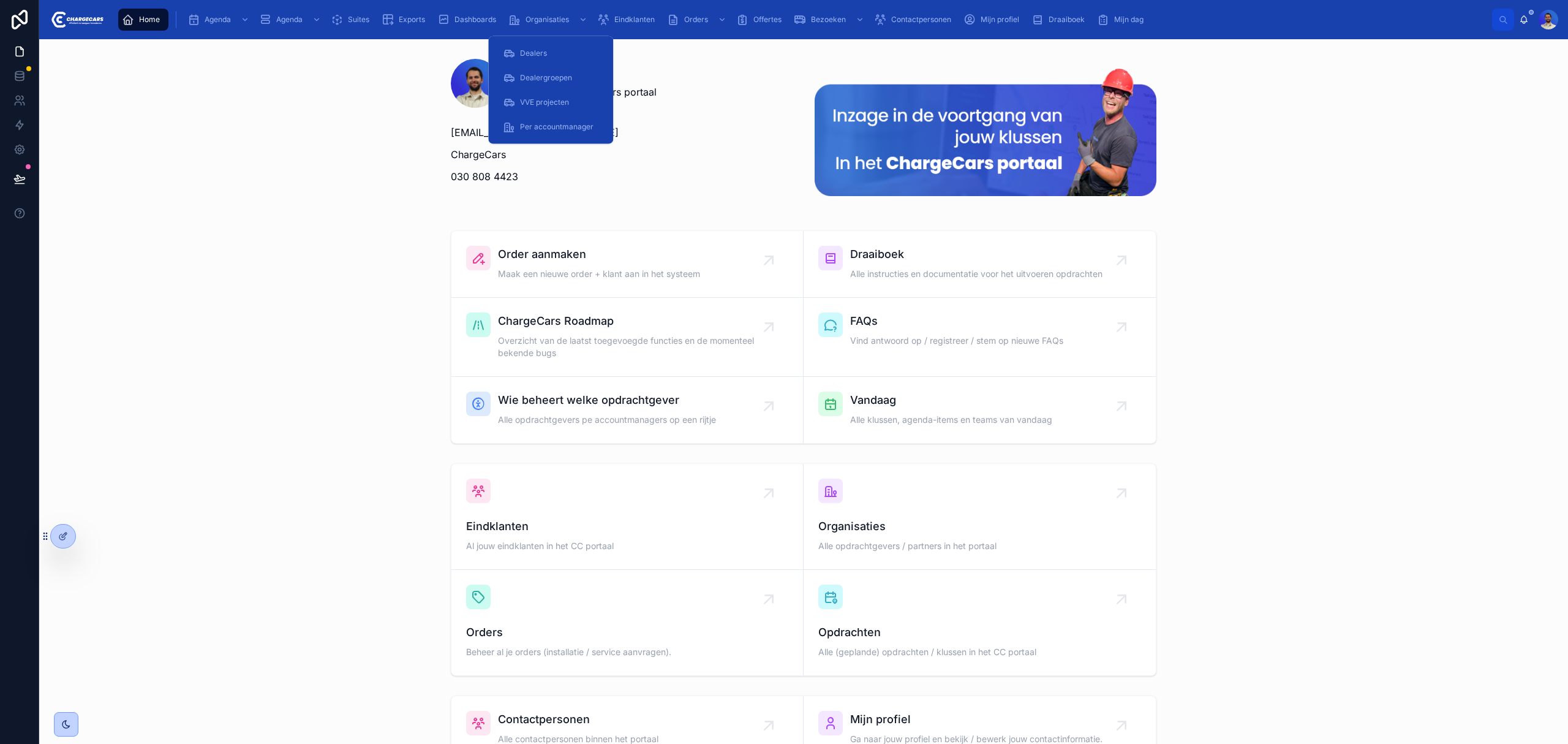
click at [642, 16] on span "Eindklanten" at bounding box center [635, 20] width 40 height 10
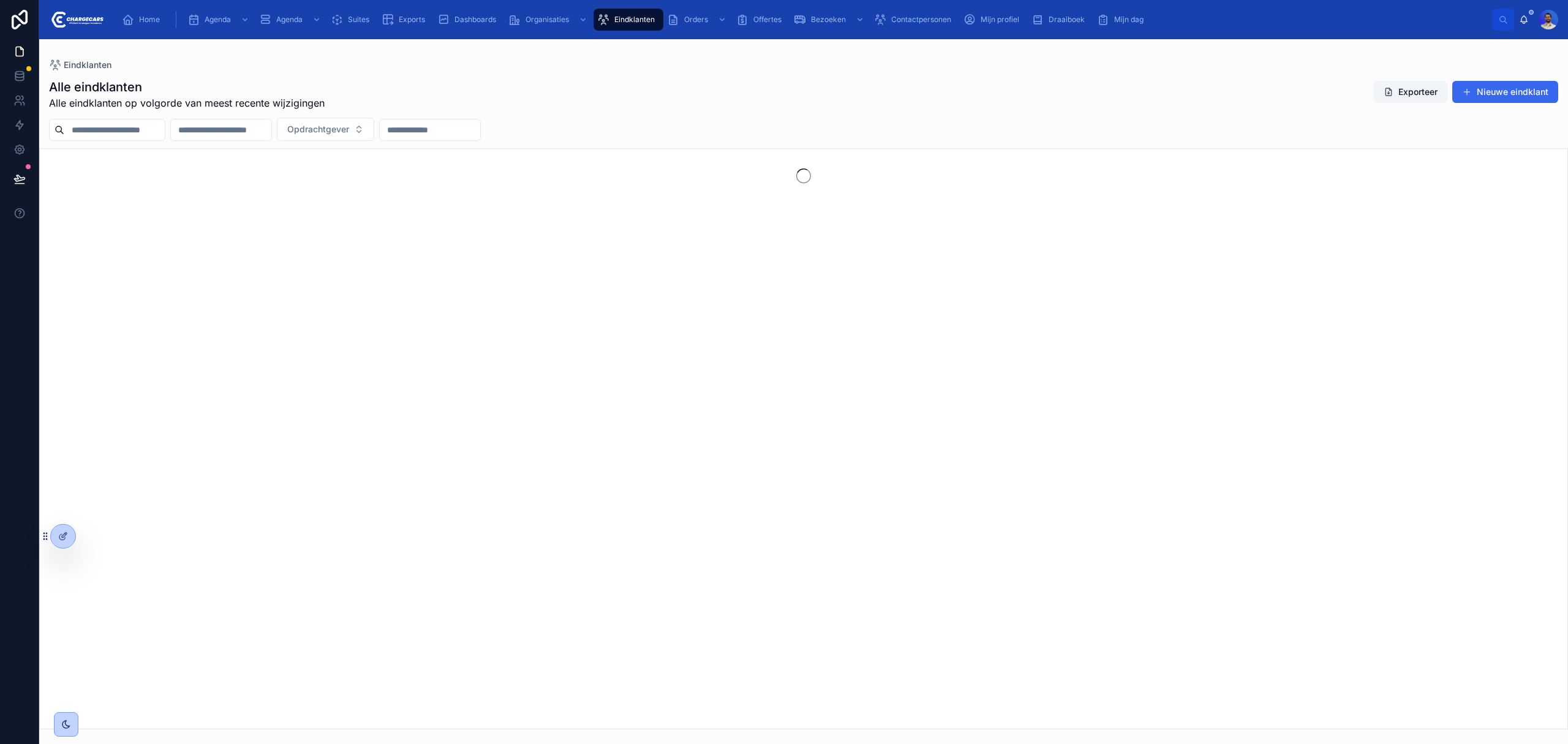
click at [145, 130] on input "text" at bounding box center [115, 130] width 101 height 17
type input "*********"
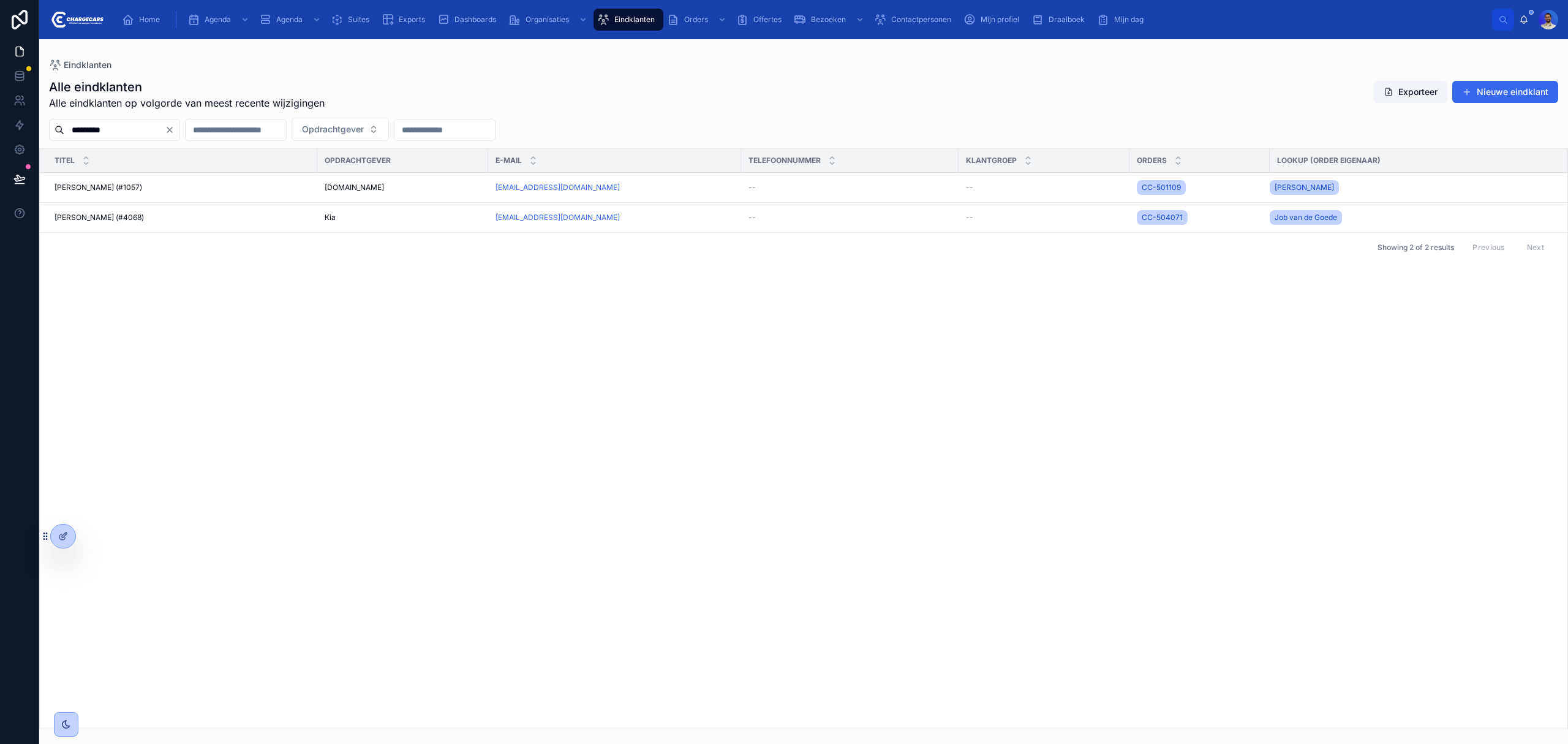
click at [123, 226] on td "H. Dubbelman (#4068) H. Dubbelman (#4068)" at bounding box center [178, 218] width 278 height 30
click at [122, 219] on span "H. Dubbelman (#4068)" at bounding box center [99, 218] width 89 height 10
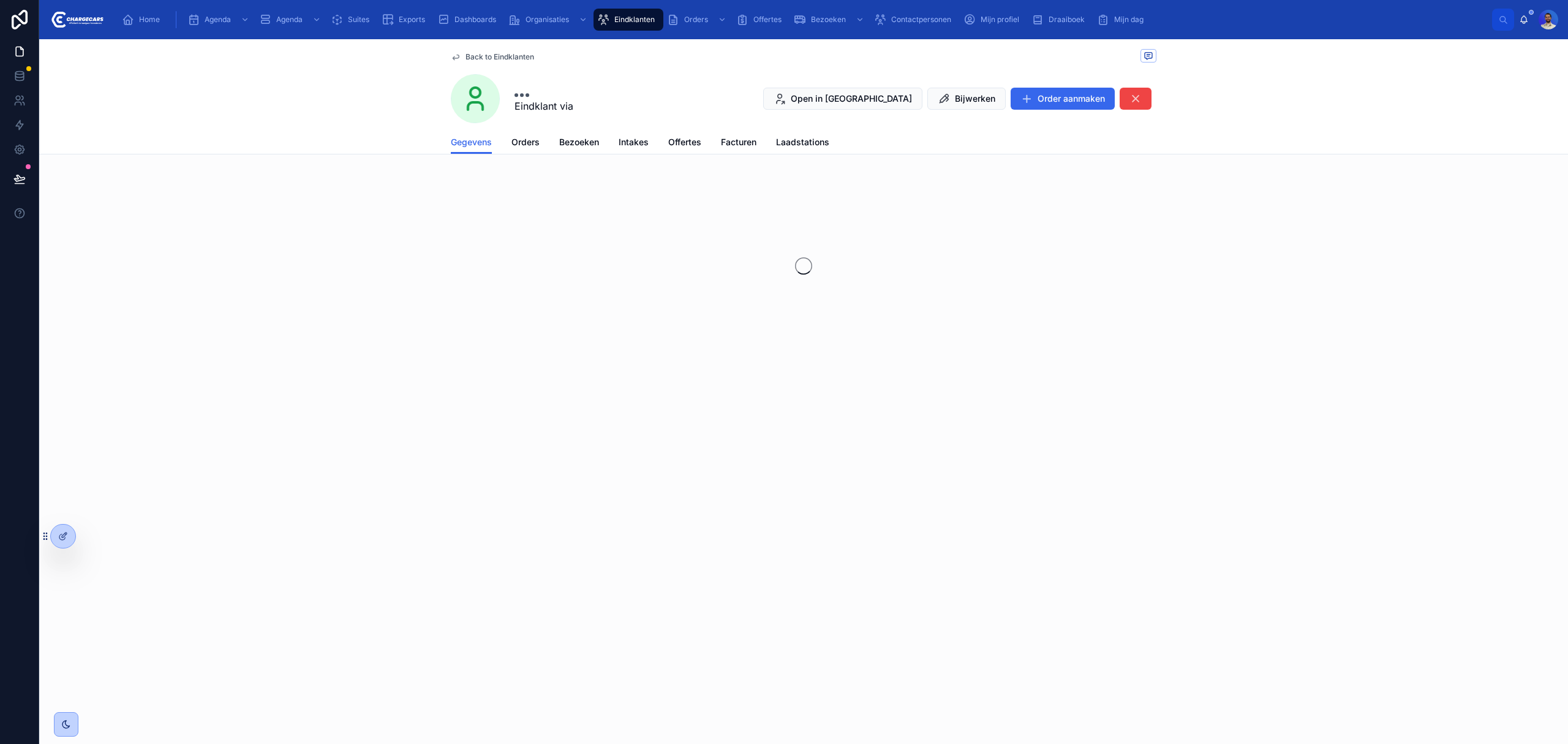
click at [520, 145] on span "Orders" at bounding box center [525, 142] width 28 height 12
click at [571, 141] on span "Bezoeken" at bounding box center [579, 142] width 40 height 12
click at [567, 220] on span "Gouda - Kia" at bounding box center [545, 222] width 158 height 12
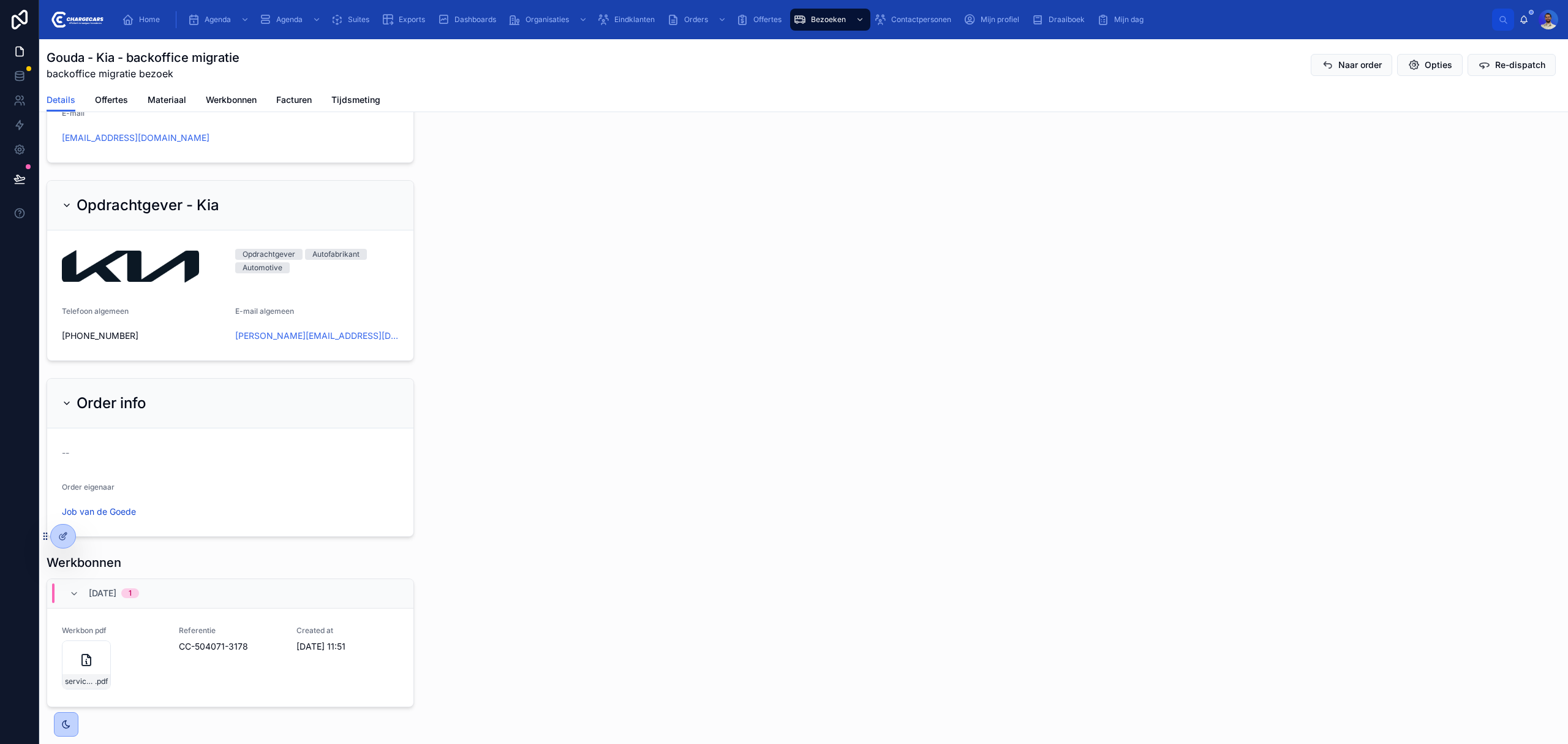
scroll to position [1112, 0]
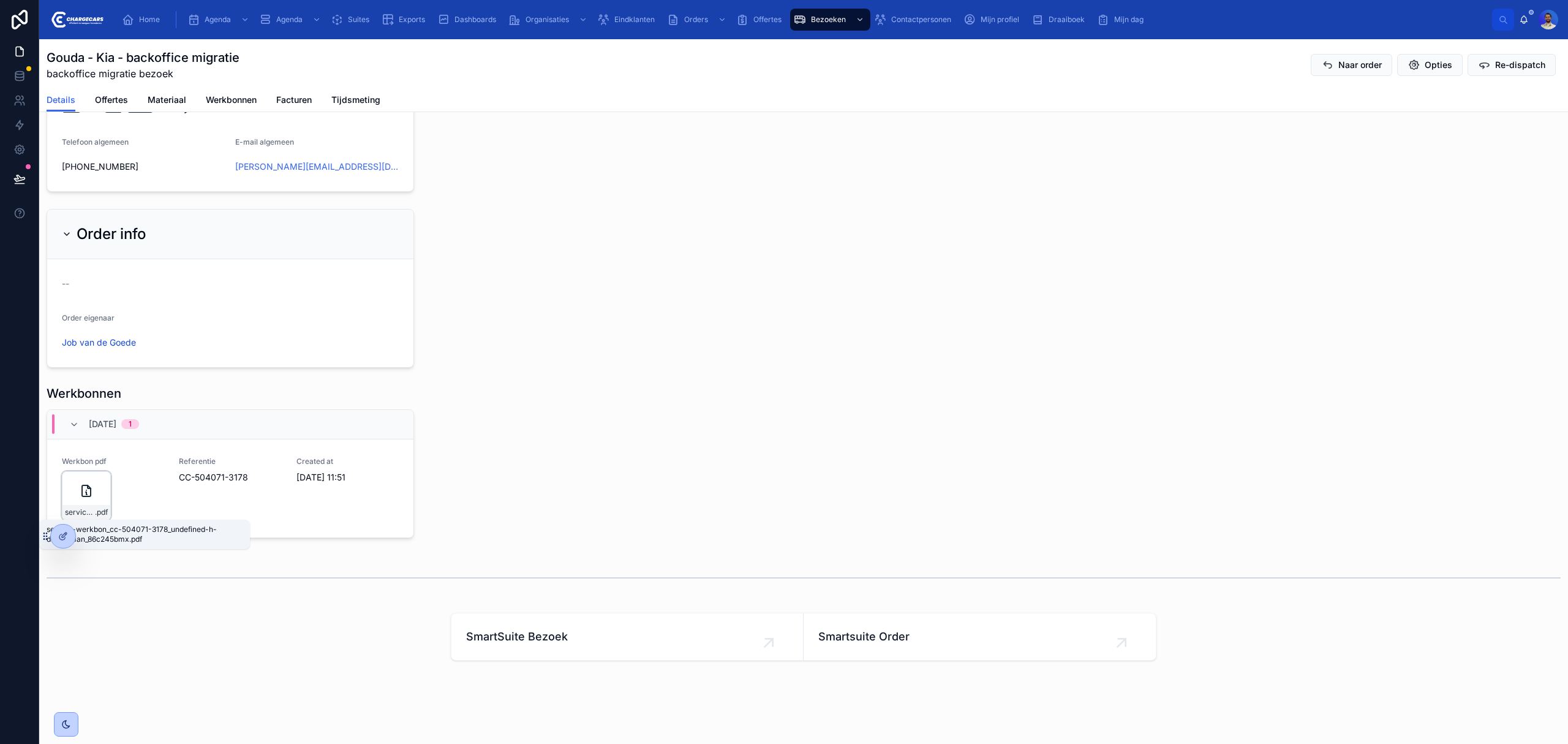
click at [87, 520] on div "service-werkbon_cc-504071-3178_undefined-h-dubbelman_86c245bmx.pdf" at bounding box center [144, 534] width 211 height 30
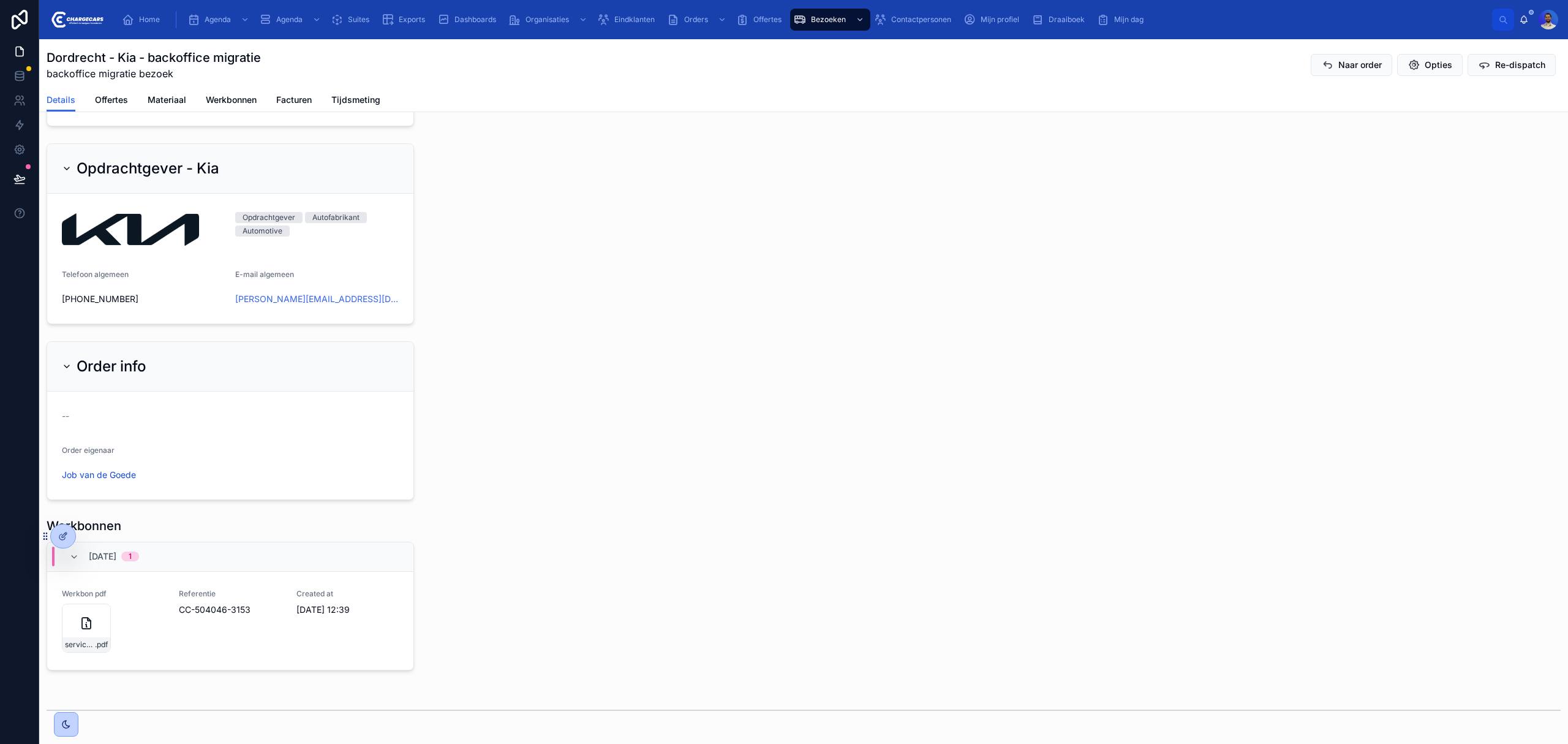
scroll to position [1112, 0]
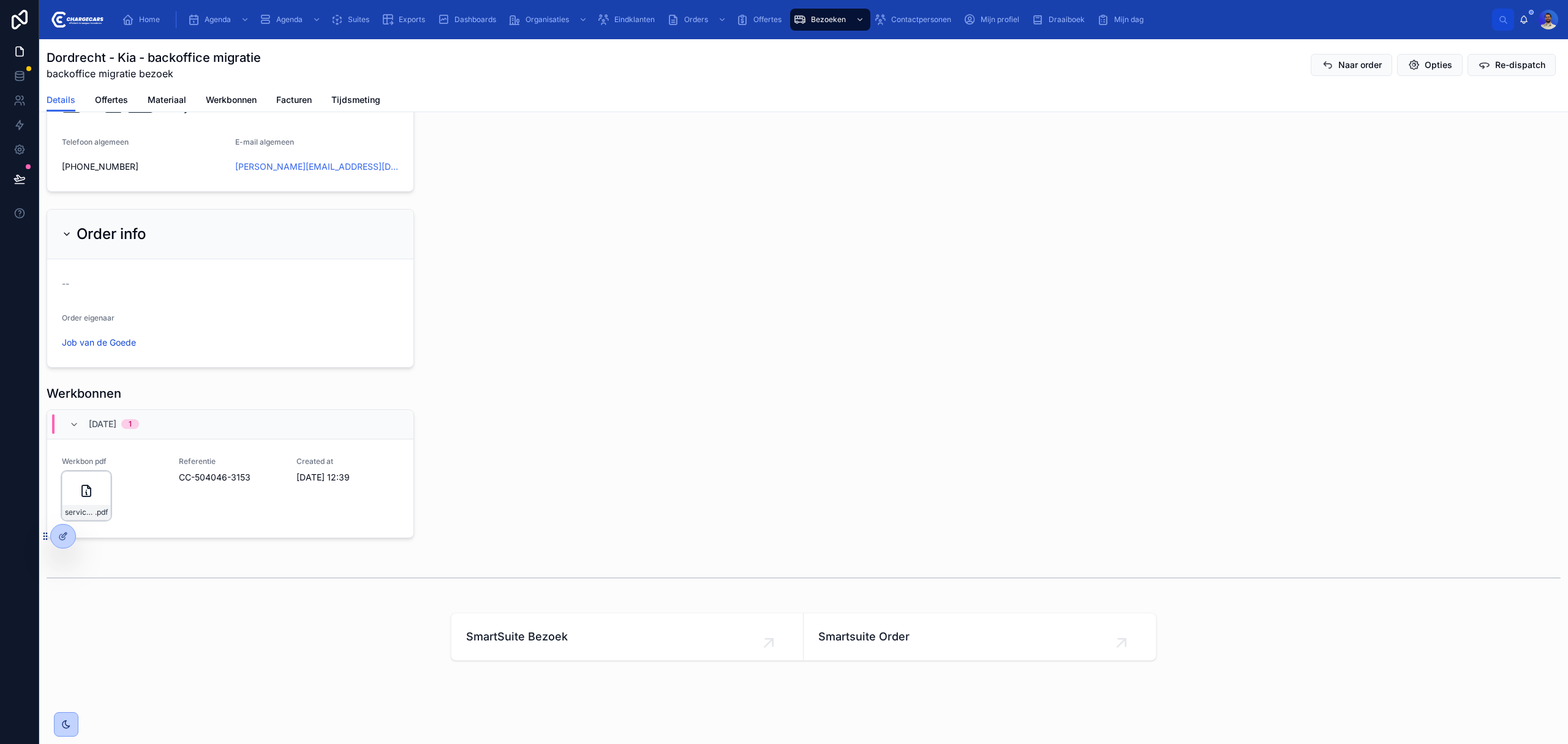
click at [94, 520] on div "service-werkbon_cc-504046-3153_undefined-pevitext-buitenreclame-b-v-_86c245me3 …" at bounding box center [86, 496] width 49 height 49
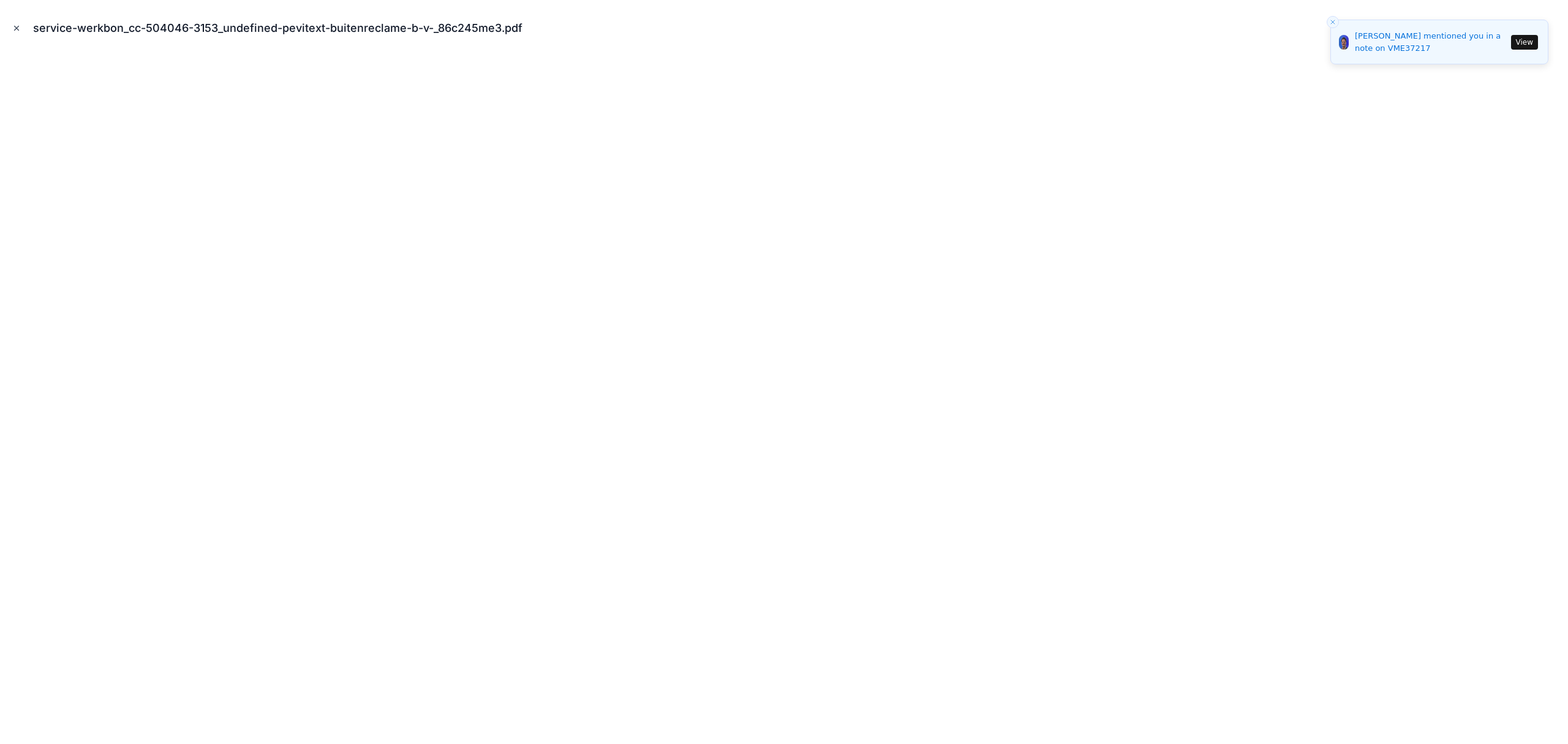
click at [15, 30] on icon "Close modal" at bounding box center [16, 28] width 4 height 4
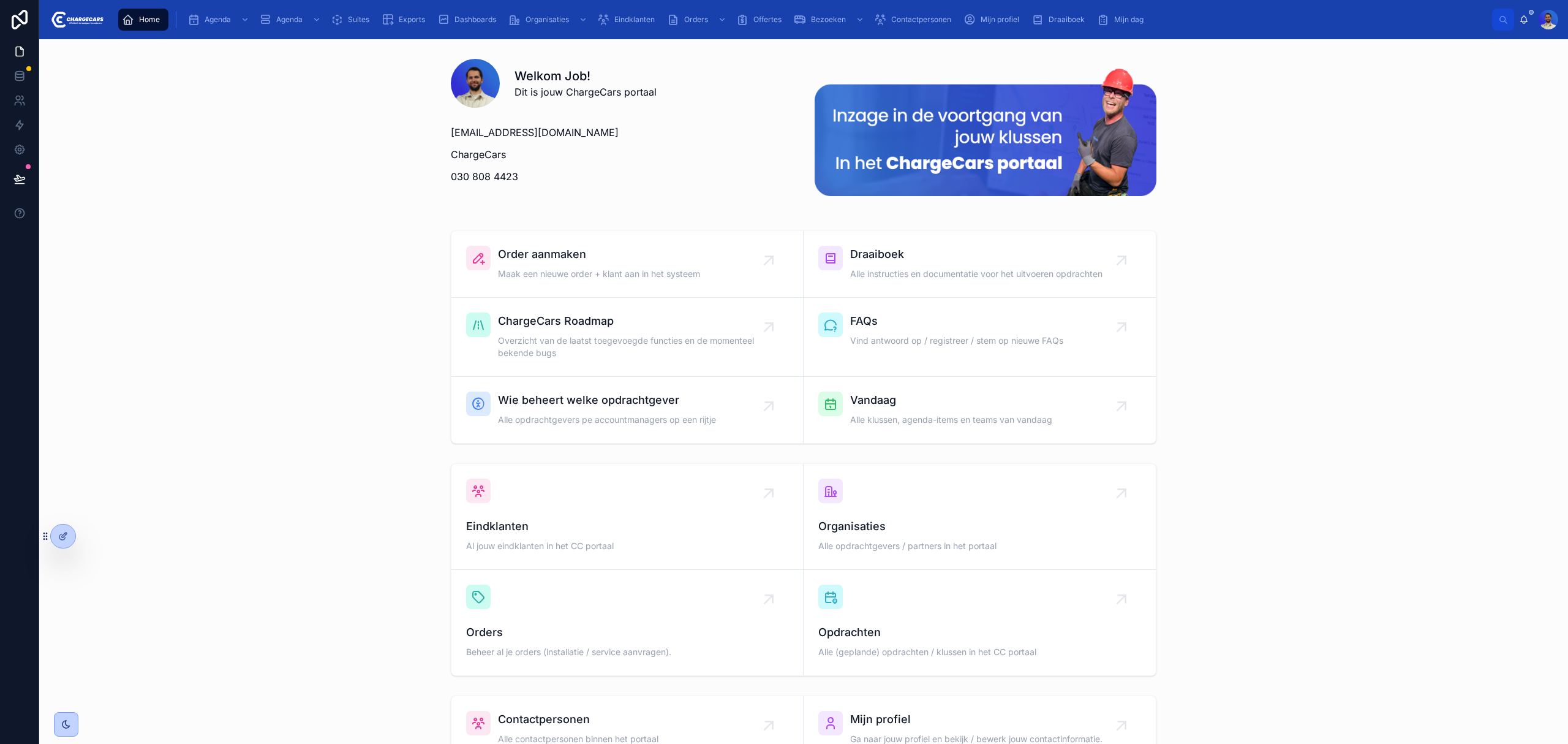
click at [618, 18] on span "Eindklanten" at bounding box center [635, 20] width 40 height 10
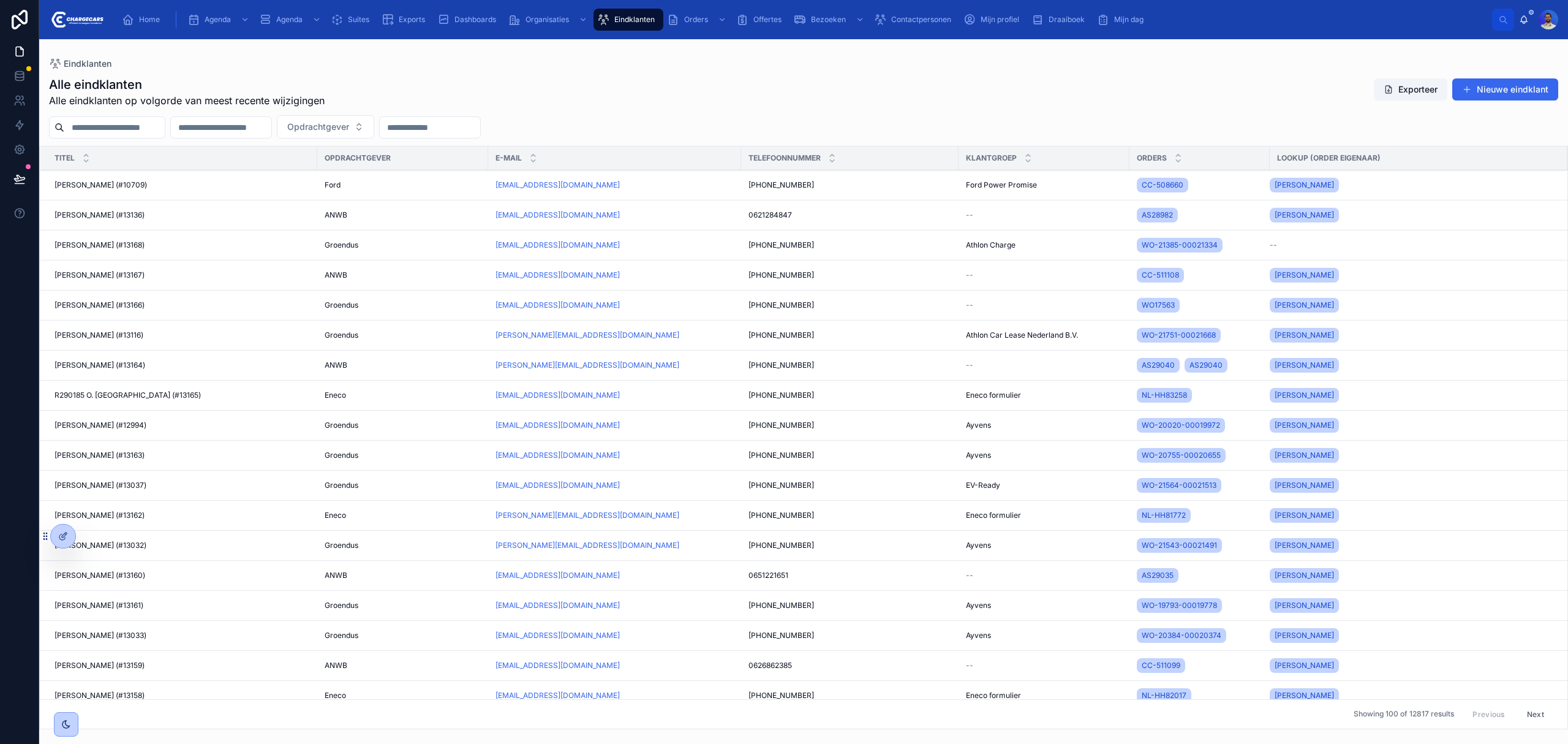
click at [72, 115] on div "Opdrachtgever" at bounding box center [804, 127] width 1529 height 23
click at [106, 131] on input "text" at bounding box center [115, 127] width 101 height 17
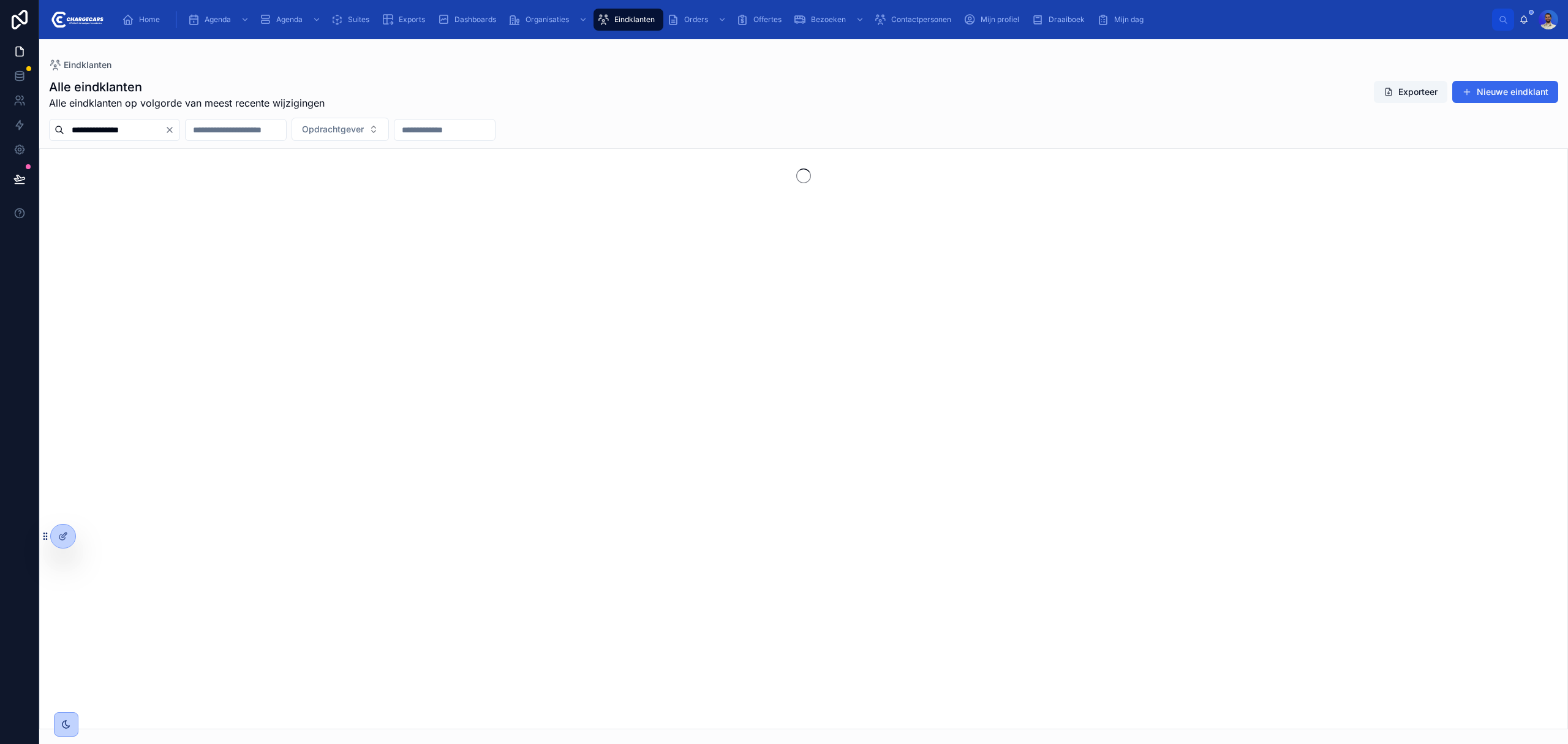
click at [84, 126] on input "**********" at bounding box center [115, 130] width 101 height 17
click at [83, 133] on input "**********" at bounding box center [115, 130] width 101 height 17
type input "**********"
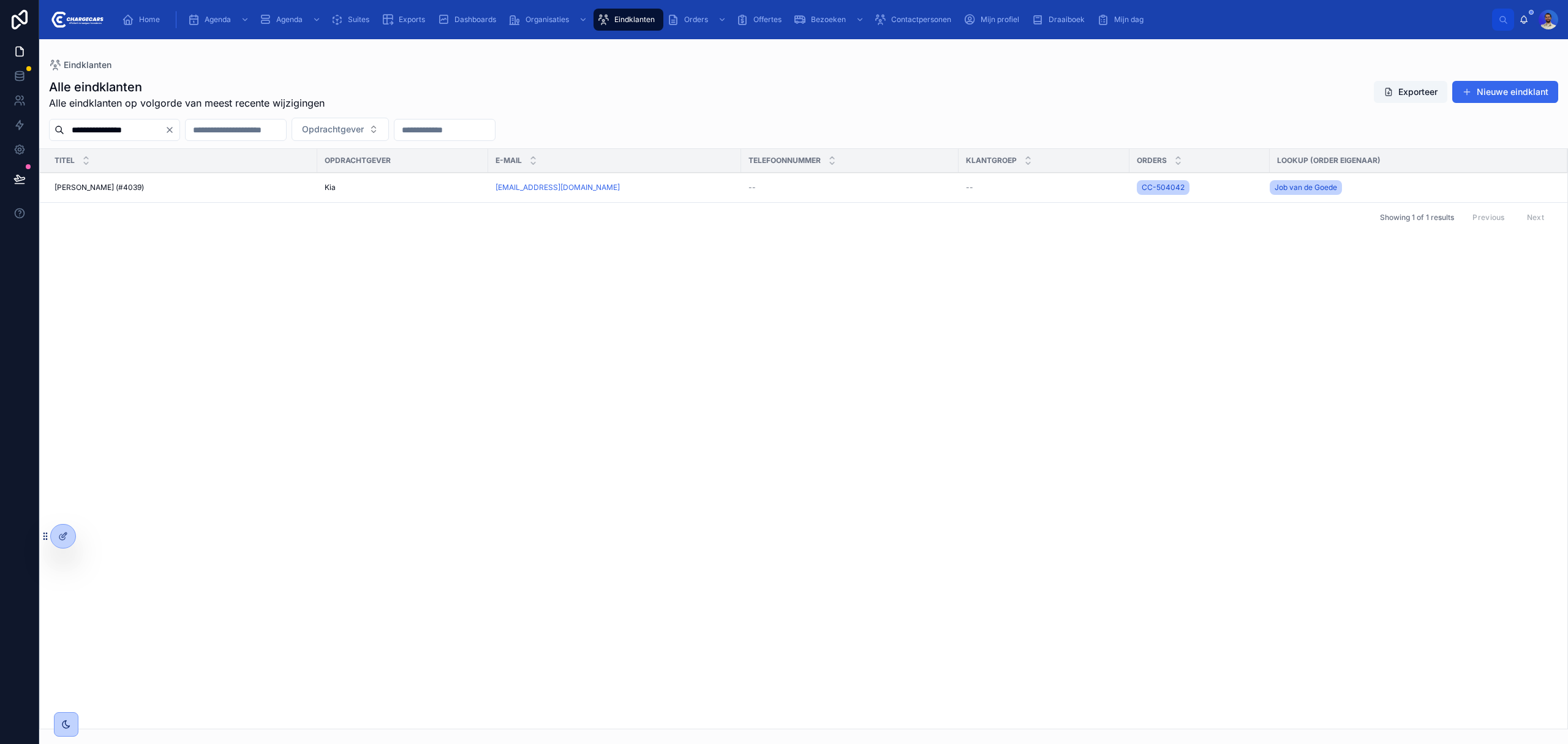
click at [348, 197] on td "Kia" at bounding box center [402, 188] width 171 height 30
click at [317, 185] on td "Kia" at bounding box center [402, 188] width 171 height 30
click at [344, 190] on div "Kia" at bounding box center [403, 188] width 156 height 10
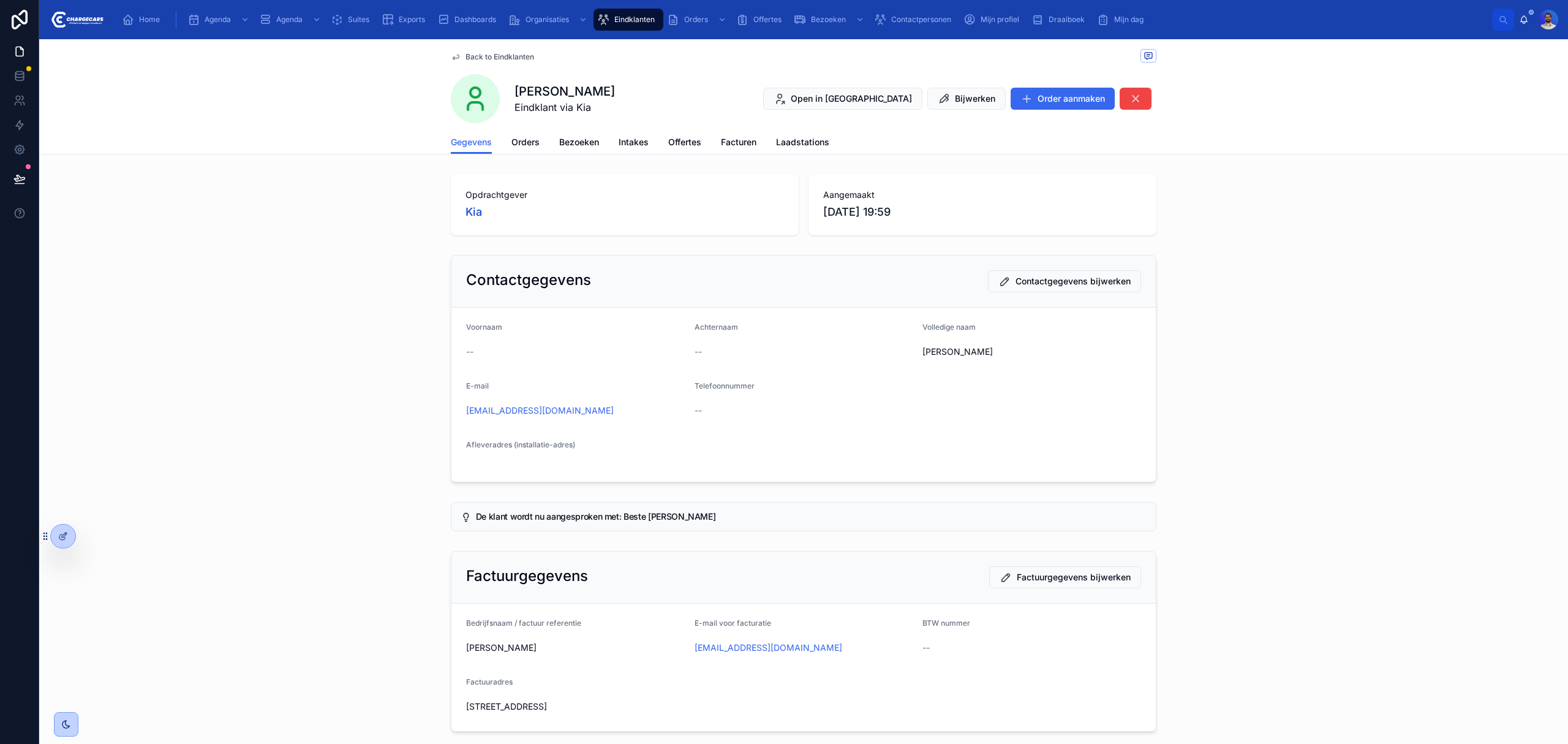
click at [571, 136] on span "Bezoeken" at bounding box center [579, 142] width 40 height 12
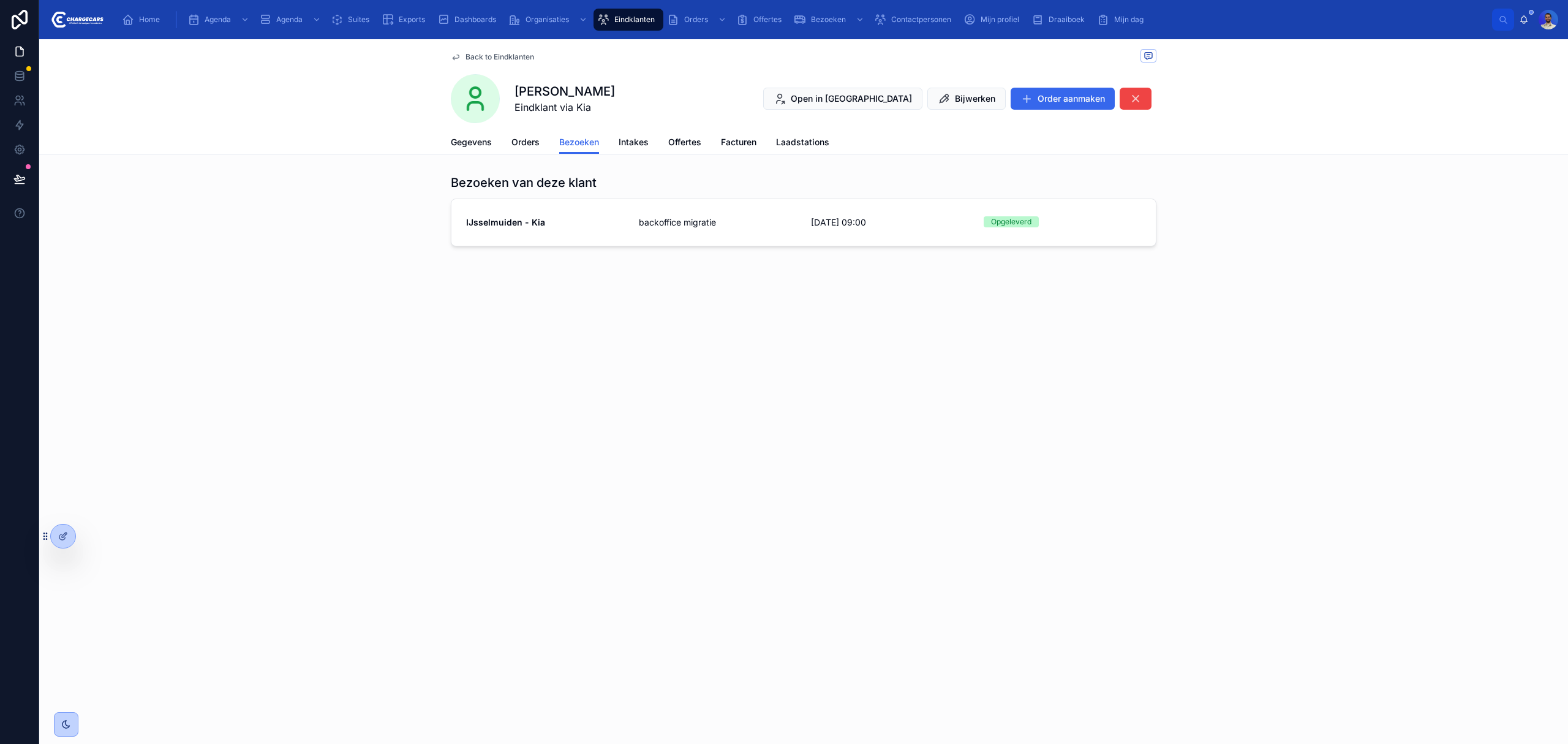
click at [974, 236] on link "IJsselmuiden - Kia backoffice migratie 13-3-2025 09:00 Opgeleverd" at bounding box center [804, 222] width 705 height 47
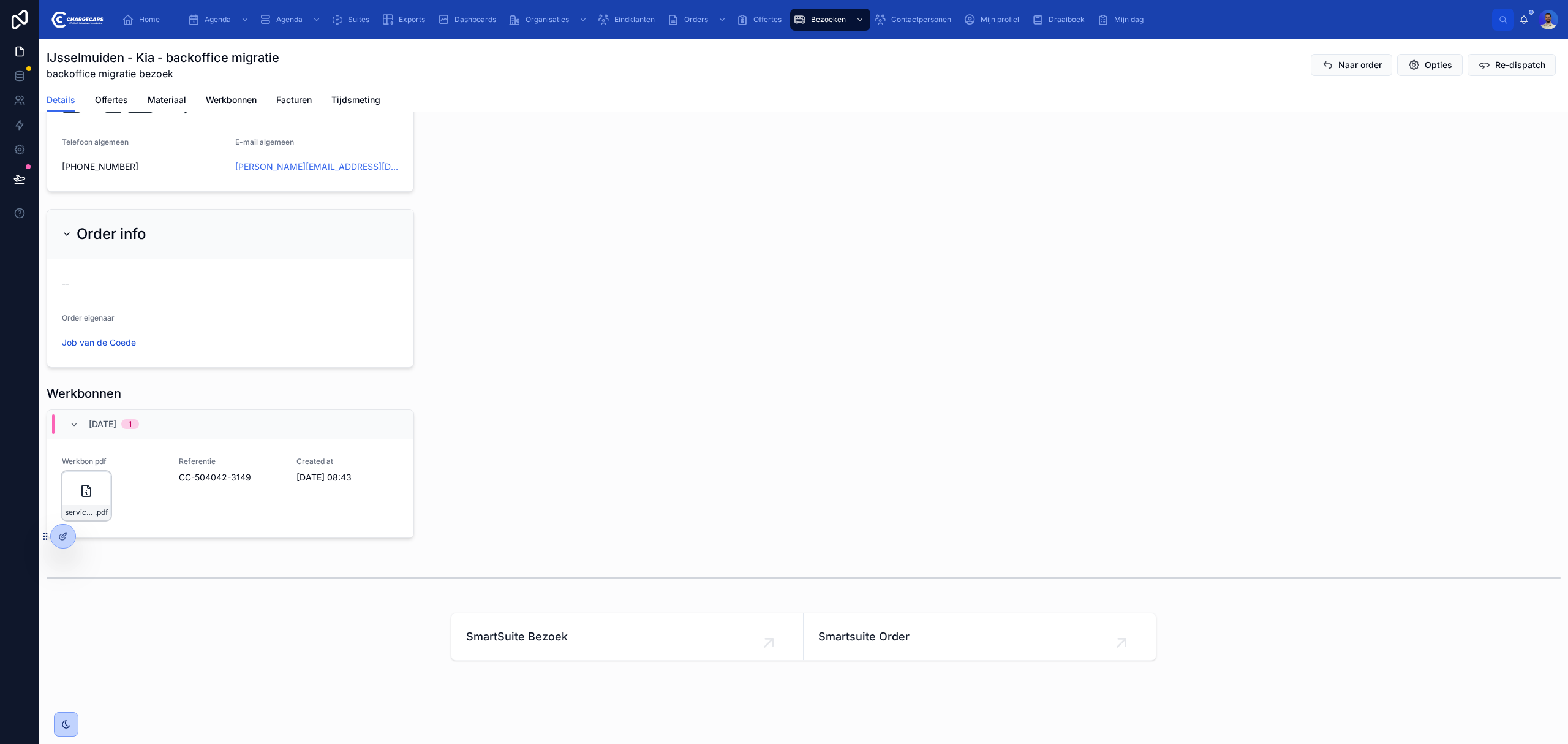
scroll to position [1112, 0]
click at [94, 504] on div "service-werkbon_cc-504042-3149_undefined-w-van-der-weerd_86c245nku .pdf" at bounding box center [86, 496] width 49 height 49
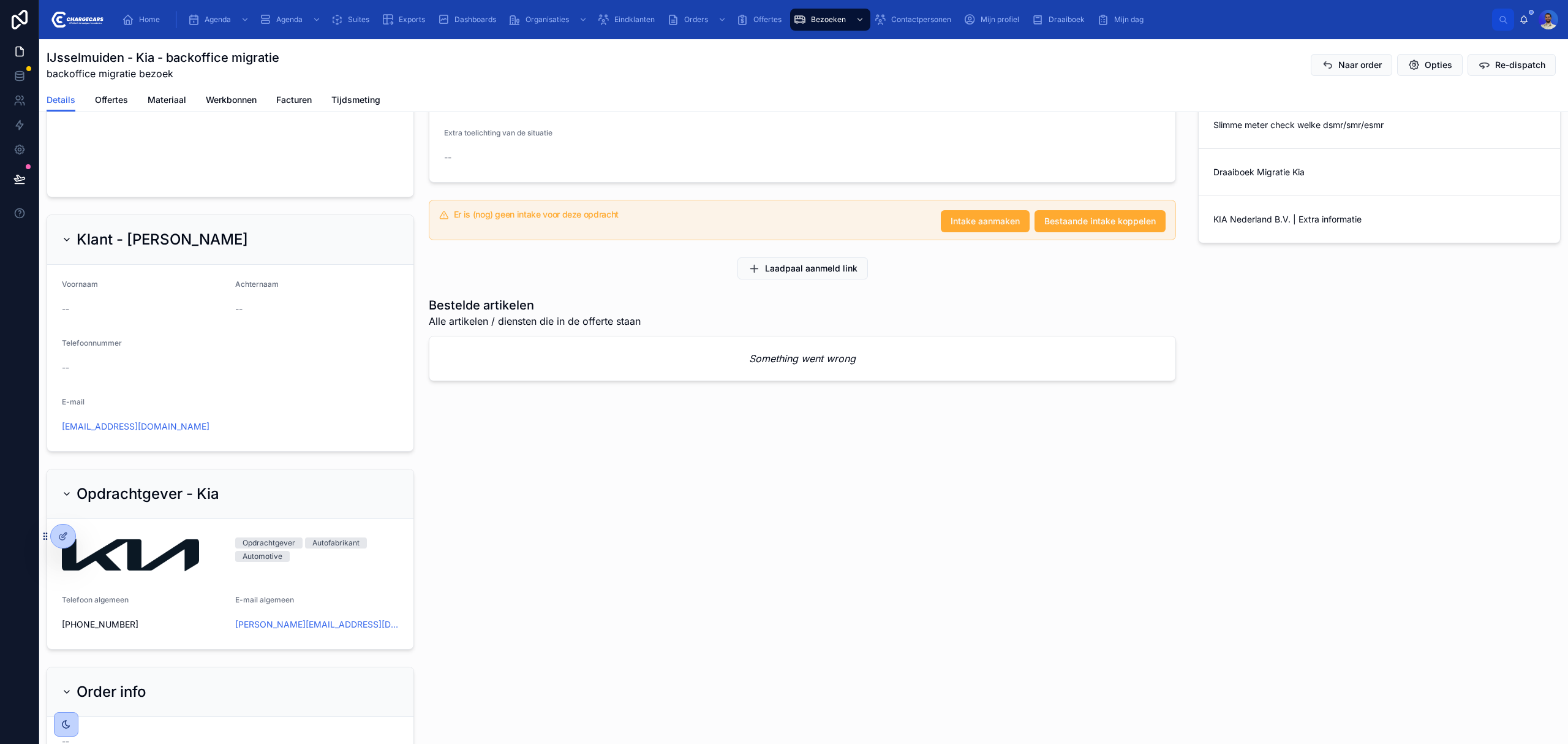
scroll to position [704, 0]
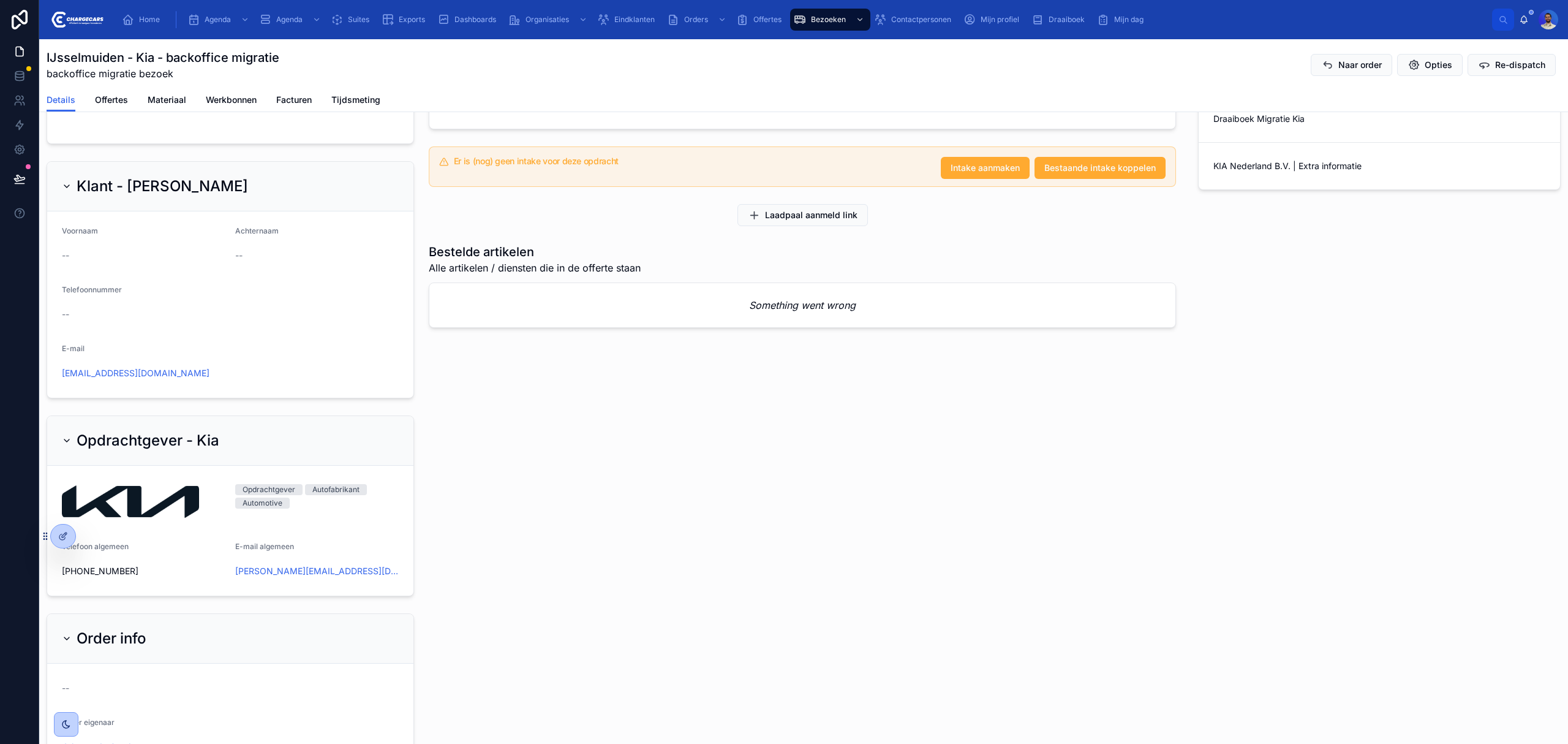
click at [196, 387] on form "Voornaam -- Achternaam -- Telefoonnummer -- E-mail wvanderweerd@kpnmail.nl" at bounding box center [230, 305] width 366 height 186
drag, startPoint x: 196, startPoint y: 381, endPoint x: 59, endPoint y: 388, distance: 137.2
click at [59, 388] on form "Voornaam -- Achternaam -- Telefoonnummer -- E-mail wvanderweerd@kpnmail.nl" at bounding box center [230, 305] width 366 height 186
copy link "wvanderweerd@kpnmail.nl"
click at [650, 5] on div "Home Agenda Agenda Suites Exports Dashboards Organisaties Eindklanten Orders Of…" at bounding box center [804, 20] width 1529 height 39
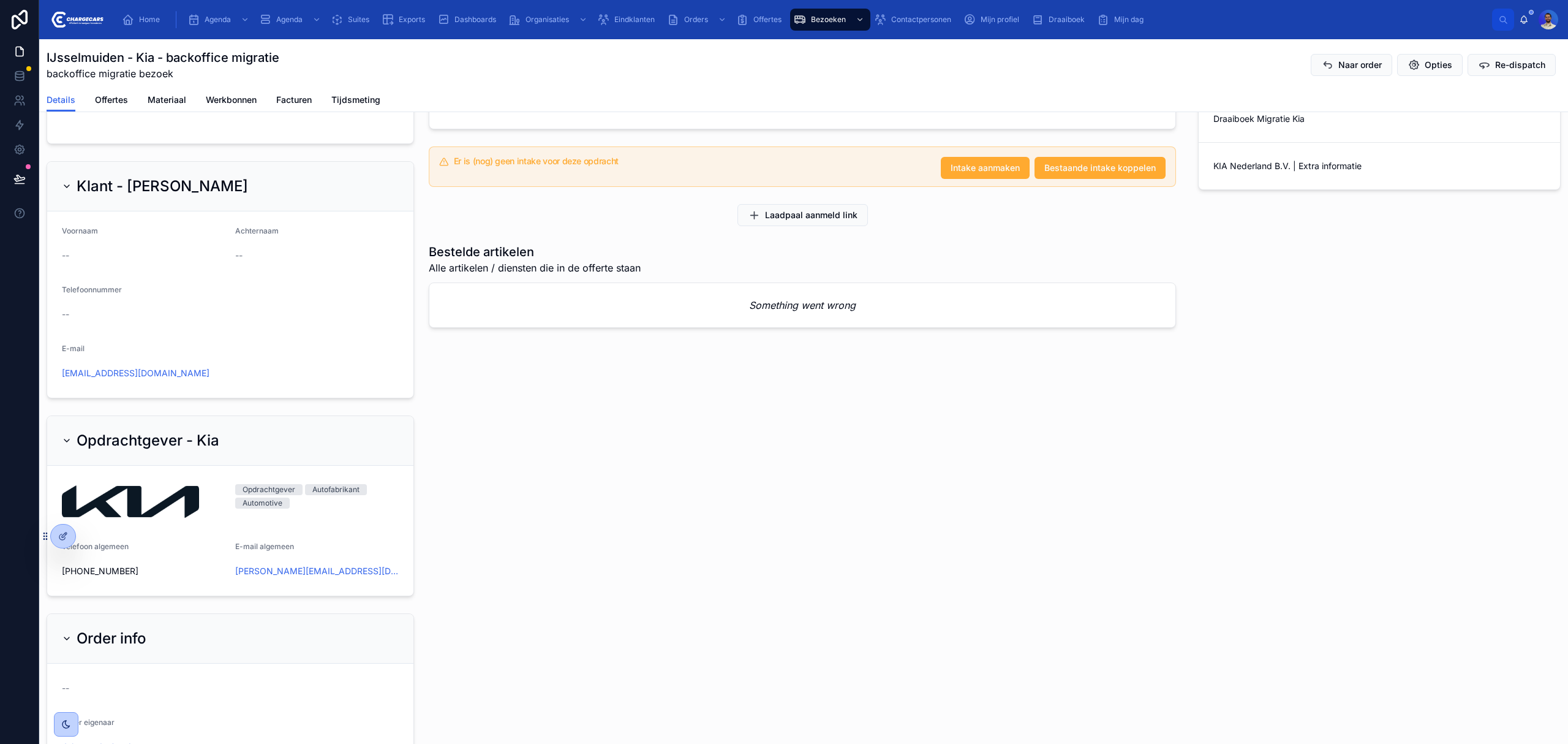
click at [645, 16] on span "Eindklanten" at bounding box center [635, 20] width 40 height 10
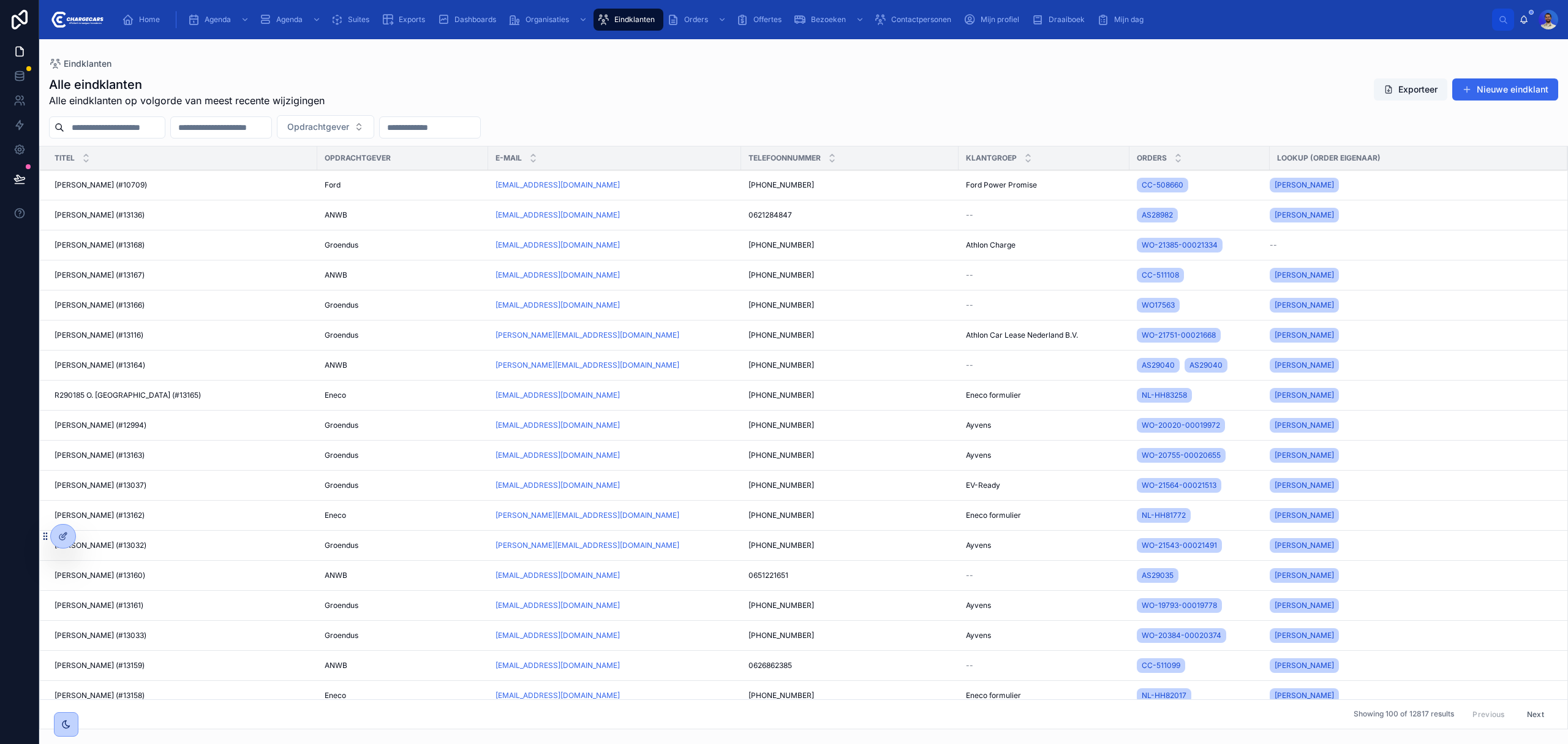
click at [214, 135] on input "text" at bounding box center [221, 127] width 101 height 17
click at [167, 144] on div "Alle eindklanten Alle eindklanten op volgorde van meest recente wijzigingen Exp…" at bounding box center [804, 399] width 1529 height 661
click at [153, 132] on input "text" at bounding box center [115, 127] width 101 height 17
type input "*******"
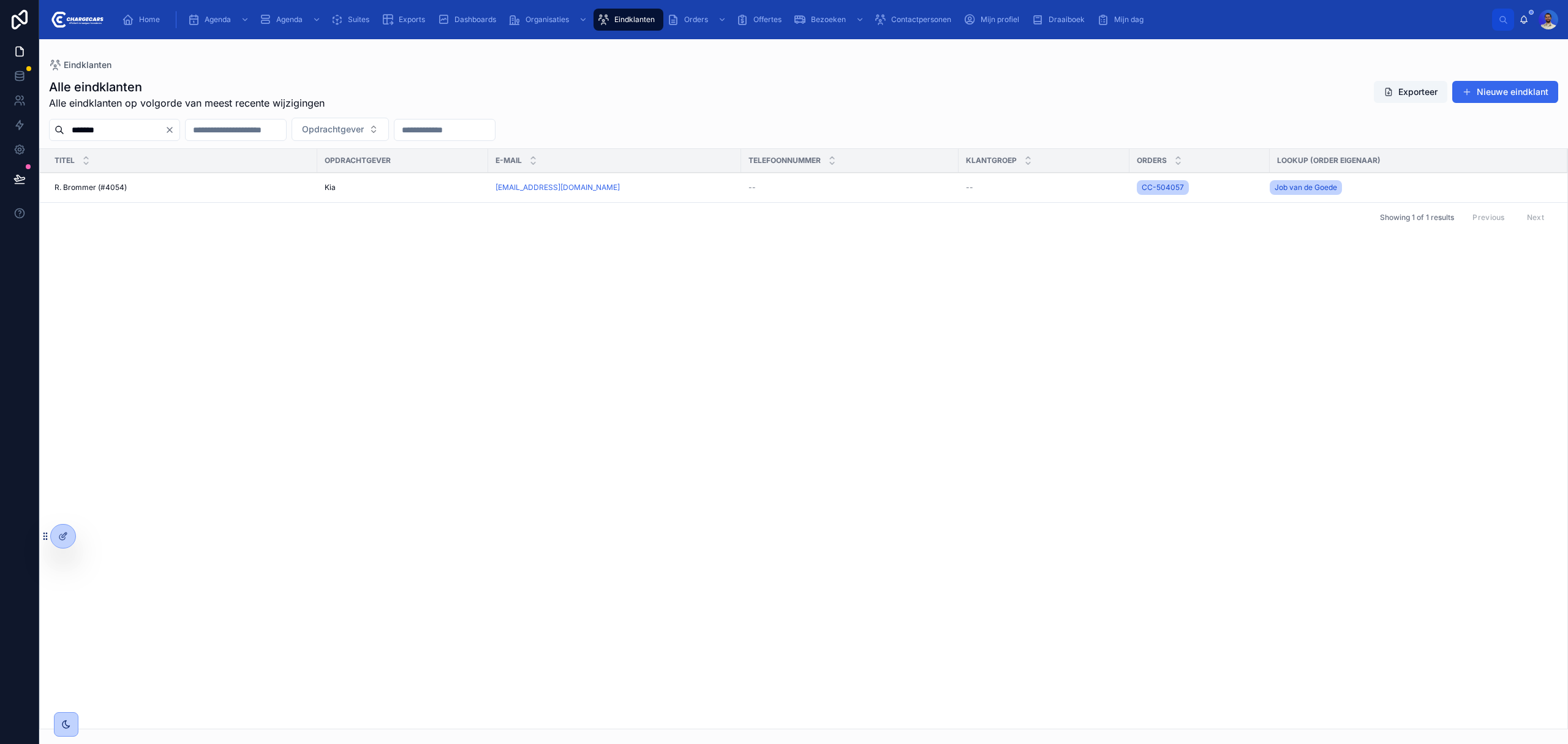
click at [234, 200] on td "R. Brommer (#4054) R. Brommer (#4054)" at bounding box center [178, 188] width 278 height 30
click at [165, 183] on div "R. Brommer (#4054) R. Brommer (#4054)" at bounding box center [183, 188] width 256 height 10
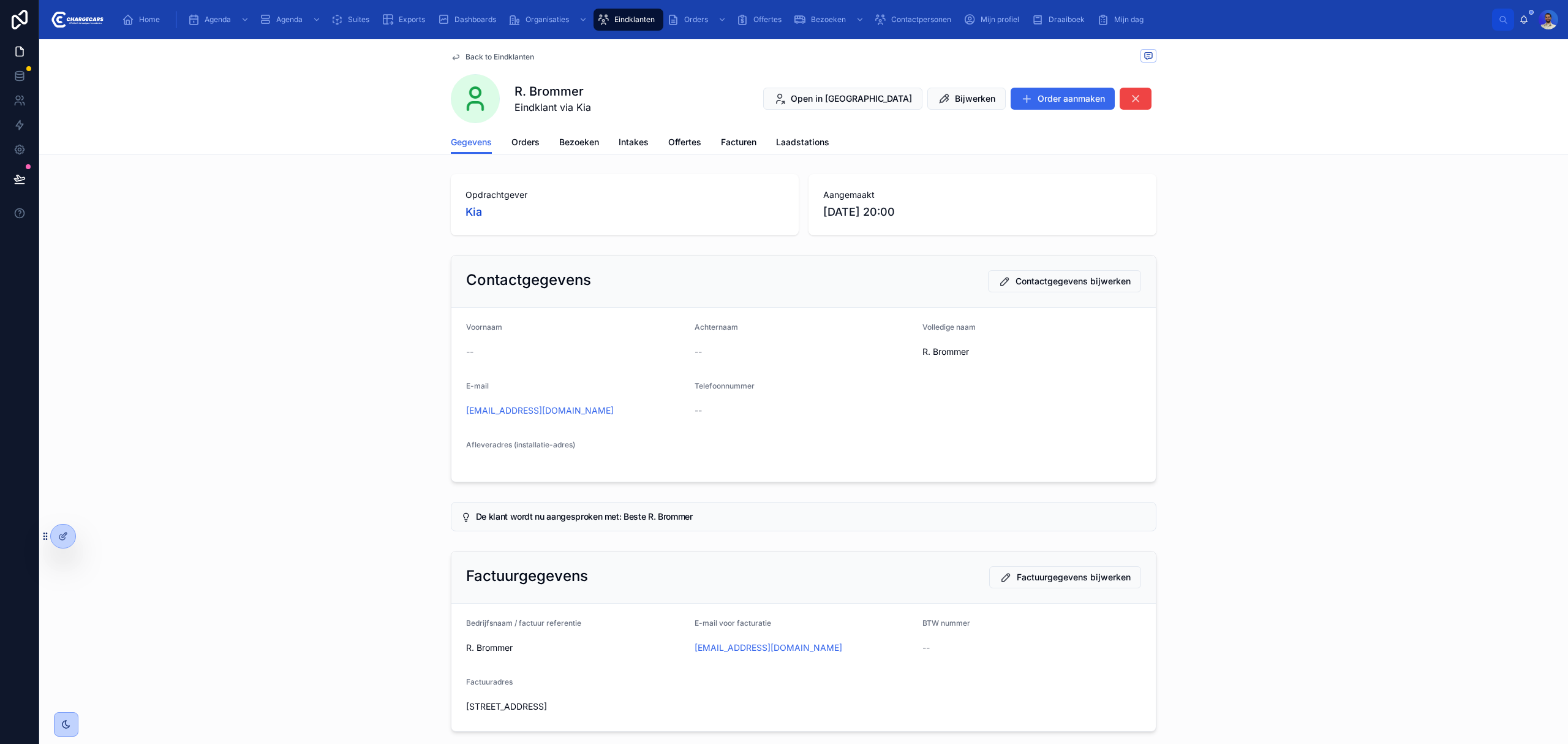
click at [528, 147] on span "Orders" at bounding box center [525, 142] width 28 height 12
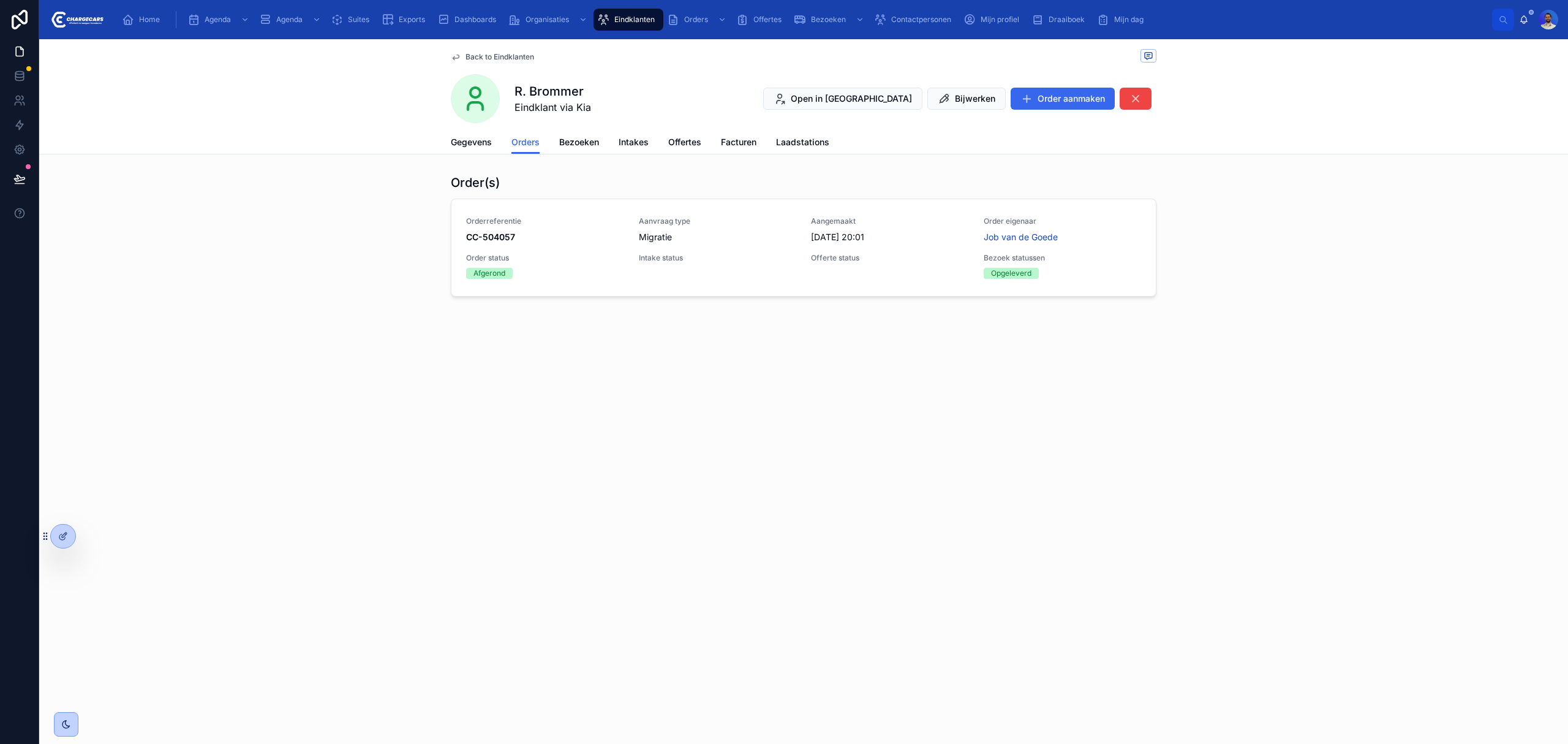
click at [780, 245] on div "Orderreferentie CC-504057 Aanvraag type Migratie Aangemaakt 12-2-2025 20:01 Ord…" at bounding box center [804, 247] width 675 height 62
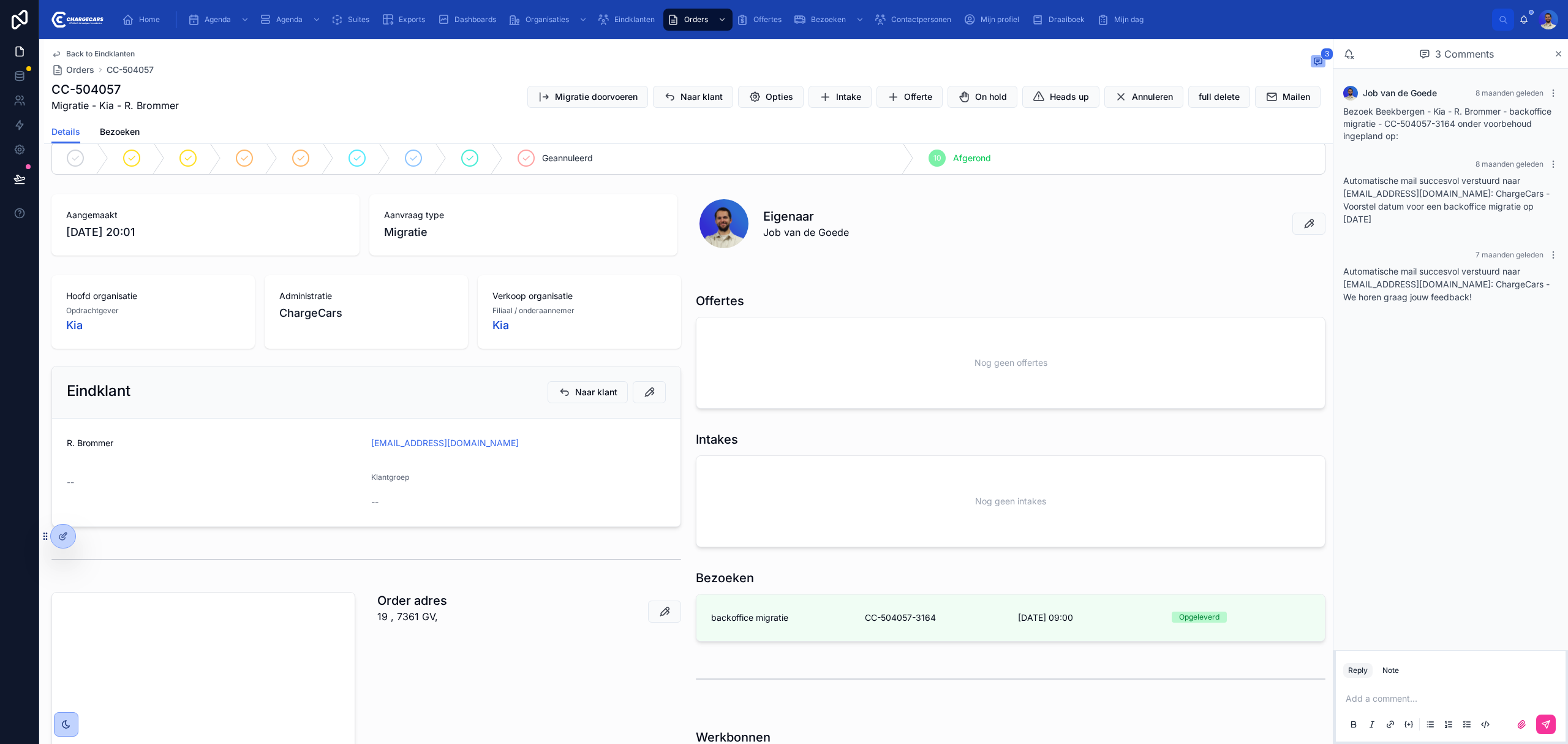
scroll to position [229, 0]
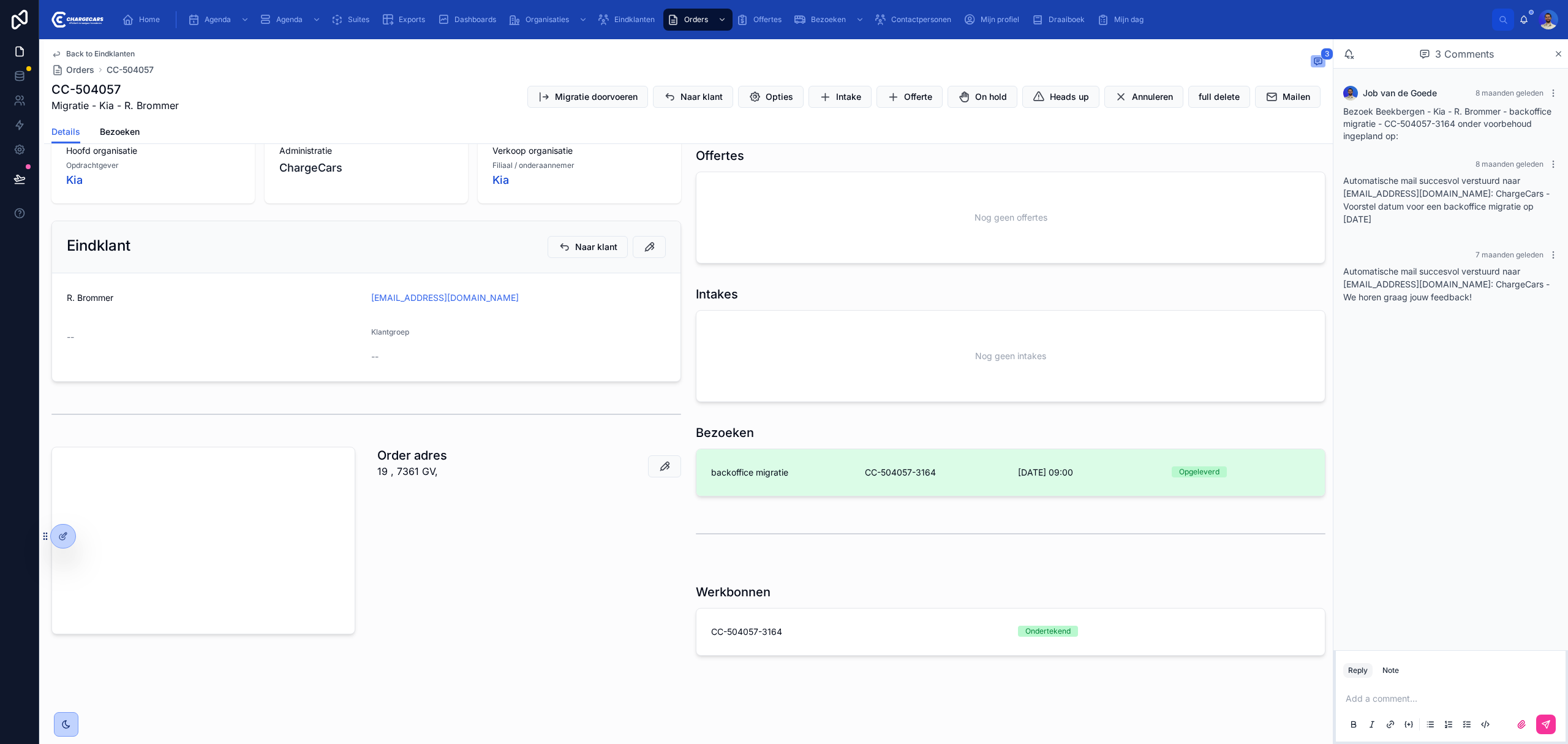
click at [770, 474] on span "backoffice migratie" at bounding box center [749, 472] width 77 height 12
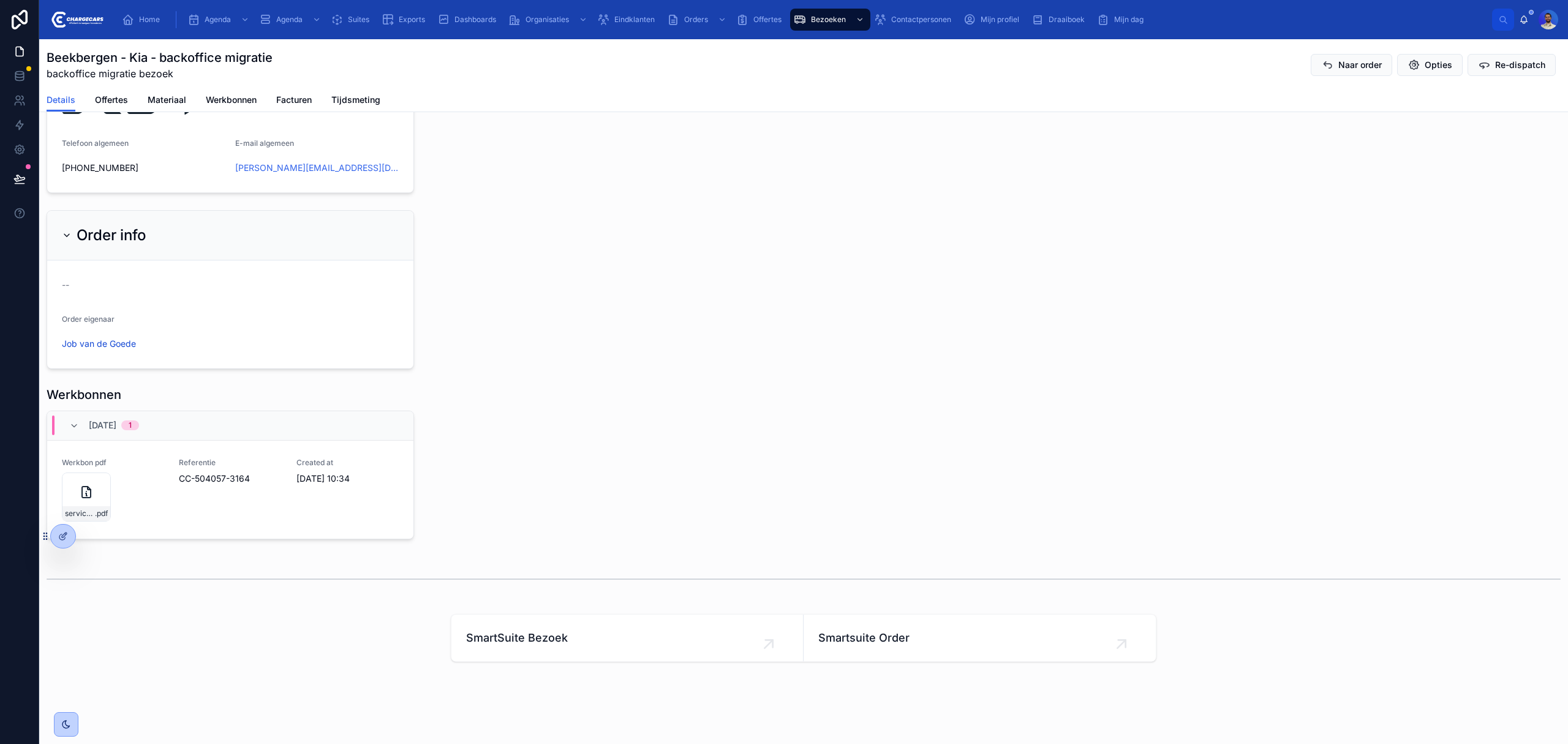
scroll to position [1112, 0]
click at [104, 508] on span ".pdf" at bounding box center [101, 512] width 13 height 10
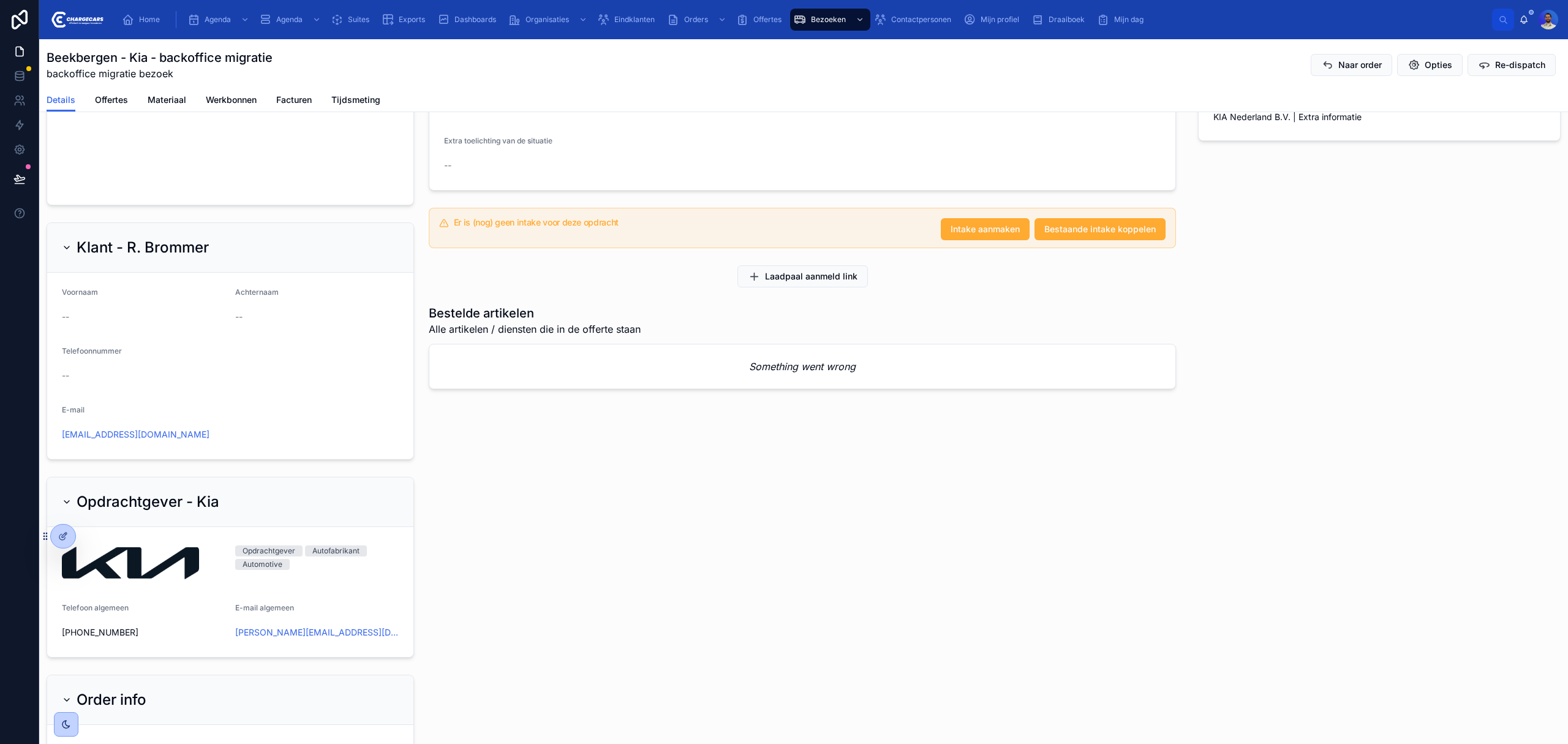
scroll to position [621, 0]
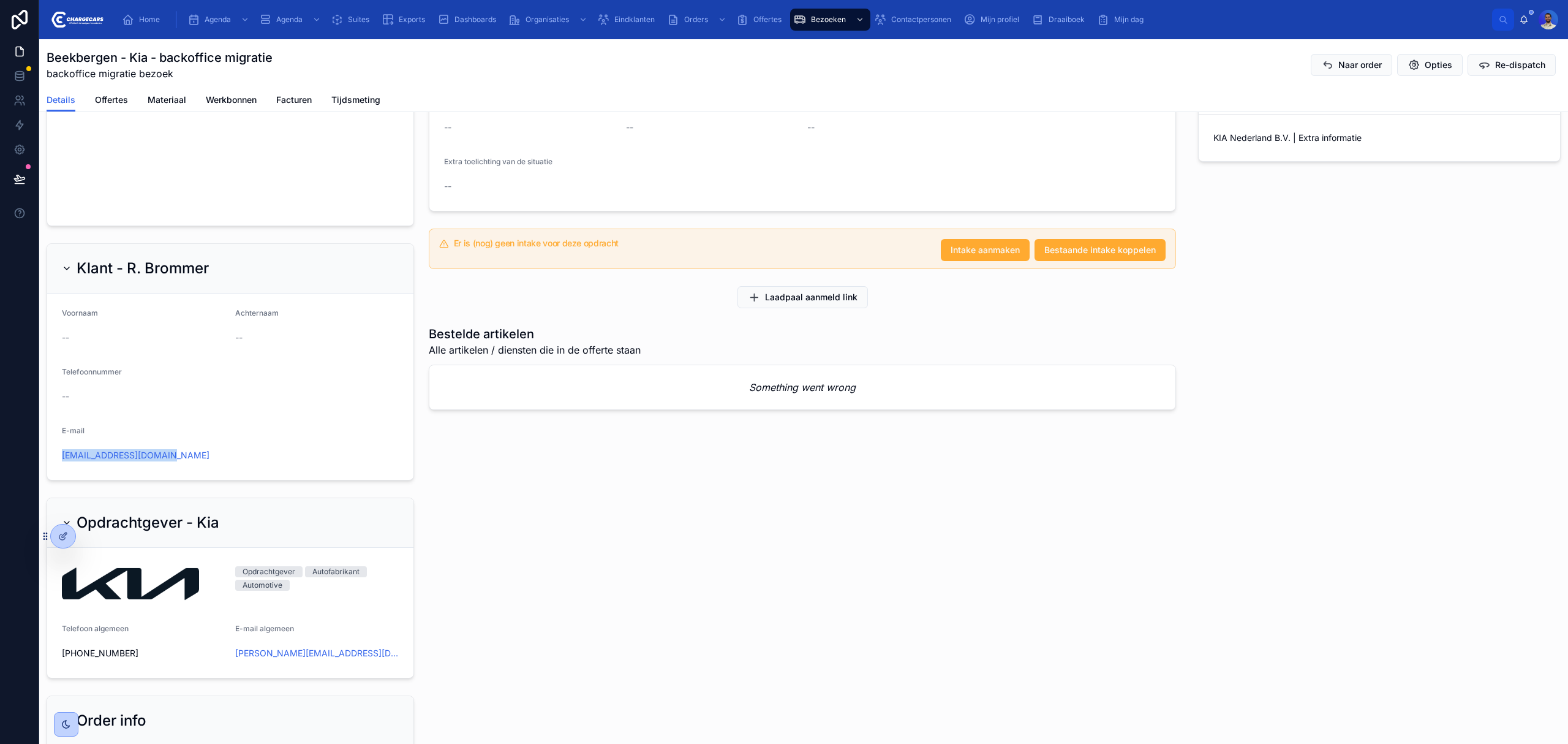
drag, startPoint x: 188, startPoint y: 464, endPoint x: 61, endPoint y: 462, distance: 127.0
click at [61, 462] on form "Voornaam -- Achternaam -- Telefoonnummer -- E-mail brommerremco@gmail.com" at bounding box center [230, 387] width 366 height 186
copy link "brommerremco@gmail.com"
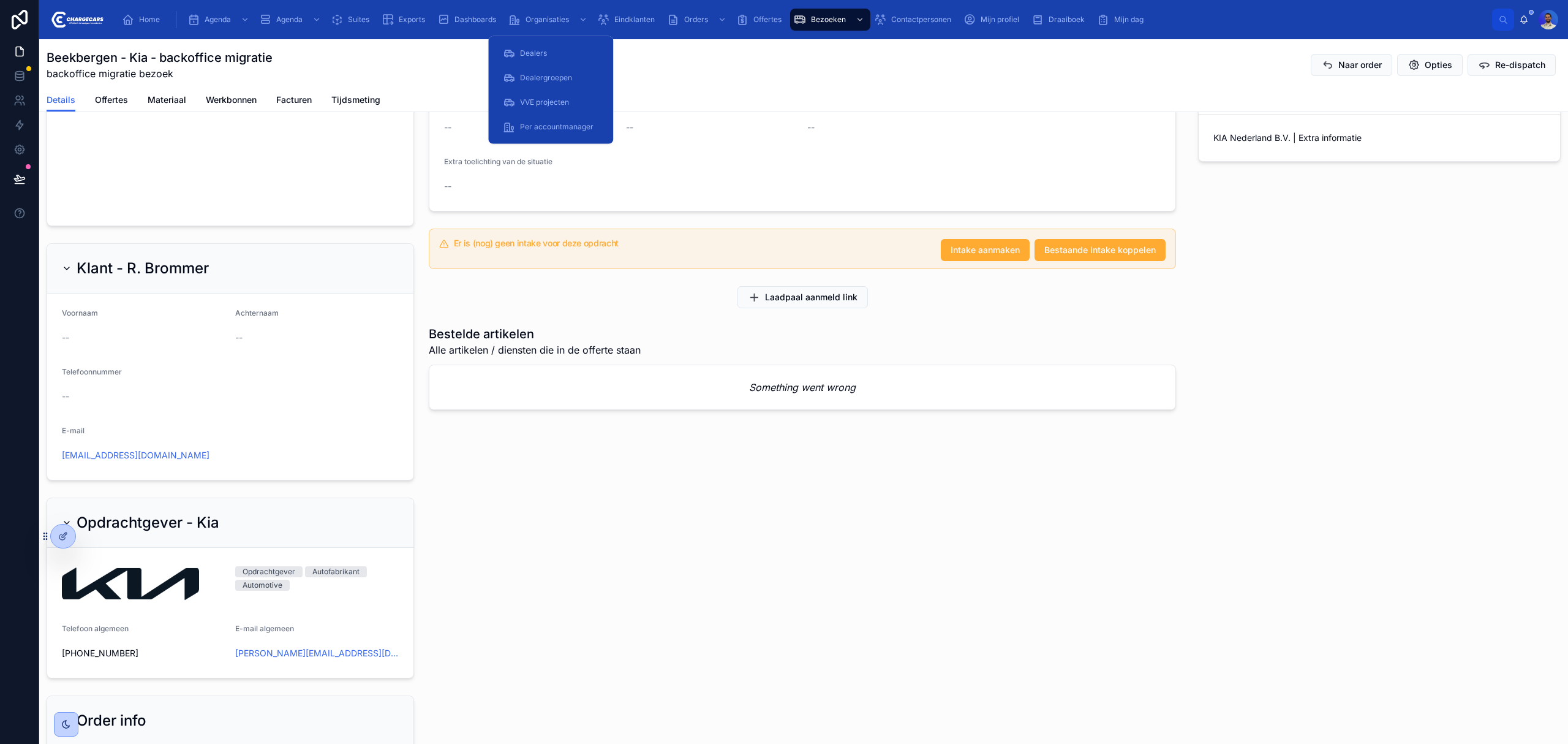
click at [631, 12] on div "Eindklanten" at bounding box center [628, 20] width 62 height 20
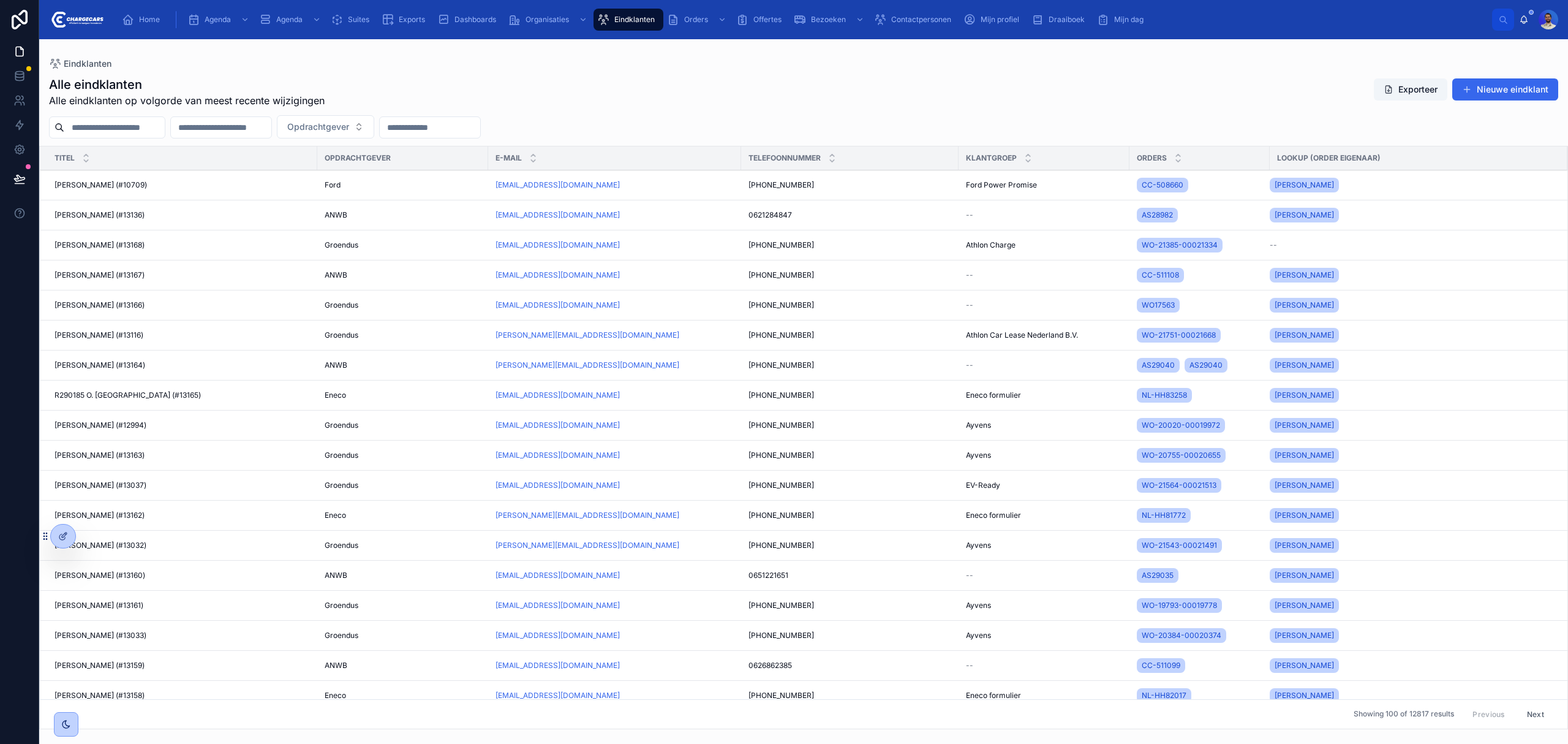
click at [140, 124] on input "text" at bounding box center [115, 127] width 101 height 17
type input "******"
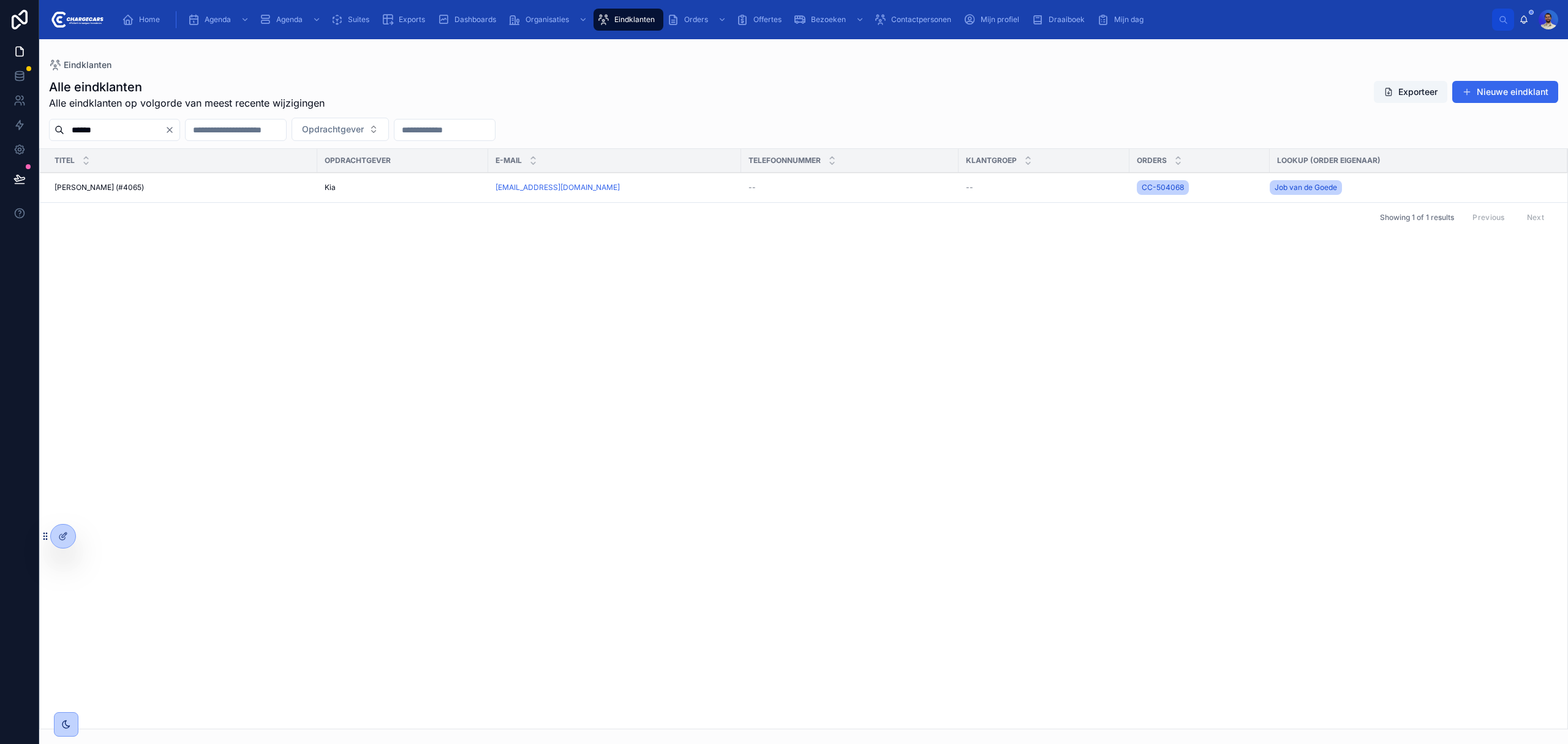
click at [380, 184] on div "Kia" at bounding box center [403, 188] width 156 height 10
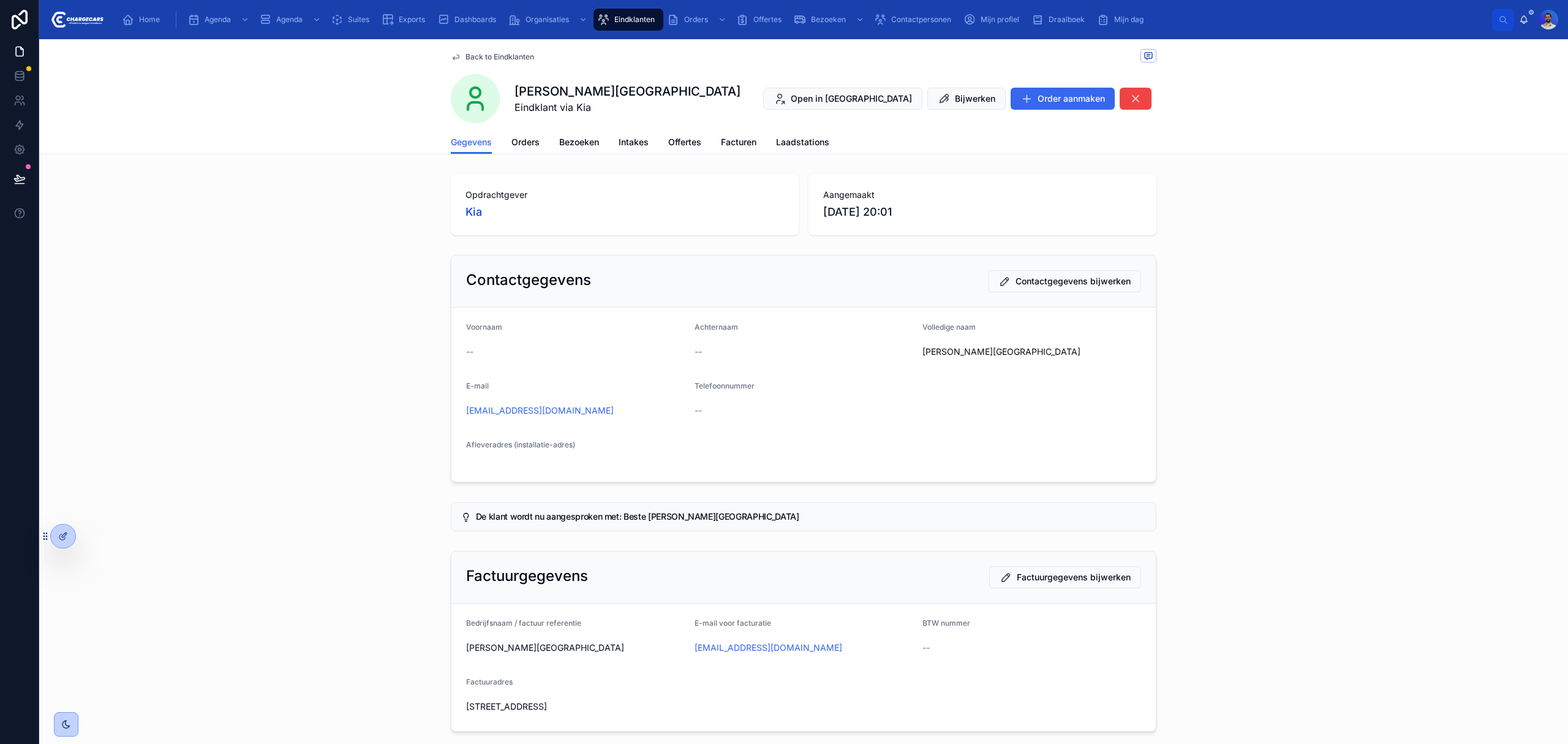
click at [513, 145] on span "Orders" at bounding box center [525, 142] width 28 height 12
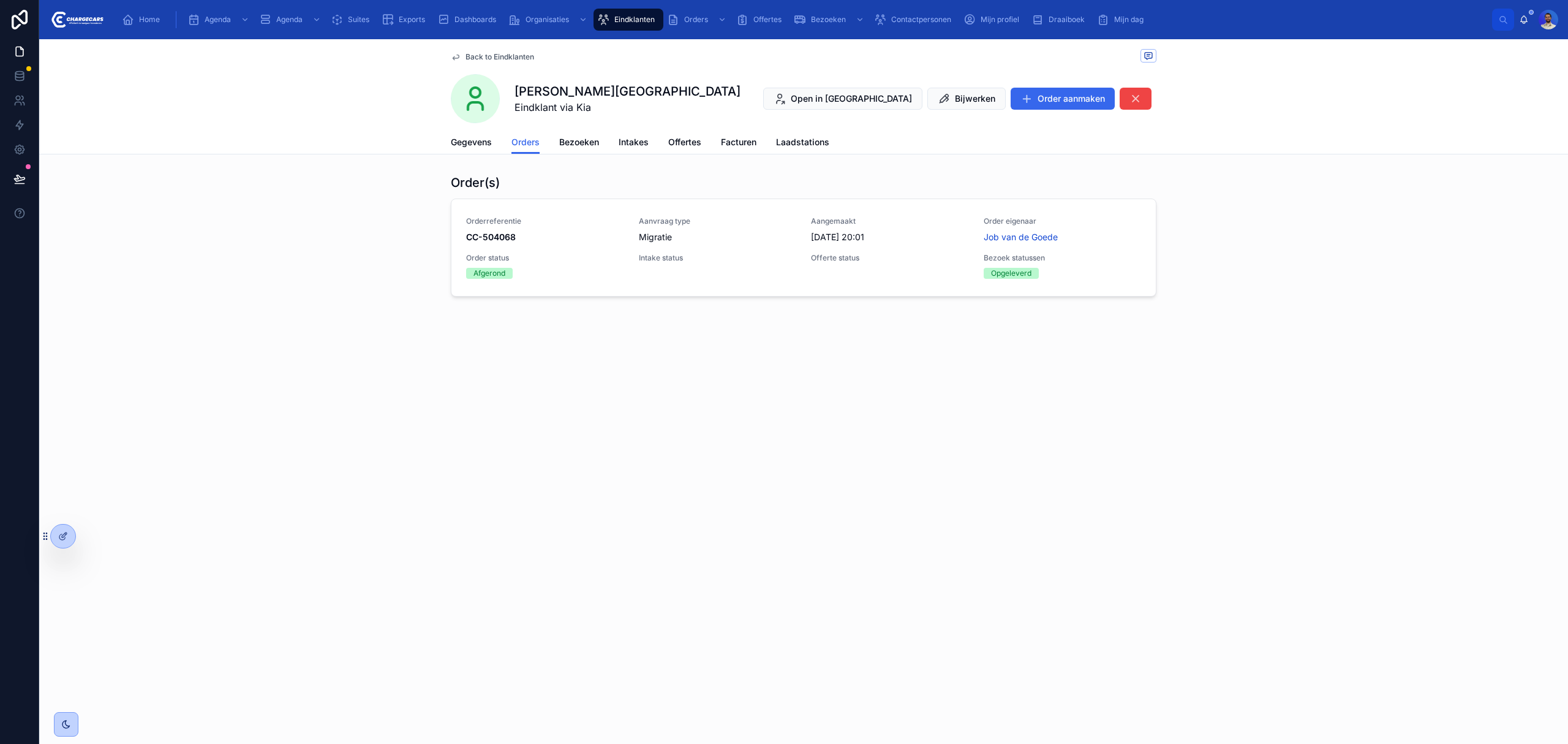
click at [753, 236] on div "Migratie" at bounding box center [718, 237] width 158 height 12
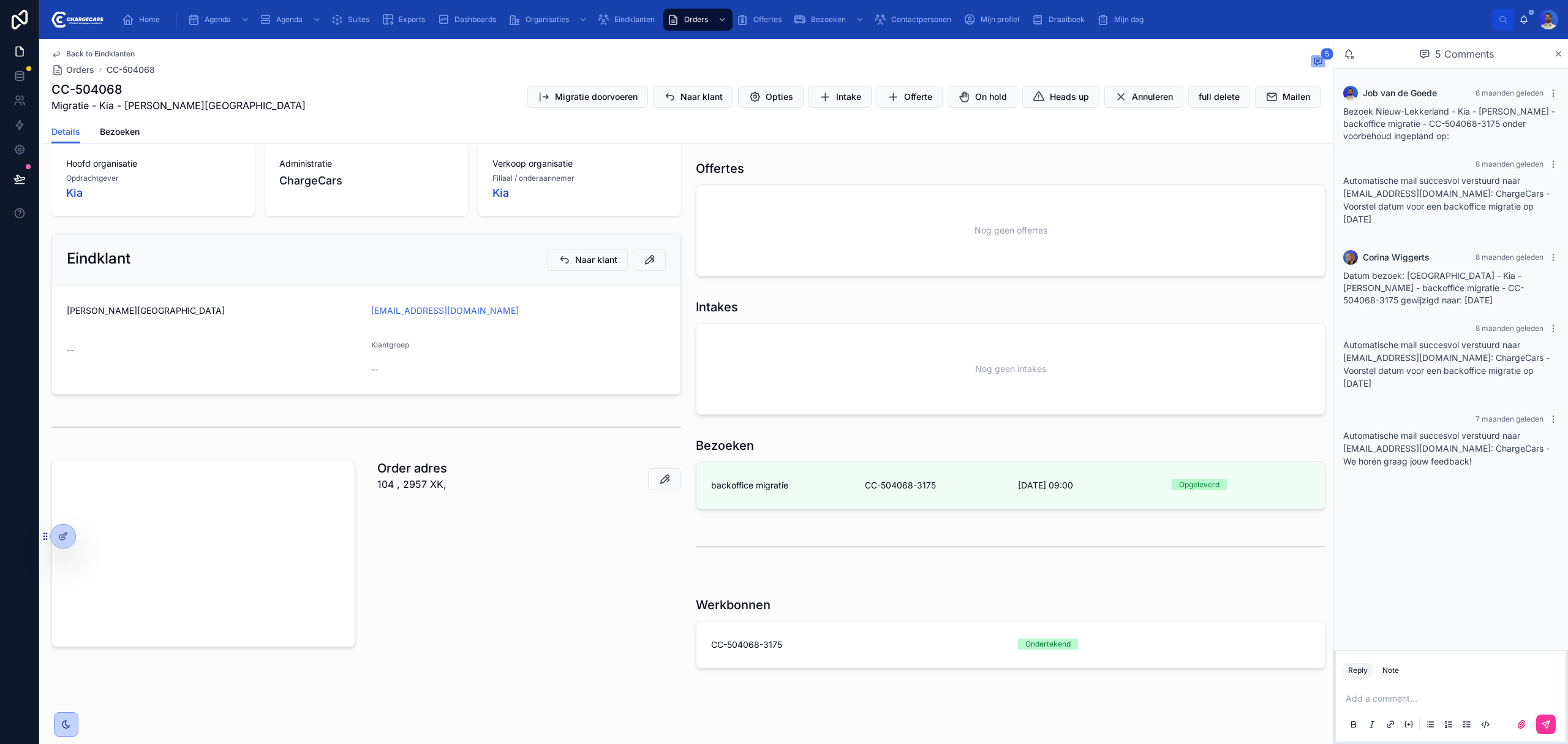
scroll to position [229, 0]
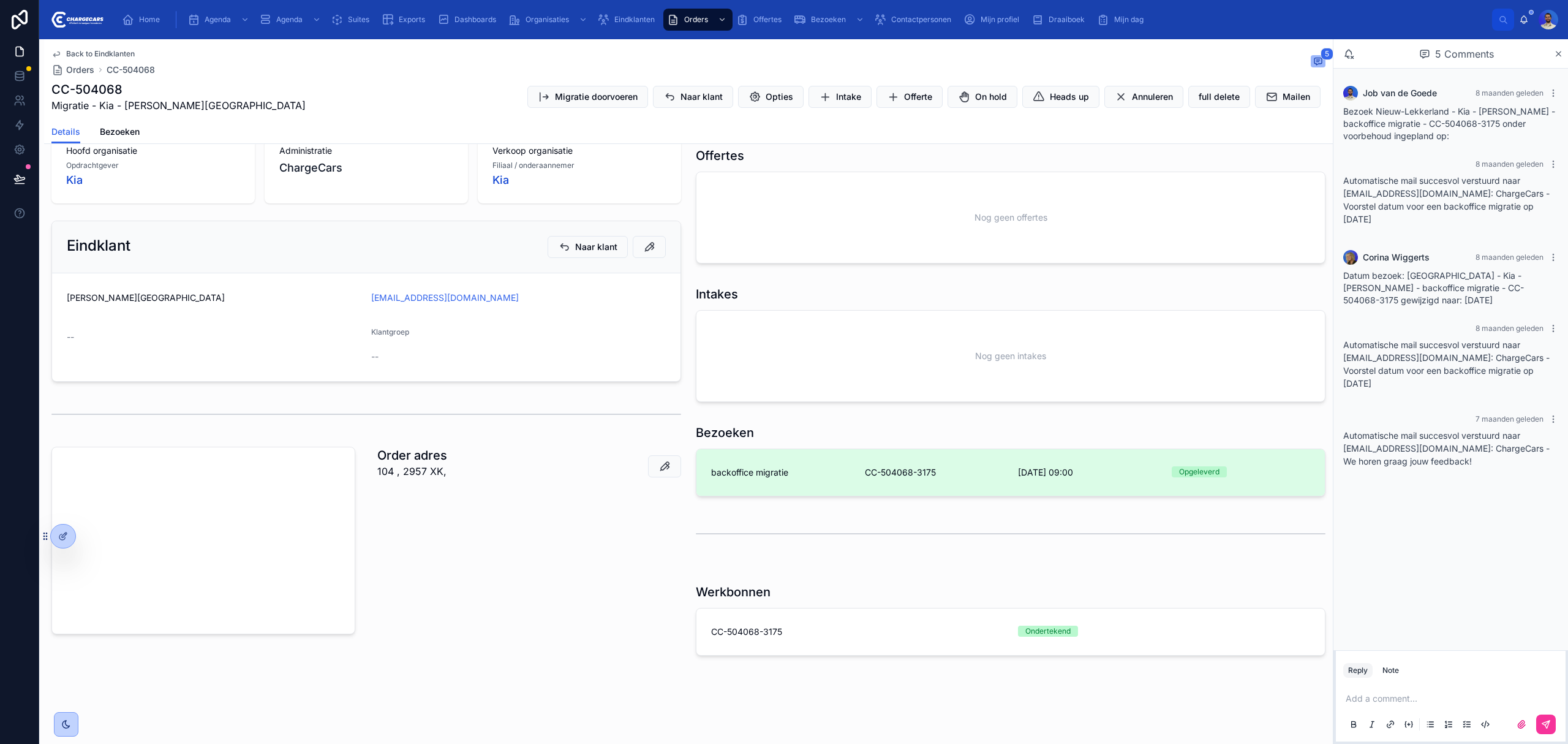
click at [829, 466] on div "backoffice migratie" at bounding box center [780, 472] width 139 height 12
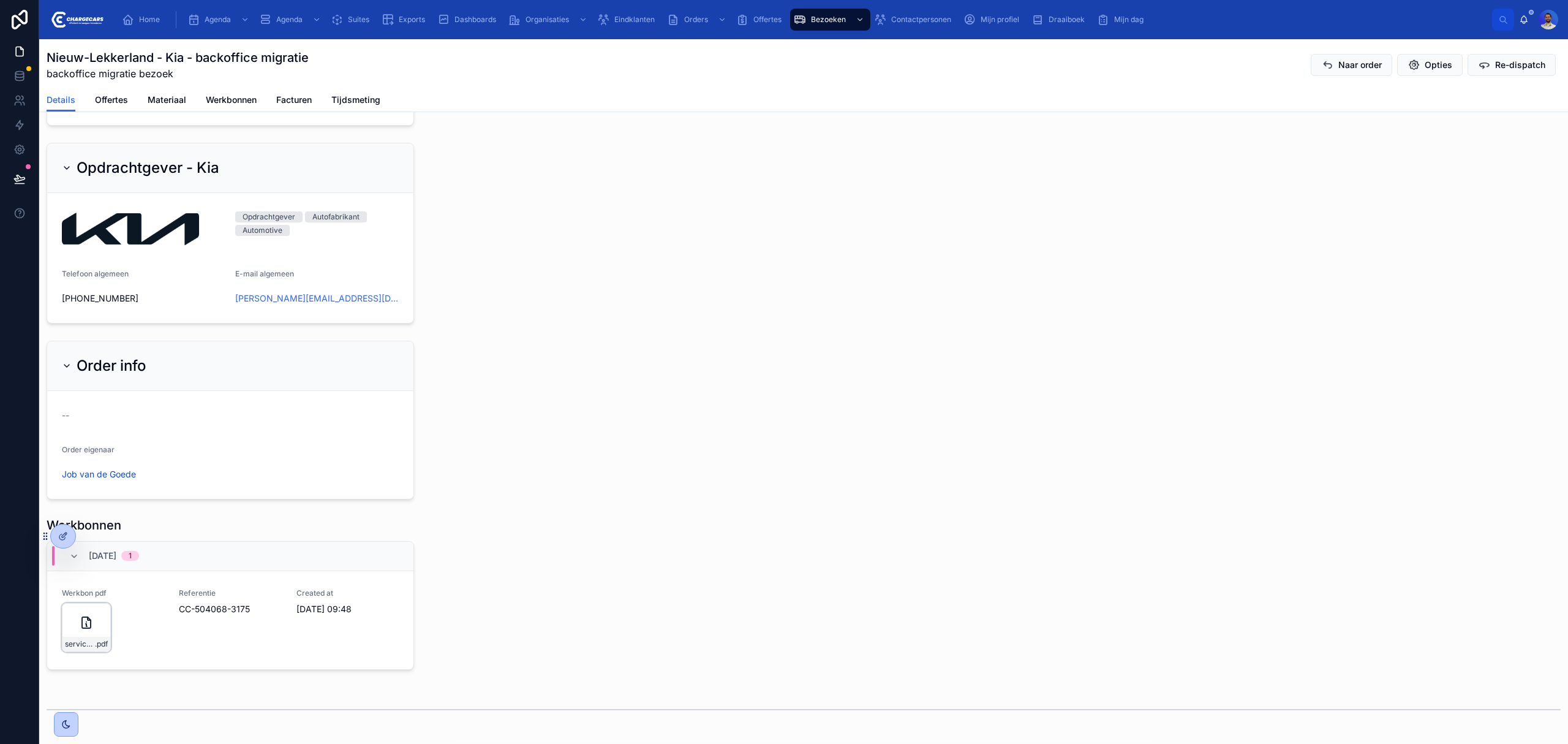
scroll to position [1112, 0]
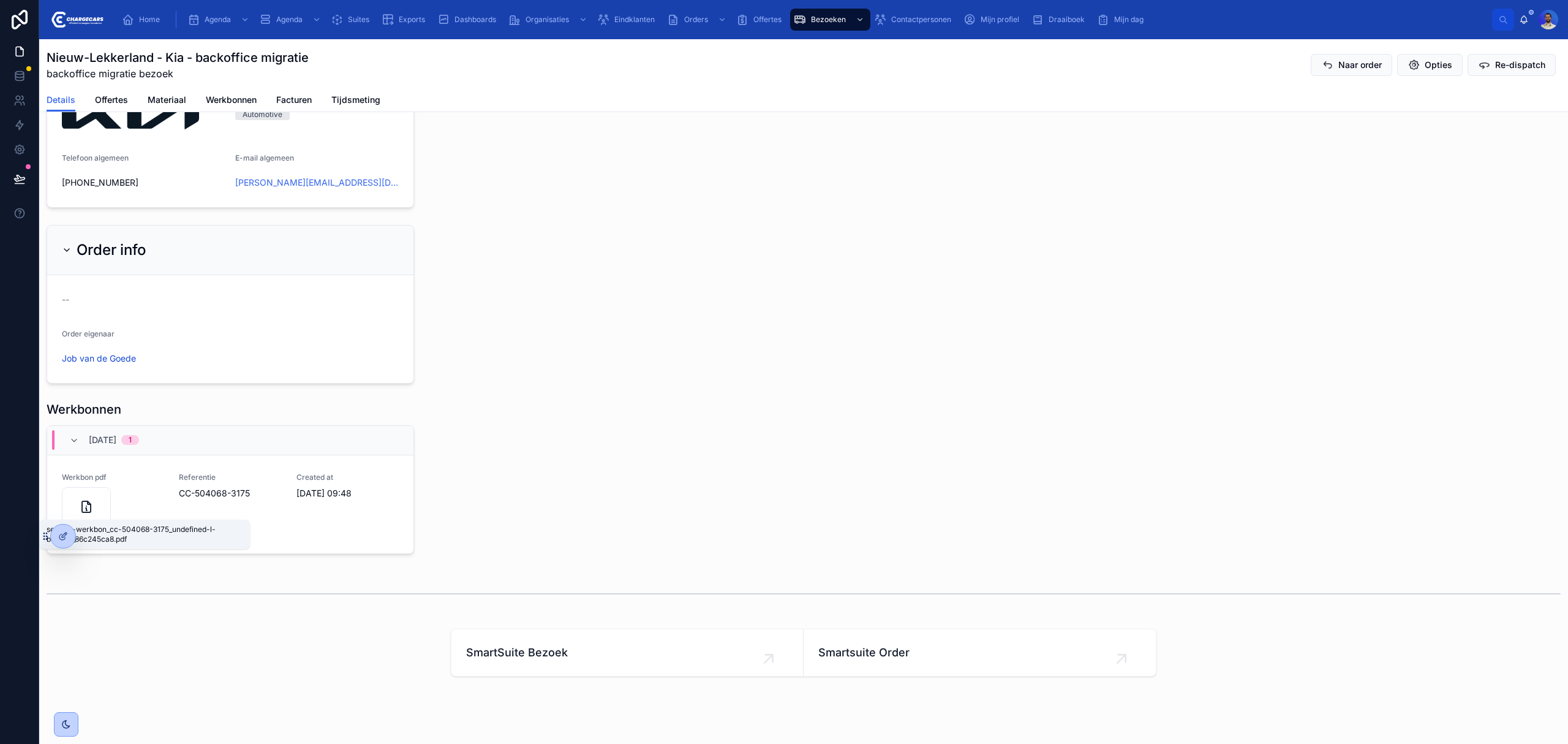
click at [101, 524] on span ".pdf" at bounding box center [101, 529] width 13 height 10
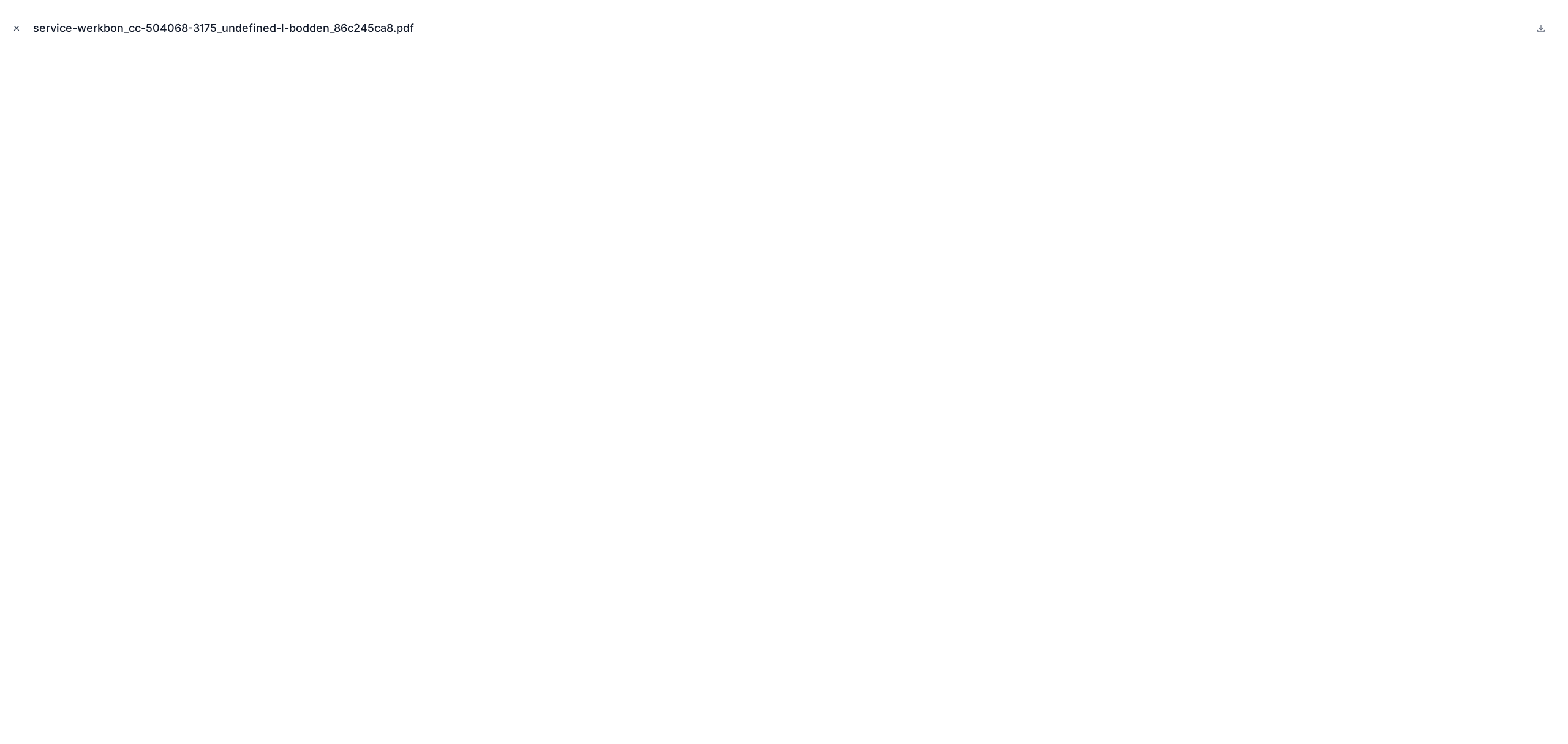
click at [21, 25] on button "Close modal" at bounding box center [16, 28] width 13 height 13
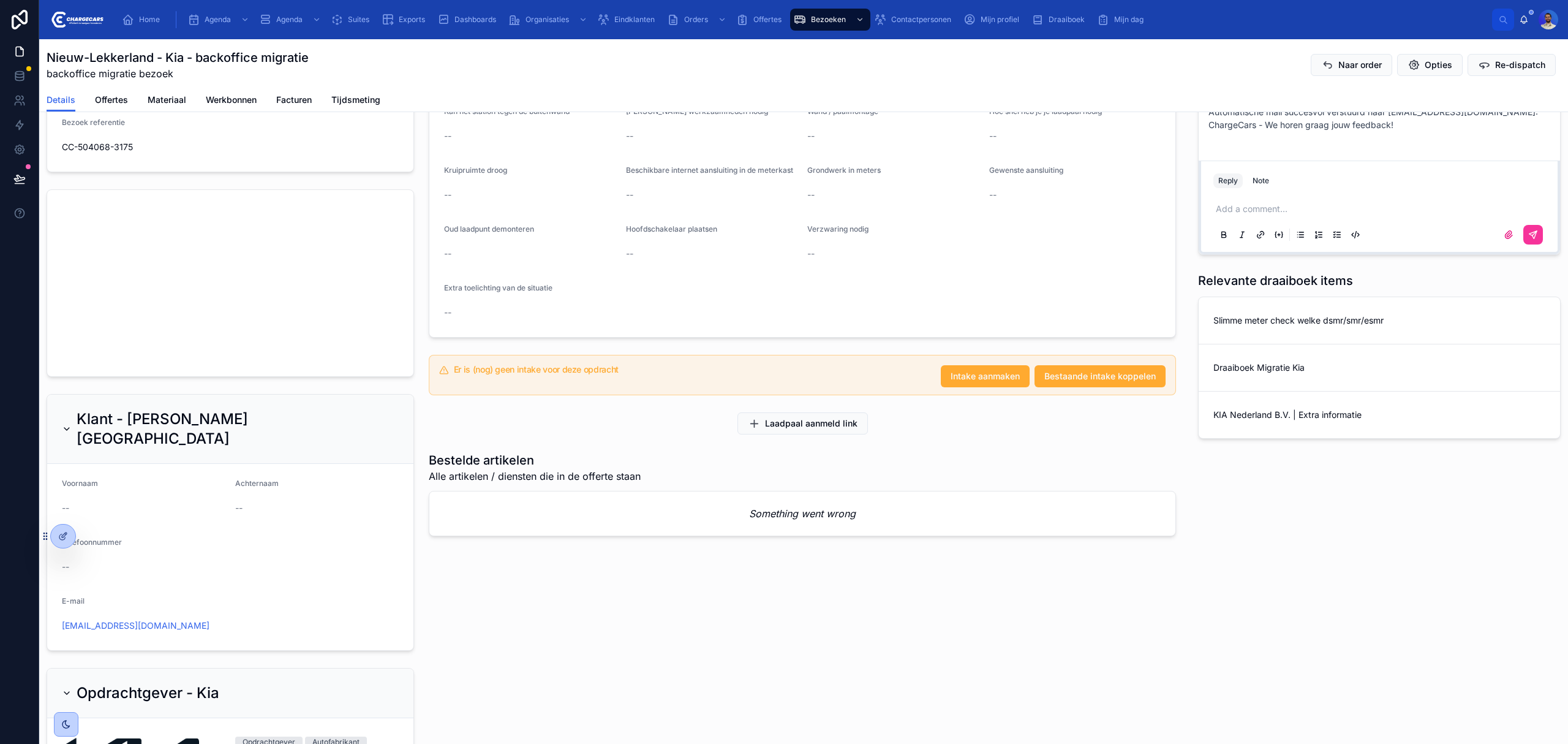
scroll to position [490, 0]
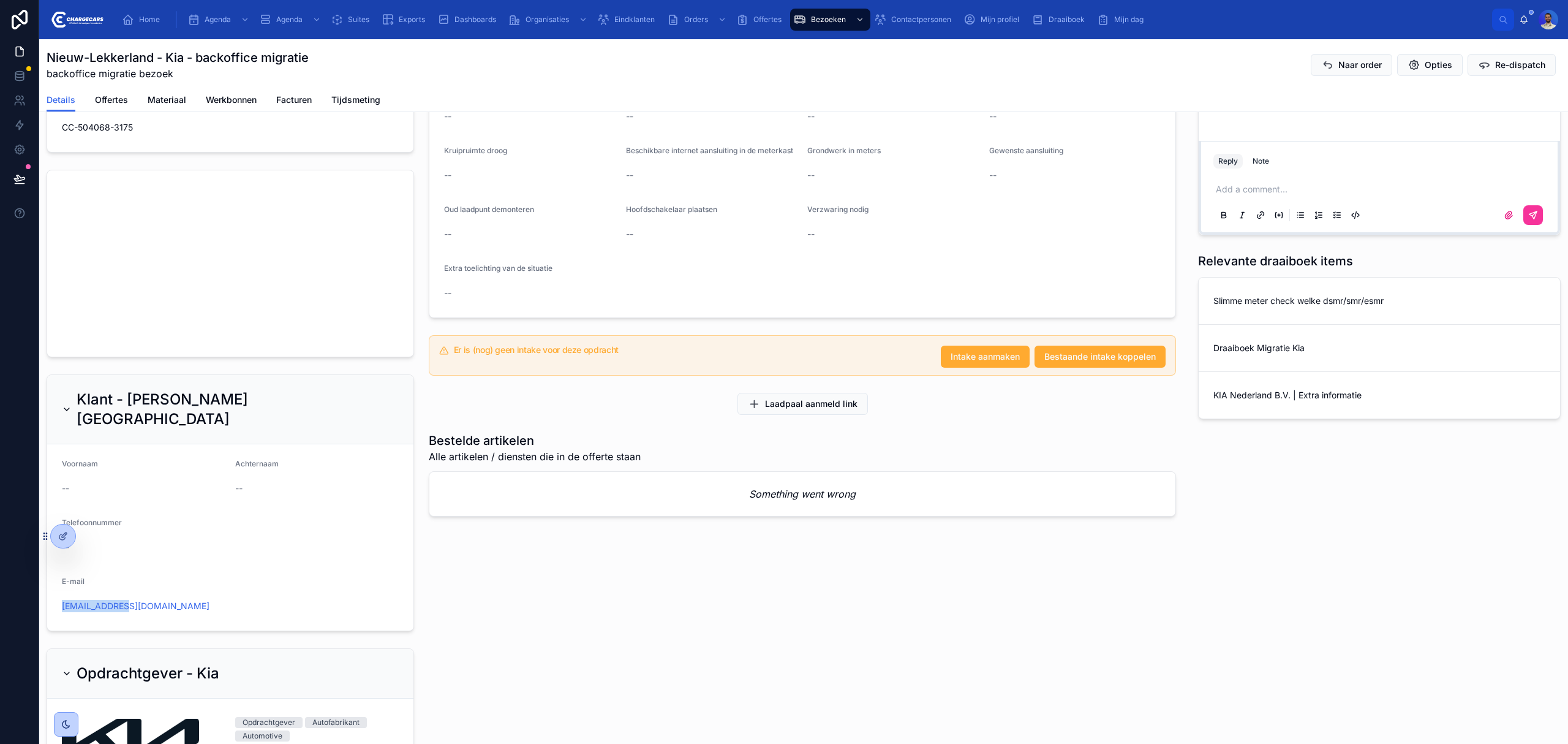
drag, startPoint x: 153, startPoint y: 587, endPoint x: 147, endPoint y: 573, distance: 15.2
copy link "ley@bodden.nl"
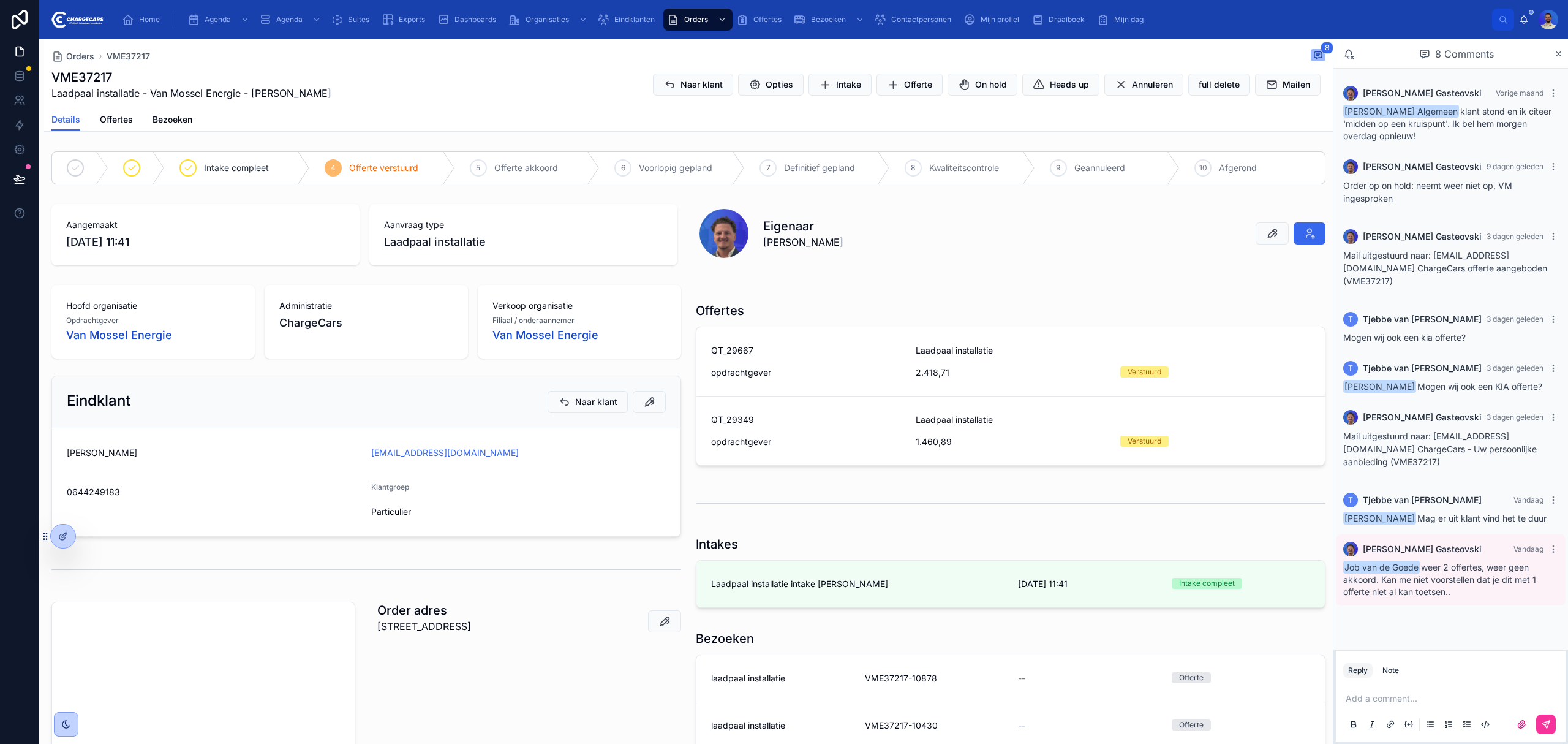
click at [91, 81] on h1 "VME37217" at bounding box center [191, 77] width 280 height 17
copy h1 "VME37217"
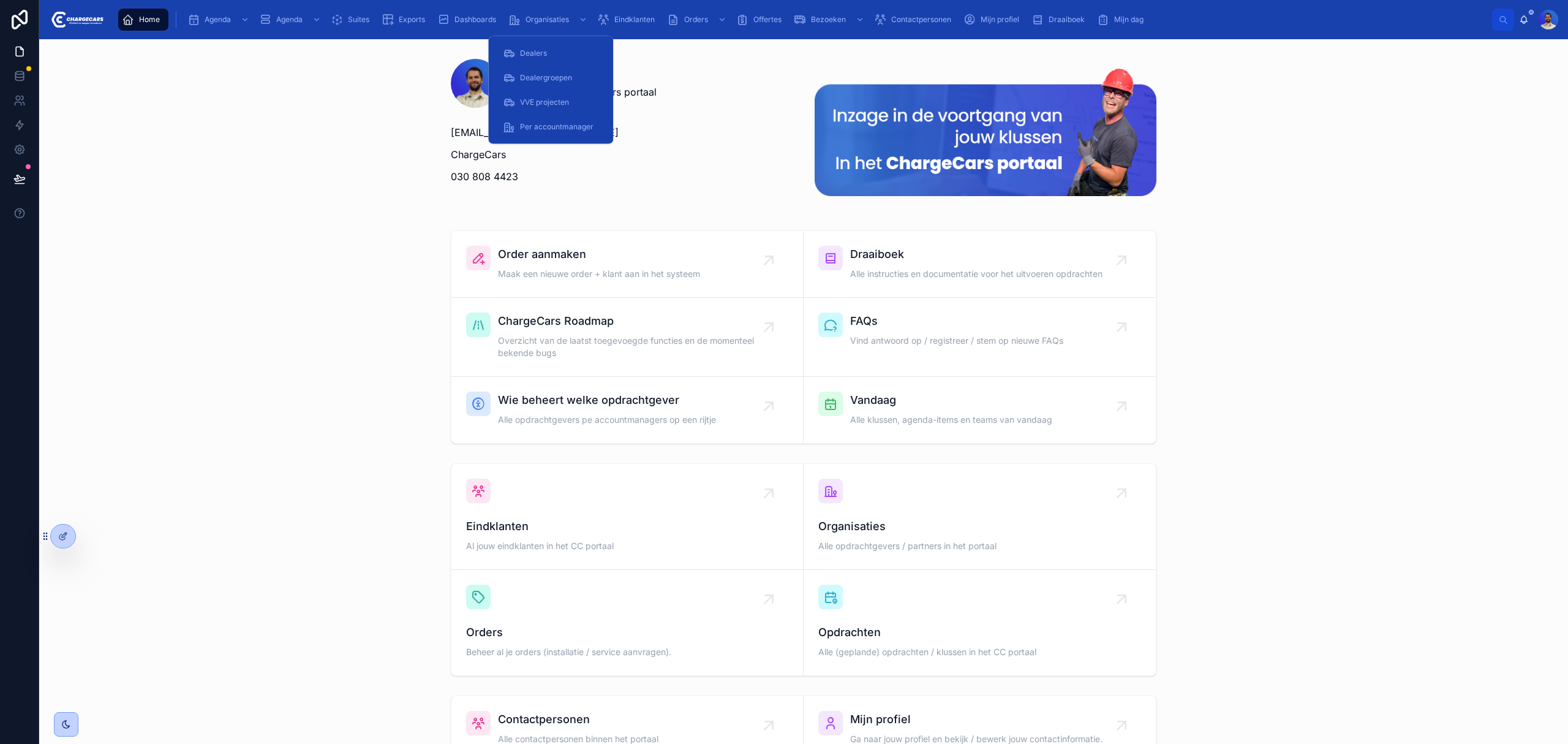
click at [604, 14] on icon "scrollable content" at bounding box center [603, 19] width 12 height 12
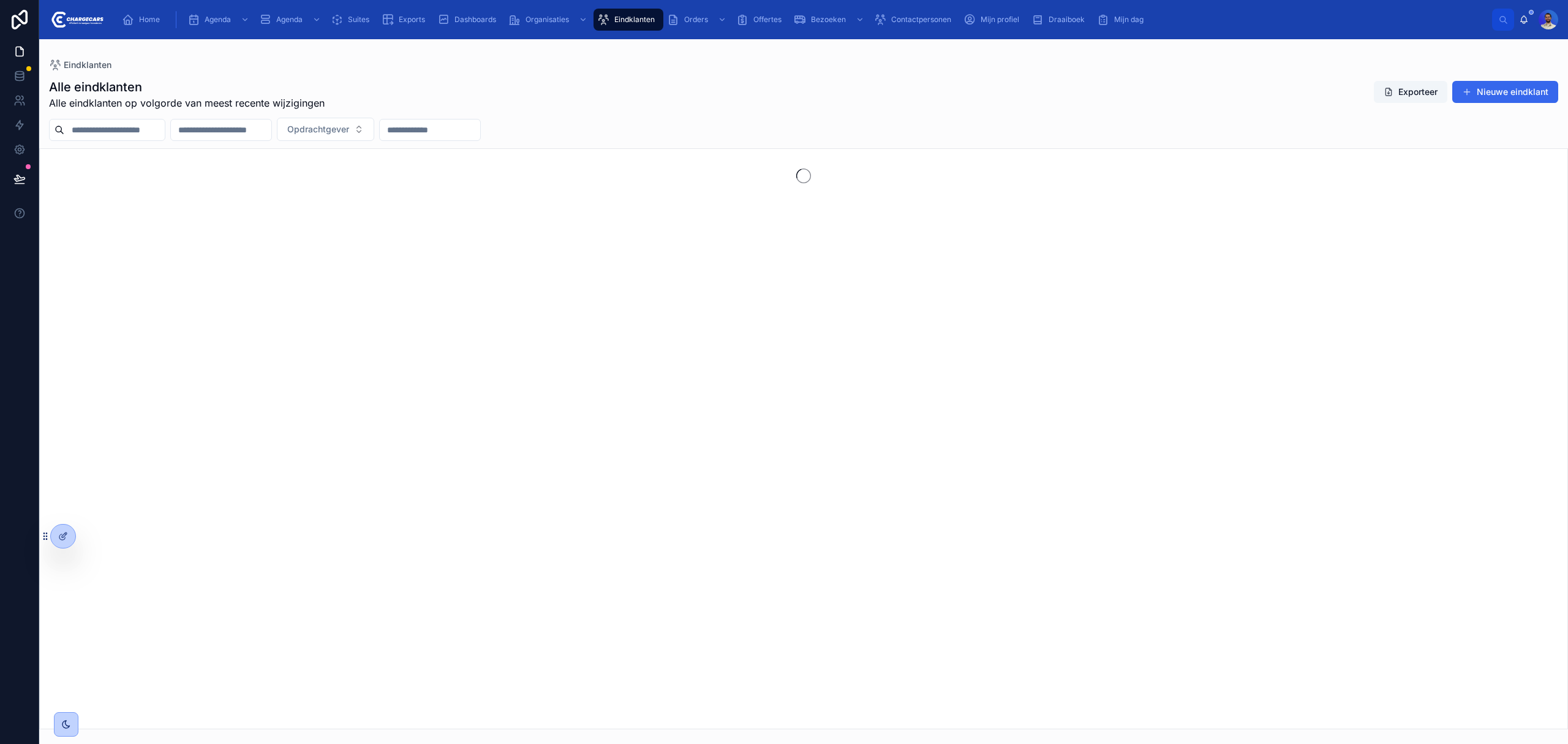
click at [101, 129] on input "text" at bounding box center [115, 130] width 101 height 17
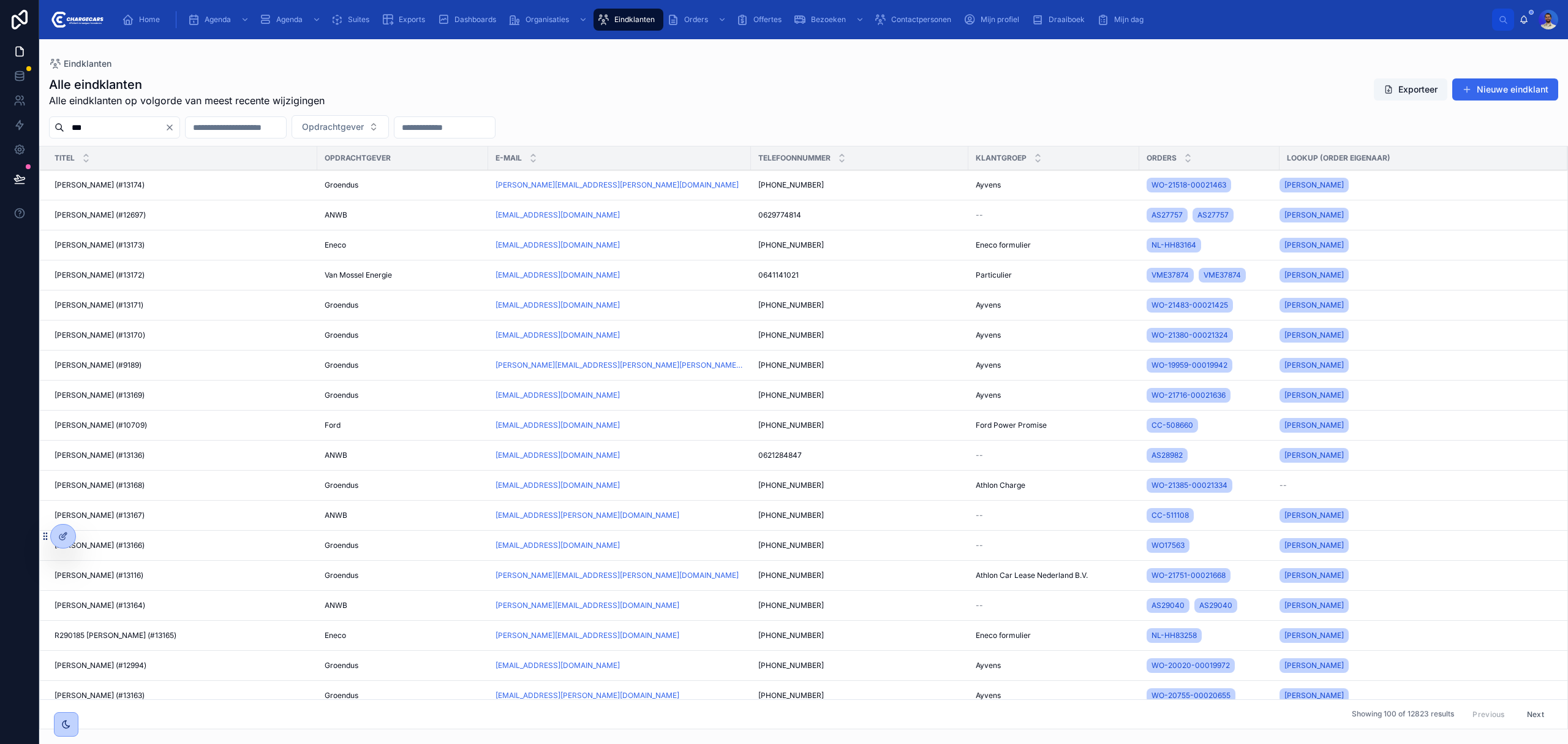
type input "***"
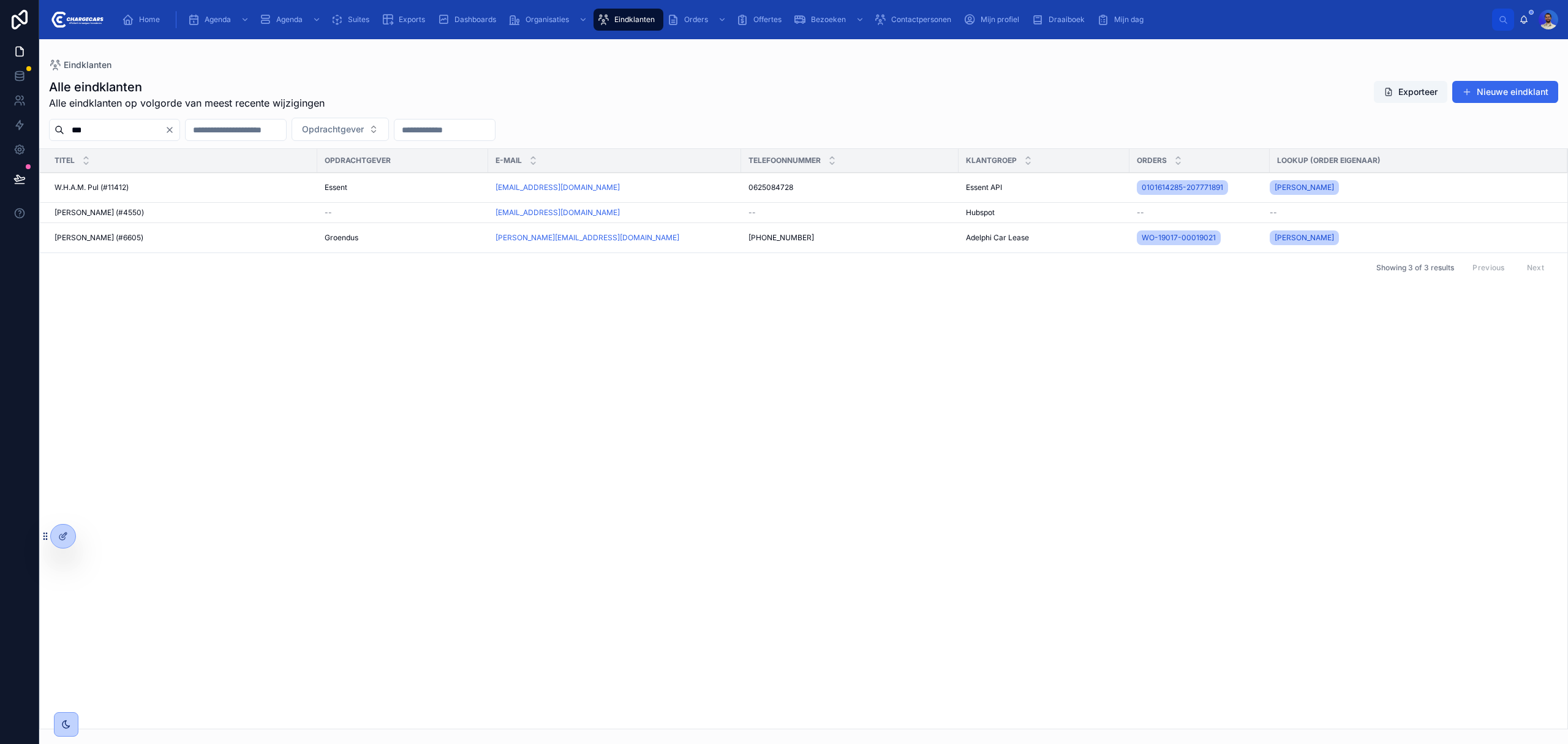
click at [182, 192] on div "W.H.A.M. Pul (#11412) W.H.A.M. Pul (#11412)" at bounding box center [183, 188] width 256 height 10
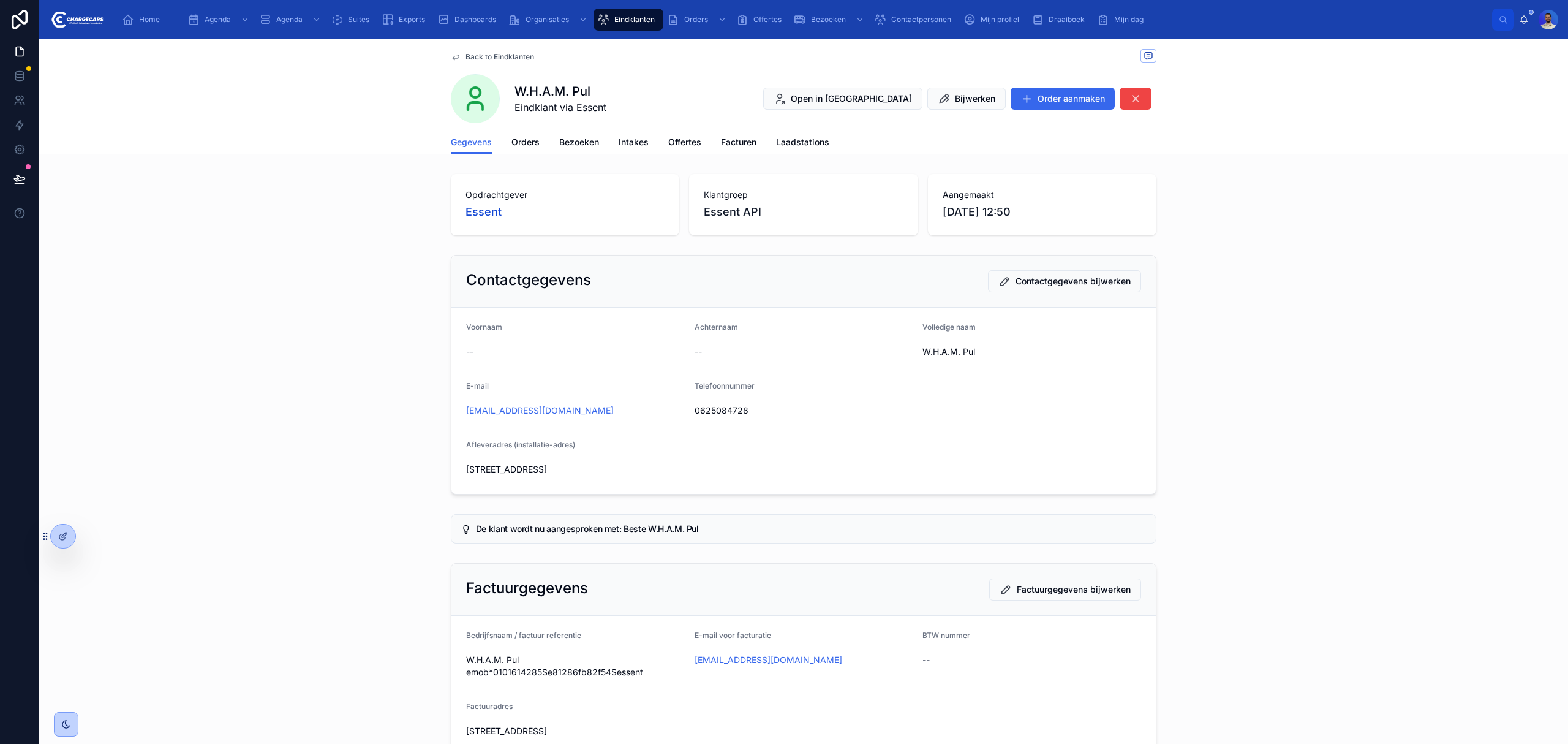
click at [574, 137] on span "Bezoeken" at bounding box center [579, 142] width 40 height 12
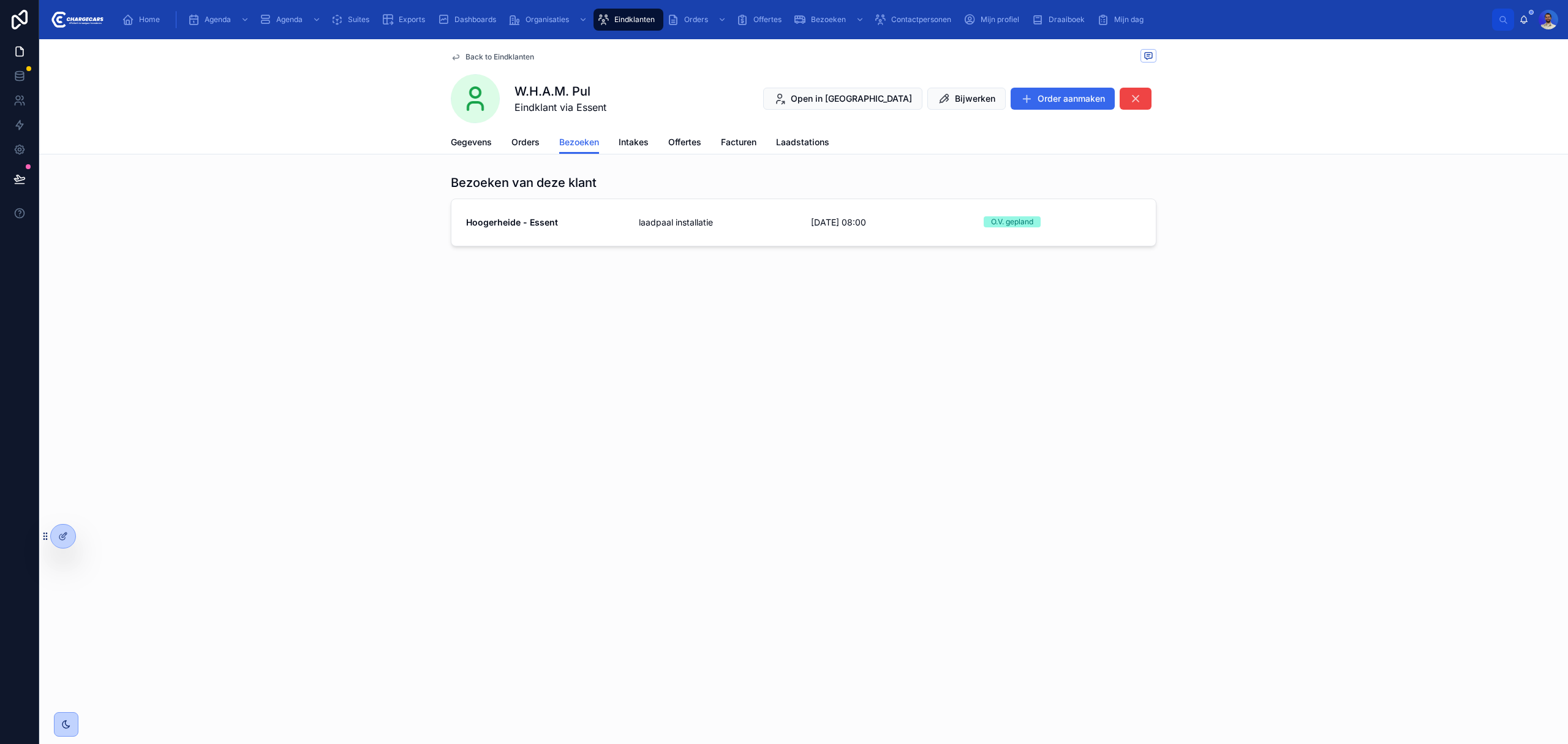
click at [457, 133] on link "Gegevens" at bounding box center [471, 143] width 41 height 25
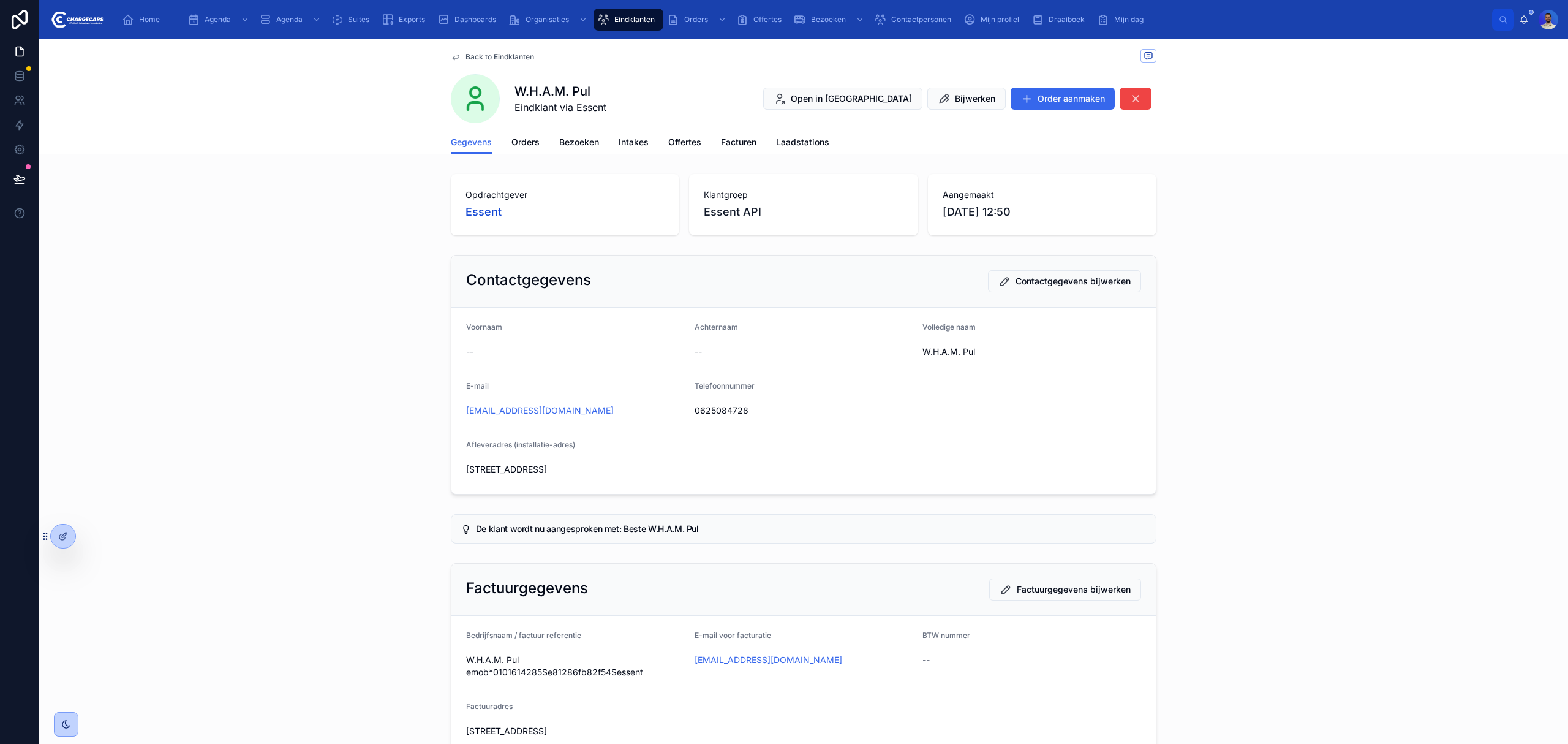
click at [511, 146] on span "Orders" at bounding box center [525, 142] width 28 height 12
